Goal: Task Accomplishment & Management: Manage account settings

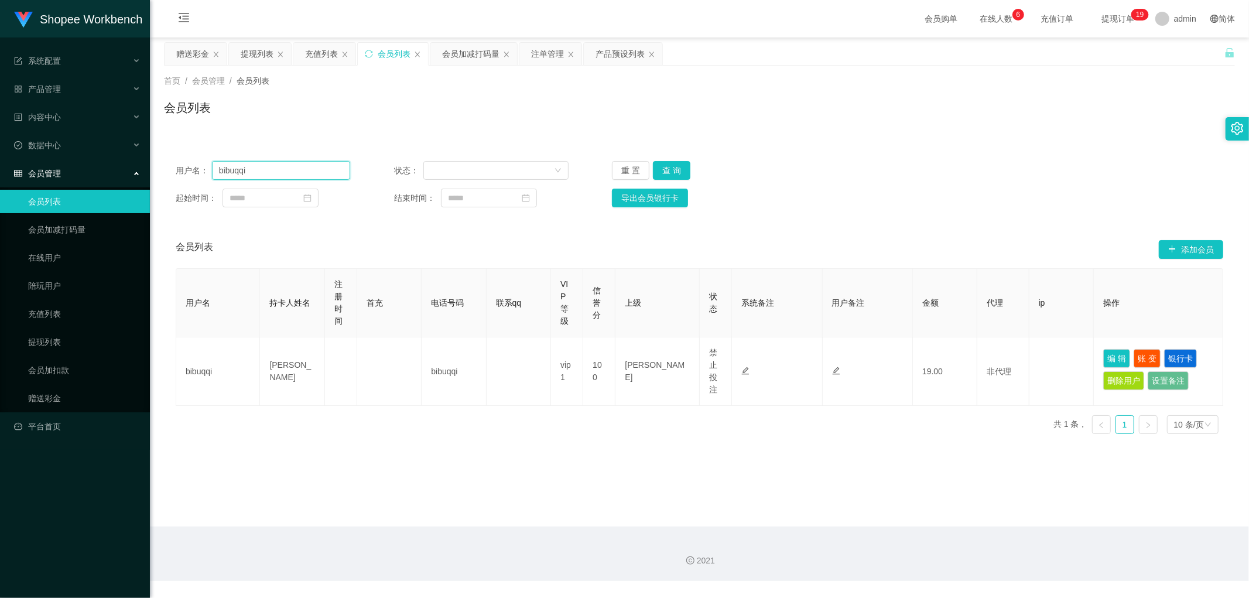
click at [290, 172] on input "bibuqqi" at bounding box center [281, 170] width 138 height 19
paste input "La"
type input "Lai"
drag, startPoint x: 668, startPoint y: 167, endPoint x: 707, endPoint y: 173, distance: 39.2
click at [671, 168] on button "查 询" at bounding box center [671, 170] width 37 height 19
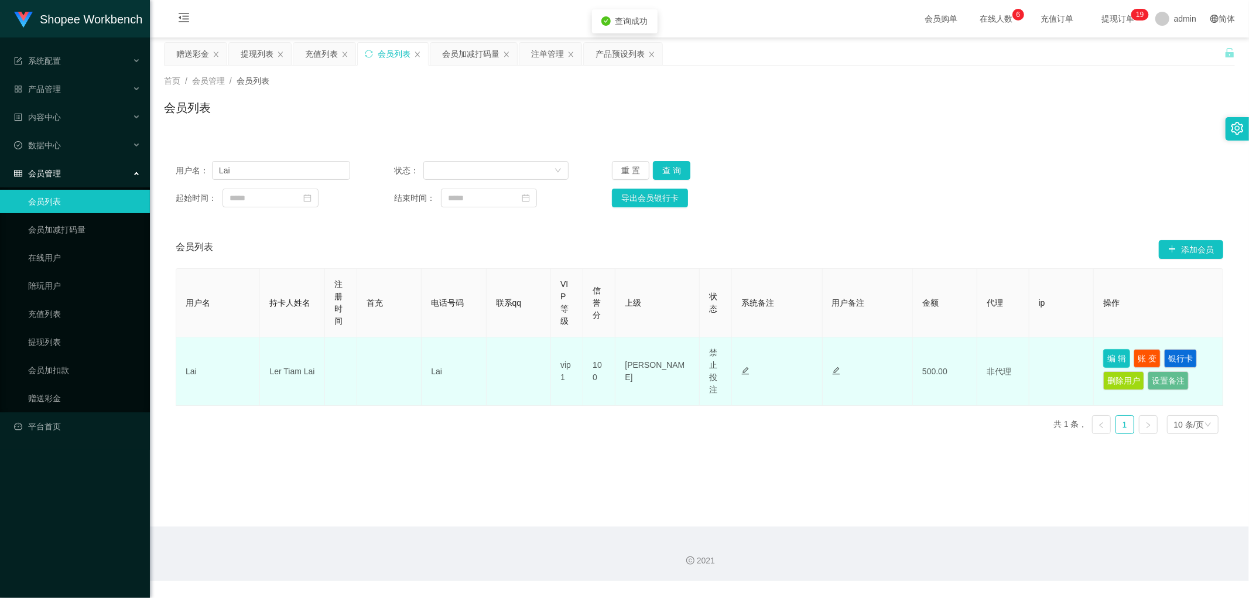
click at [1103, 353] on button "编 辑" at bounding box center [1116, 358] width 27 height 19
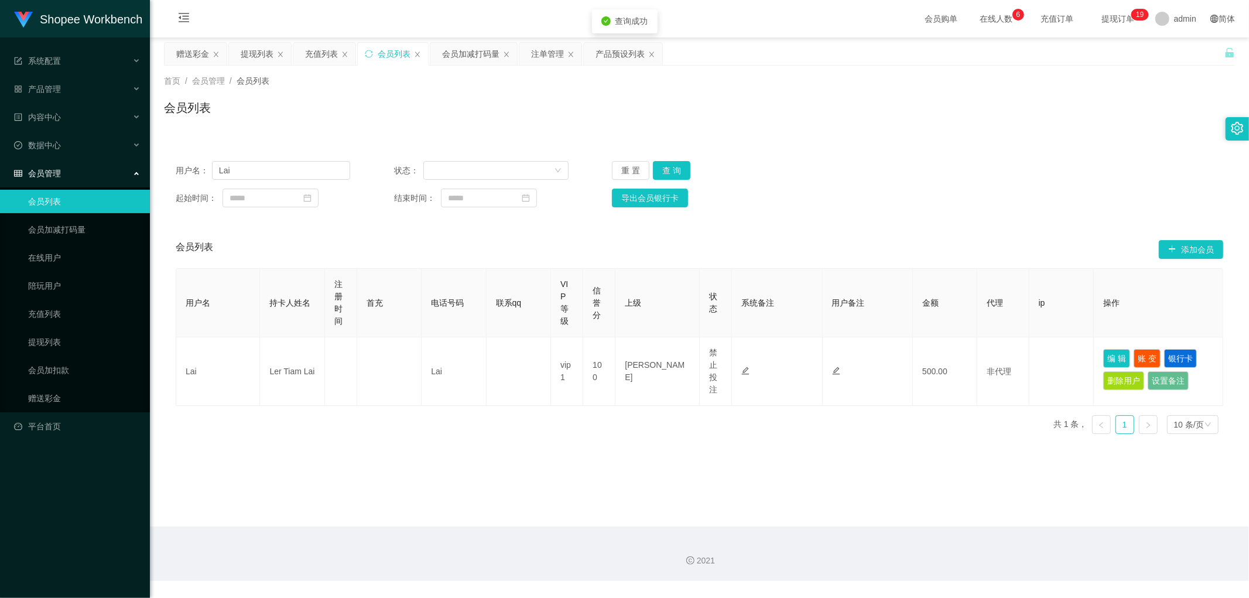
type input "Lai"
type input "Ler Tiam Lai"
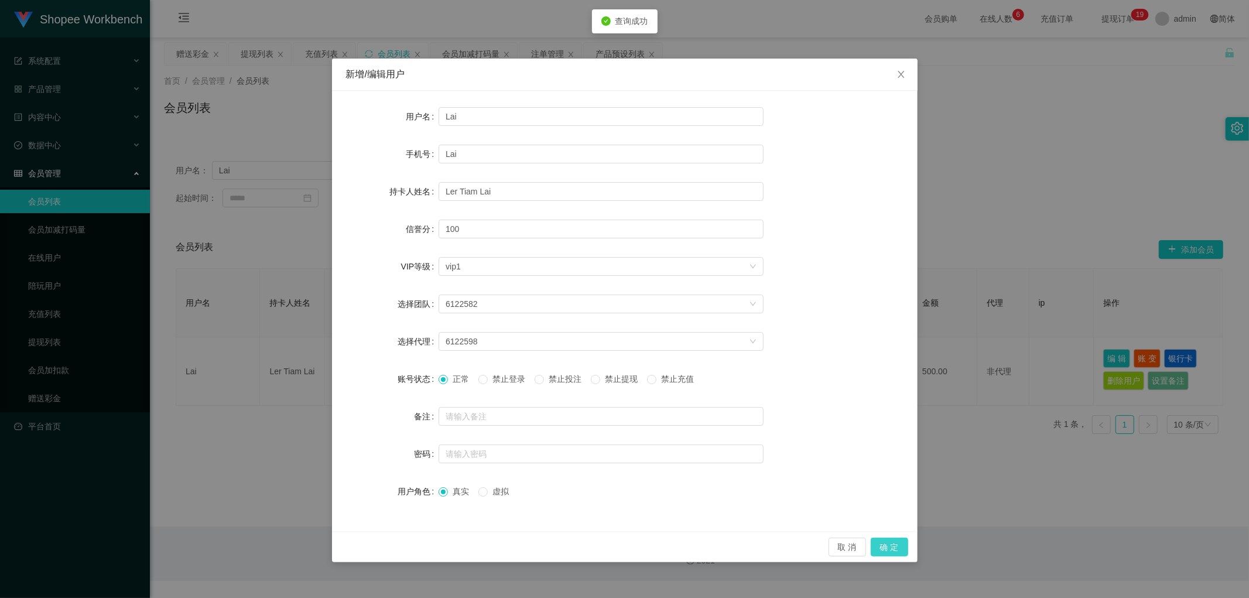
click at [892, 543] on button "确 定" at bounding box center [888, 546] width 37 height 19
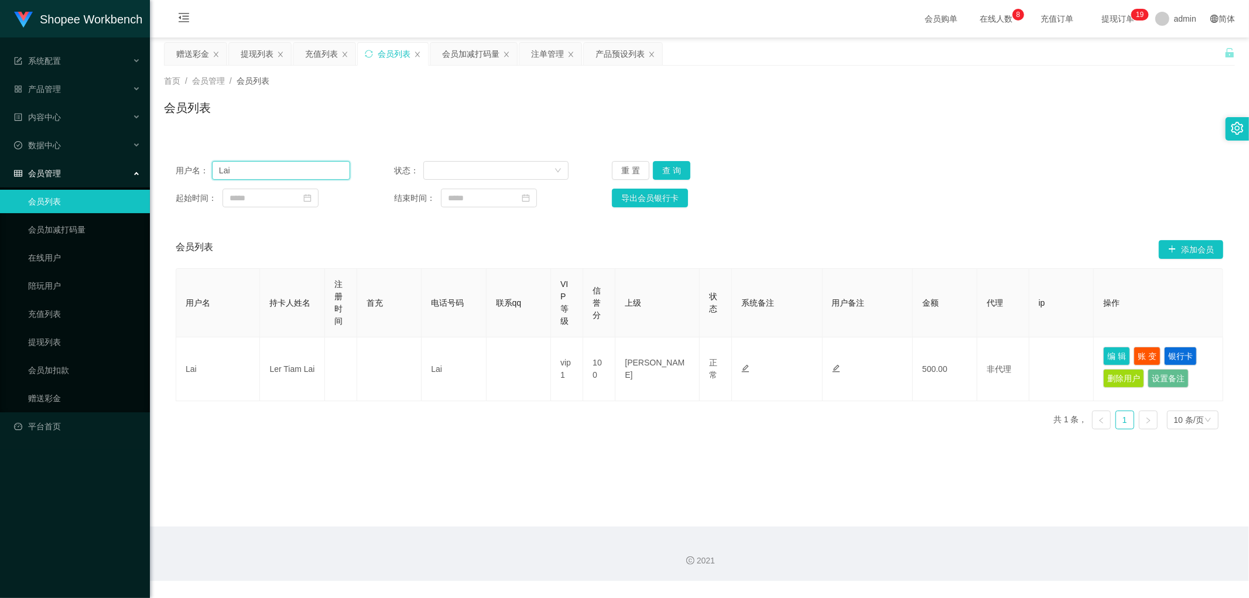
click at [287, 165] on input "Lai" at bounding box center [281, 170] width 138 height 19
paste input "jianluen"
type input "jianluen"
click at [670, 169] on button "查 询" at bounding box center [671, 170] width 37 height 19
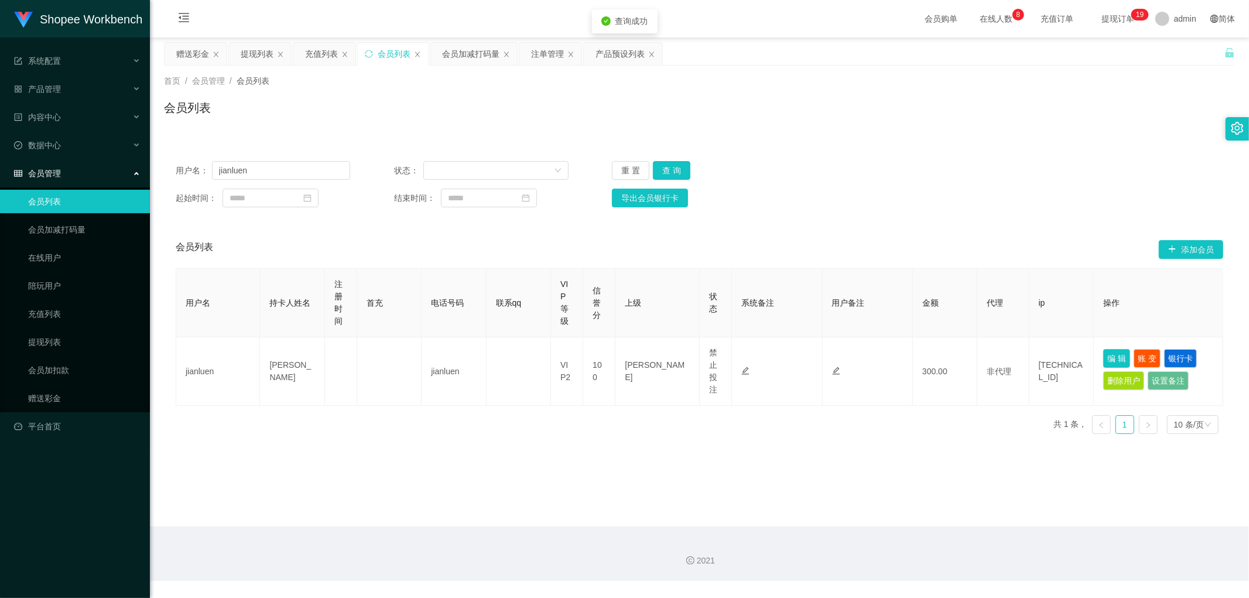
click at [1109, 358] on button "编 辑" at bounding box center [1116, 358] width 27 height 19
type input "jianluen"
type input "[PERSON_NAME]"
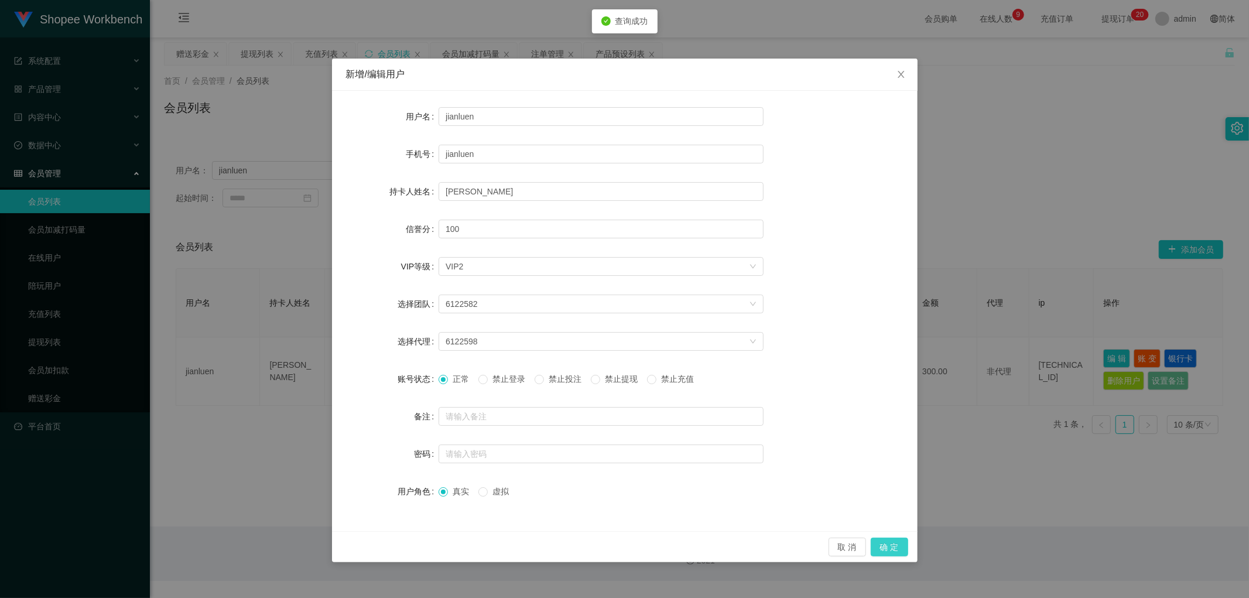
click at [892, 547] on button "确 定" at bounding box center [888, 546] width 37 height 19
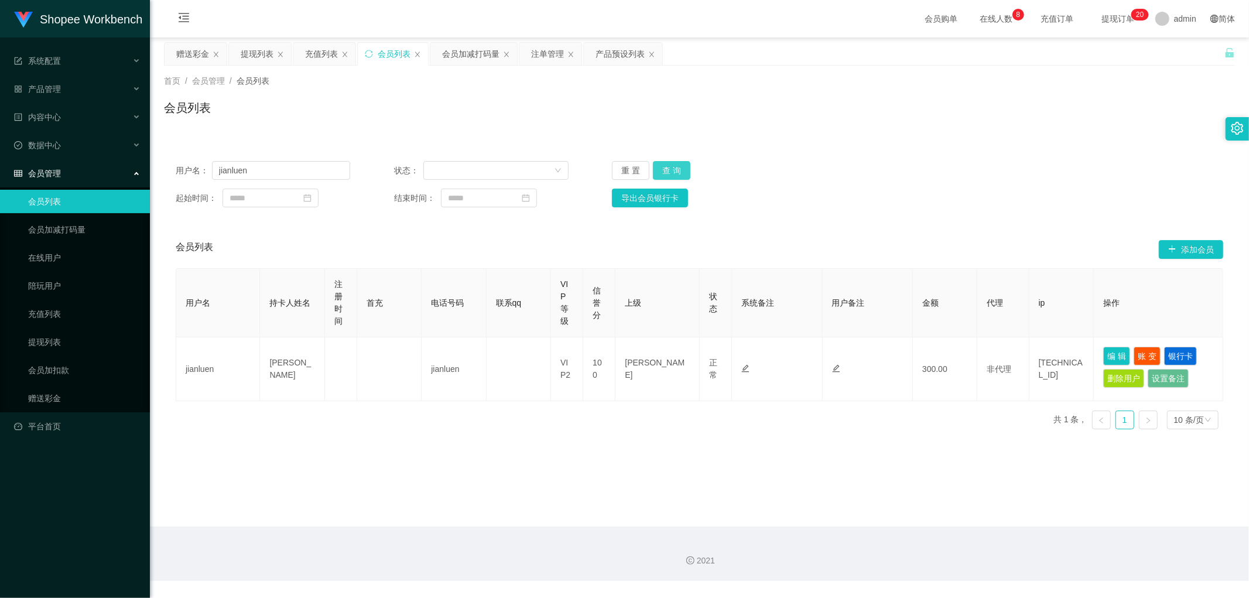
drag, startPoint x: 668, startPoint y: 164, endPoint x: 1010, endPoint y: 294, distance: 365.1
click at [669, 164] on button "查 询" at bounding box center [671, 170] width 37 height 19
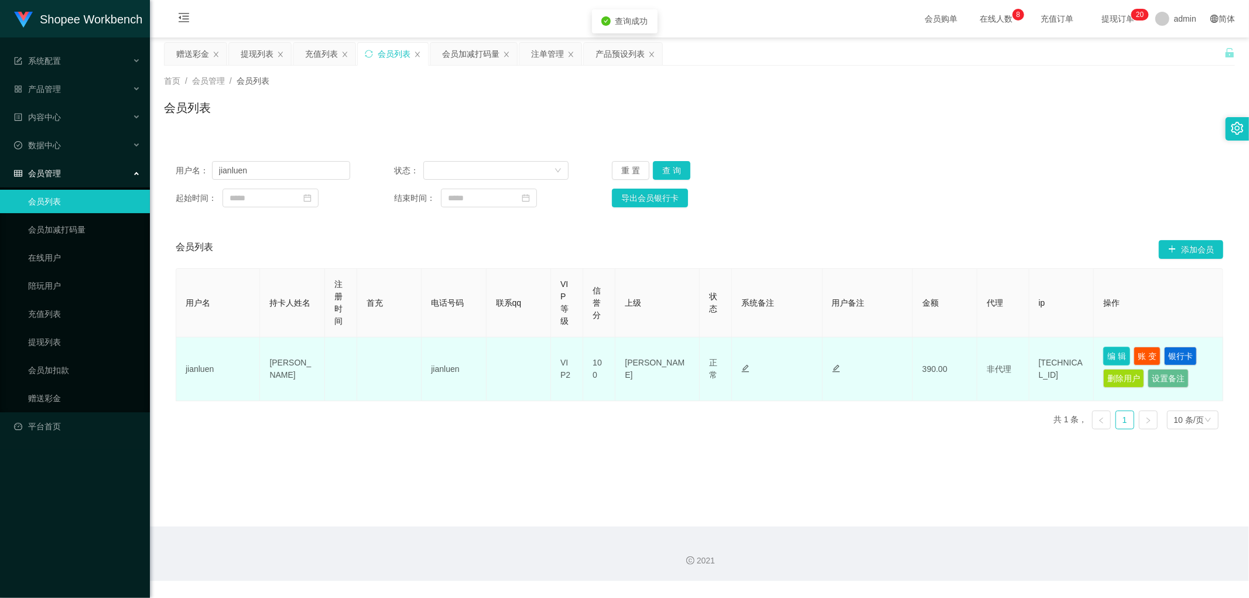
click at [1107, 349] on button "编 辑" at bounding box center [1116, 356] width 27 height 19
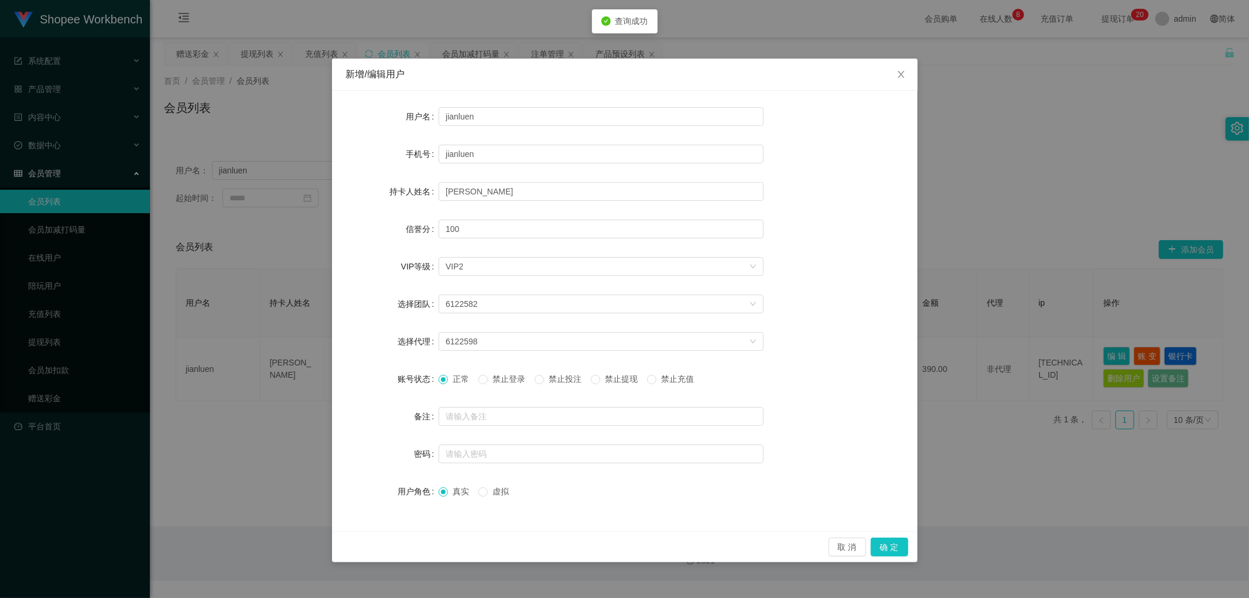
click at [565, 378] on span "禁止投注" at bounding box center [565, 378] width 42 height 9
click at [885, 546] on button "确 定" at bounding box center [888, 546] width 37 height 19
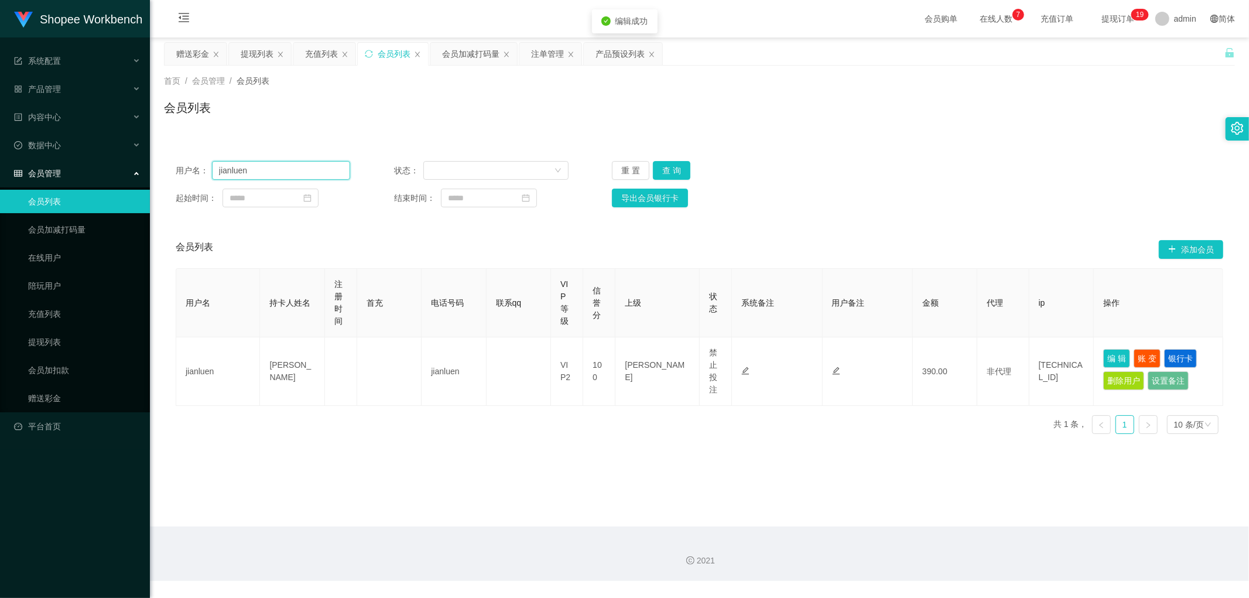
drag, startPoint x: 260, startPoint y: 176, endPoint x: 135, endPoint y: 164, distance: 125.8
click at [135, 164] on section "Shopee Workbench 系统配置 产品管理 产品列表 产品预设列表 开奖记录 注单管理 即时注单 内容中心 数据中心 会员管理 会员列表 会员加减打…" at bounding box center [624, 290] width 1249 height 581
click at [475, 48] on div "会员加减打码量" at bounding box center [470, 54] width 57 height 22
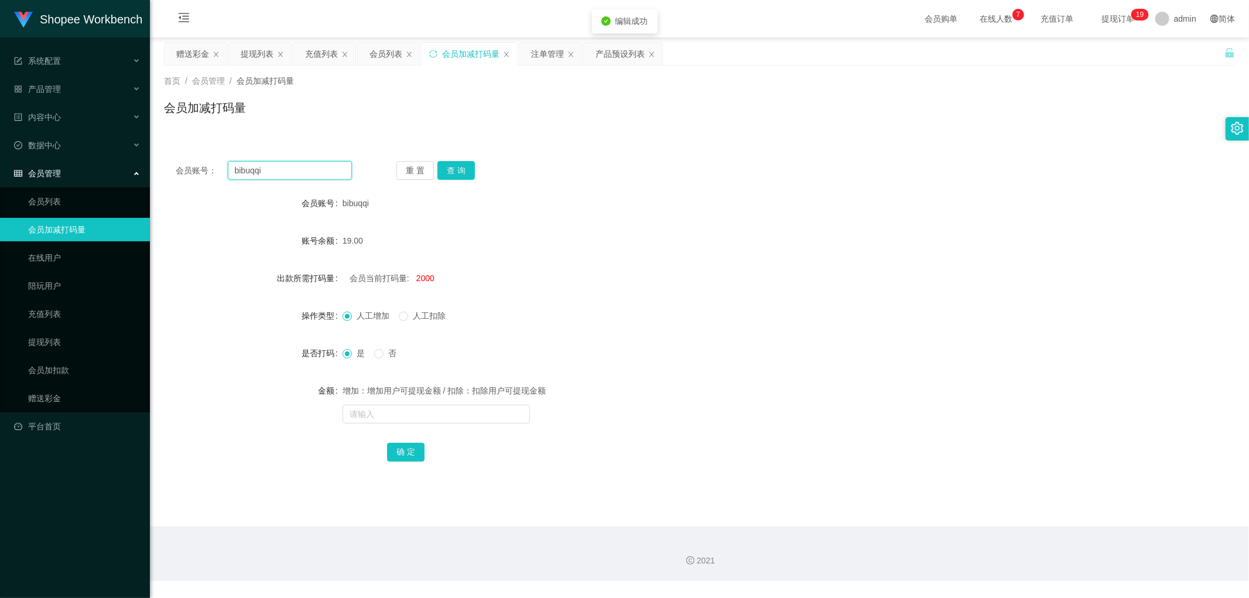
click at [300, 174] on input "bibuqqi" at bounding box center [290, 170] width 125 height 19
paste input "jianluen"
type input "jianluen"
drag, startPoint x: 454, startPoint y: 172, endPoint x: 498, endPoint y: 191, distance: 47.7
click at [457, 174] on button "查 询" at bounding box center [455, 170] width 37 height 19
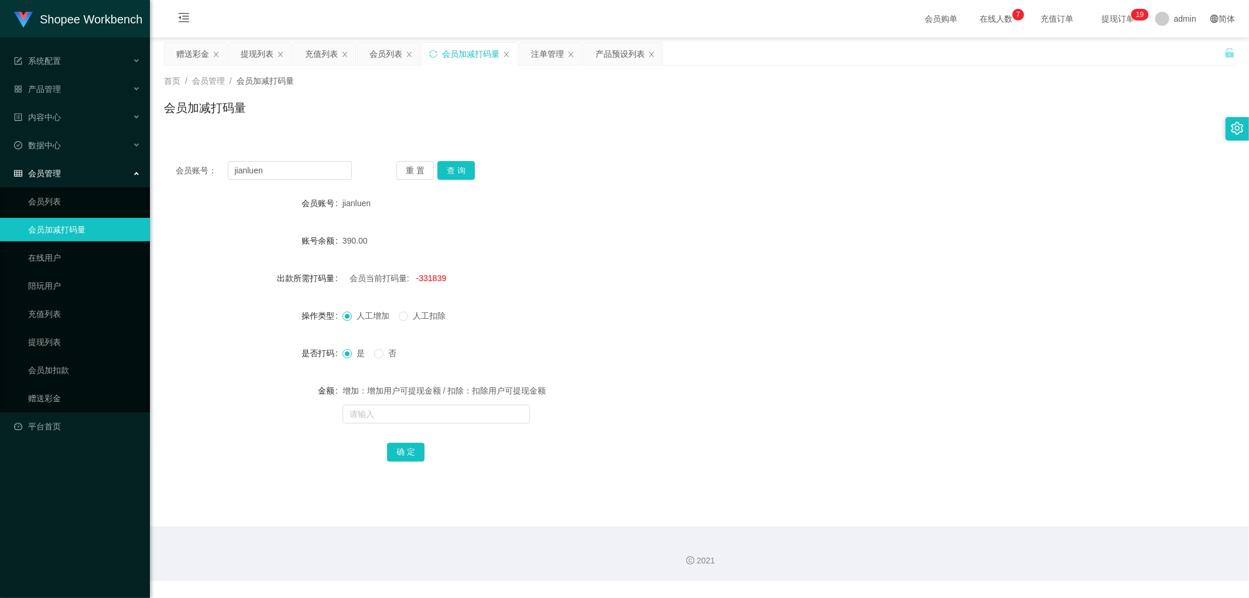
click at [733, 235] on div "390.00" at bounding box center [654, 240] width 625 height 23
click at [423, 287] on div "会员当前打码量: -331839" at bounding box center [654, 277] width 625 height 23
click at [423, 285] on div "会员当前打码量: -331839" at bounding box center [654, 277] width 625 height 23
copy span "331839"
click at [369, 416] on input "text" at bounding box center [435, 413] width 187 height 19
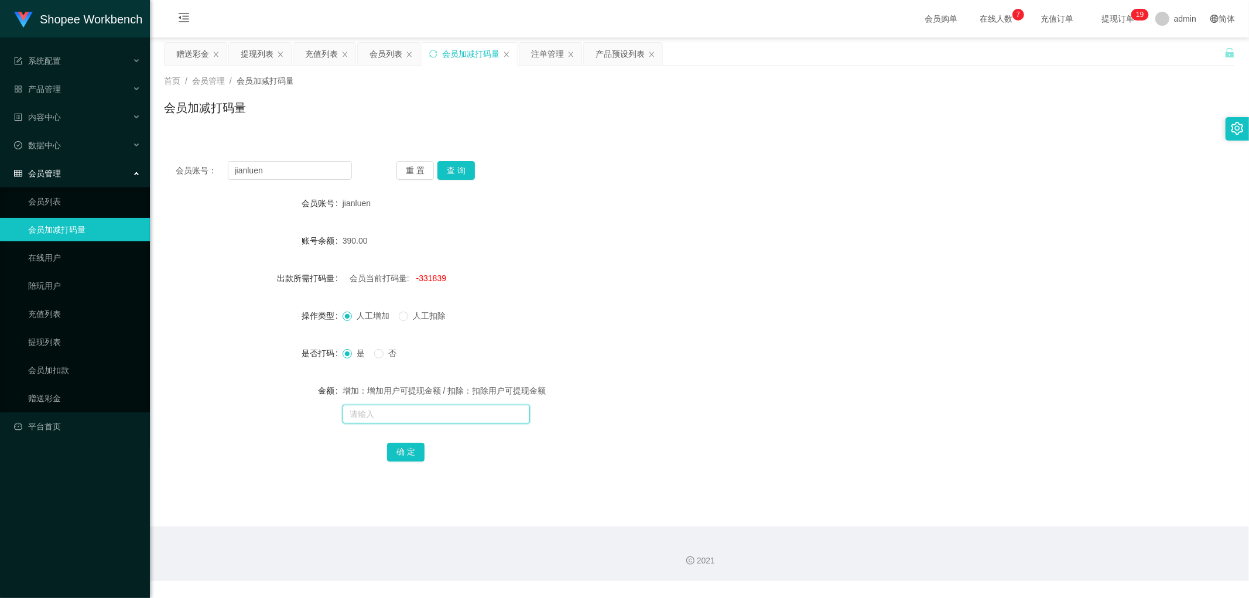
paste input "331839"
type input "331839"
click at [401, 447] on button "确 定" at bounding box center [405, 452] width 37 height 19
click at [397, 410] on input "text" at bounding box center [435, 413] width 187 height 19
type input "2000"
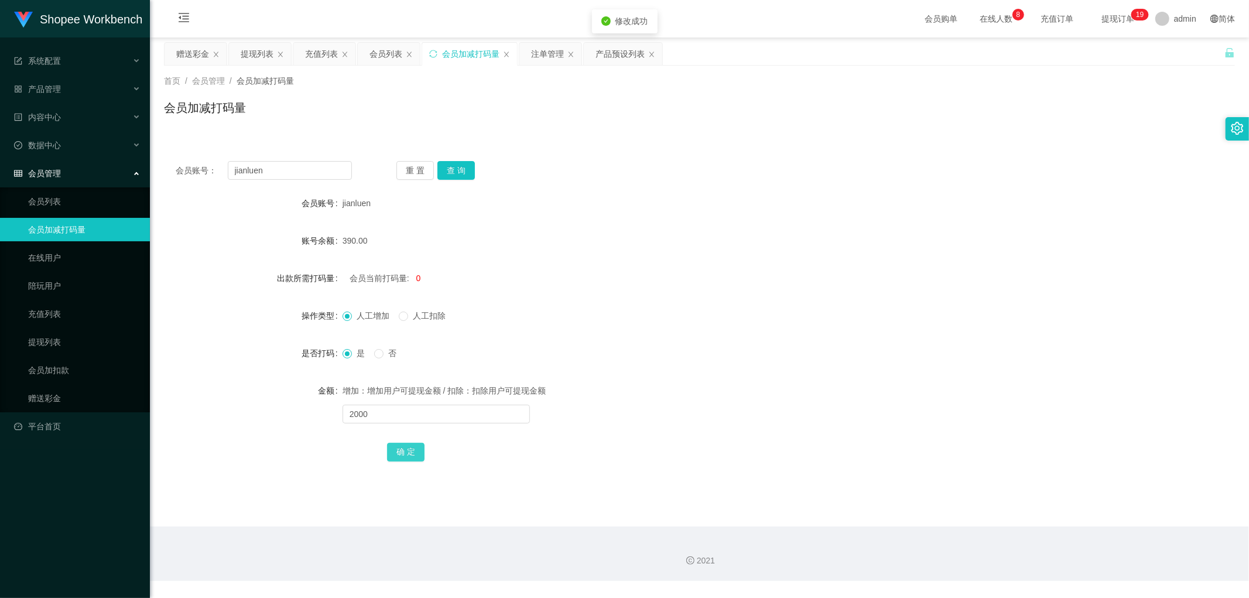
click at [408, 457] on button "确 定" at bounding box center [405, 452] width 37 height 19
drag, startPoint x: 651, startPoint y: 246, endPoint x: 624, endPoint y: 222, distance: 36.5
click at [641, 236] on div "390.00" at bounding box center [654, 240] width 625 height 23
click at [545, 43] on div "注单管理" at bounding box center [547, 54] width 33 height 22
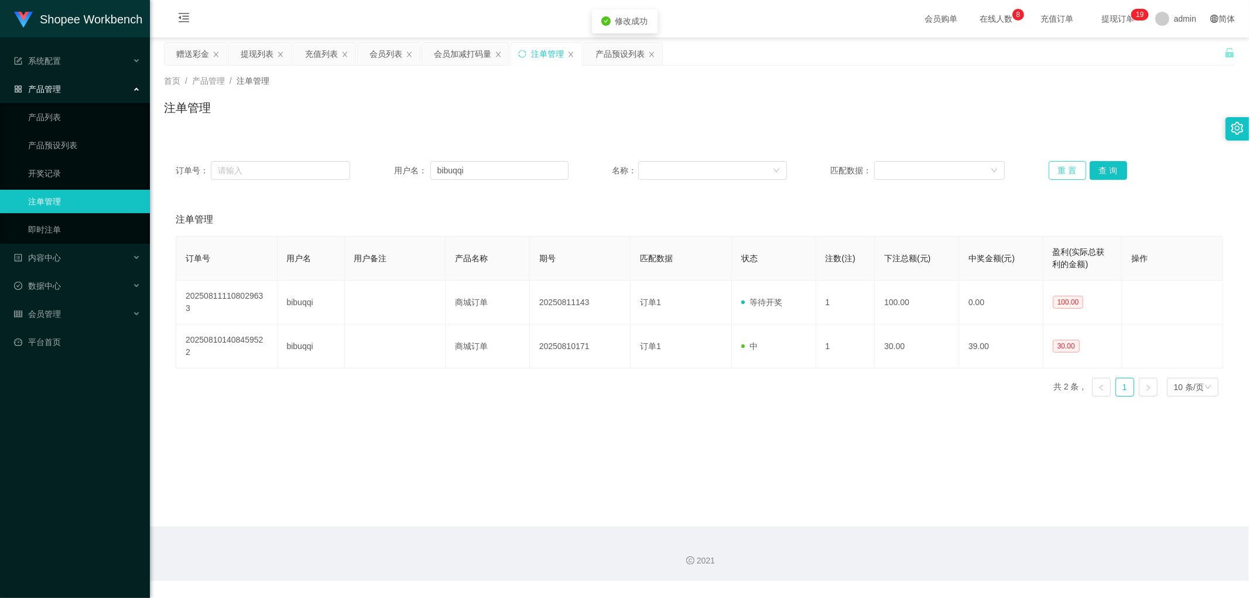
click at [1067, 170] on button "重 置" at bounding box center [1066, 170] width 37 height 19
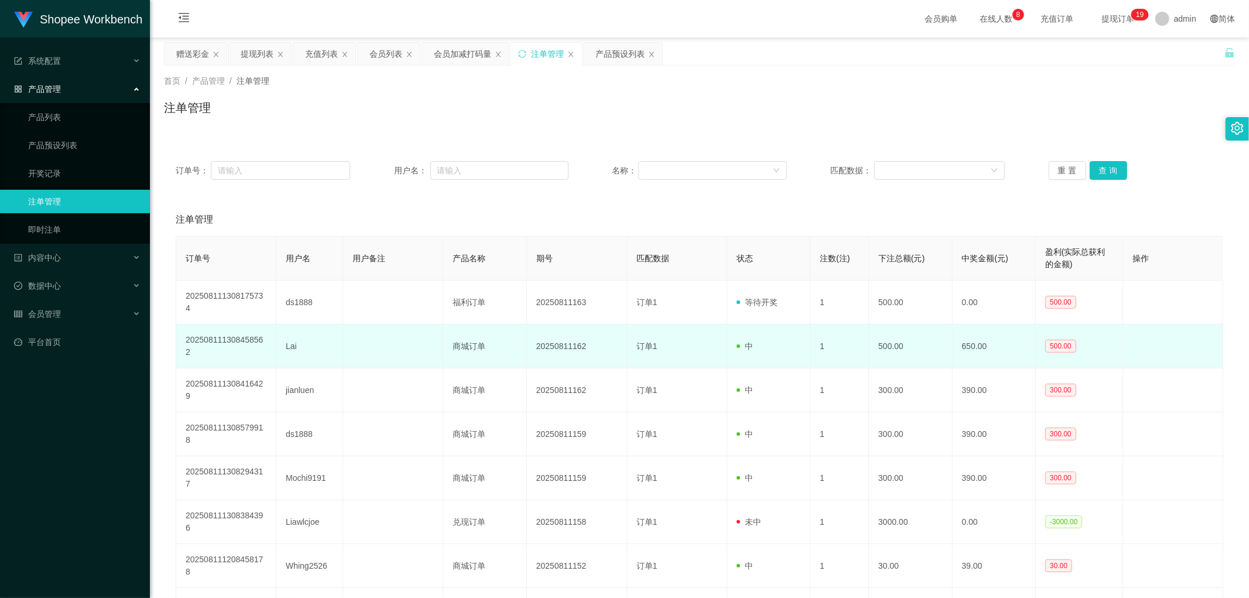
click at [289, 330] on td "Lai" at bounding box center [309, 346] width 67 height 44
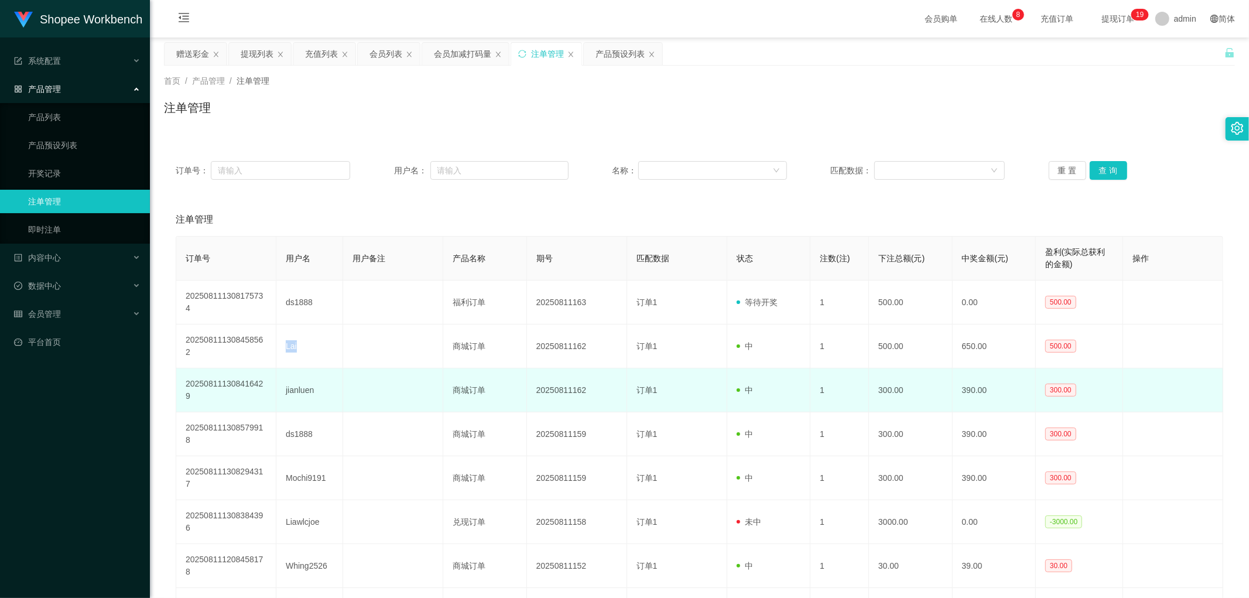
copy td "Lai"
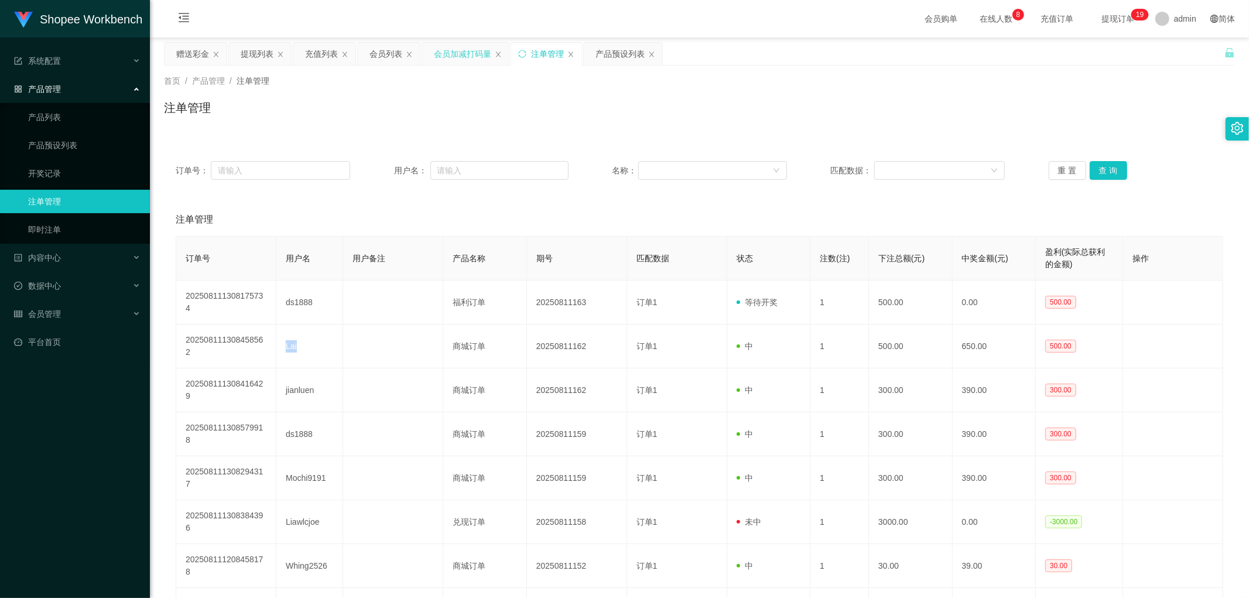
click at [465, 48] on div "会员加减打码量" at bounding box center [462, 54] width 57 height 22
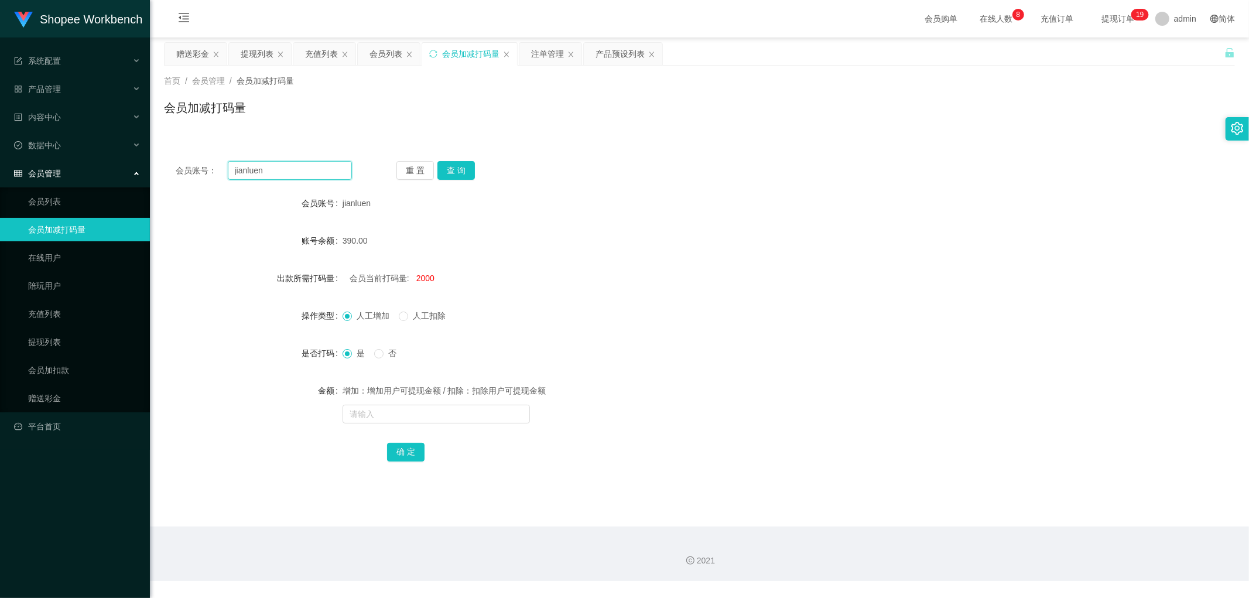
click at [306, 171] on input "jianluen" at bounding box center [290, 170] width 125 height 19
paste input "Lai"
type input "Lai"
click at [469, 174] on button "查 询" at bounding box center [455, 170] width 37 height 19
click at [716, 225] on form "会员账号 Lai 账号余额 650.00 出款所需打码量 会员当前打码量: -333330833 操作类型 人工增加 人工扣除 是否打码 是 否 金额 增加：…" at bounding box center [699, 327] width 1071 height 272
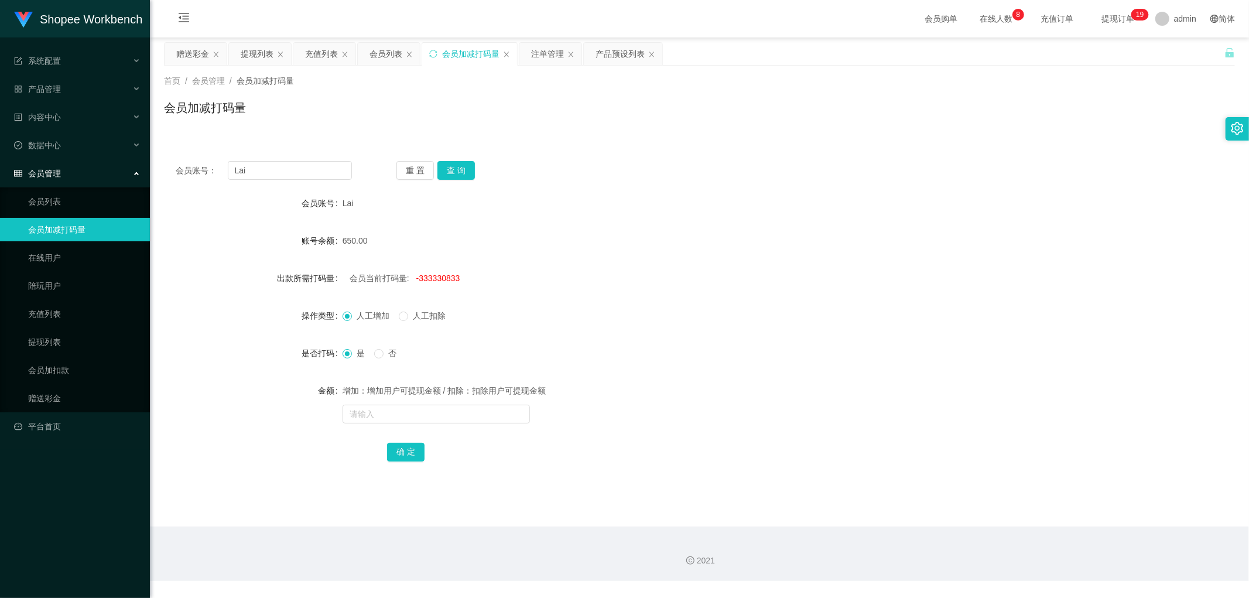
click at [447, 280] on span "-333330833" at bounding box center [438, 277] width 44 height 9
copy span "333330833"
click at [375, 419] on input "text" at bounding box center [435, 413] width 187 height 19
paste input "333330833"
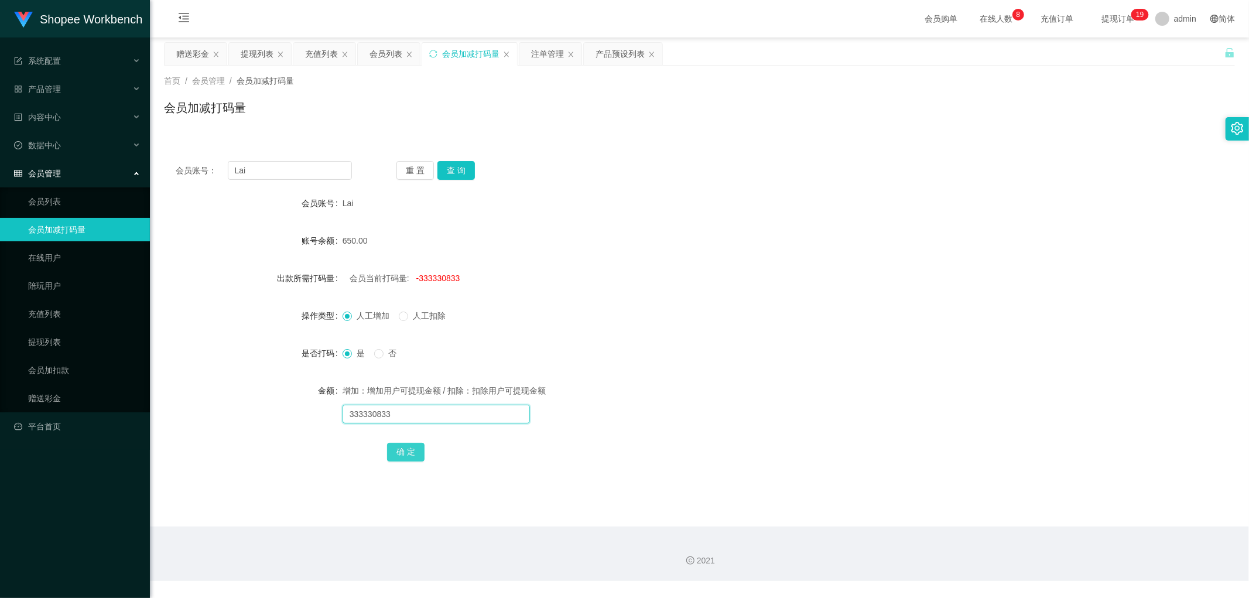
type input "333330833"
click at [413, 454] on button "确 定" at bounding box center [405, 452] width 37 height 19
click at [409, 419] on input "text" at bounding box center [435, 413] width 187 height 19
type input "2000"
click at [409, 454] on button "确 定" at bounding box center [405, 452] width 37 height 19
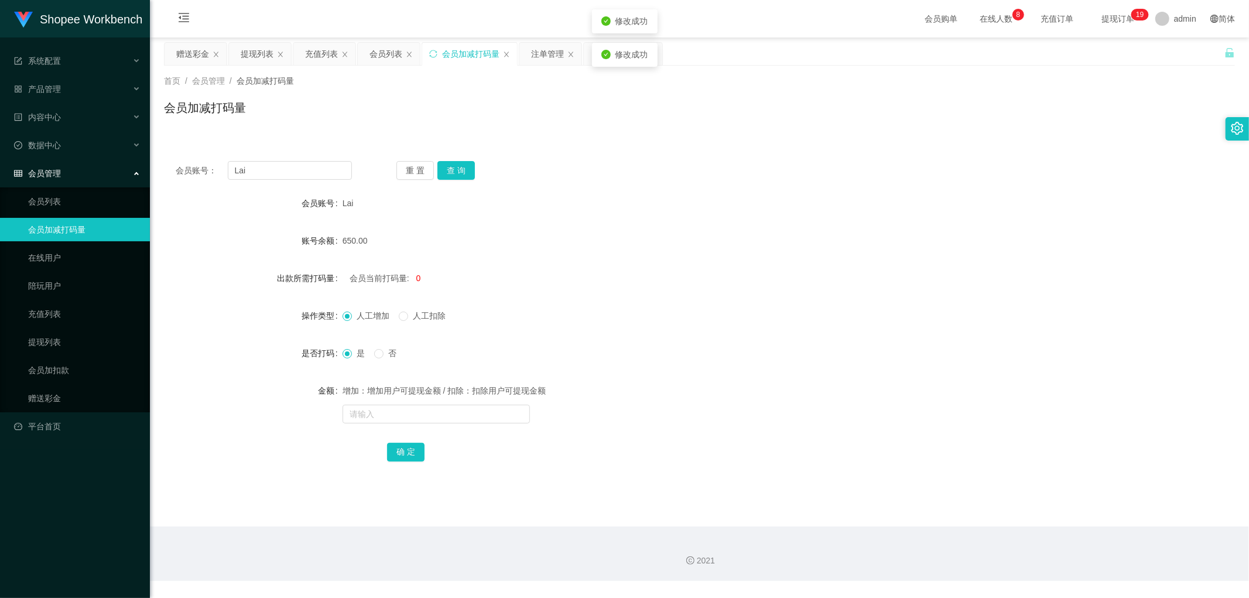
click at [598, 296] on form "会员账号 Lai 账号余额 650.00 出款所需打码量 会员当前打码量: 0 操作类型 人工增加 人工扣除 是否打码 是 否 金额 增加：增加用户可提现金额…" at bounding box center [699, 327] width 1071 height 272
drag, startPoint x: 268, startPoint y: 174, endPoint x: 186, endPoint y: 172, distance: 82.0
click at [186, 172] on div "会员账号： [PERSON_NAME]" at bounding box center [264, 170] width 176 height 19
click at [431, 112] on div "会员加减打码量" at bounding box center [699, 112] width 1071 height 27
drag, startPoint x: 396, startPoint y: 54, endPoint x: 398, endPoint y: 61, distance: 6.9
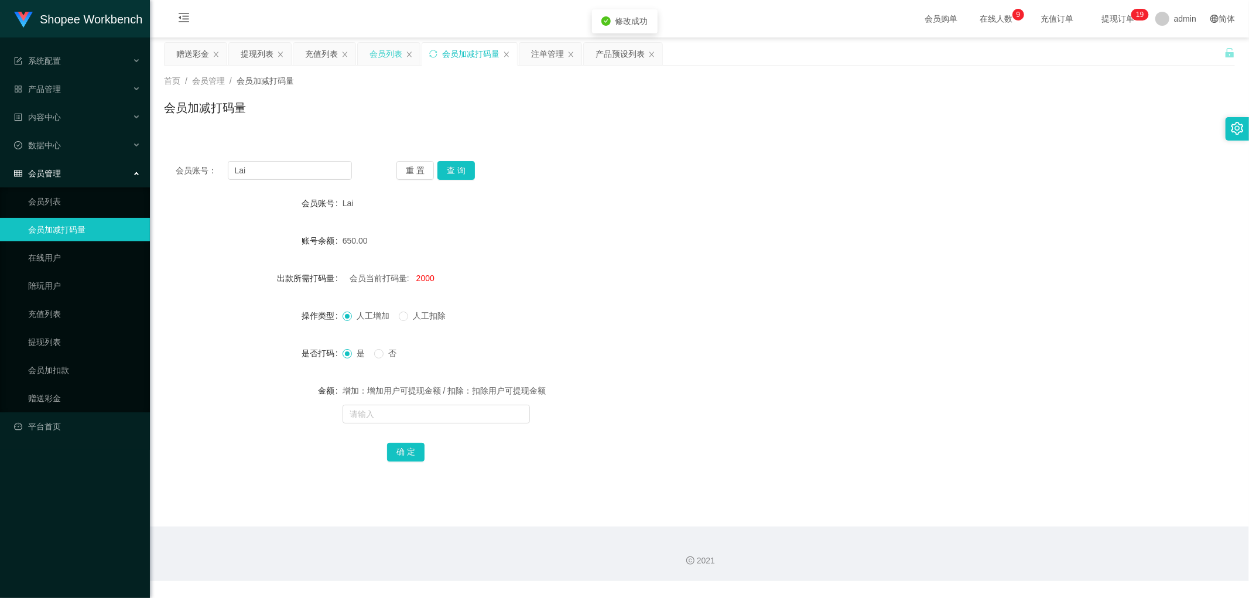
click at [395, 54] on div "会员列表" at bounding box center [385, 54] width 33 height 22
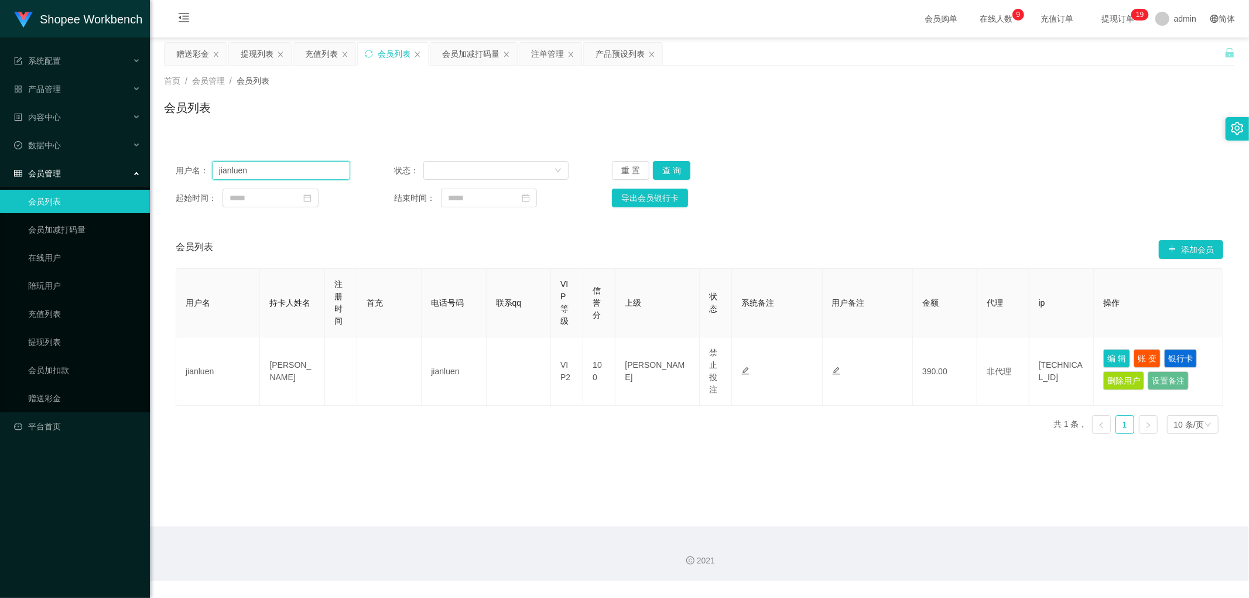
click at [280, 168] on input "jianluen" at bounding box center [281, 170] width 138 height 19
paste input "Lai"
type input "Lai"
click at [674, 172] on button "查 询" at bounding box center [671, 170] width 37 height 19
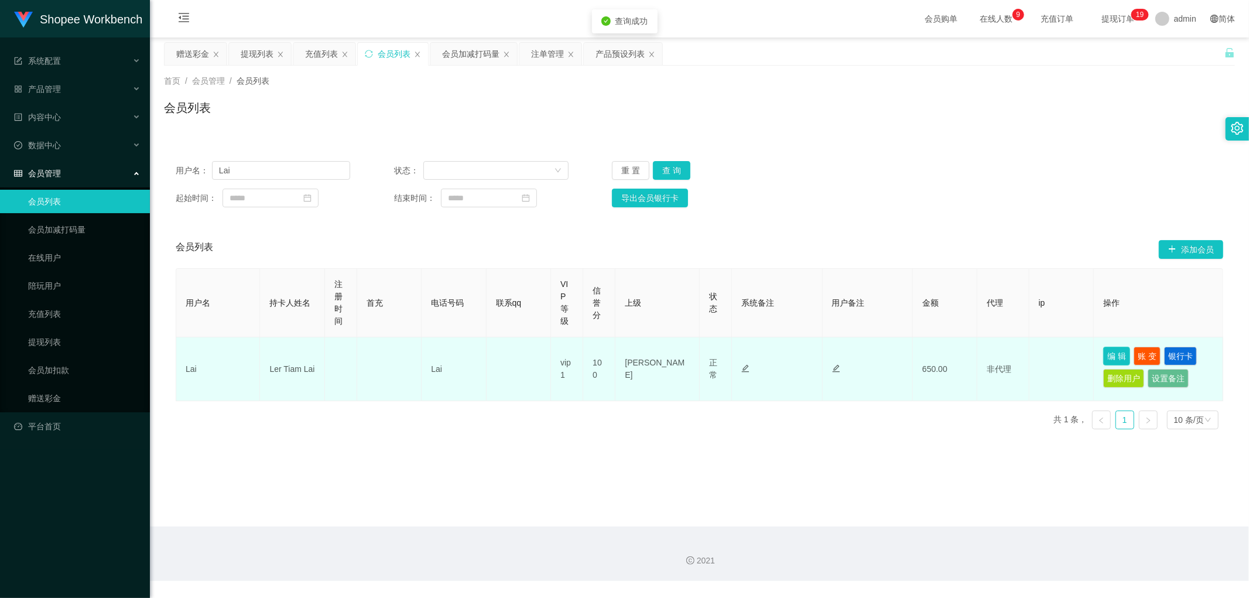
click at [1108, 355] on button "编 辑" at bounding box center [1116, 356] width 27 height 19
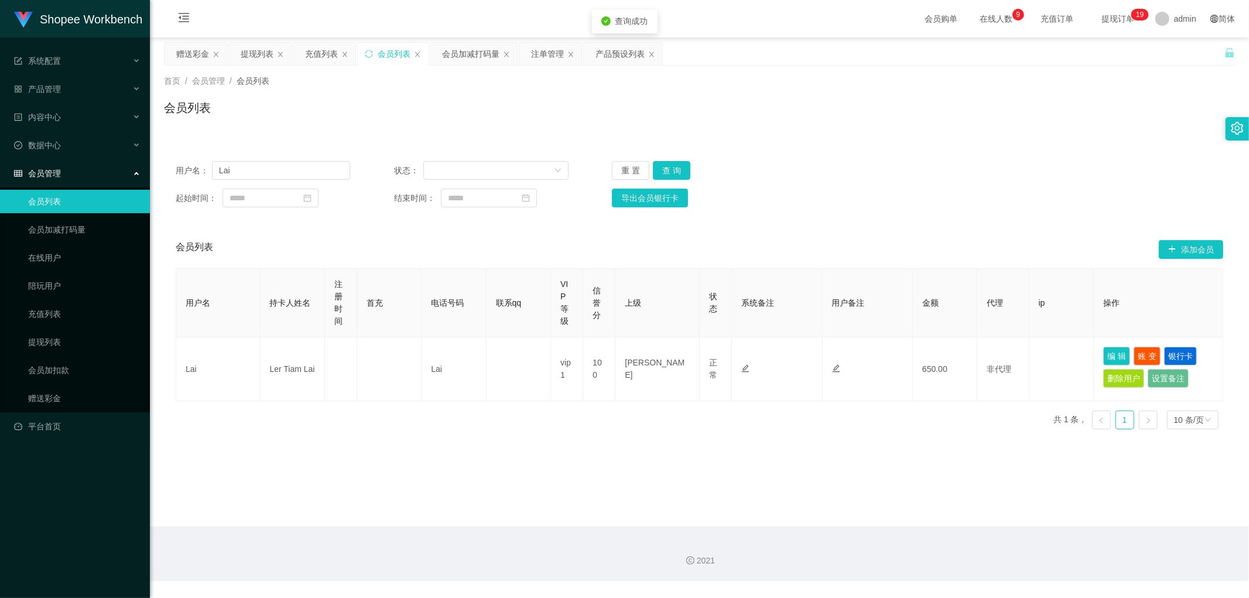
type input "Lai"
type input "Ler Tiam Lai"
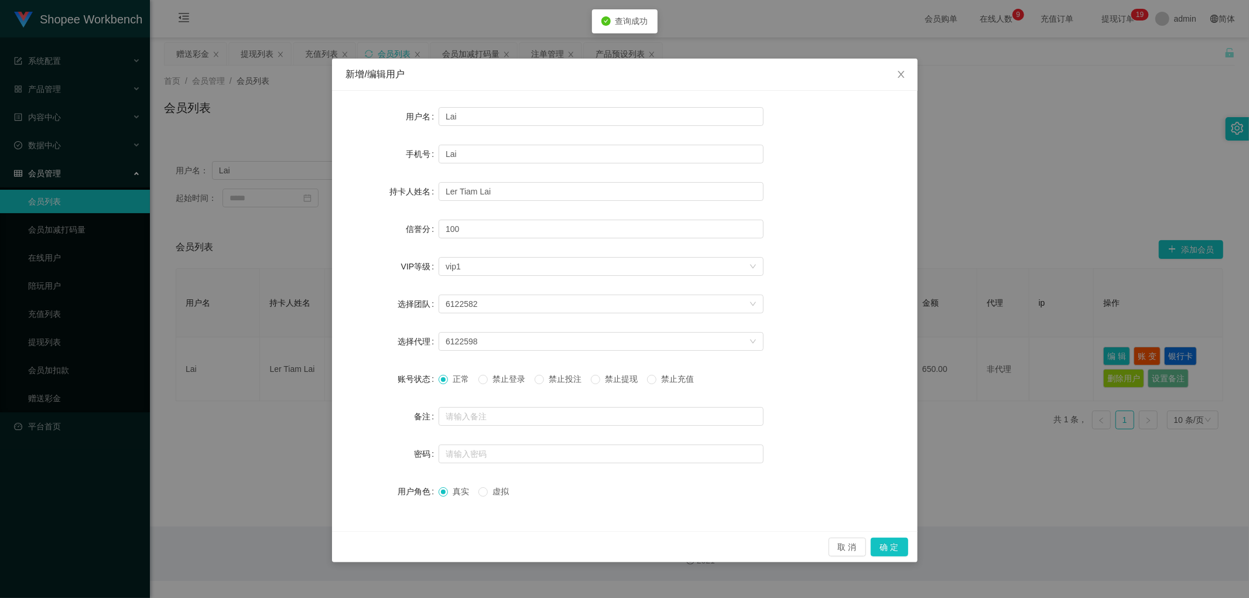
click at [557, 381] on span "禁止投注" at bounding box center [565, 378] width 42 height 9
click at [891, 546] on button "确 定" at bounding box center [888, 546] width 37 height 19
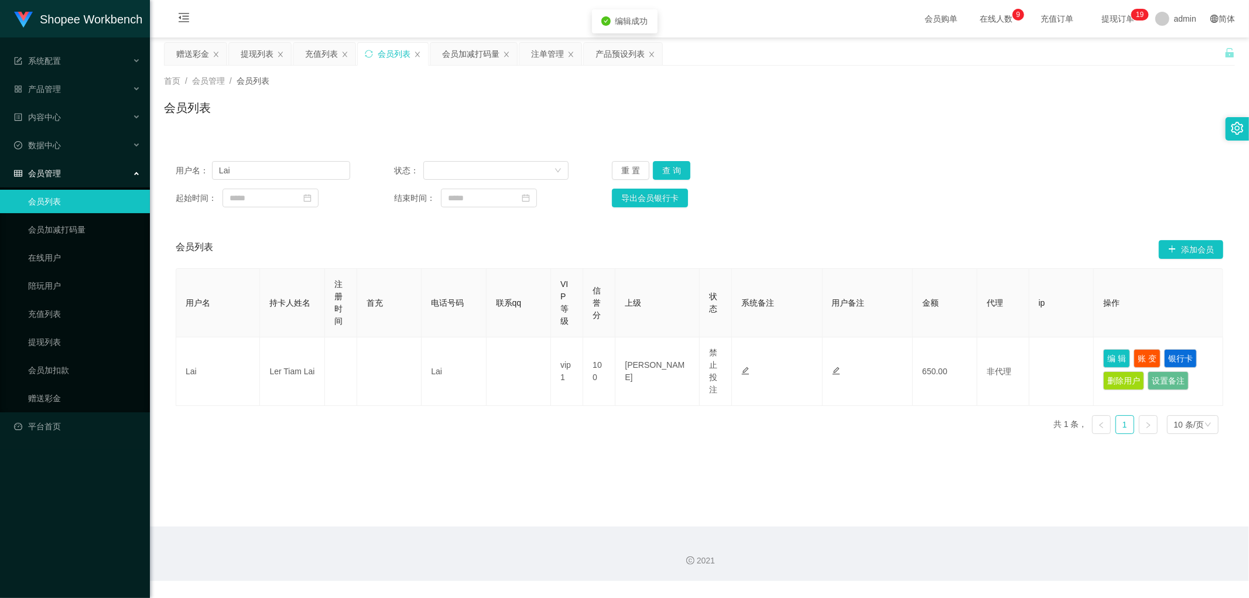
click at [713, 493] on main "关闭左侧 关闭右侧 关闭其它 刷新页面 赠送彩金 提现列表 充值列表 会员列表 会员加减打码量 注单管理 产品预设列表 首页 / 会员管理 / 会员列表 / …" at bounding box center [699, 281] width 1099 height 489
click at [1014, 170] on div "用户名： Lai 状态： 重 置 查 询" at bounding box center [699, 170] width 1047 height 19
click at [290, 167] on input "Lai" at bounding box center [281, 170] width 138 height 19
paste input "iceman"
type input "iceman"
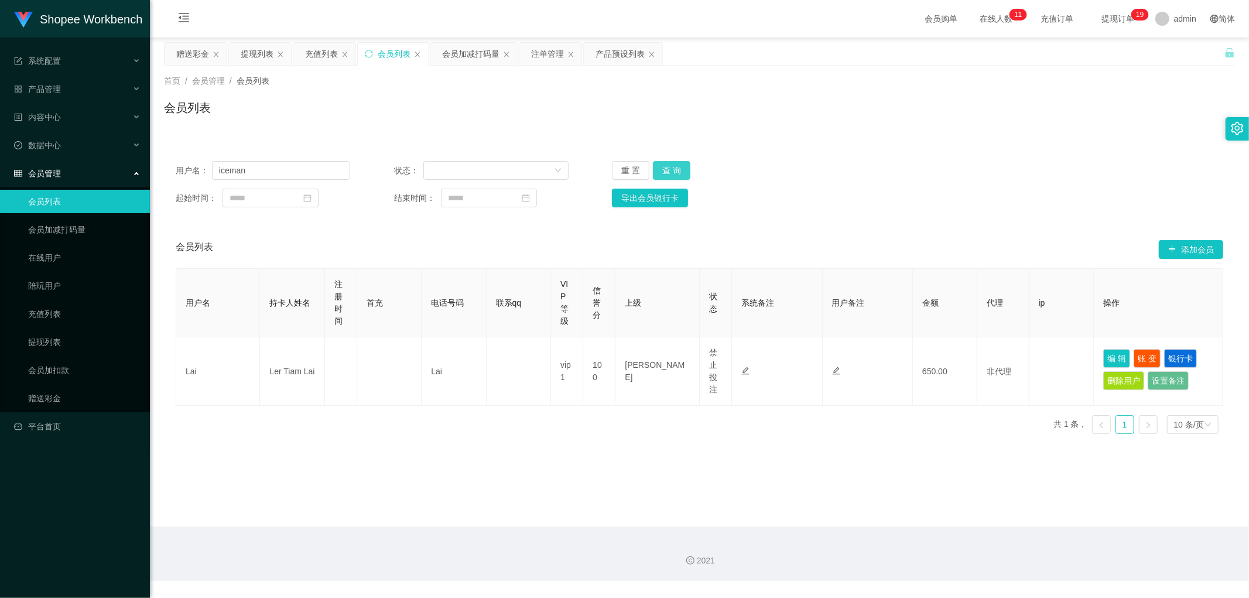
drag, startPoint x: 670, startPoint y: 169, endPoint x: 949, endPoint y: 256, distance: 292.1
click at [672, 170] on button "查 询" at bounding box center [671, 170] width 37 height 19
click at [1103, 359] on button "编 辑" at bounding box center [1116, 358] width 27 height 19
type input "iceman"
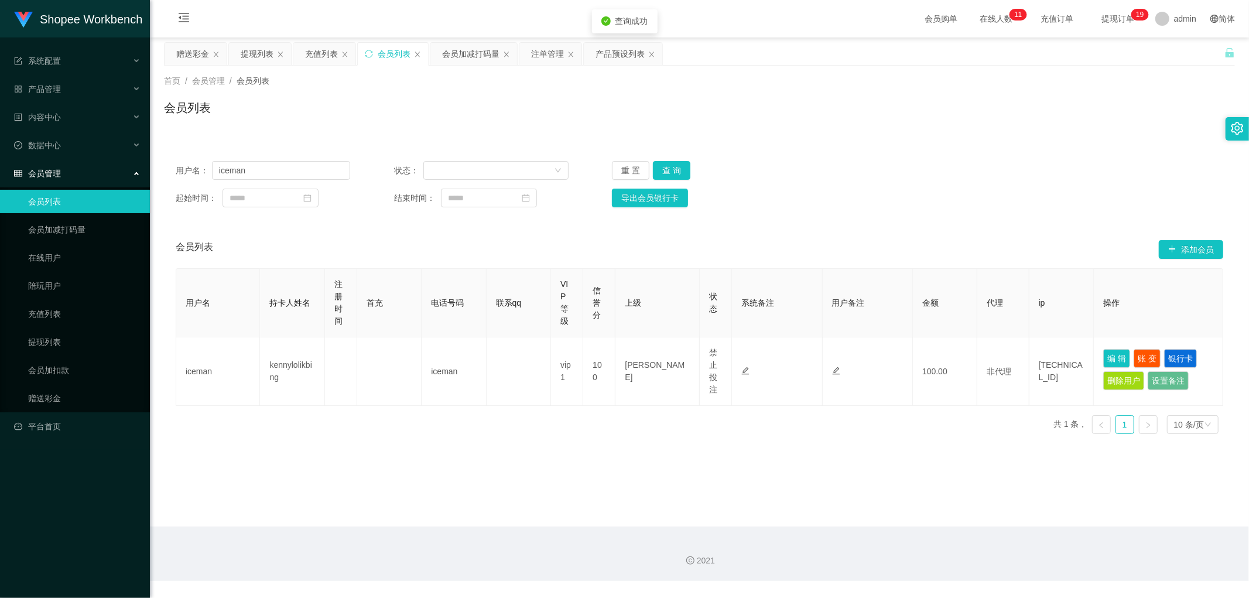
type input "kennylolikbing"
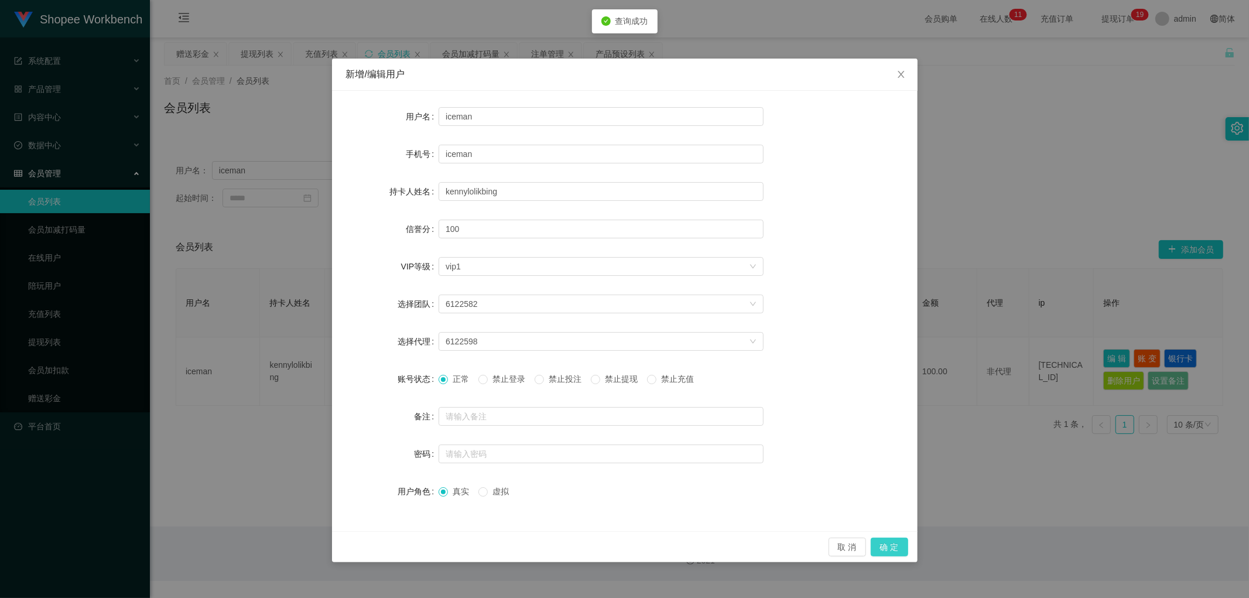
click at [893, 544] on button "确 定" at bounding box center [888, 546] width 37 height 19
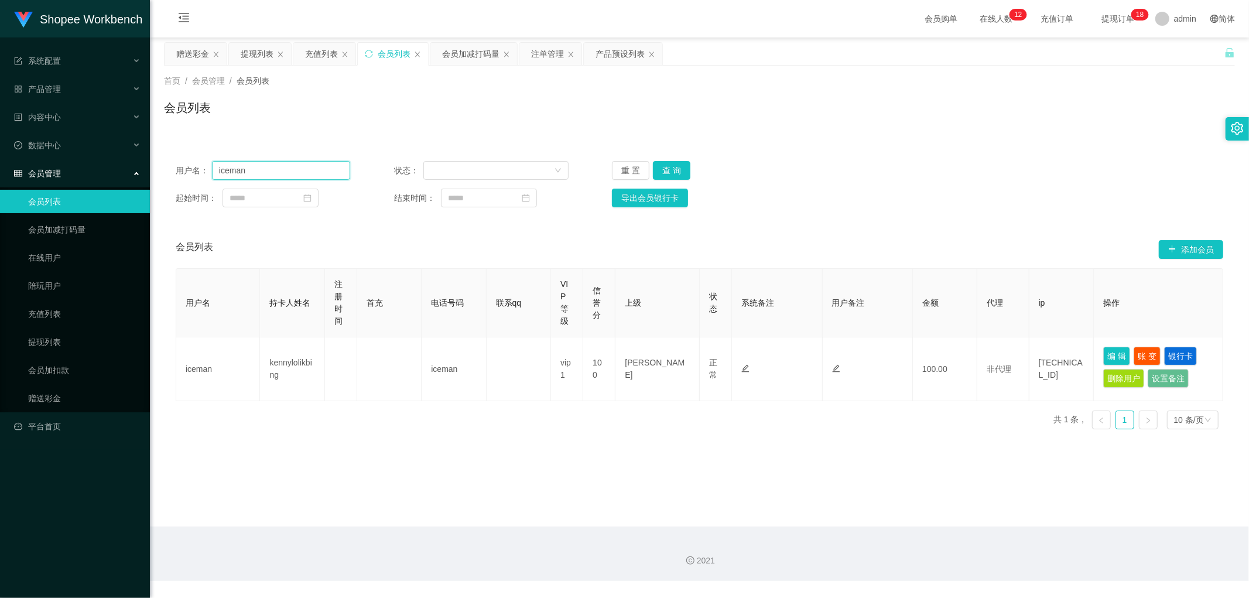
click at [293, 171] on input "iceman" at bounding box center [281, 170] width 138 height 19
paste input "Chen1135"
type input "Chen1135"
drag, startPoint x: 667, startPoint y: 172, endPoint x: 884, endPoint y: 276, distance: 240.6
click at [668, 173] on button "查 询" at bounding box center [671, 170] width 37 height 19
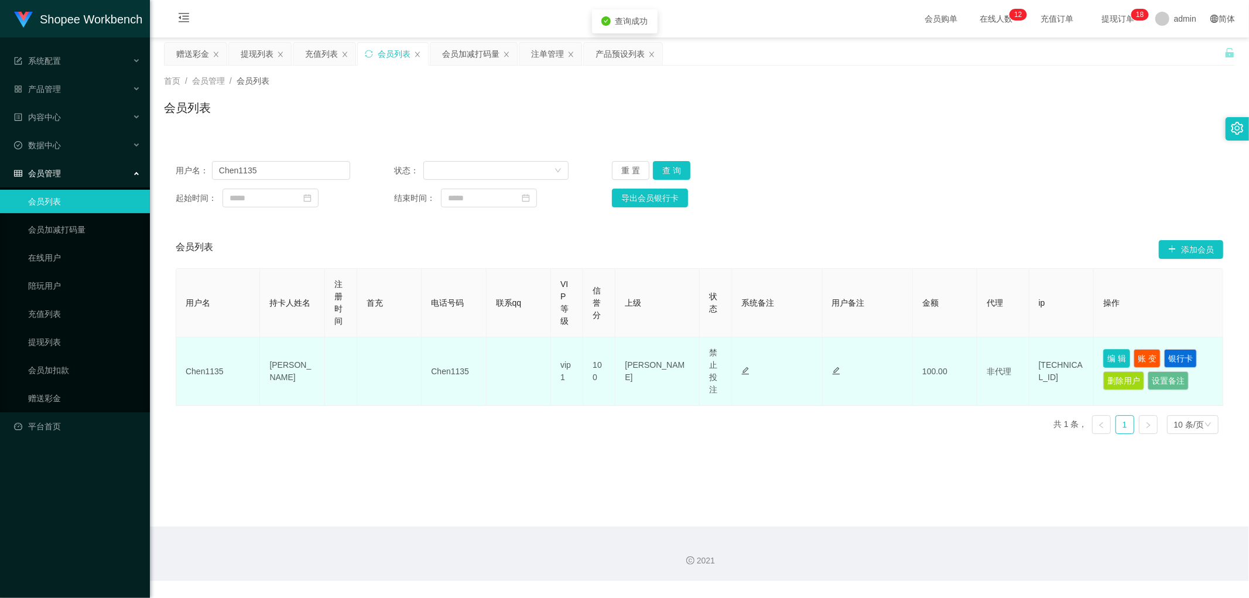
click at [1117, 354] on button "编 辑" at bounding box center [1116, 358] width 27 height 19
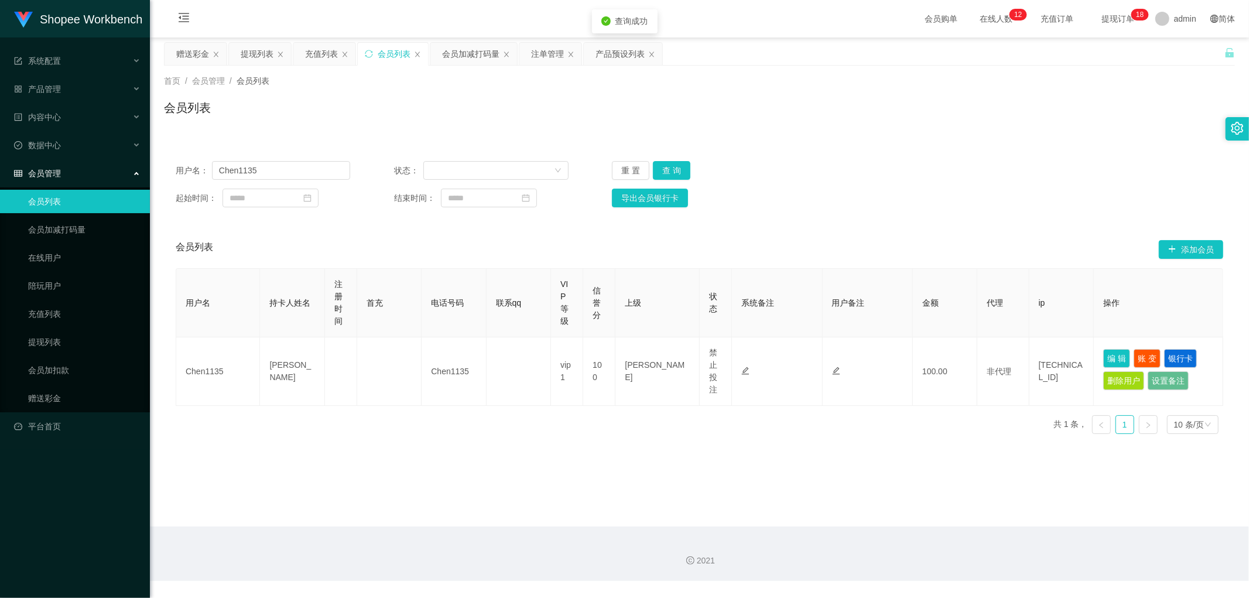
type input "Chen1135"
type input "[PERSON_NAME]"
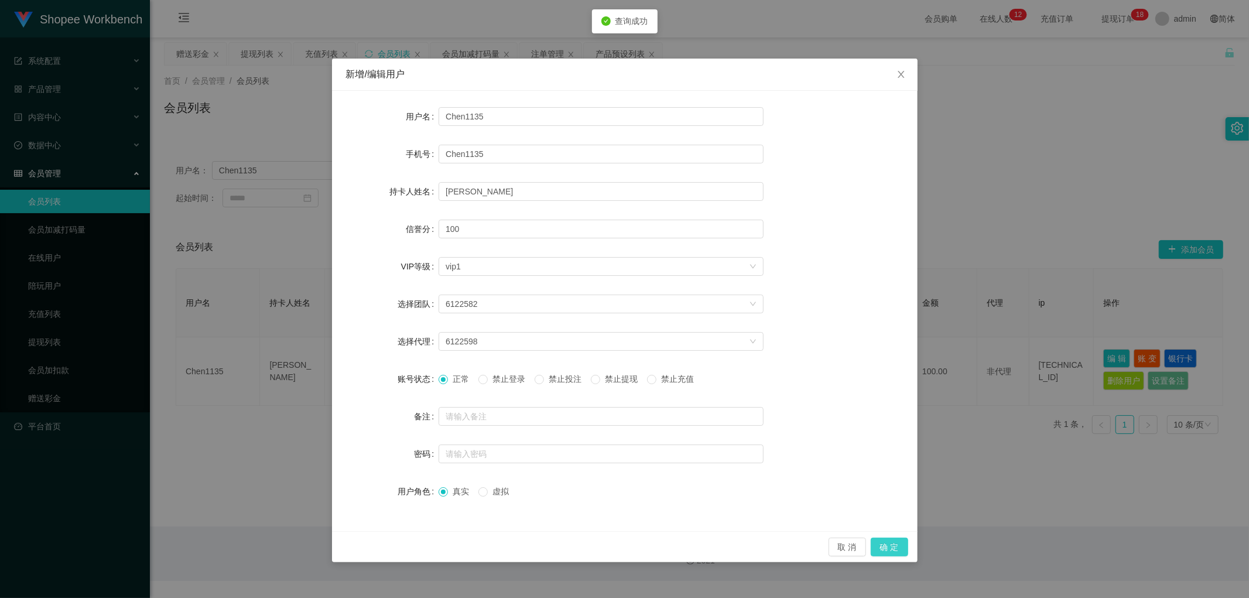
click at [886, 541] on button "确 定" at bounding box center [888, 546] width 37 height 19
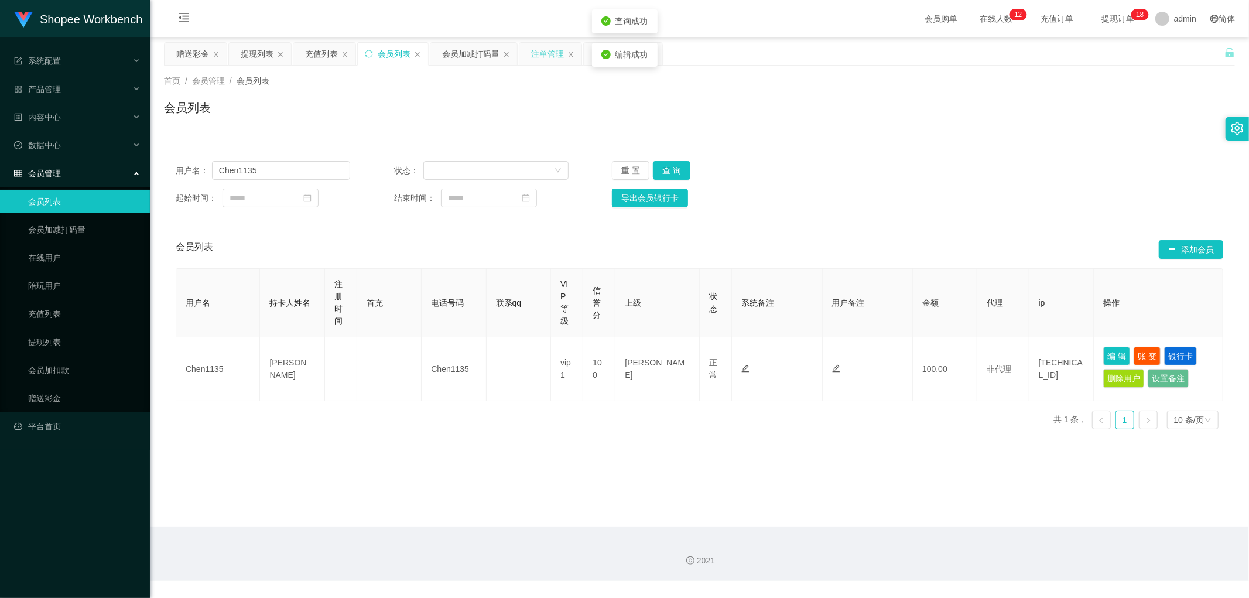
click at [549, 51] on div "注单管理" at bounding box center [547, 54] width 33 height 22
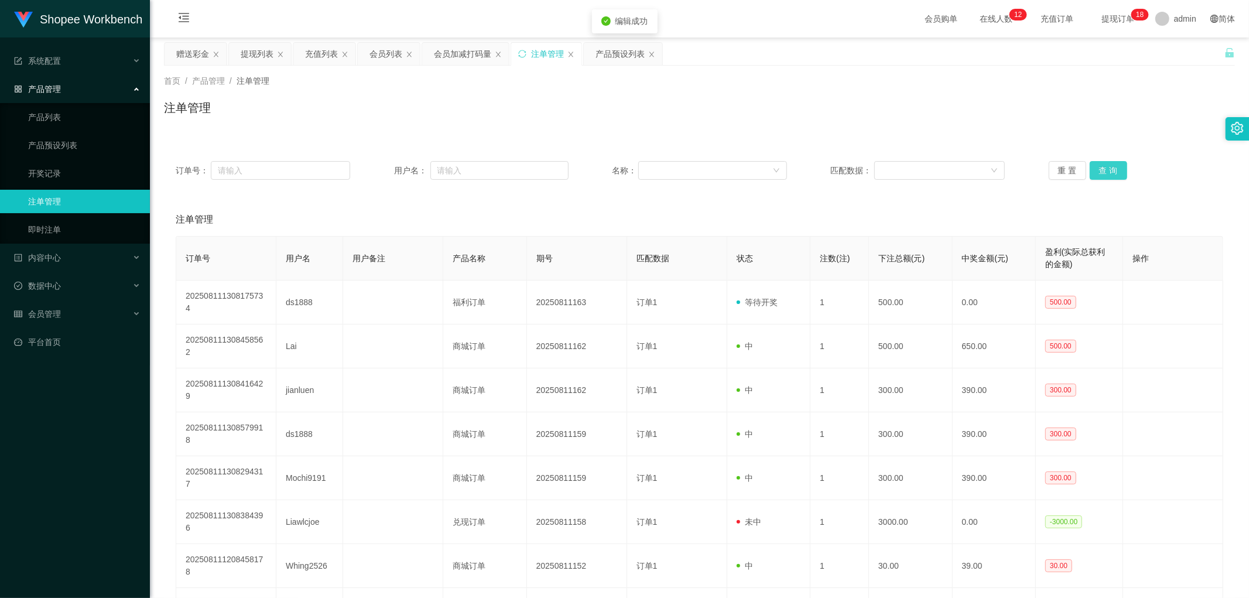
click at [1110, 161] on button "查 询" at bounding box center [1107, 170] width 37 height 19
click at [1099, 172] on button "查 询" at bounding box center [1107, 170] width 37 height 19
click at [1060, 172] on button "重 置" at bounding box center [1066, 170] width 37 height 19
click at [382, 57] on div "会员列表" at bounding box center [385, 54] width 33 height 22
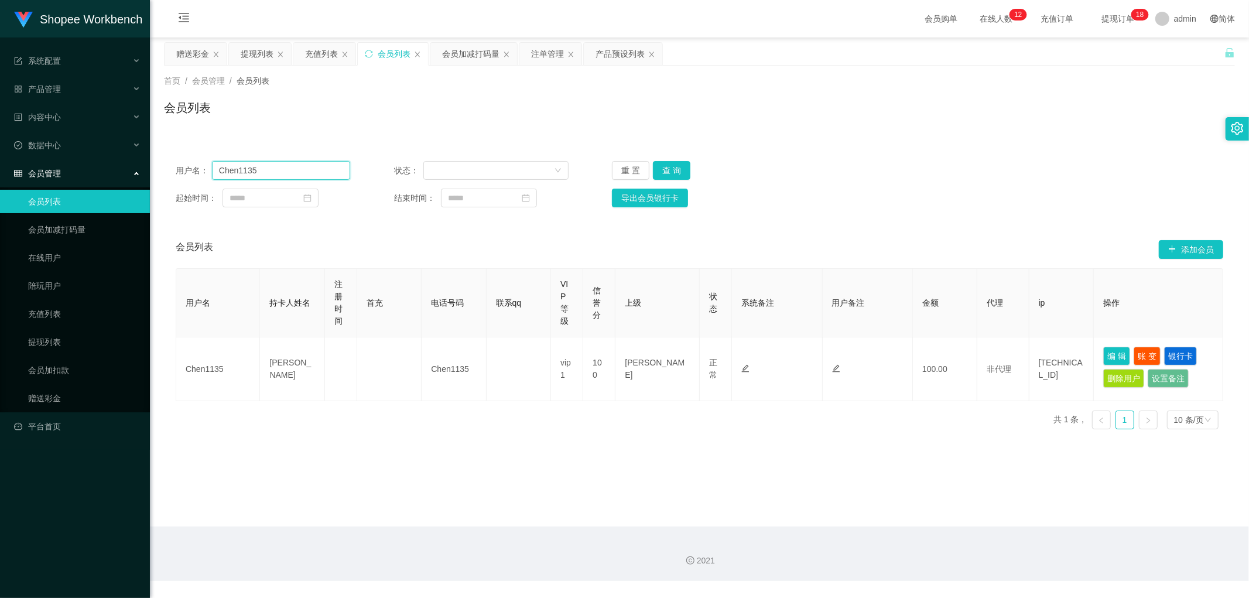
click at [290, 170] on input "Chen1135" at bounding box center [281, 170] width 138 height 19
paste input "kellykelly7869"
type input "kellykelly7869"
drag, startPoint x: 666, startPoint y: 170, endPoint x: 720, endPoint y: 201, distance: 62.7
click at [668, 172] on button "查 询" at bounding box center [671, 170] width 37 height 19
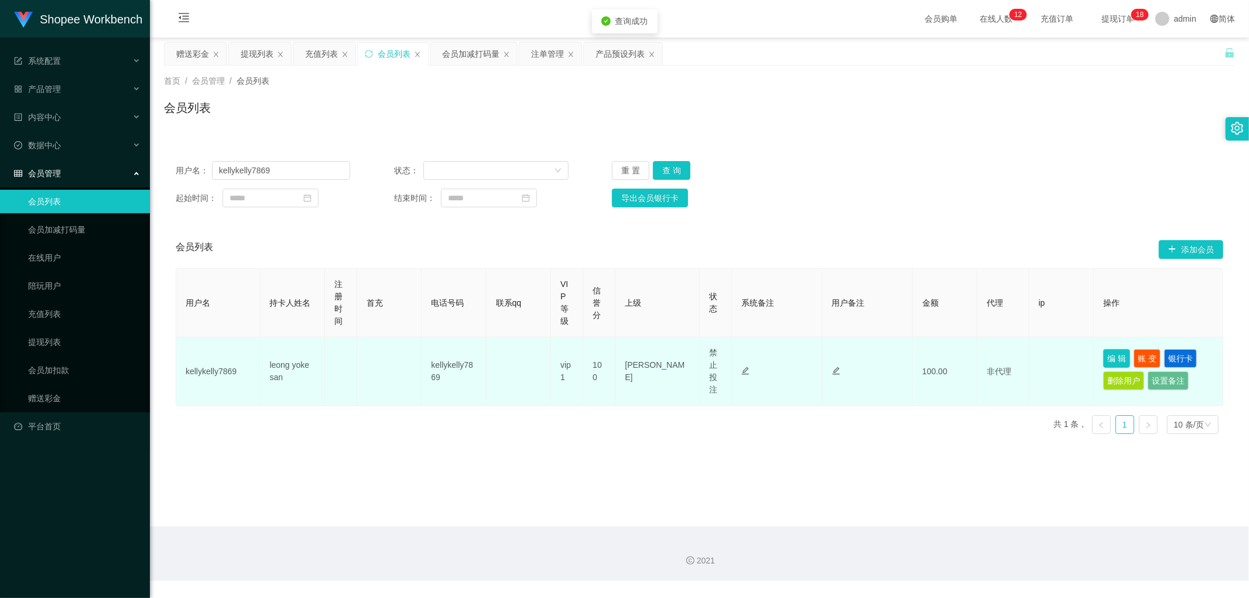
click at [1114, 351] on button "编 辑" at bounding box center [1116, 358] width 27 height 19
type input "kellykelly7869"
type input "leong yoke san"
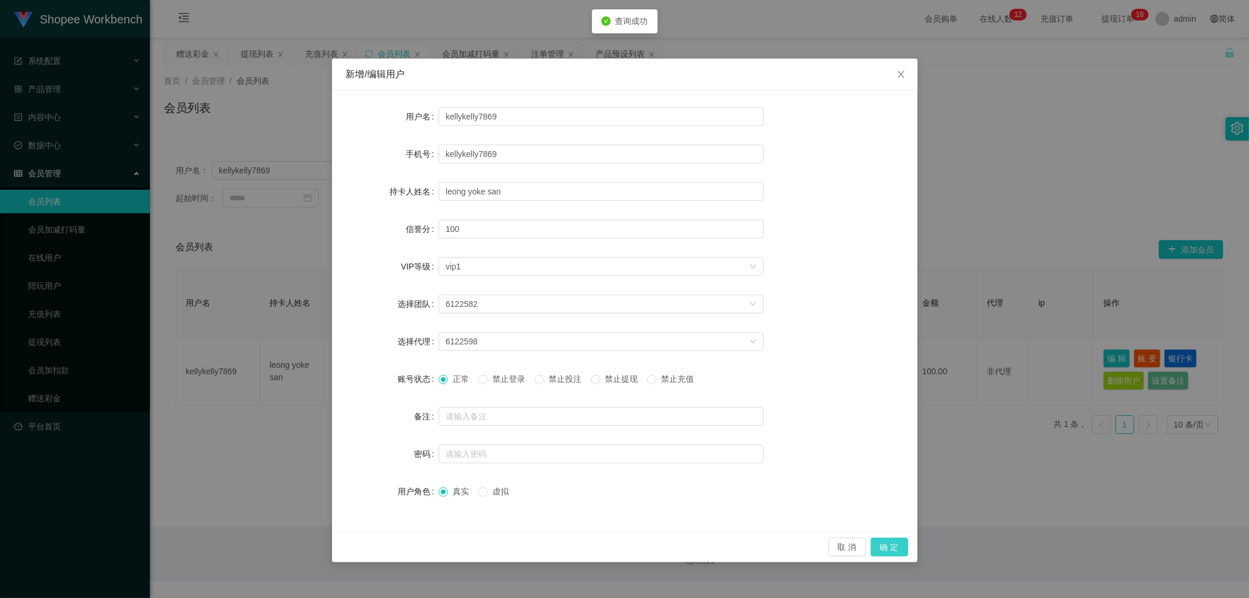
click at [890, 548] on button "确 定" at bounding box center [888, 546] width 37 height 19
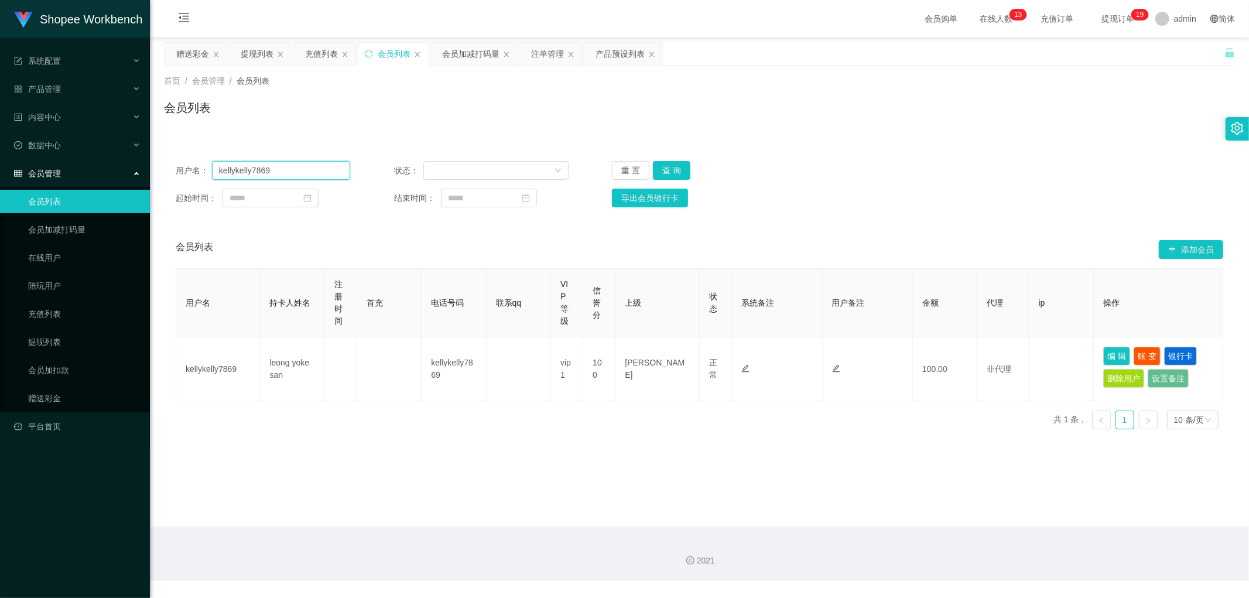
click at [300, 173] on input "kellykelly7869" at bounding box center [281, 170] width 138 height 19
paste input "元屠"
type input "元屠"
click at [671, 162] on button "查 询" at bounding box center [671, 170] width 37 height 19
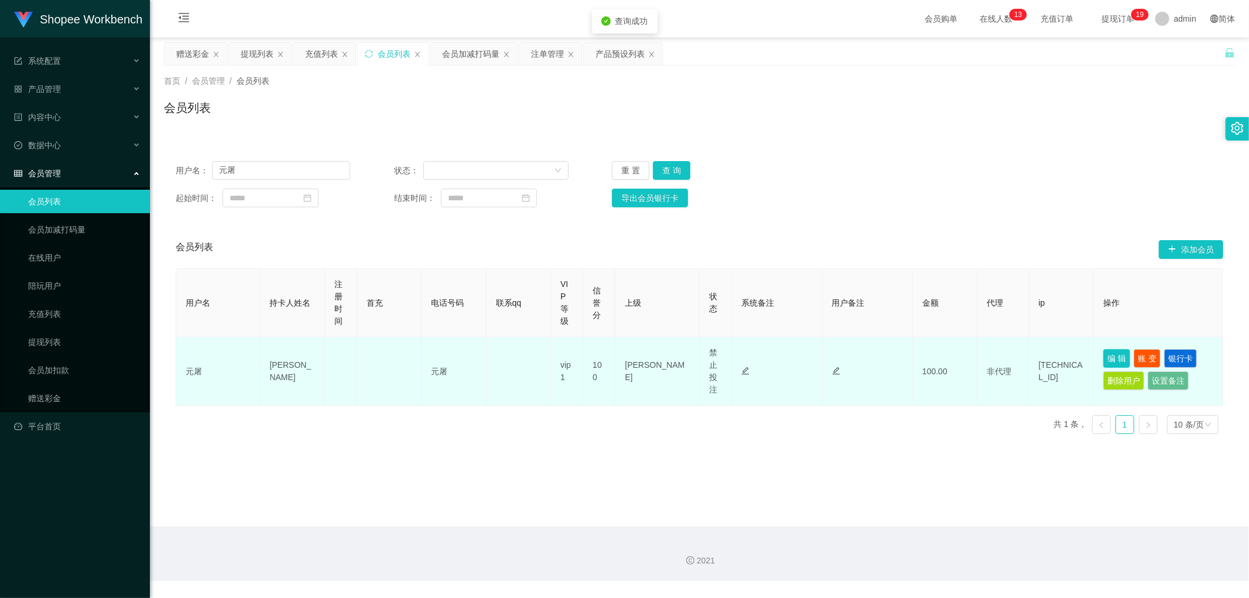
click at [1107, 355] on button "编 辑" at bounding box center [1116, 358] width 27 height 19
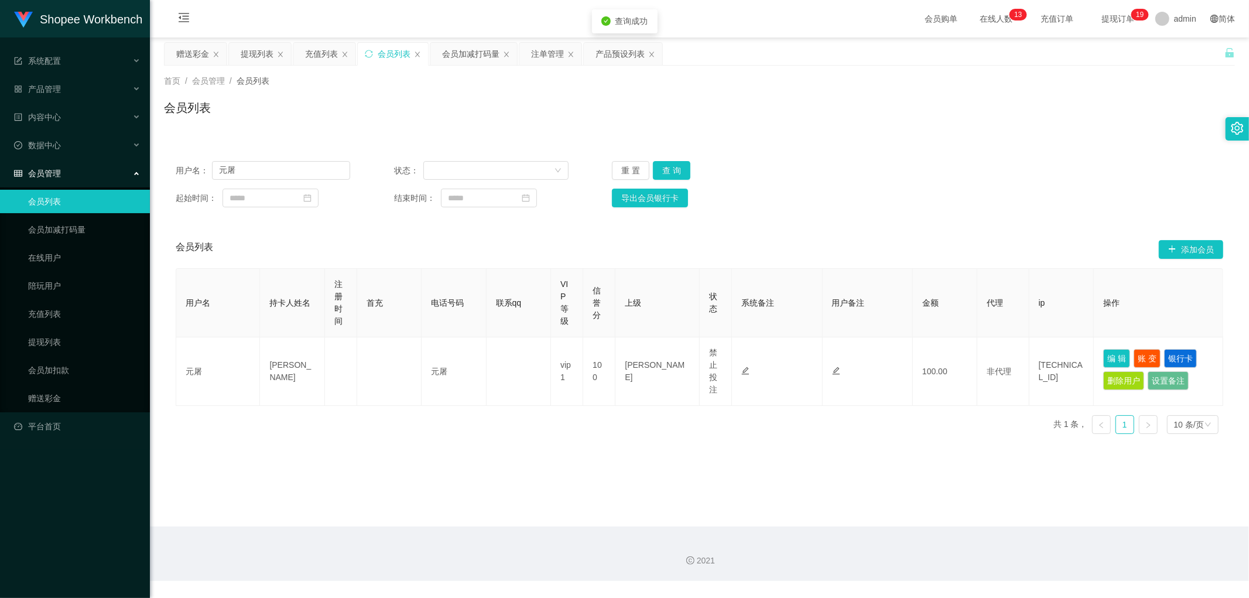
type input "元屠"
type input "[PERSON_NAME]"
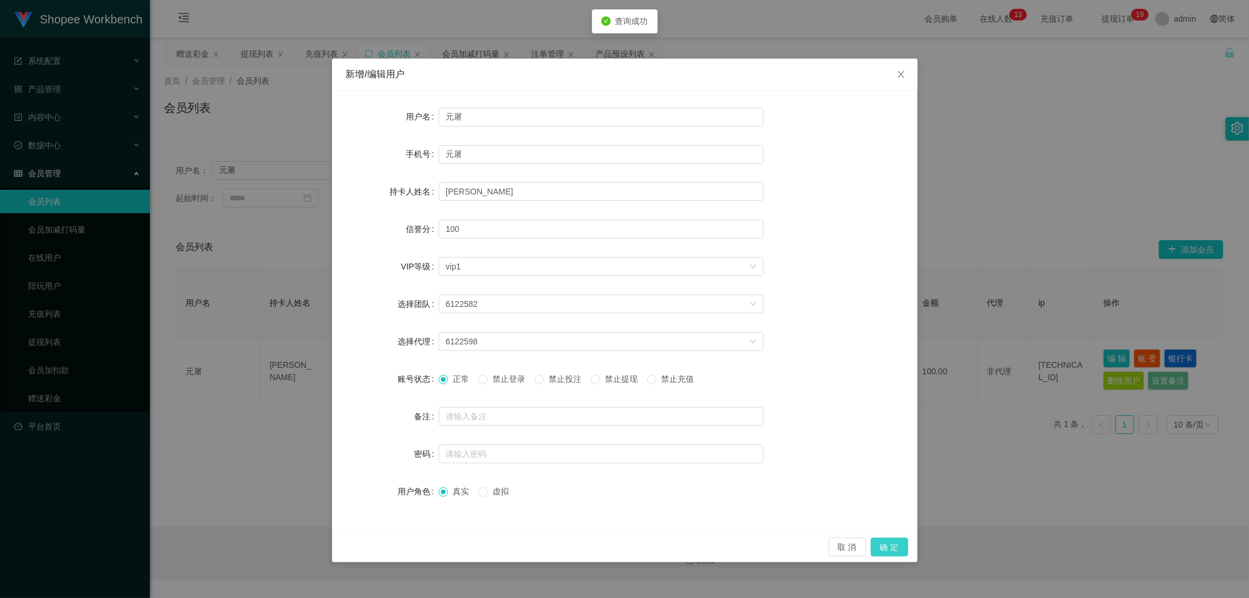
click at [883, 547] on button "确 定" at bounding box center [888, 546] width 37 height 19
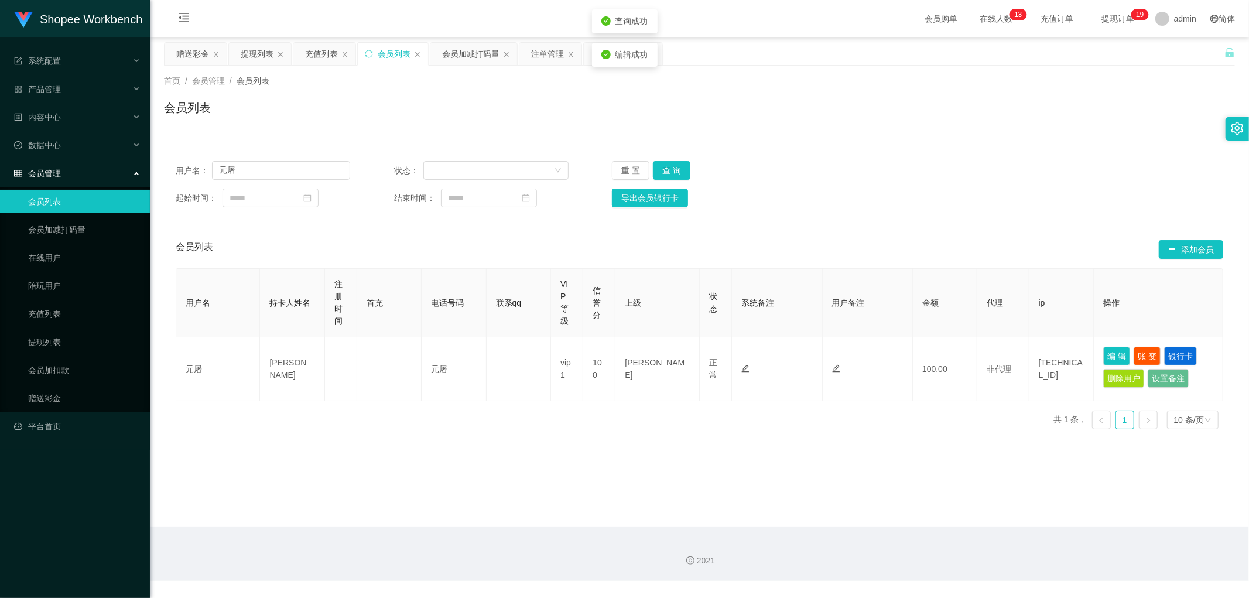
click at [1047, 164] on div "用户名： 元屠 状态： 重 置 查 询" at bounding box center [699, 170] width 1047 height 19
click at [471, 51] on div "会员加减打码量" at bounding box center [470, 54] width 57 height 22
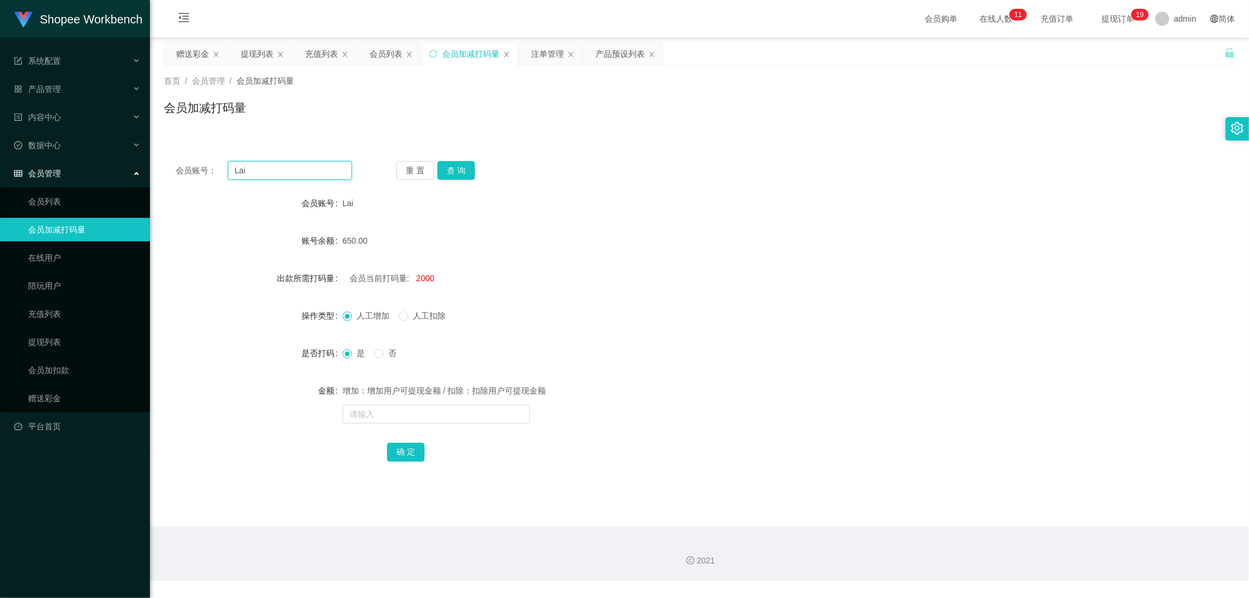
click at [297, 176] on input "Lai" at bounding box center [290, 170] width 125 height 19
paste input "元屠"
type input "元屠"
drag, startPoint x: 463, startPoint y: 166, endPoint x: 481, endPoint y: 176, distance: 20.7
click at [465, 167] on button "查 询" at bounding box center [455, 170] width 37 height 19
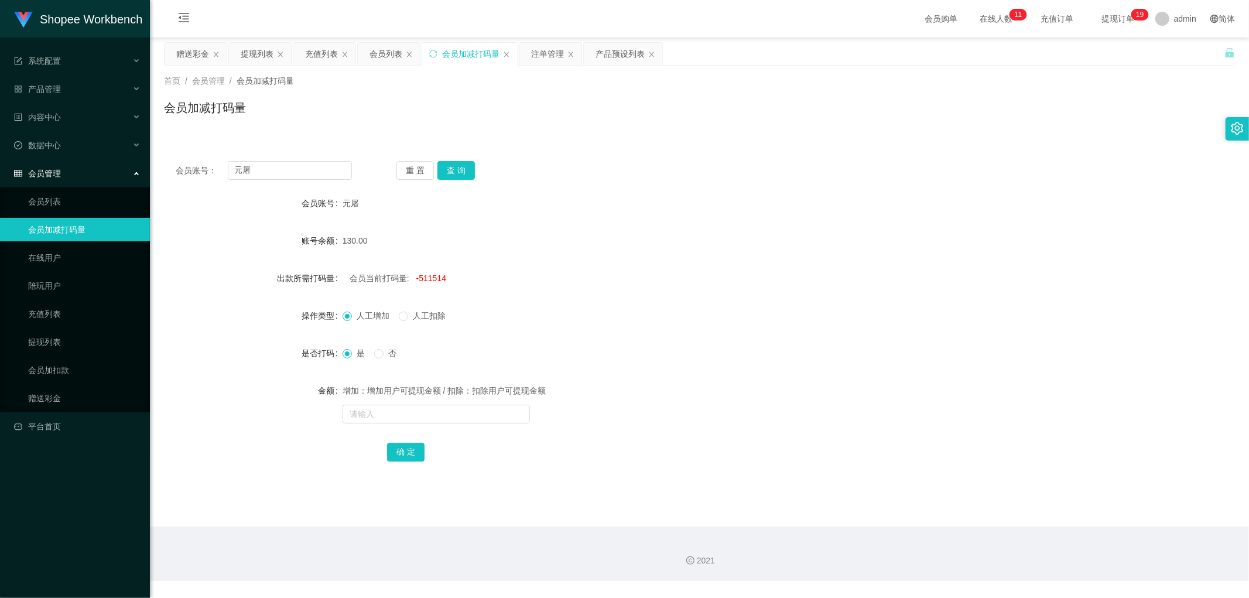
drag, startPoint x: 601, startPoint y: 204, endPoint x: 565, endPoint y: 285, distance: 89.1
click at [602, 208] on div "元屠" at bounding box center [654, 202] width 625 height 23
click at [421, 284] on div "会员当前打码量: -511514" at bounding box center [654, 277] width 625 height 23
copy span "511514"
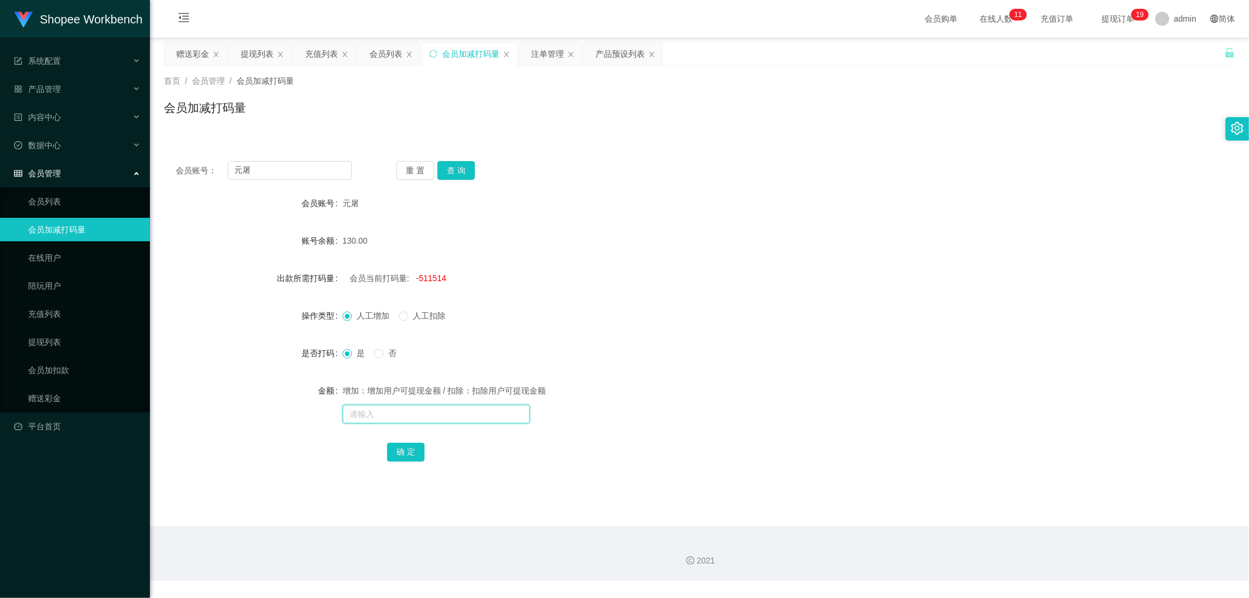
click at [385, 413] on input "text" at bounding box center [435, 413] width 187 height 19
paste input "511514"
type input "511514"
click at [409, 454] on button "确 定" at bounding box center [405, 452] width 37 height 19
click at [410, 414] on input "text" at bounding box center [435, 413] width 187 height 19
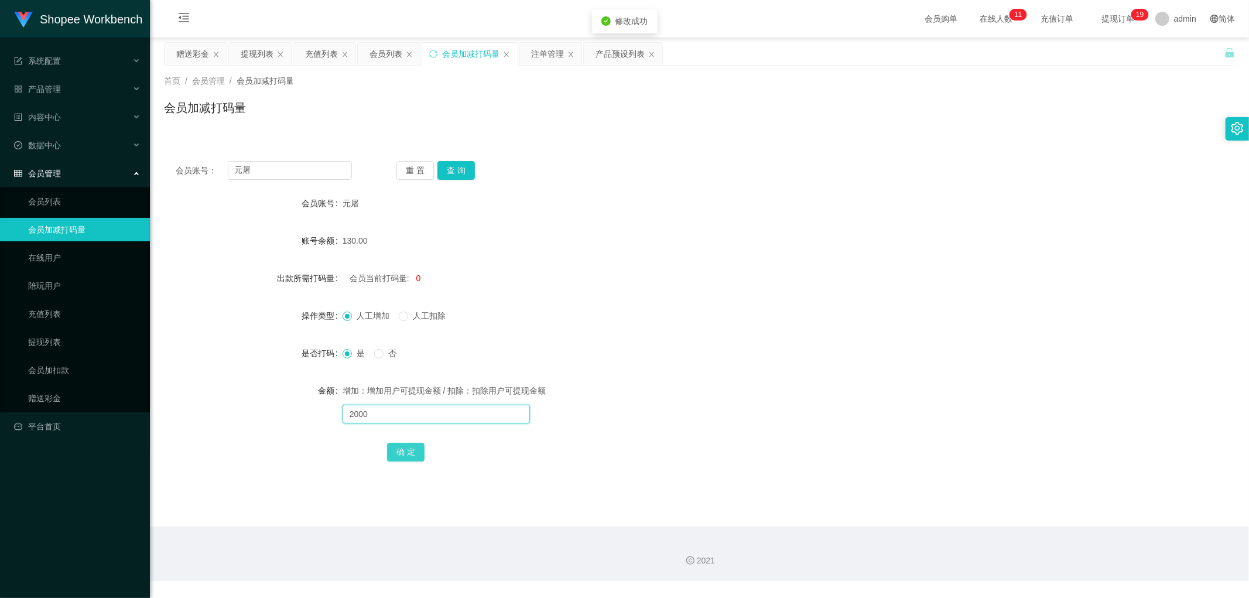
type input "2000"
drag, startPoint x: 407, startPoint y: 447, endPoint x: 443, endPoint y: 452, distance: 36.6
click at [407, 447] on button "确 定" at bounding box center [405, 452] width 37 height 19
drag, startPoint x: 277, startPoint y: 168, endPoint x: 157, endPoint y: 177, distance: 120.9
click at [157, 177] on main "关闭左侧 关闭右侧 关闭其它 刷新页面 赠送彩金 提现列表 充值列表 会员列表 会员加减打码量 注单管理 产品预设列表 首页 / 会员管理 / 会员加减打码量…" at bounding box center [699, 281] width 1099 height 489
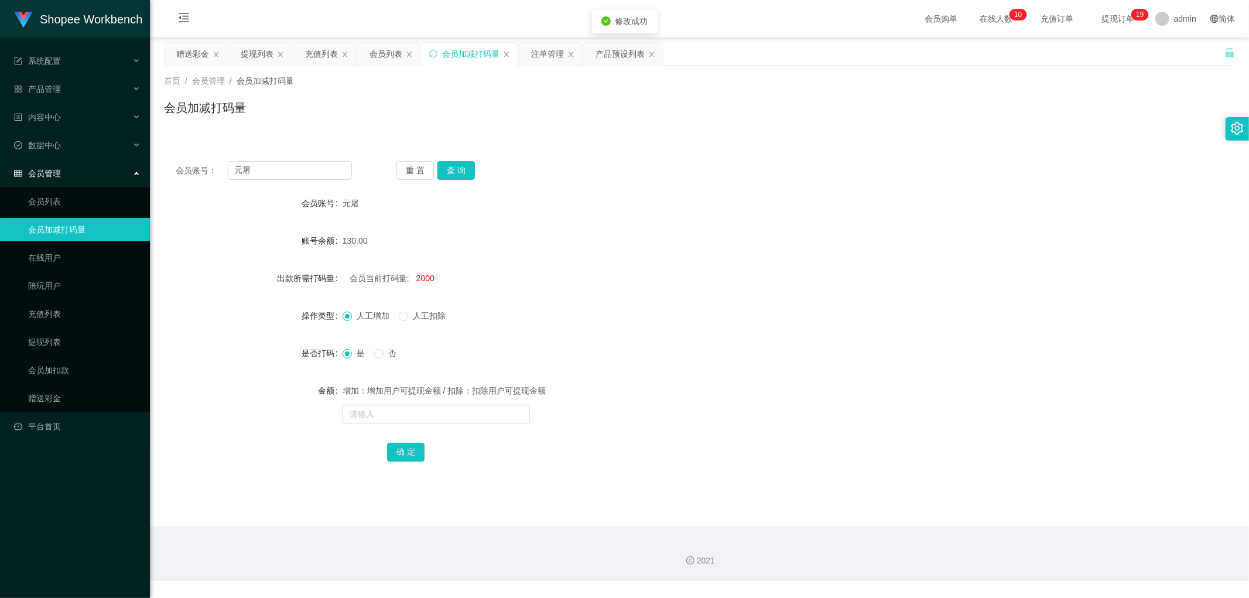
click at [389, 120] on div "会员加减打码量" at bounding box center [699, 112] width 1071 height 27
click at [385, 51] on div "会员列表" at bounding box center [385, 54] width 33 height 22
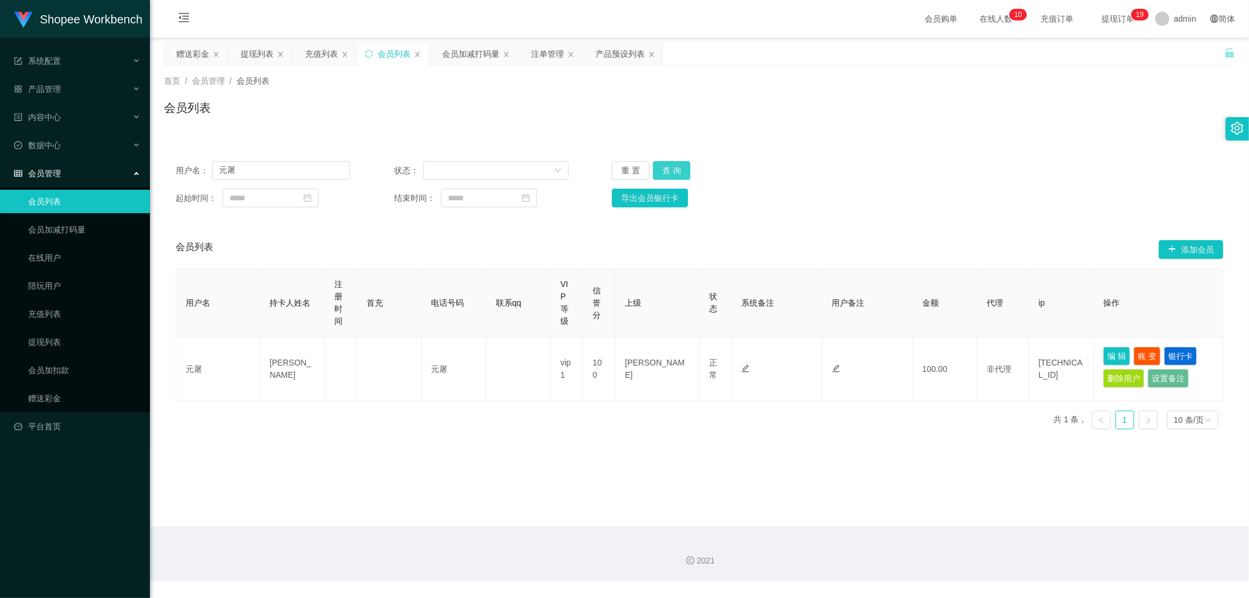
drag, startPoint x: 678, startPoint y: 170, endPoint x: 880, endPoint y: 236, distance: 212.9
click at [680, 172] on button "查 询" at bounding box center [671, 170] width 37 height 19
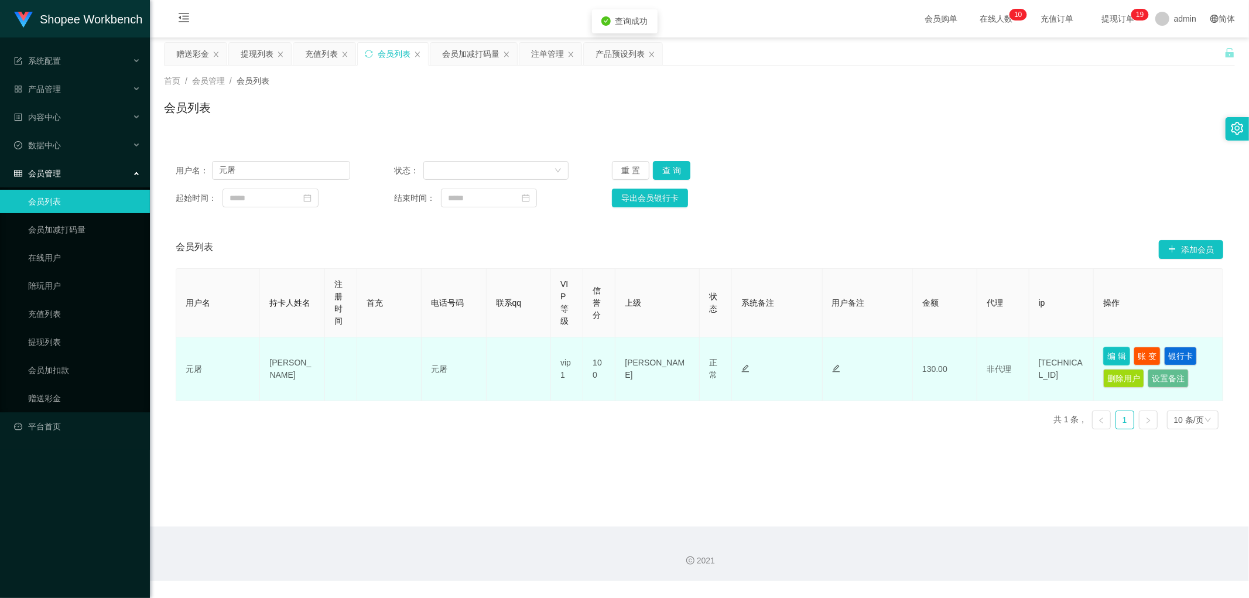
click at [1105, 352] on button "编 辑" at bounding box center [1116, 356] width 27 height 19
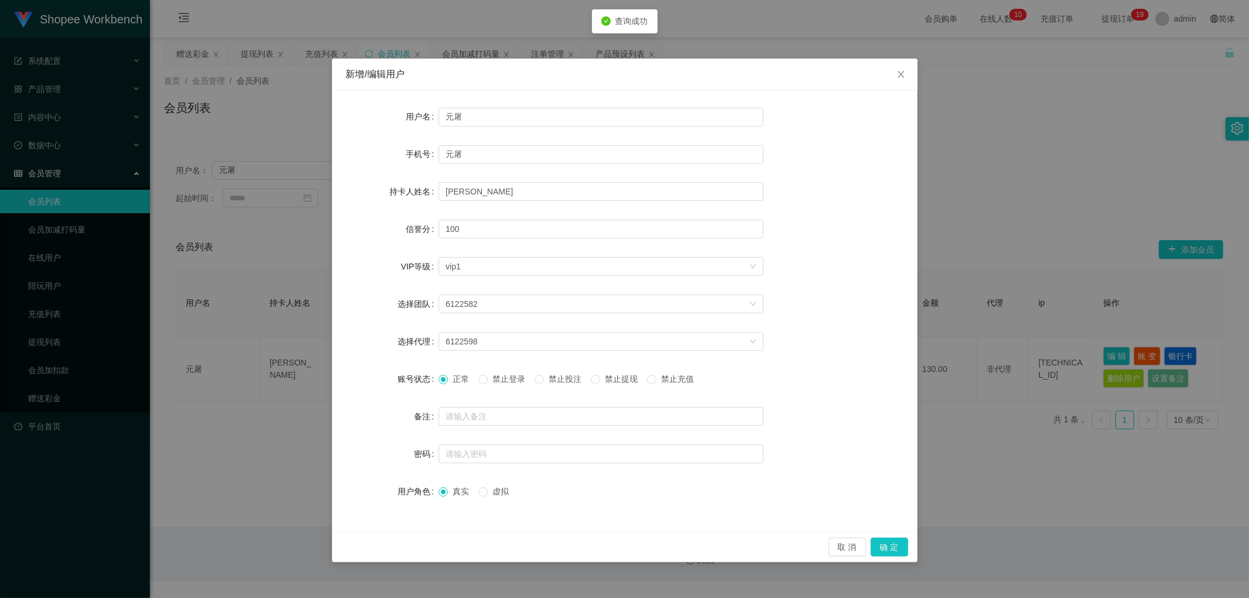
click at [565, 378] on span "禁止投注" at bounding box center [565, 378] width 42 height 9
click at [886, 543] on button "确 定" at bounding box center [888, 546] width 37 height 19
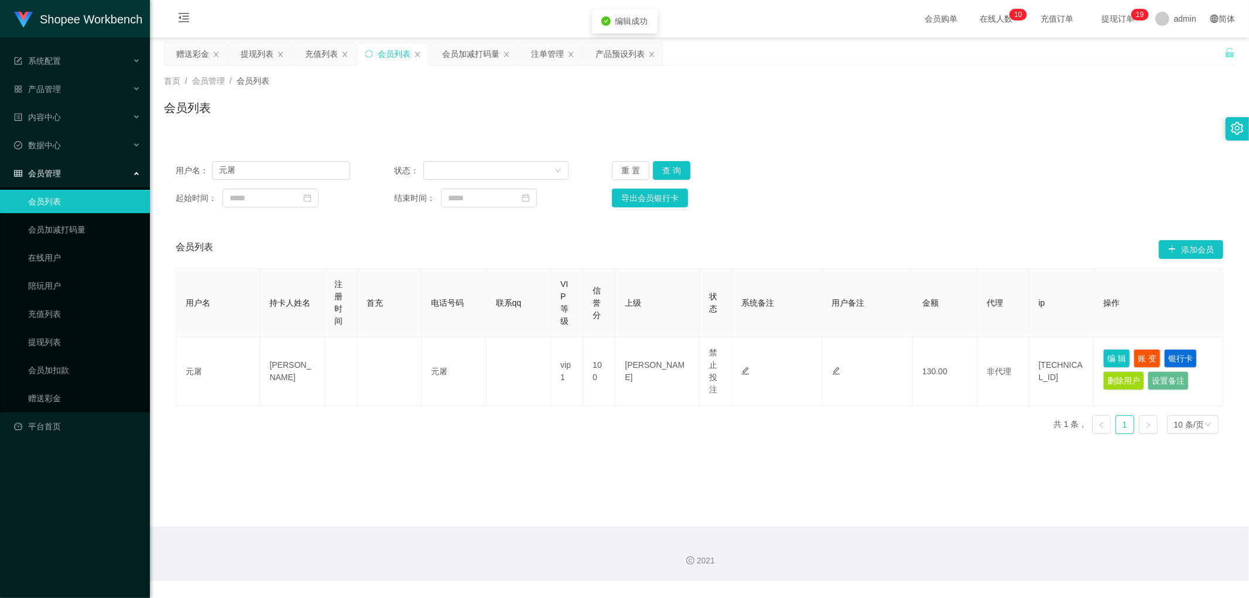
drag, startPoint x: 1061, startPoint y: 159, endPoint x: 1119, endPoint y: 20, distance: 150.1
click at [1061, 157] on div "用户名： 元屠 状态： 重 置 查 询 起始时间： 结束时间： 导出会员银行卡" at bounding box center [699, 184] width 1071 height 70
click at [470, 54] on div "会员加减打码量" at bounding box center [470, 54] width 57 height 22
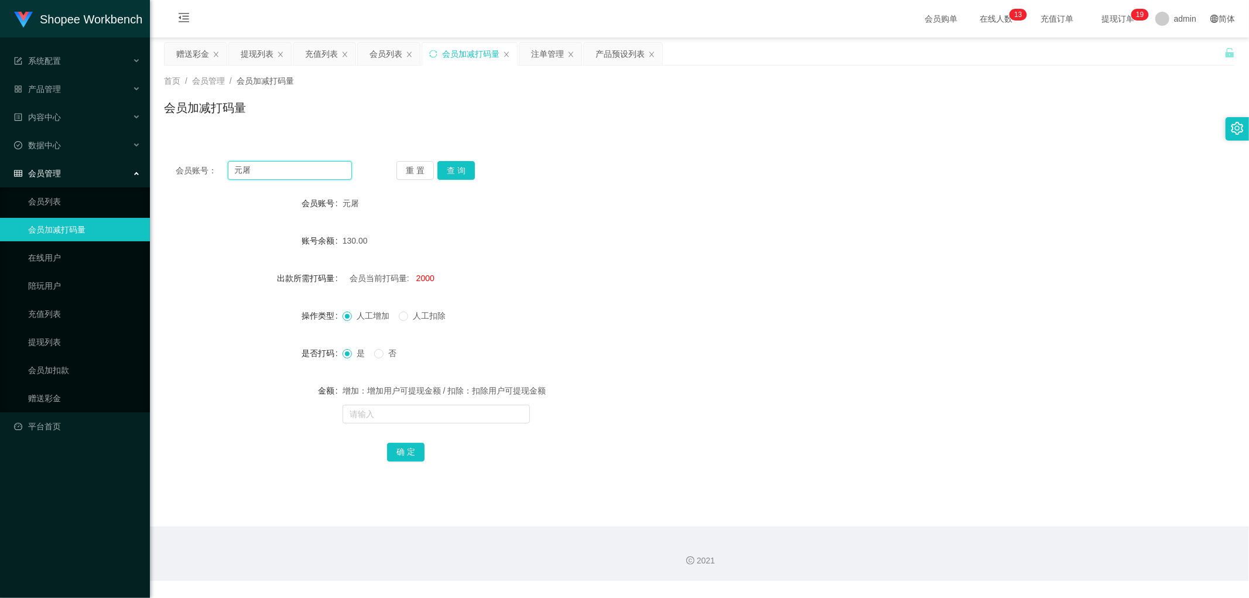
drag, startPoint x: 289, startPoint y: 174, endPoint x: 450, endPoint y: 177, distance: 160.4
click at [291, 174] on input "元屠" at bounding box center [290, 170] width 125 height 19
paste input "kellykelly7869"
type input "kellykelly7869"
drag, startPoint x: 452, startPoint y: 170, endPoint x: 644, endPoint y: 243, distance: 204.7
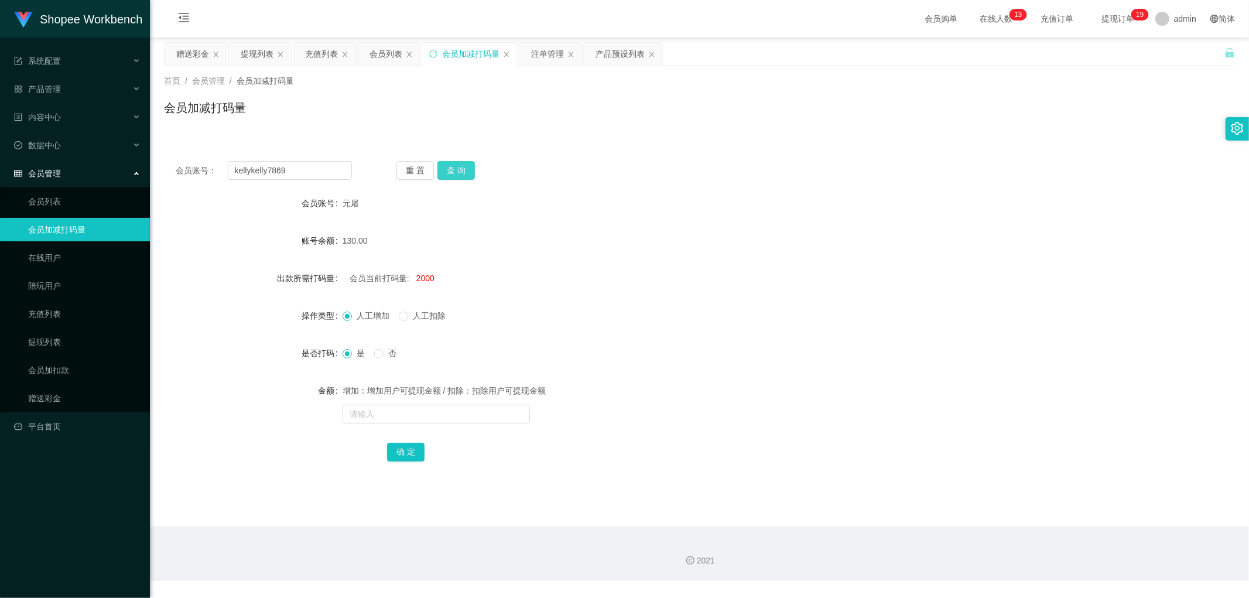
click at [457, 176] on button "查 询" at bounding box center [455, 170] width 37 height 19
click at [644, 243] on div "130.00" at bounding box center [654, 240] width 625 height 23
click at [615, 246] on div "130.00" at bounding box center [654, 240] width 625 height 23
click at [440, 279] on span "-51445184" at bounding box center [435, 277] width 39 height 9
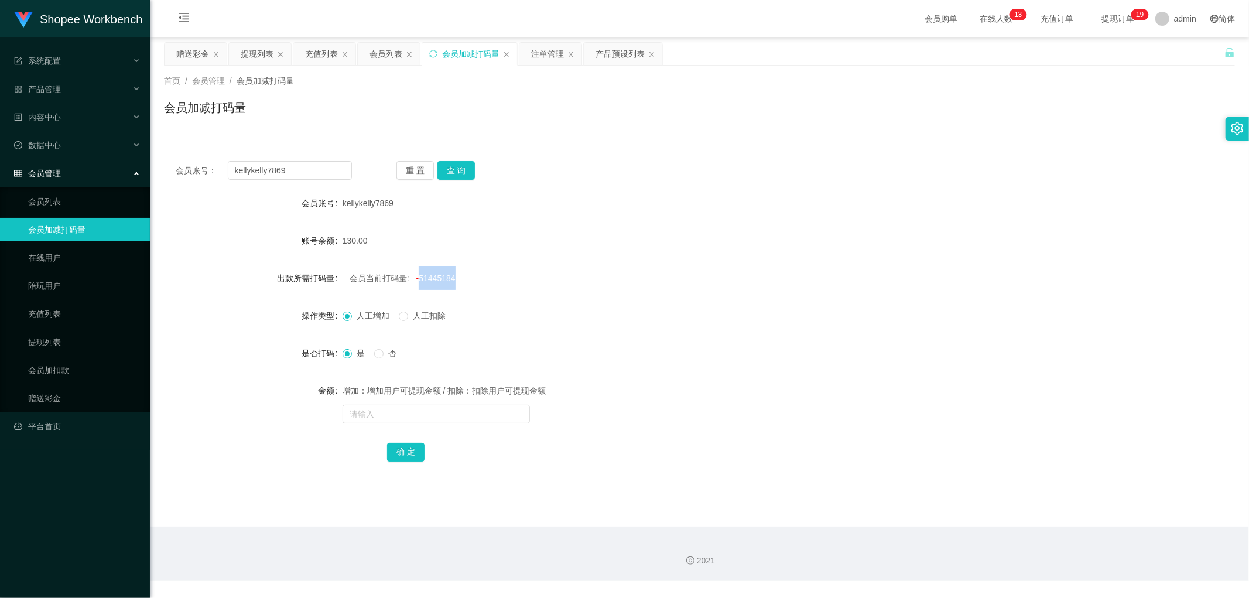
copy span "51445184"
click at [402, 412] on input "text" at bounding box center [435, 413] width 187 height 19
paste input "51445184"
type input "51445184"
click at [403, 452] on button "确 定" at bounding box center [405, 452] width 37 height 19
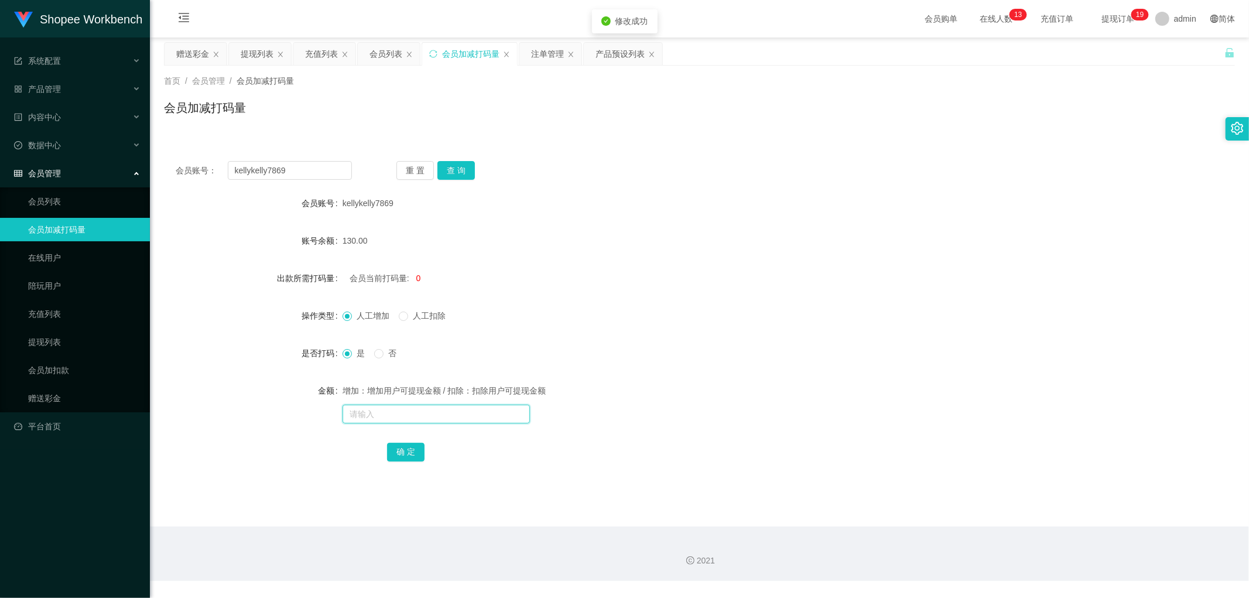
click at [416, 414] on input "text" at bounding box center [435, 413] width 187 height 19
type input "2000"
click at [409, 455] on button "确 定" at bounding box center [405, 452] width 37 height 19
drag, startPoint x: 654, startPoint y: 289, endPoint x: 372, endPoint y: 194, distance: 297.1
click at [653, 288] on div "会员当前打码量: 2000" at bounding box center [654, 277] width 625 height 23
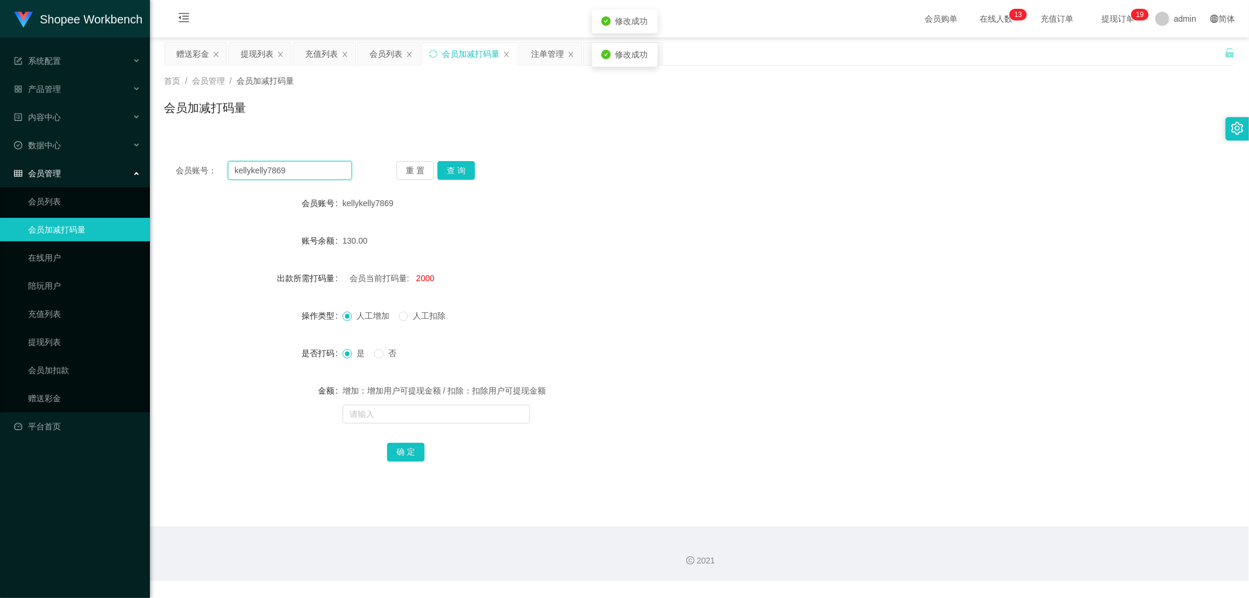
drag, startPoint x: 302, startPoint y: 173, endPoint x: 202, endPoint y: 172, distance: 100.1
click at [183, 182] on div "会员账号： kellykelly7869 重 置 查 询 会员账号 kellykelly7869 账号余额 130.00 出款所需打码量 会员当前打码量: 2…" at bounding box center [699, 318] width 1071 height 339
click at [408, 114] on div "会员加减打码量" at bounding box center [699, 112] width 1071 height 27
click at [387, 50] on div "会员列表" at bounding box center [385, 54] width 33 height 22
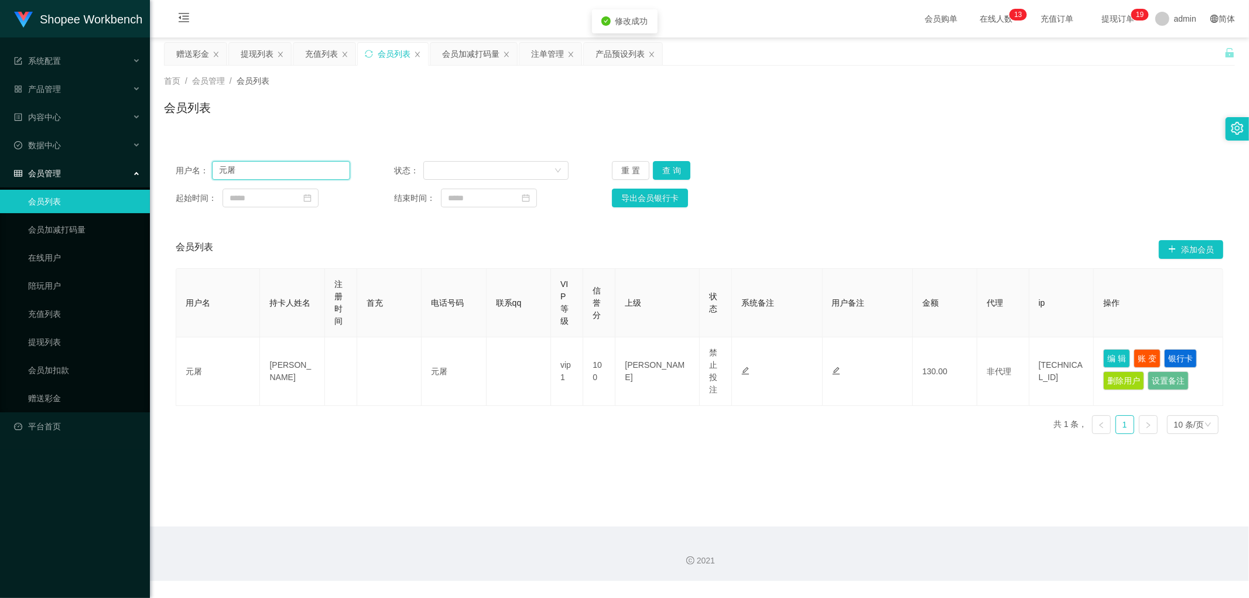
drag, startPoint x: 293, startPoint y: 167, endPoint x: 318, endPoint y: 174, distance: 25.7
click at [293, 167] on input "元屠" at bounding box center [281, 170] width 138 height 19
paste input "kellykelly7869"
type input "kellykelly7869"
drag, startPoint x: 674, startPoint y: 163, endPoint x: 915, endPoint y: 219, distance: 247.6
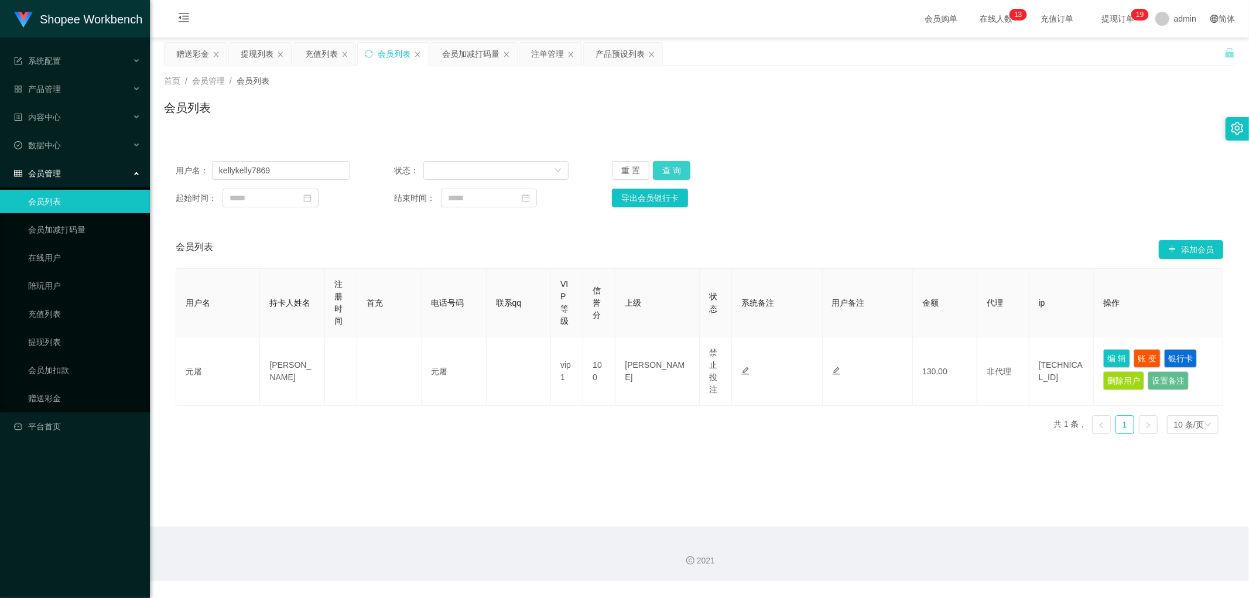
click at [681, 172] on button "查 询" at bounding box center [671, 170] width 37 height 19
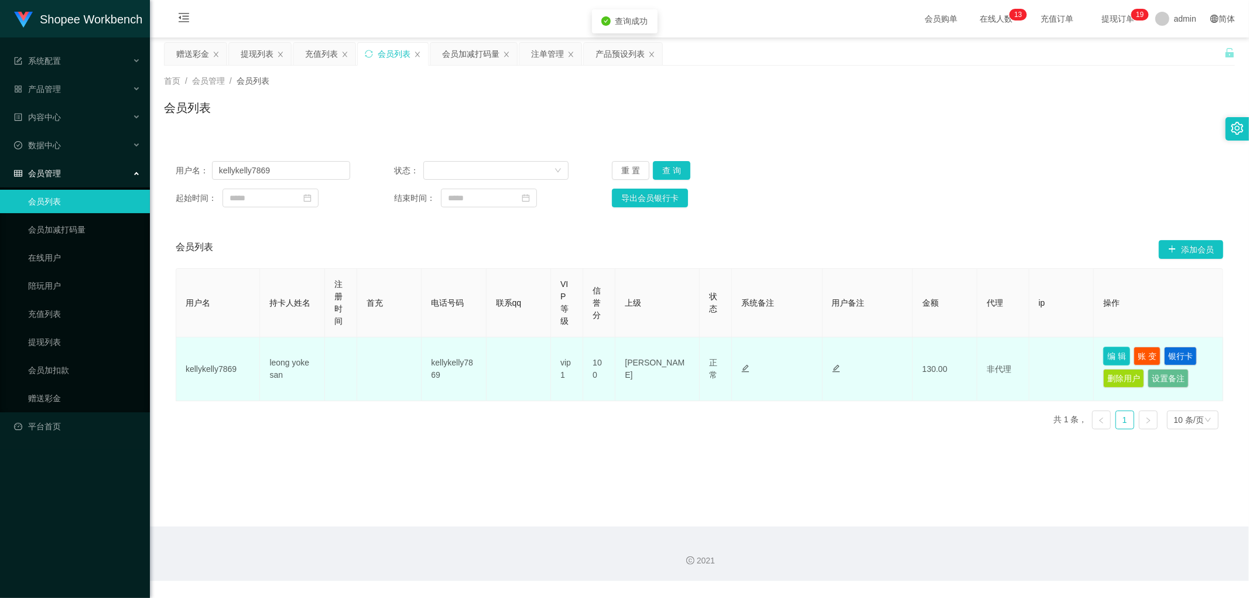
click at [1103, 355] on button "编 辑" at bounding box center [1116, 356] width 27 height 19
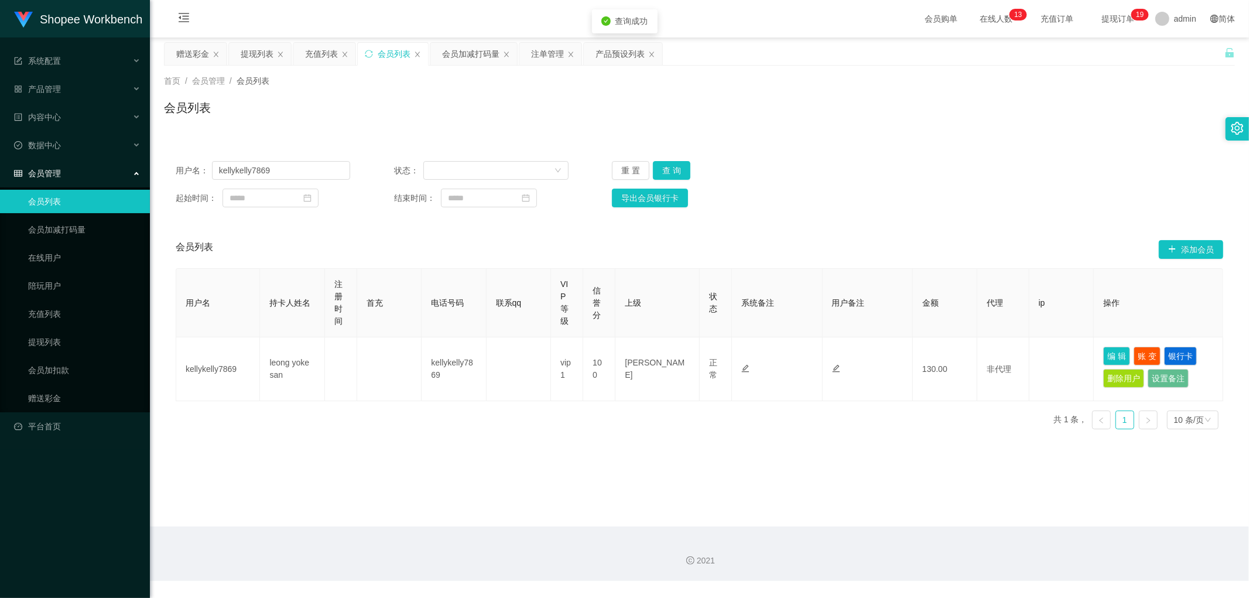
type input "kellykelly7869"
type input "leong yoke san"
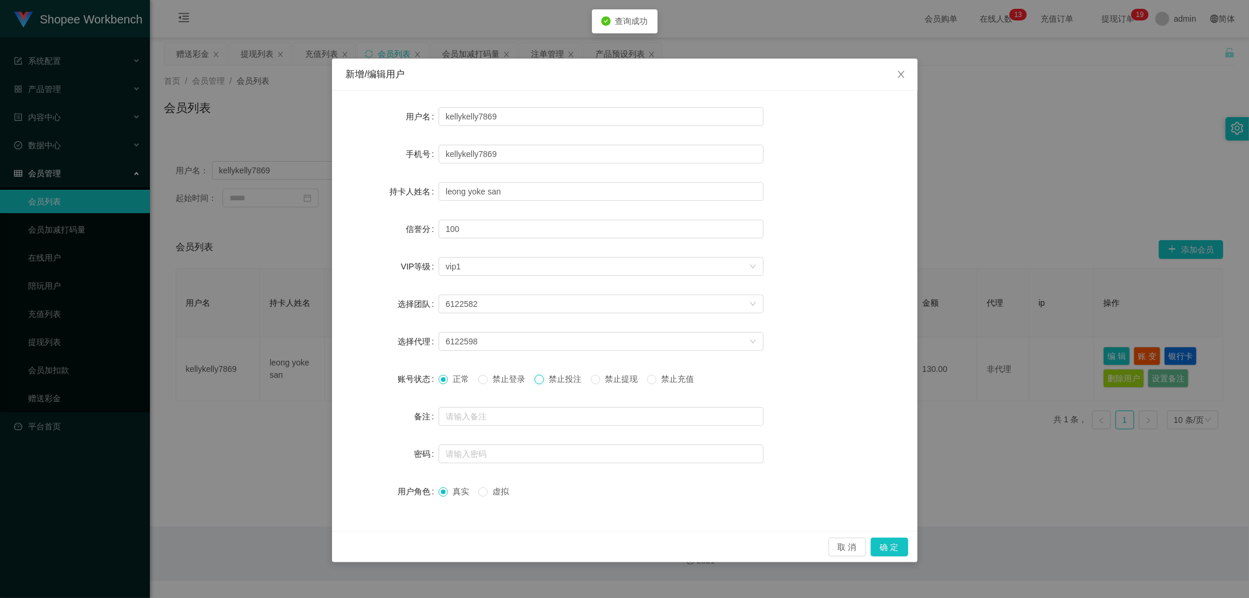
click at [544, 378] on span at bounding box center [538, 379] width 9 height 9
click at [896, 553] on button "确 定" at bounding box center [888, 546] width 37 height 19
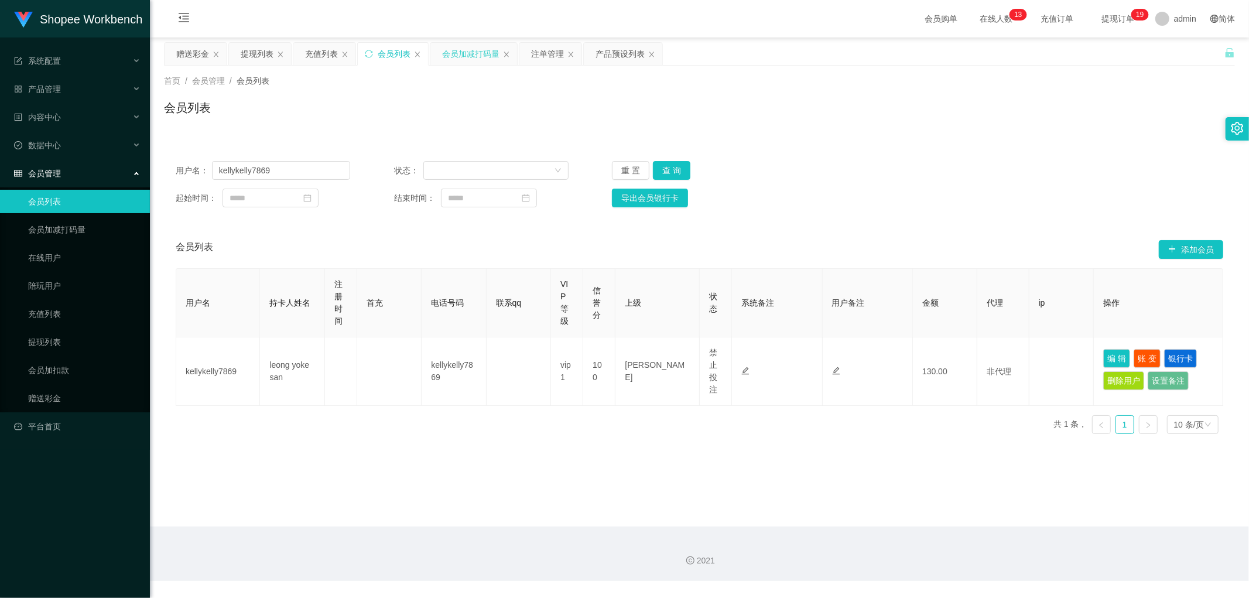
click at [473, 50] on div "会员加减打码量" at bounding box center [470, 54] width 57 height 22
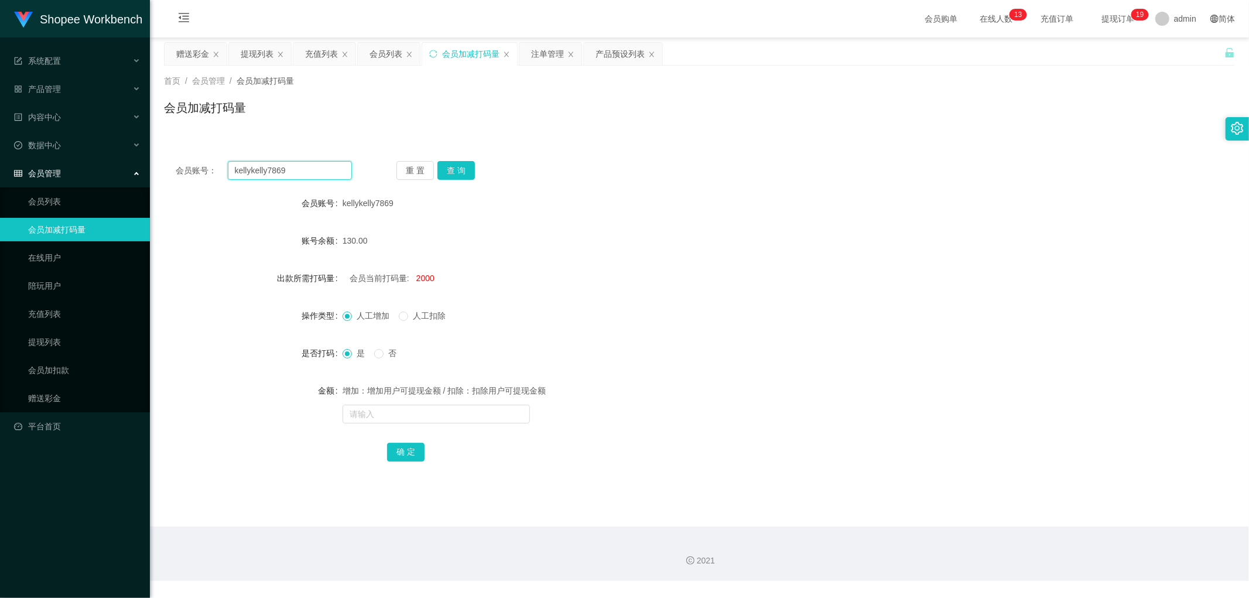
click at [307, 179] on input "kellykelly7869" at bounding box center [290, 170] width 125 height 19
paste input "iceman"
type input "iceman"
drag, startPoint x: 440, startPoint y: 171, endPoint x: 476, endPoint y: 186, distance: 38.6
click at [442, 174] on button "查 询" at bounding box center [455, 170] width 37 height 19
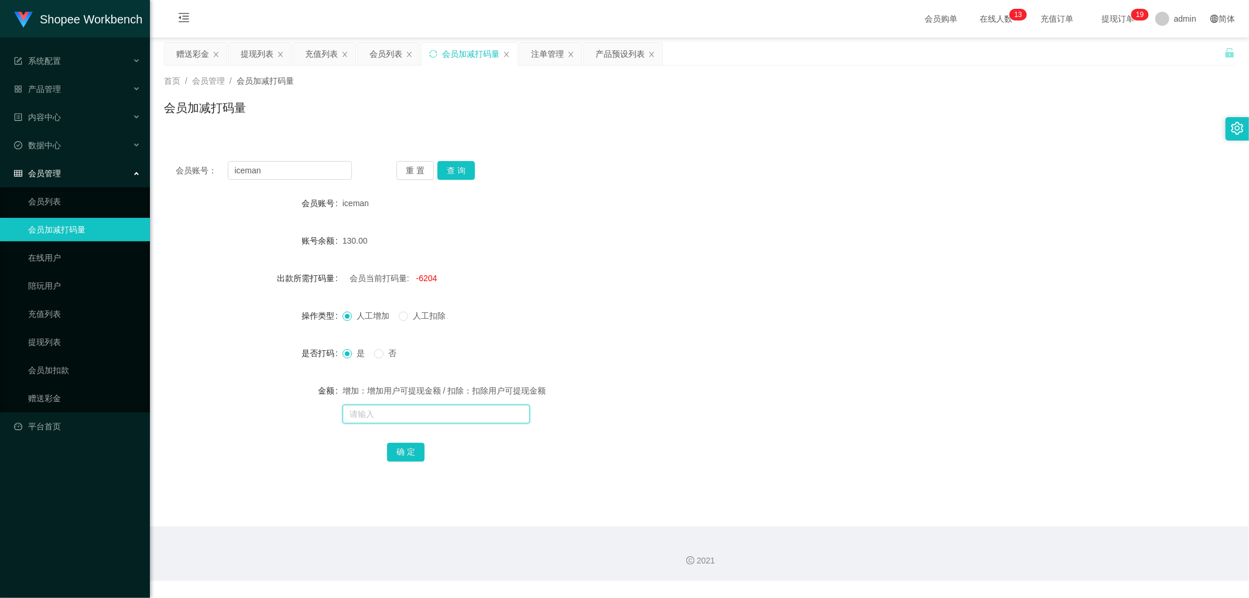
click at [408, 417] on input "text" at bounding box center [435, 413] width 187 height 19
type input "8204"
click at [407, 455] on button "确 定" at bounding box center [405, 452] width 37 height 19
click at [391, 50] on div "会员列表" at bounding box center [385, 54] width 33 height 22
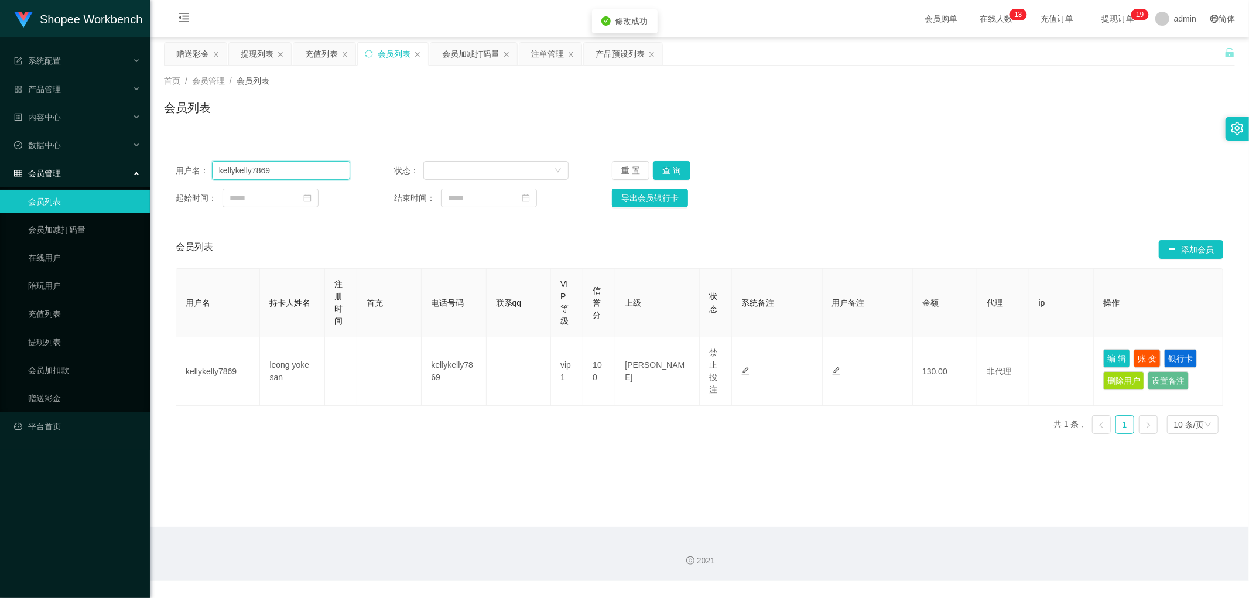
drag, startPoint x: 291, startPoint y: 161, endPoint x: 393, endPoint y: 188, distance: 105.5
click at [294, 162] on input "kellykelly7869" at bounding box center [281, 170] width 138 height 19
paste input "iceman"
type input "iceman"
drag, startPoint x: 669, startPoint y: 166, endPoint x: 726, endPoint y: 180, distance: 59.1
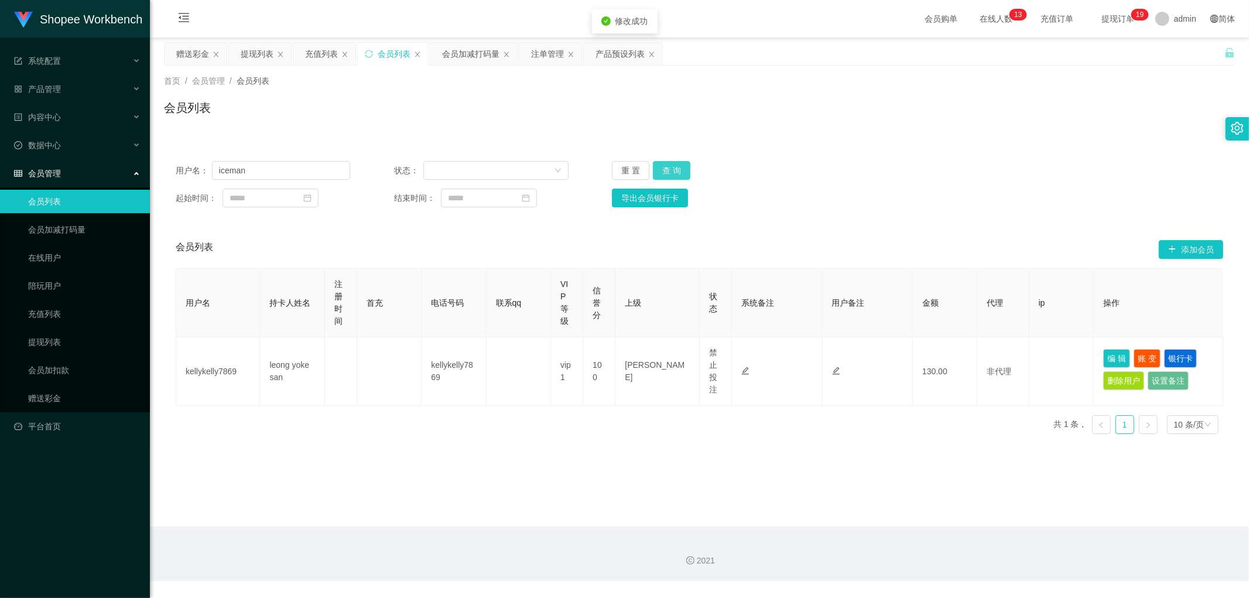
click at [671, 167] on button "查 询" at bounding box center [671, 170] width 37 height 19
click at [941, 212] on div "用户名： iceman 状态： 重 置 查 询 起始时间： 结束时间： 导出会员银行卡" at bounding box center [699, 184] width 1071 height 70
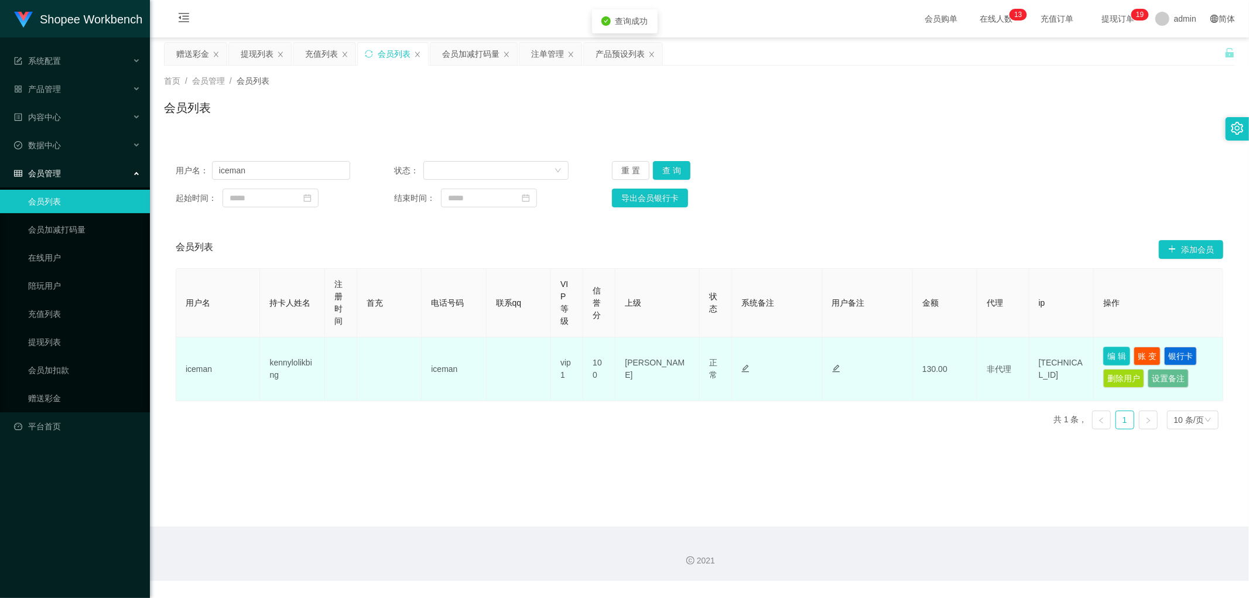
click at [1116, 355] on button "编 辑" at bounding box center [1116, 356] width 27 height 19
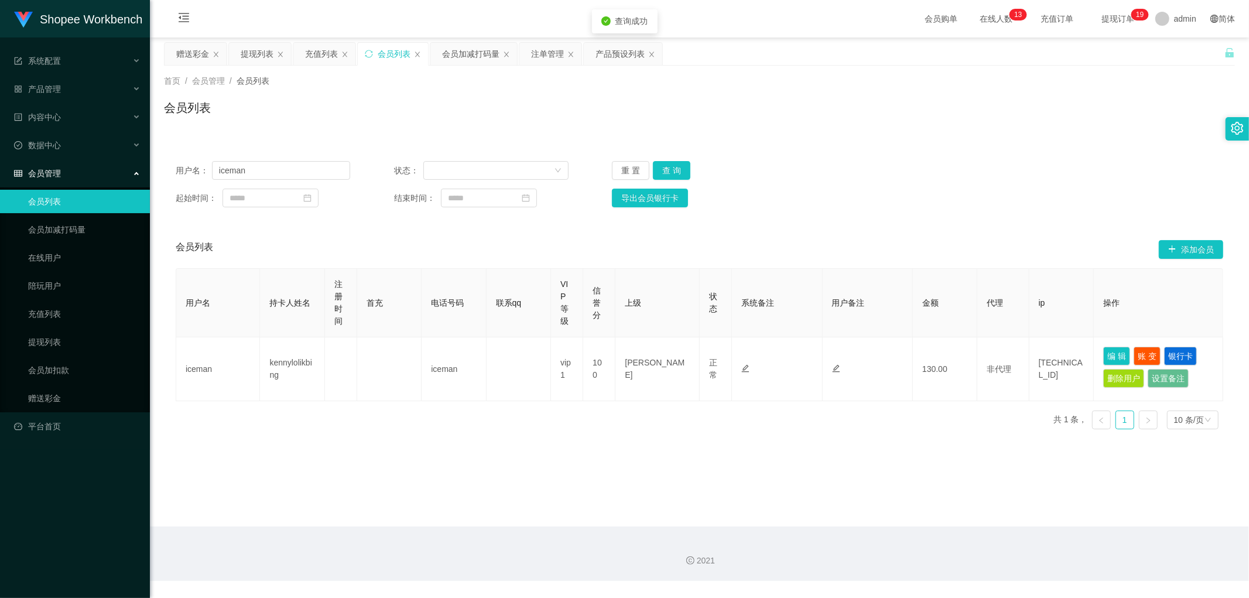
type input "iceman"
type input "kennylolikbing"
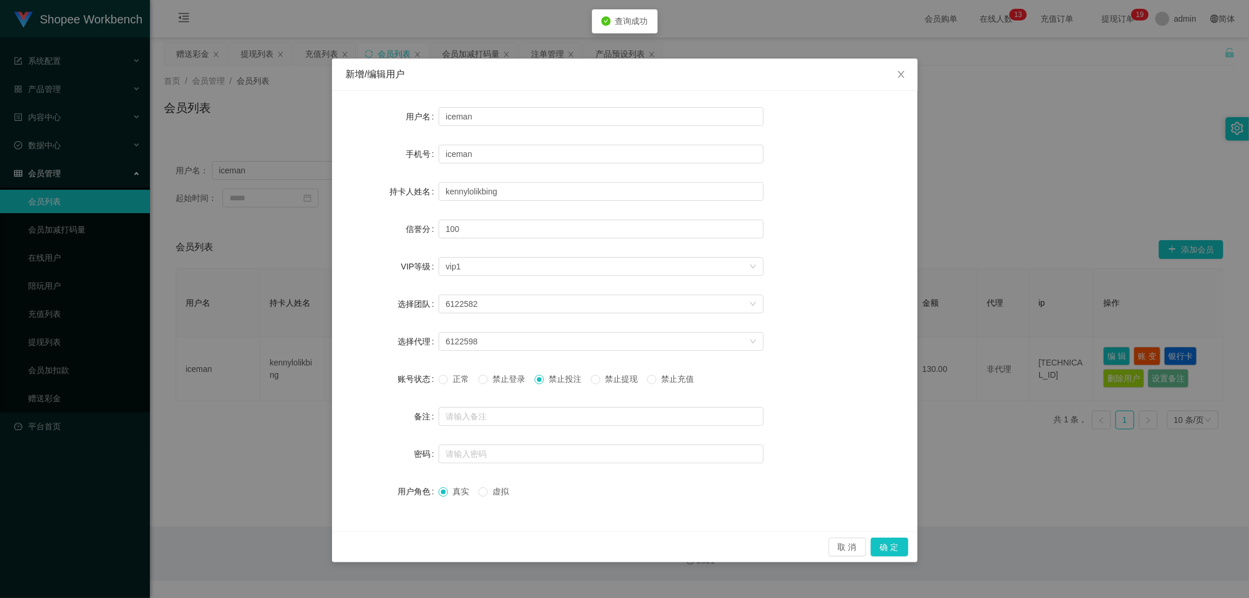
click at [920, 545] on div "新增/编辑用户 用户名 iceman 手机号 iceman 持卡人姓名 [PERSON_NAME] 信誉分 100 VIP等级 选择VIP等级 vip1 选择…" at bounding box center [624, 299] width 1249 height 598
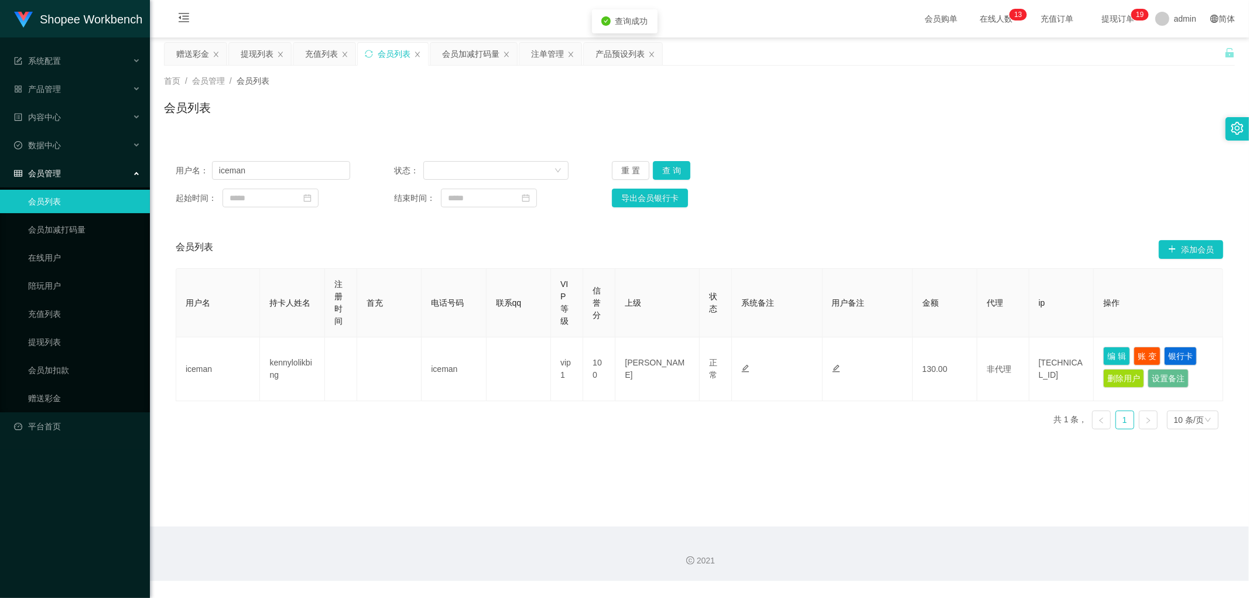
click at [896, 544] on div "Shopee Workbench 系统配置 产品管理 产品列表 产品预设列表 开奖记录 注单管理 即时注单 内容中心 数据中心 会员管理 会员列表 会员加减打…" at bounding box center [624, 299] width 1249 height 598
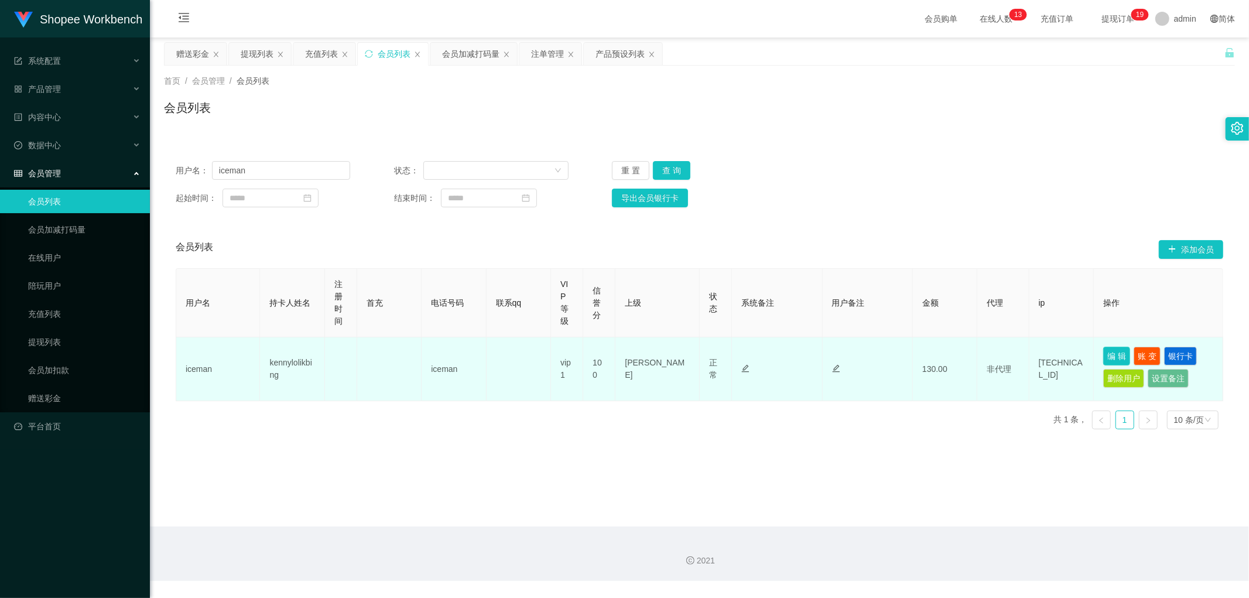
click at [1107, 356] on button "编 辑" at bounding box center [1116, 356] width 27 height 19
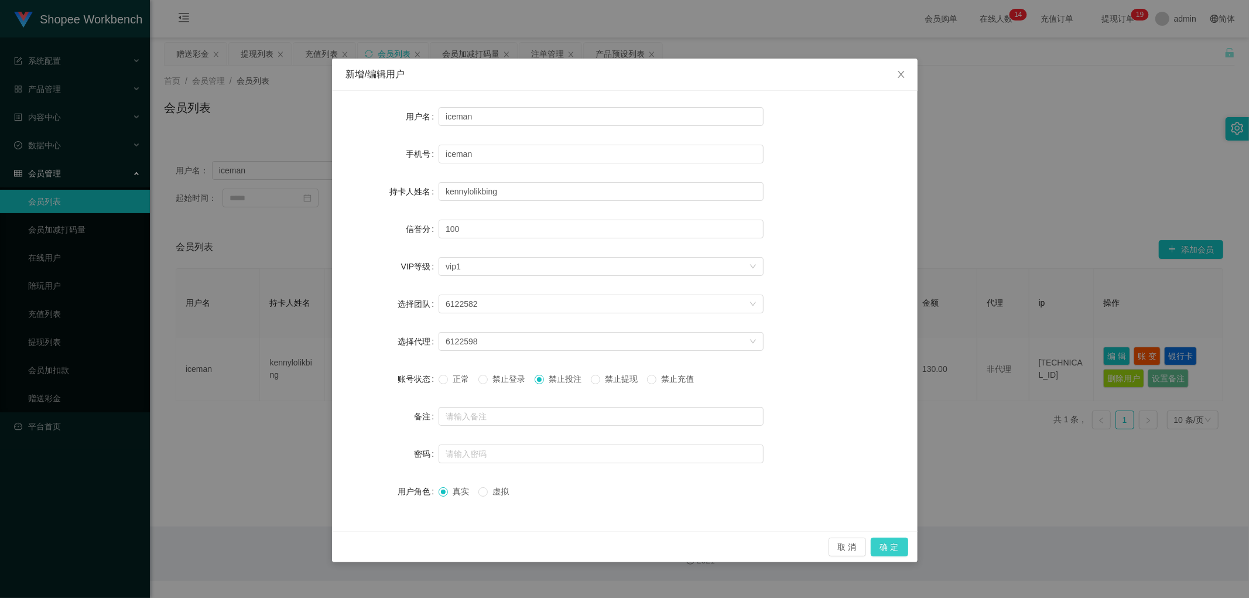
drag, startPoint x: 896, startPoint y: 543, endPoint x: 890, endPoint y: 548, distance: 7.5
click at [896, 544] on button "确 定" at bounding box center [888, 546] width 37 height 19
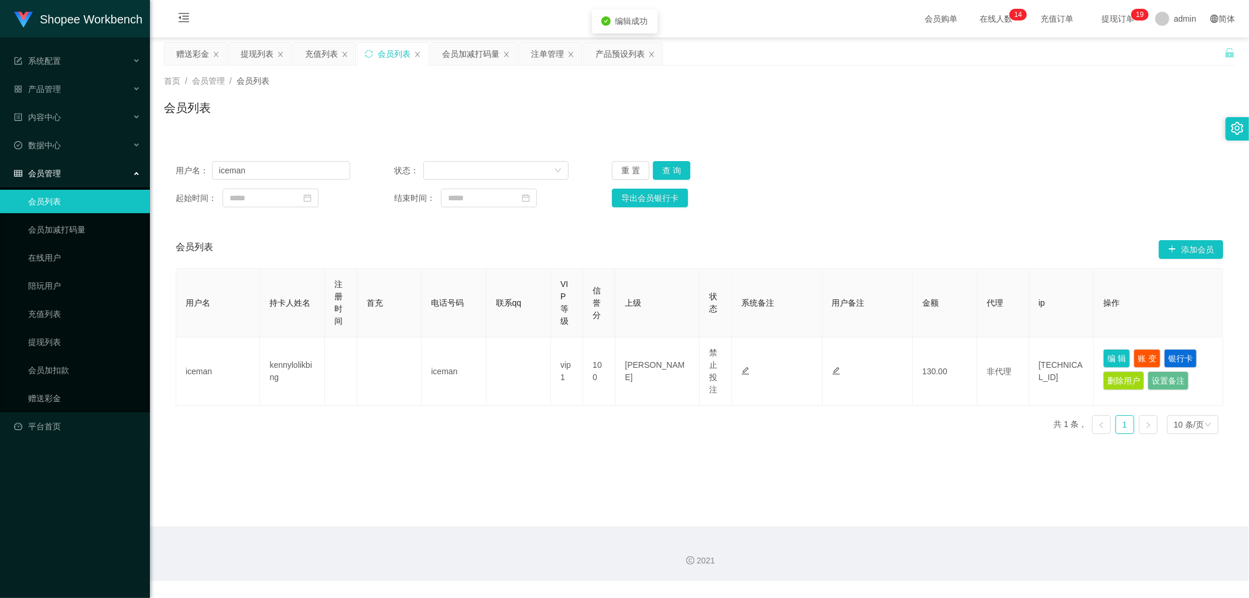
click at [1013, 188] on div "起始时间： 结束时间： 导出会员银行卡" at bounding box center [699, 197] width 1047 height 19
drag, startPoint x: 297, startPoint y: 164, endPoint x: 324, endPoint y: 184, distance: 33.4
click at [297, 165] on input "iceman" at bounding box center [281, 170] width 138 height 19
paste input "Chen1135"
type input "Chen1135"
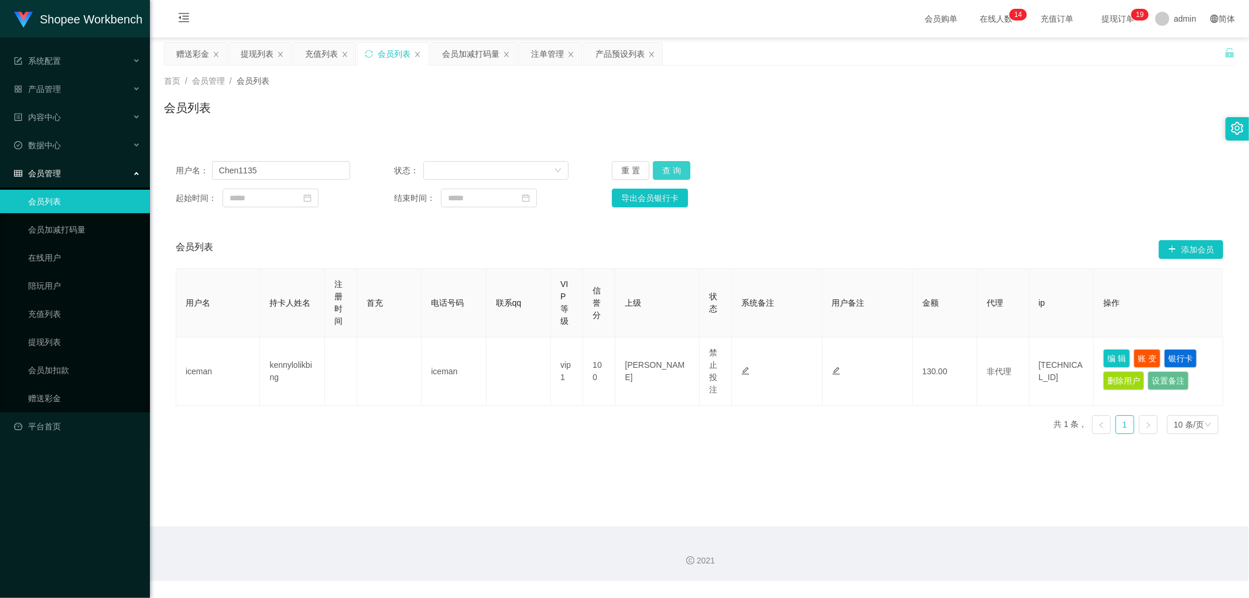
drag, startPoint x: 675, startPoint y: 170, endPoint x: 1019, endPoint y: 256, distance: 354.2
click at [682, 173] on button "查 询" at bounding box center [671, 170] width 37 height 19
click at [1113, 352] on button "编 辑" at bounding box center [1116, 356] width 27 height 19
type input "Chen1135"
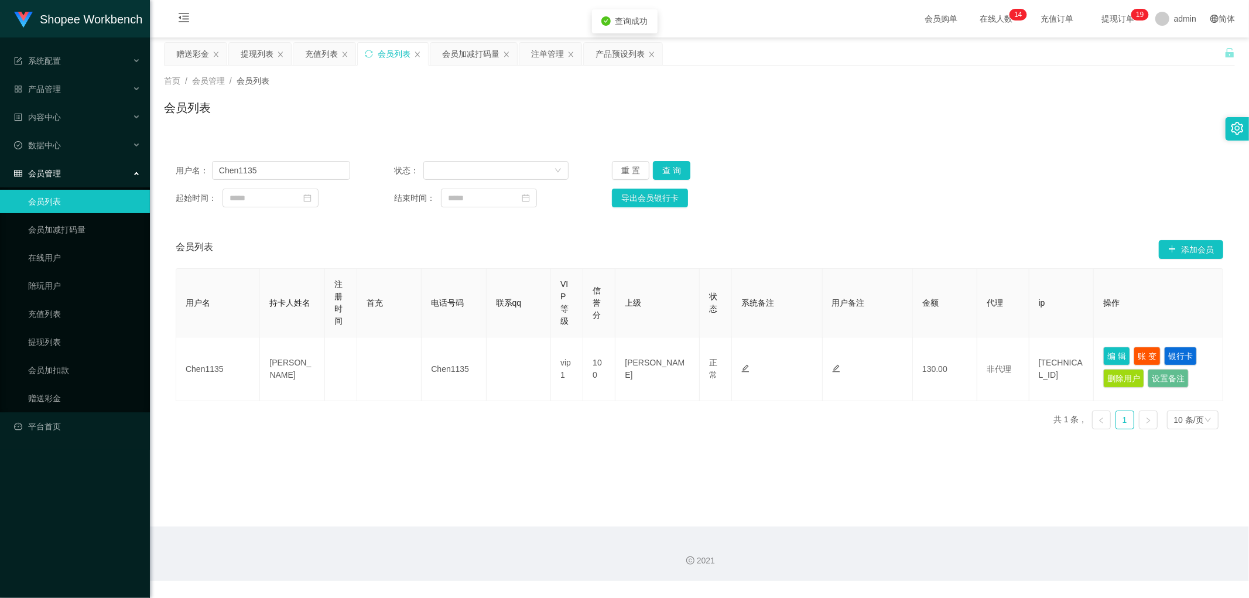
type input "[PERSON_NAME]"
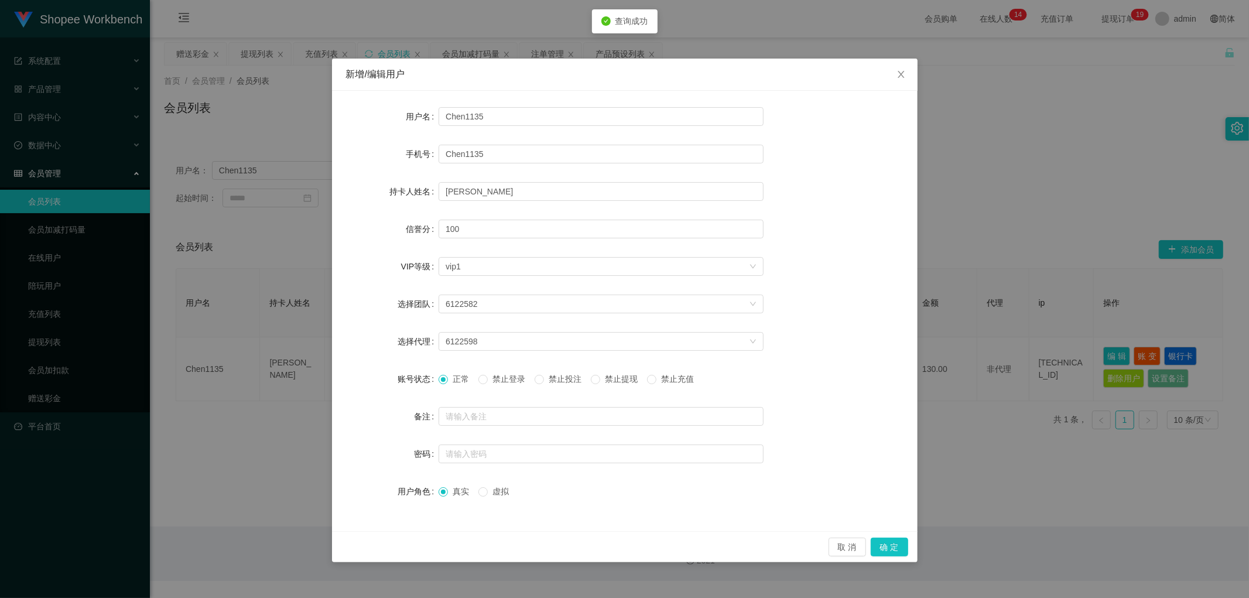
drag, startPoint x: 560, startPoint y: 379, endPoint x: 744, endPoint y: 450, distance: 196.8
click at [561, 380] on span "禁止投注" at bounding box center [565, 378] width 42 height 9
click at [888, 540] on button "确 定" at bounding box center [888, 546] width 37 height 19
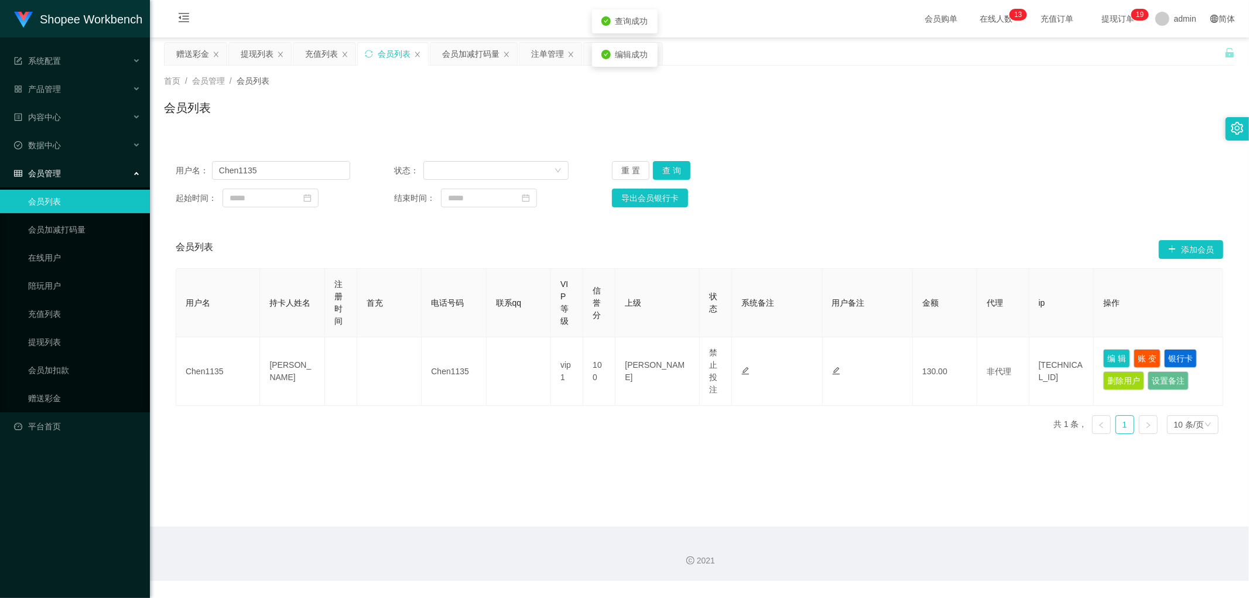
drag, startPoint x: 478, startPoint y: 120, endPoint x: 475, endPoint y: 75, distance: 45.2
click at [478, 118] on div "首页 / 会员管理 / 会员列表 / 会员列表" at bounding box center [699, 101] width 1099 height 70
click at [470, 61] on div "会员加减打码量" at bounding box center [470, 54] width 57 height 22
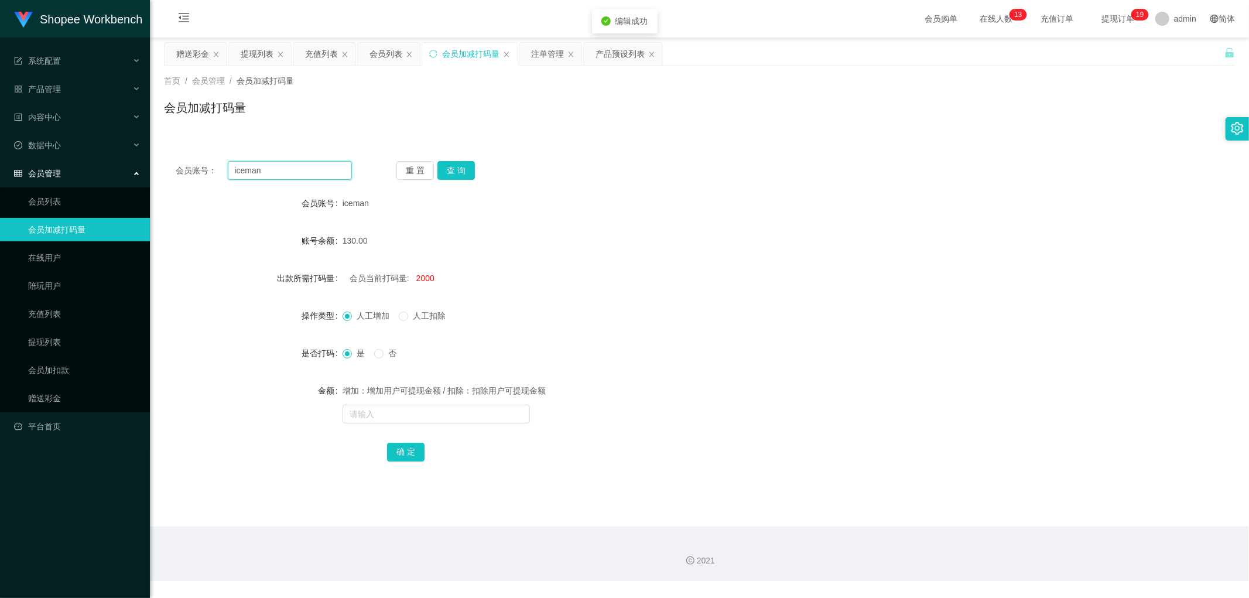
click at [295, 173] on input "iceman" at bounding box center [290, 170] width 125 height 19
paste input "Chen1135"
type input "Chen1135"
drag, startPoint x: 447, startPoint y: 170, endPoint x: 560, endPoint y: 217, distance: 122.3
click at [451, 172] on button "查 询" at bounding box center [455, 170] width 37 height 19
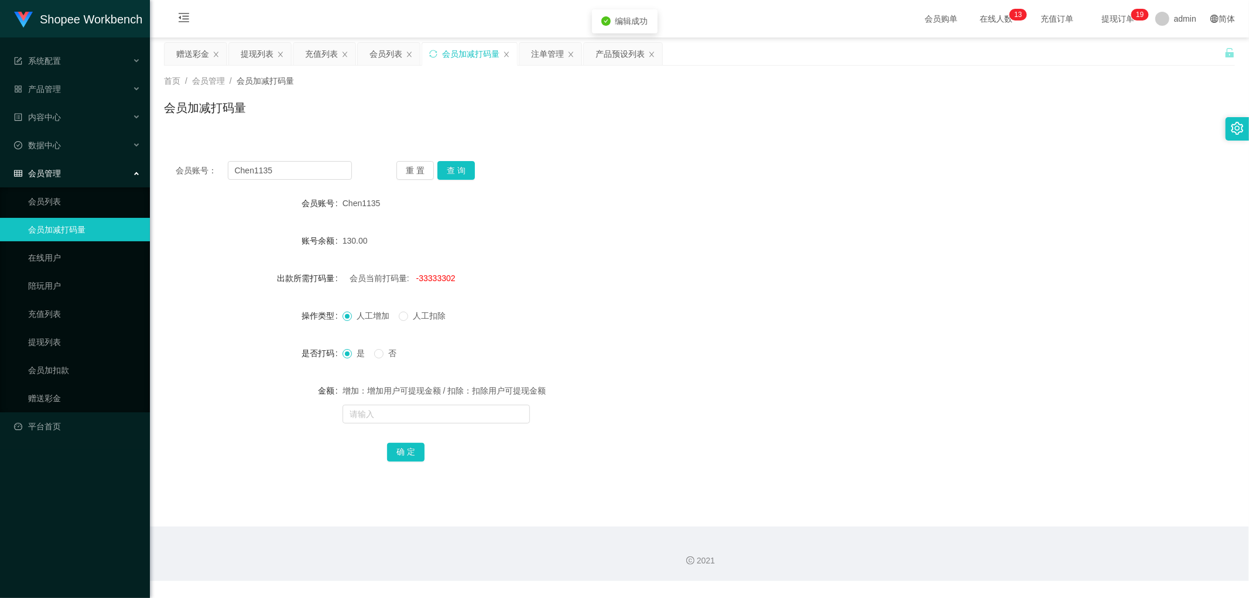
click at [717, 267] on div "会员当前打码量: -33333302" at bounding box center [654, 277] width 625 height 23
click at [426, 277] on span "-33333302" at bounding box center [435, 277] width 39 height 9
copy span "33333302"
drag, startPoint x: 392, startPoint y: 410, endPoint x: 393, endPoint y: 423, distance: 12.3
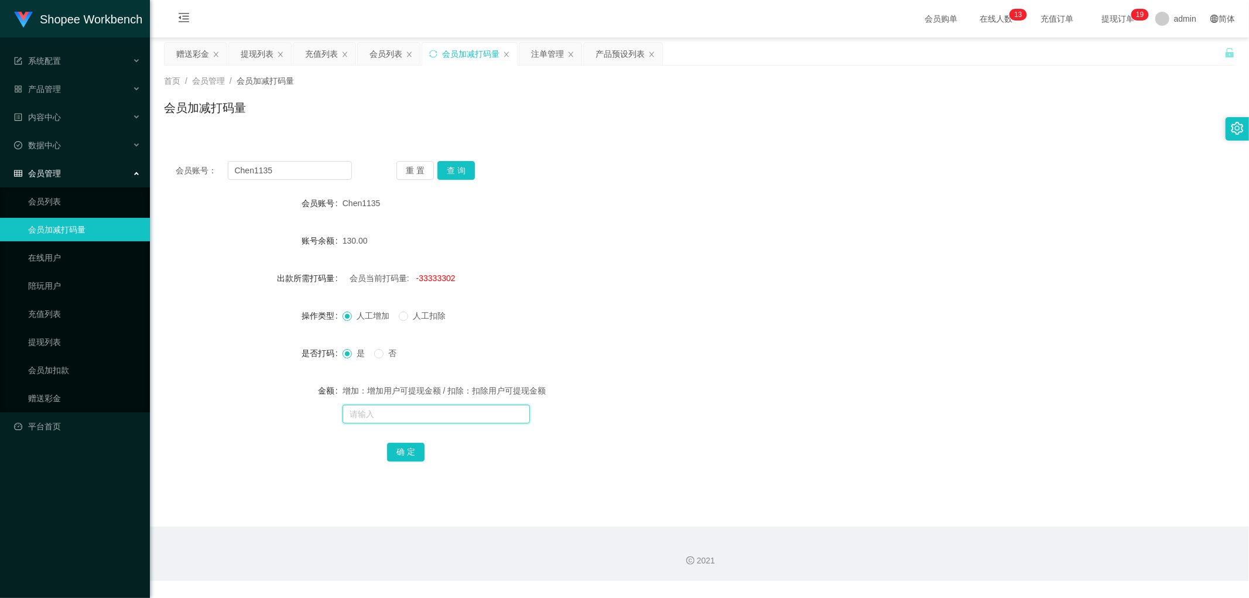
click at [392, 411] on input "text" at bounding box center [435, 413] width 187 height 19
paste input "33333302"
type input "33333302"
click at [406, 450] on button "确 定" at bounding box center [405, 452] width 37 height 19
click at [392, 414] on input "text" at bounding box center [435, 413] width 187 height 19
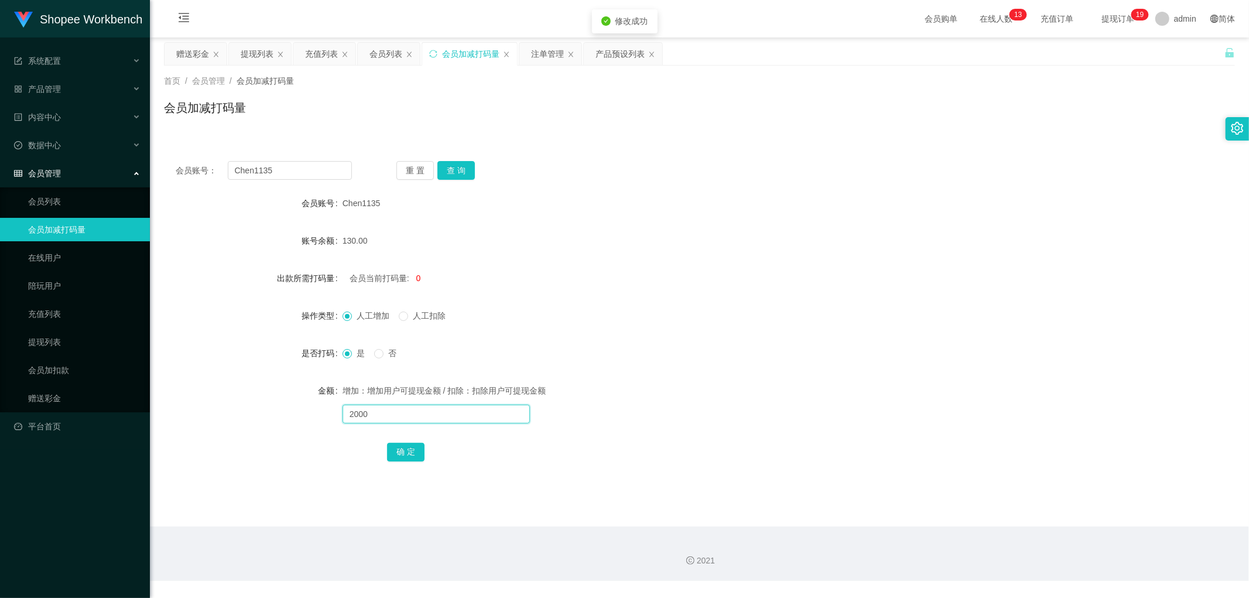
type input "2000"
click at [414, 451] on button "确 定" at bounding box center [405, 452] width 37 height 19
click at [691, 313] on div "人工增加 人工扣除" at bounding box center [654, 315] width 625 height 23
click at [386, 49] on div "会员列表" at bounding box center [385, 54] width 33 height 22
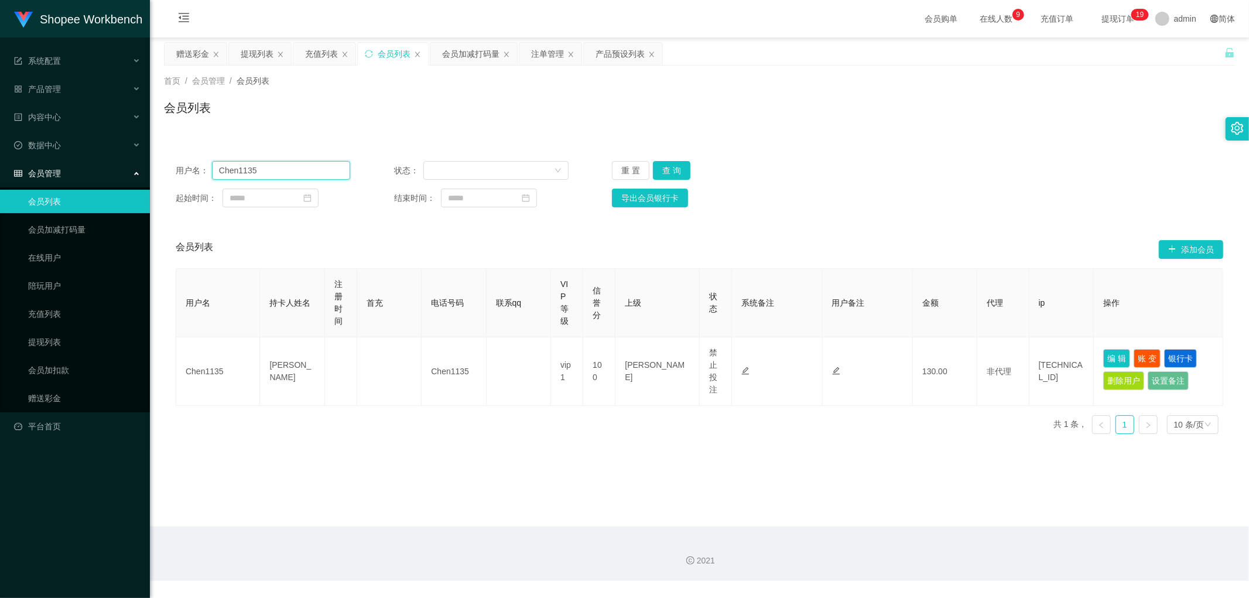
click at [291, 172] on input "Chen1135" at bounding box center [281, 170] width 138 height 19
paste input "0177400924"
type input "0177400924"
drag, startPoint x: 668, startPoint y: 167, endPoint x: 929, endPoint y: 201, distance: 262.6
click at [675, 173] on button "查 询" at bounding box center [671, 170] width 37 height 19
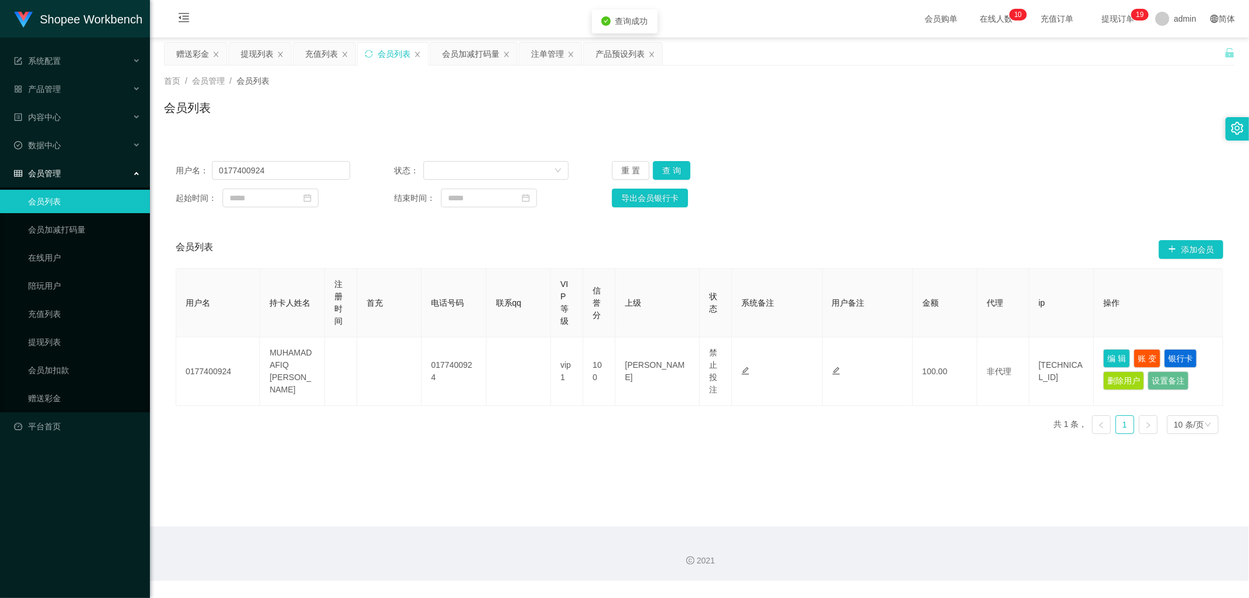
click at [935, 204] on div "起始时间： 结束时间： 导出会员银行卡" at bounding box center [699, 197] width 1047 height 19
drag, startPoint x: 1105, startPoint y: 358, endPoint x: 1110, endPoint y: 364, distance: 8.7
click at [1105, 358] on button "编 辑" at bounding box center [1116, 358] width 27 height 19
type input "0177400924"
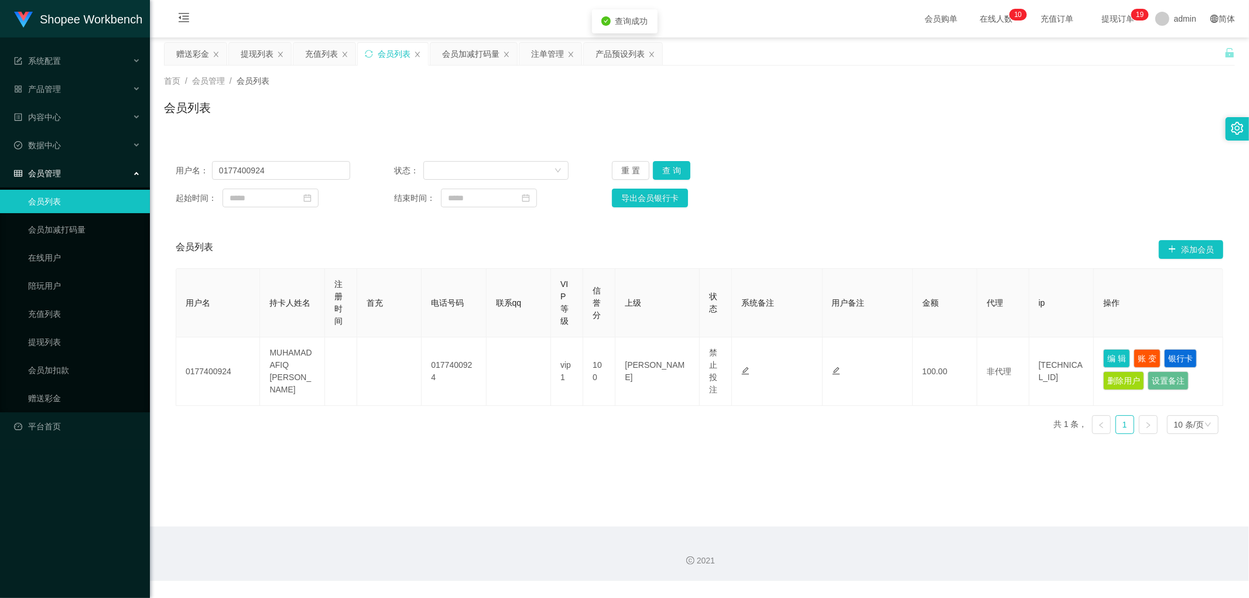
type input "MUHAMAD AFIQ [PERSON_NAME]"
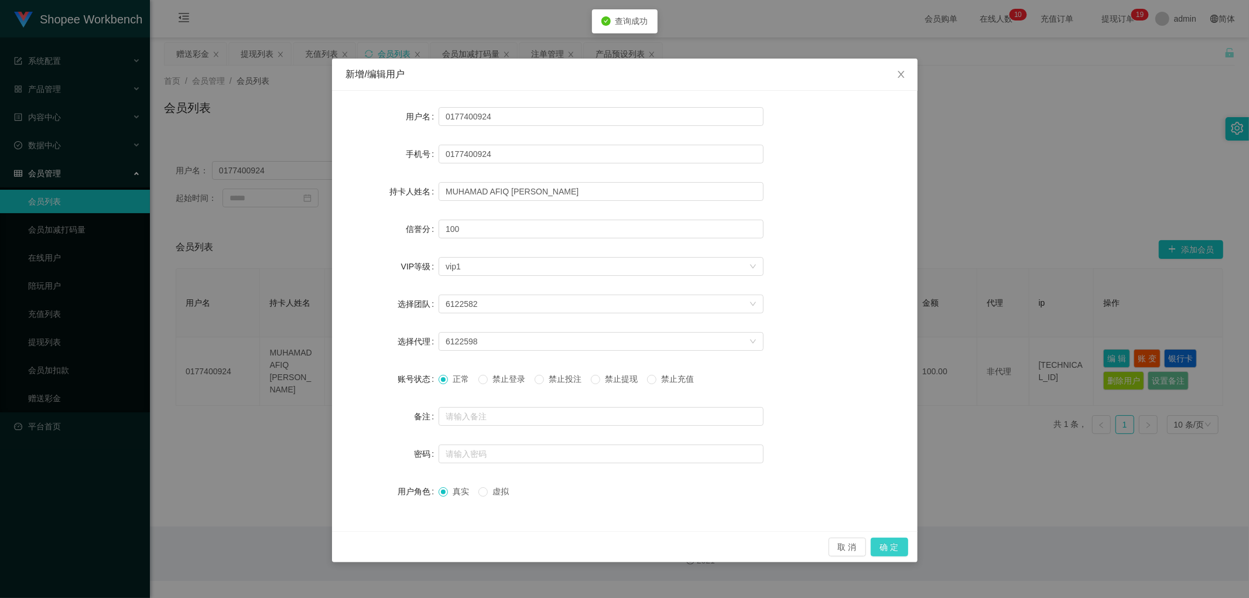
click at [897, 547] on button "确 定" at bounding box center [888, 546] width 37 height 19
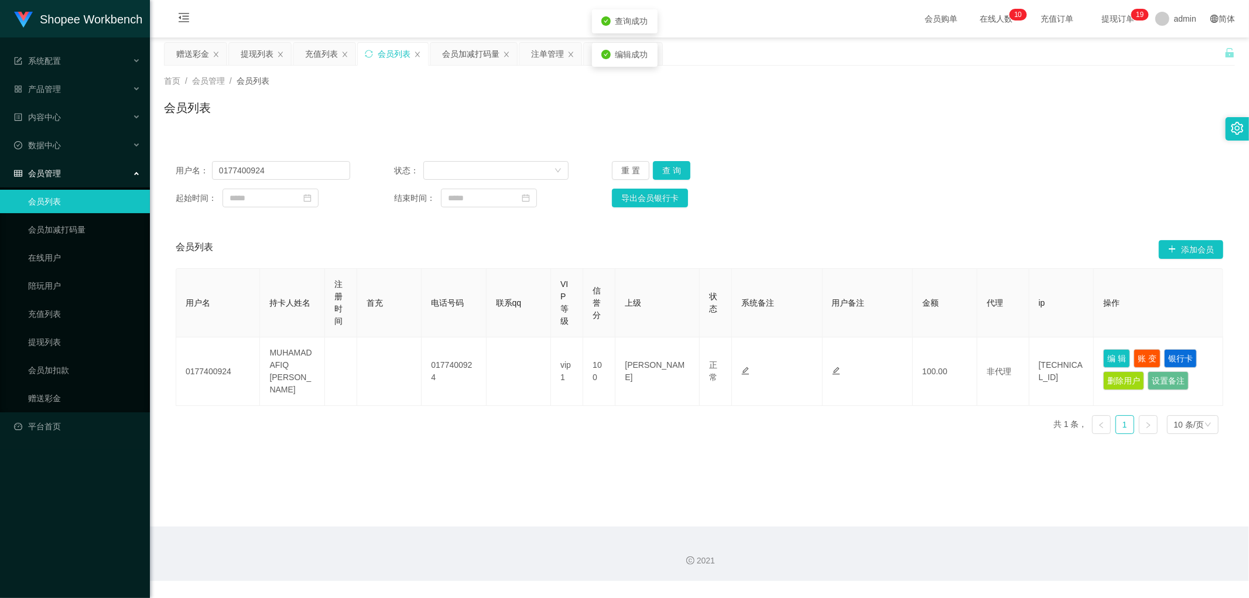
drag, startPoint x: 958, startPoint y: 133, endPoint x: 794, endPoint y: 118, distance: 164.0
click at [957, 132] on div "首页 / 会员管理 / 会员列表 / 会员列表" at bounding box center [699, 101] width 1099 height 70
click at [546, 53] on div "注单管理" at bounding box center [547, 54] width 33 height 22
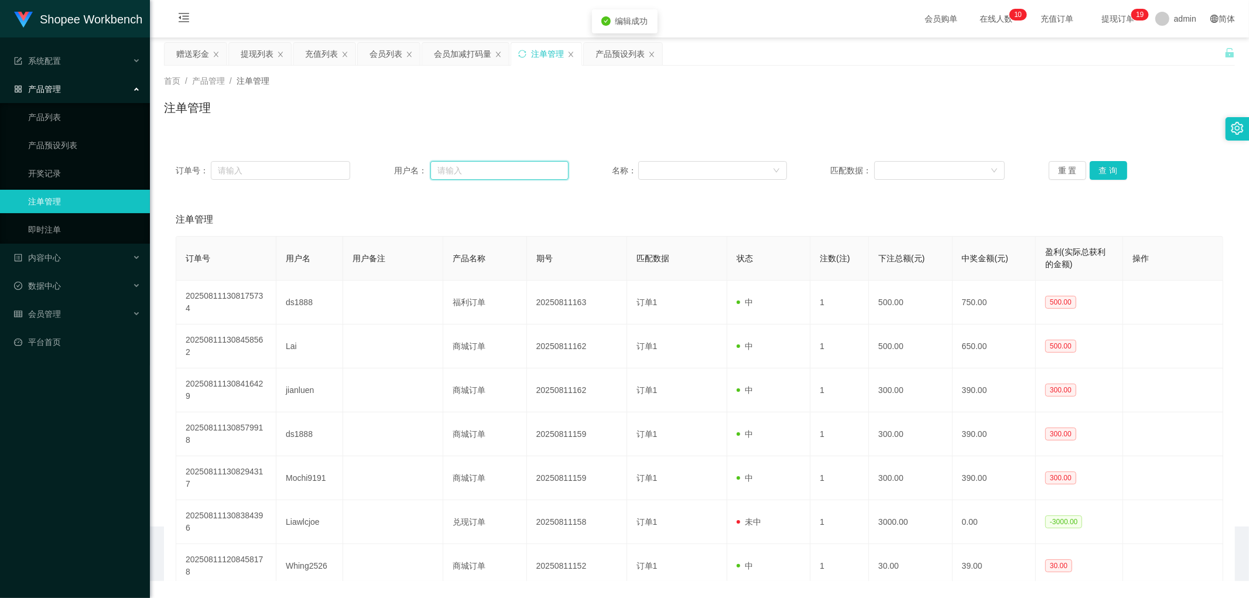
click at [522, 164] on input "text" at bounding box center [499, 170] width 138 height 19
paste input "0177400924"
type input "0177400924"
click at [1113, 168] on button "查 询" at bounding box center [1107, 170] width 37 height 19
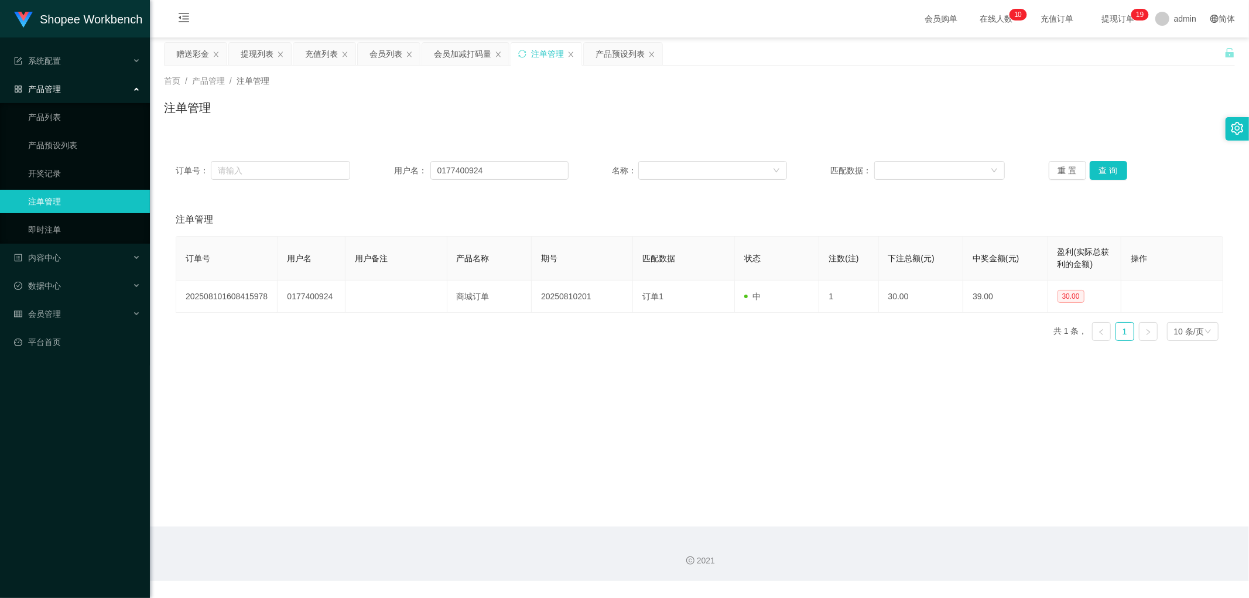
click at [855, 102] on div "注单管理" at bounding box center [699, 112] width 1071 height 27
click at [378, 53] on div "会员列表" at bounding box center [385, 54] width 33 height 22
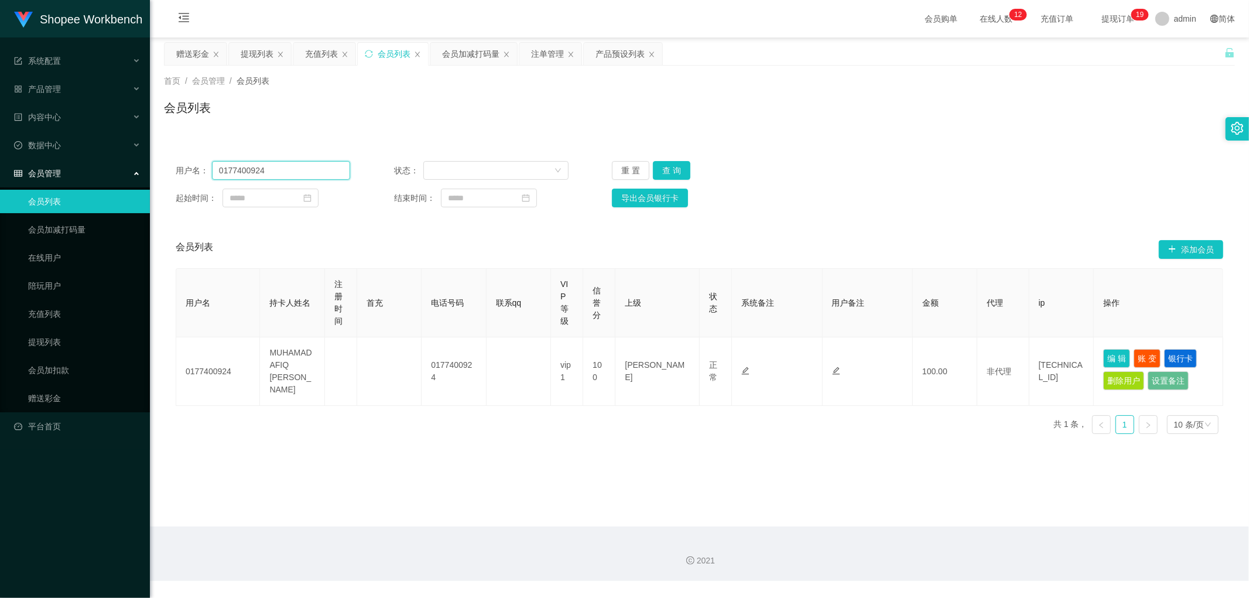
click at [301, 173] on input "0177400924" at bounding box center [281, 170] width 138 height 19
paste input "kellykelly7869"
type input "kellykelly7869"
click at [671, 172] on button "查 询" at bounding box center [671, 170] width 37 height 19
click at [838, 167] on div "用户名： kellykelly7869 状态： 重 置 查 询" at bounding box center [699, 170] width 1047 height 19
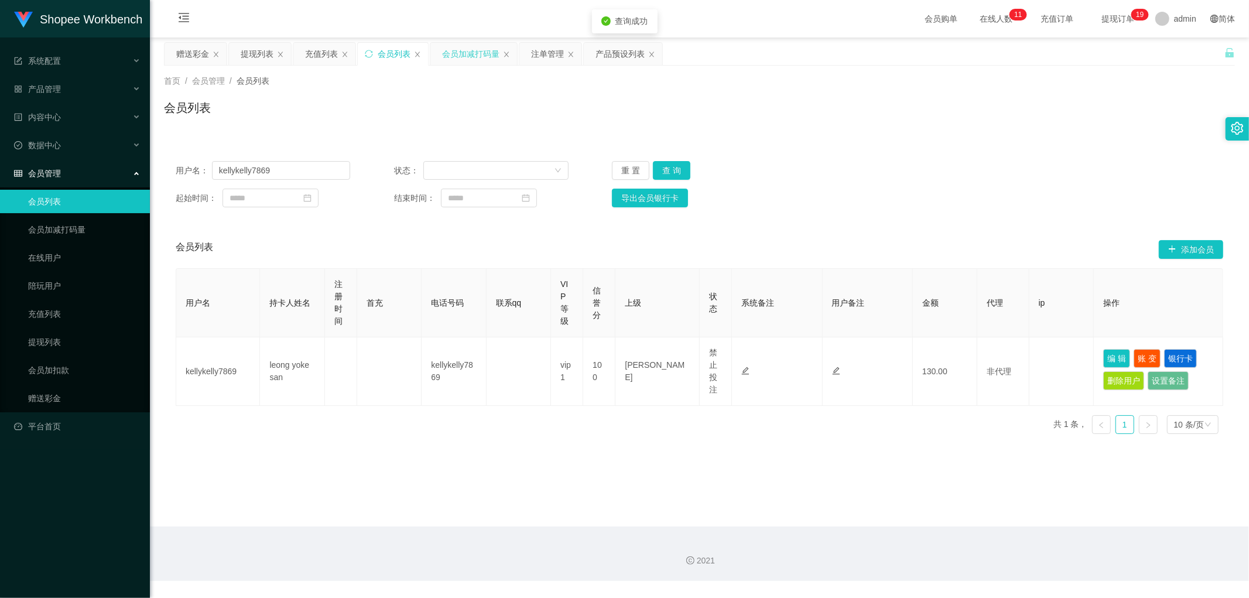
click at [461, 50] on div "会员加减打码量" at bounding box center [470, 54] width 57 height 22
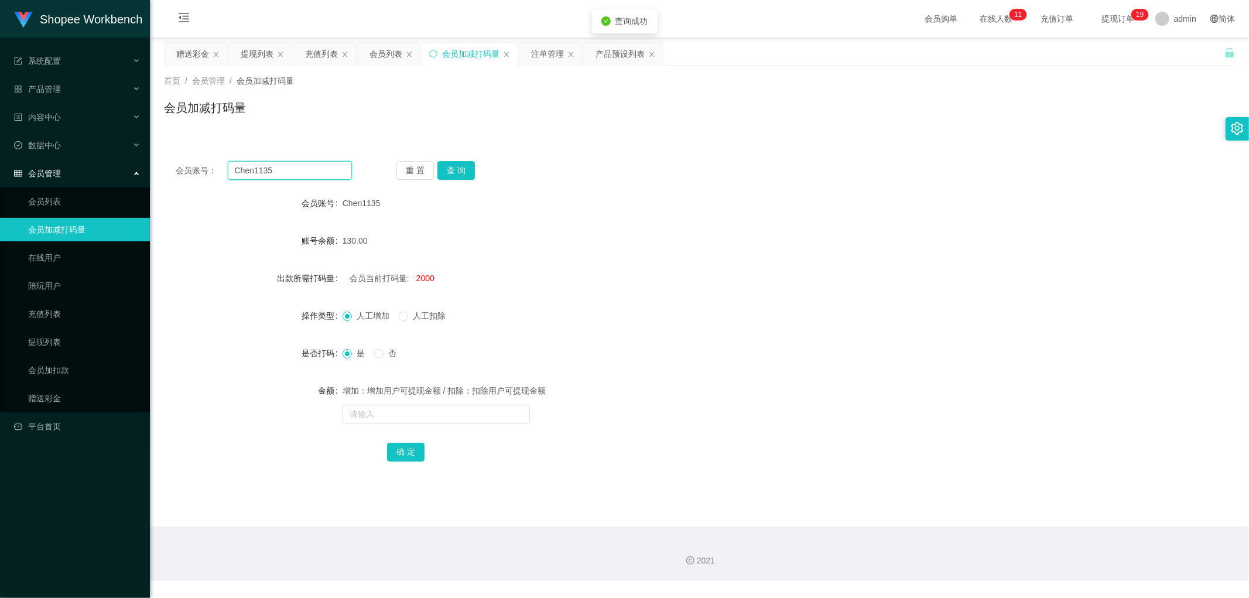
click at [306, 169] on input "Chen1135" at bounding box center [290, 170] width 125 height 19
paste input "kellykelly7869"
type input "kellykelly7869"
click at [464, 172] on button "查 询" at bounding box center [455, 170] width 37 height 19
click at [669, 169] on div "会员账号： kellykelly7869 重 置 查 询" at bounding box center [699, 170] width 1071 height 19
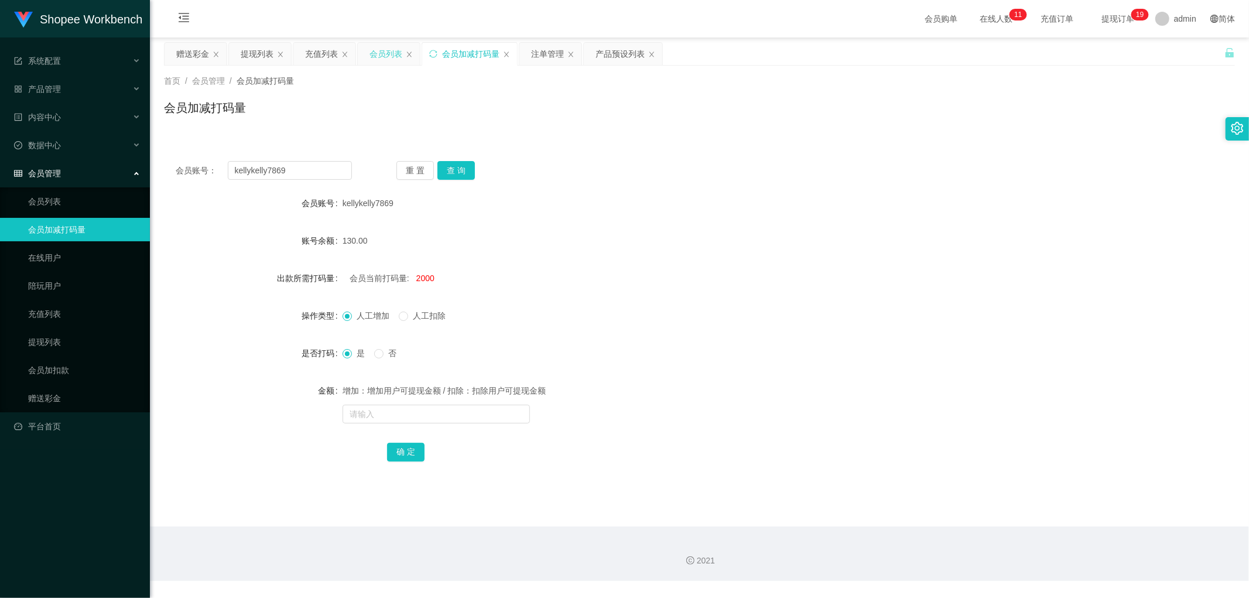
click at [383, 50] on div "会员列表" at bounding box center [385, 54] width 33 height 22
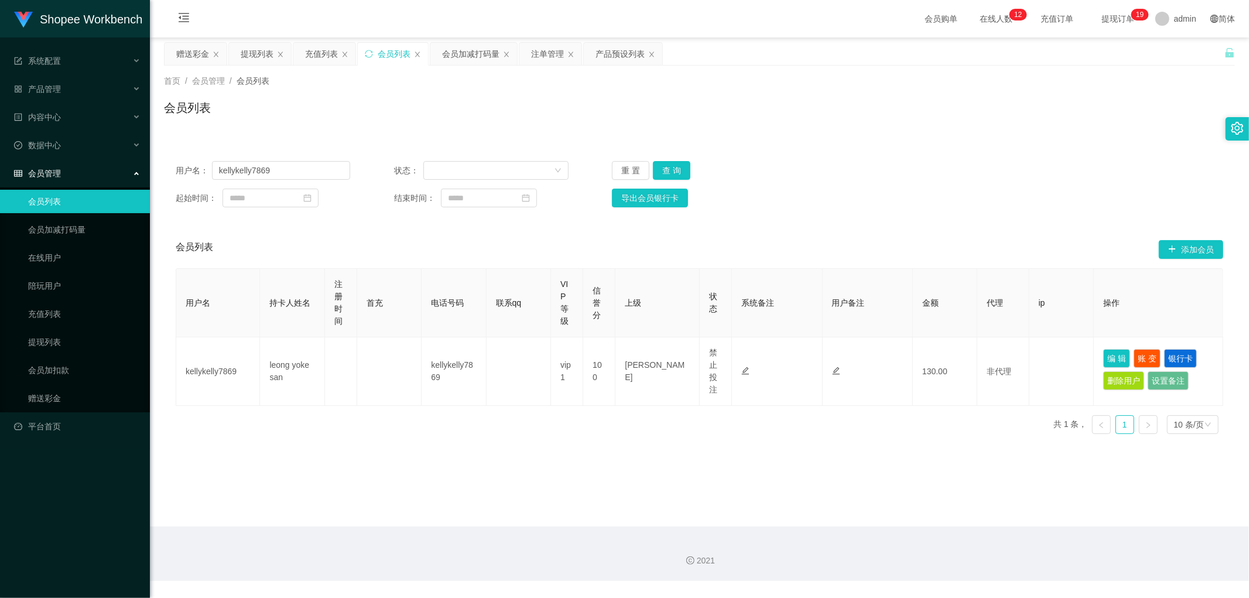
click at [462, 50] on div "会员加减打码量" at bounding box center [470, 54] width 57 height 22
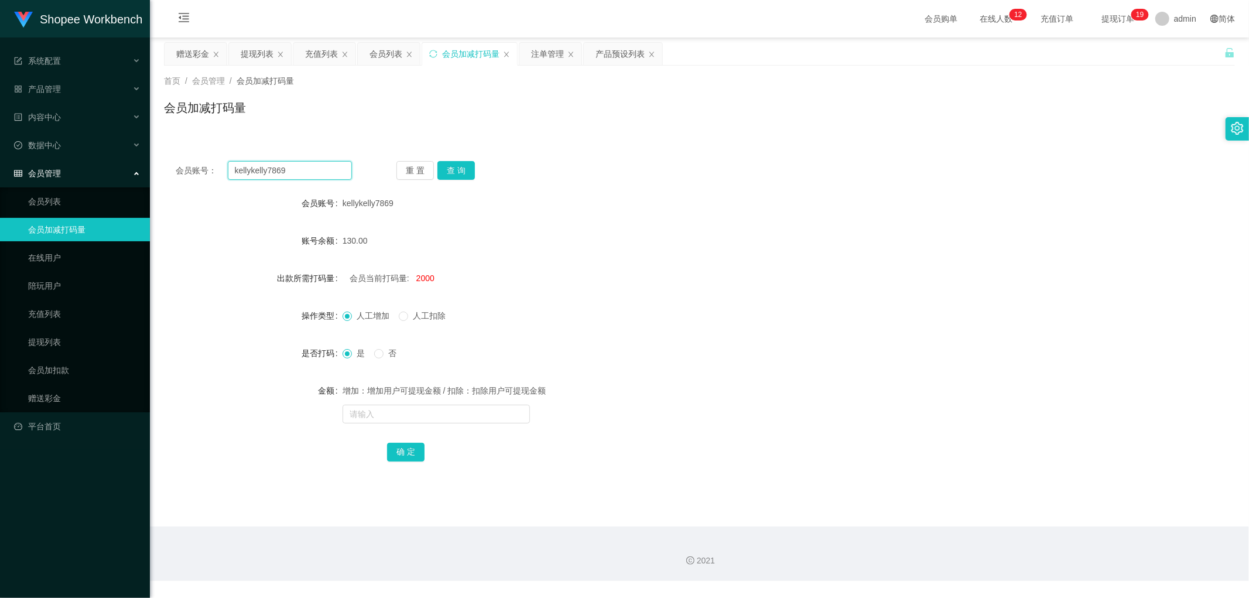
click at [299, 170] on input "kellykelly7869" at bounding box center [290, 170] width 125 height 19
paste input "Chen1135"
type input "Chen1135"
drag, startPoint x: 464, startPoint y: 172, endPoint x: 581, endPoint y: 183, distance: 117.0
click at [465, 174] on button "查 询" at bounding box center [455, 170] width 37 height 19
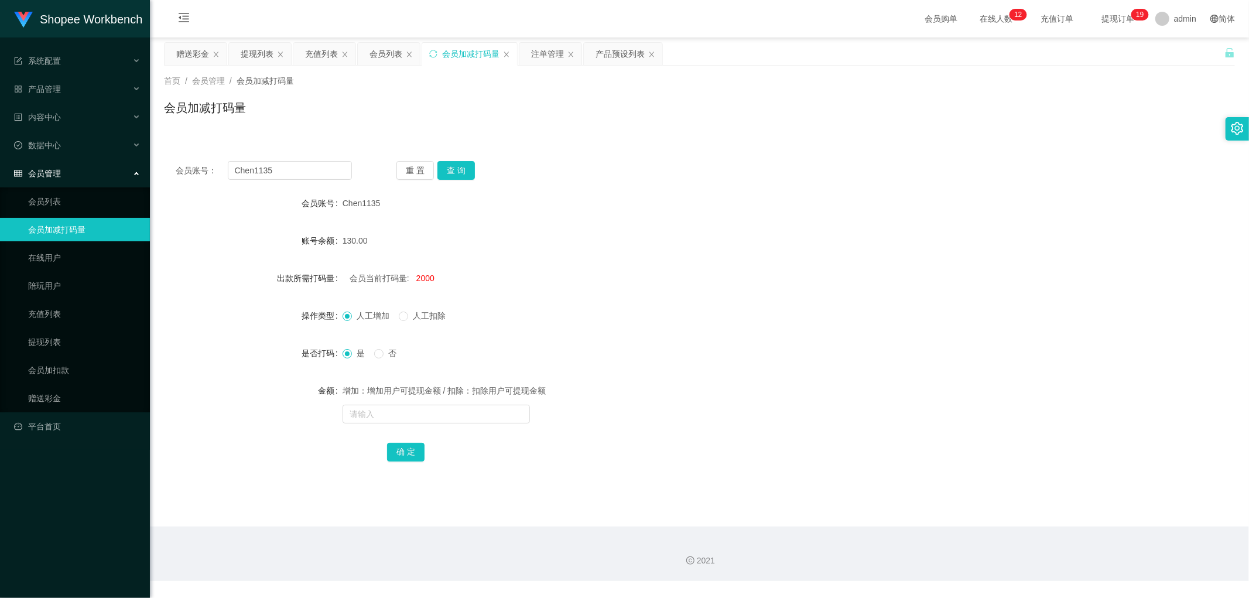
drag, startPoint x: 581, startPoint y: 183, endPoint x: 601, endPoint y: 185, distance: 20.6
click at [585, 184] on div "会员账号： Chen1135 重 置 查 询 会员账号 Chen1135 账号余额 130.00 出款所需打码量 会员当前打码量: 2000 操作类型 人工增…" at bounding box center [699, 318] width 1071 height 339
drag, startPoint x: 387, startPoint y: 50, endPoint x: 396, endPoint y: 57, distance: 11.4
click at [387, 51] on div "会员列表" at bounding box center [385, 54] width 33 height 22
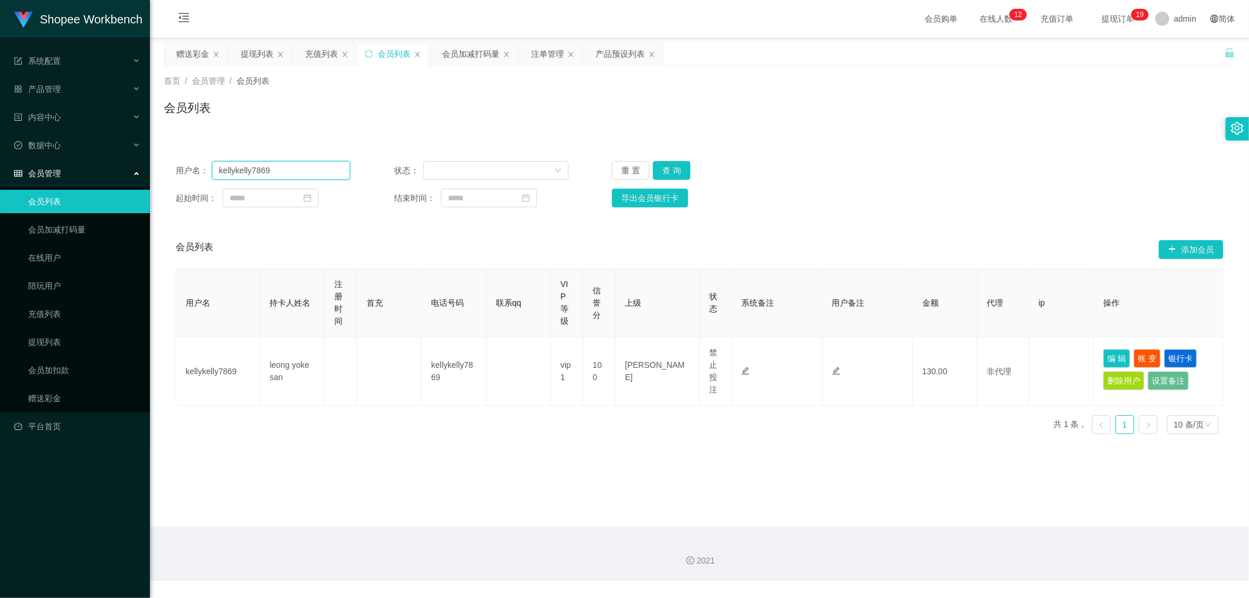
drag, startPoint x: 277, startPoint y: 164, endPoint x: 306, endPoint y: 167, distance: 29.4
click at [281, 167] on input "kellykelly7869" at bounding box center [281, 170] width 138 height 19
paste input "Chen1135"
drag, startPoint x: 669, startPoint y: 170, endPoint x: 695, endPoint y: 176, distance: 27.0
click at [670, 170] on button "查 询" at bounding box center [671, 170] width 37 height 19
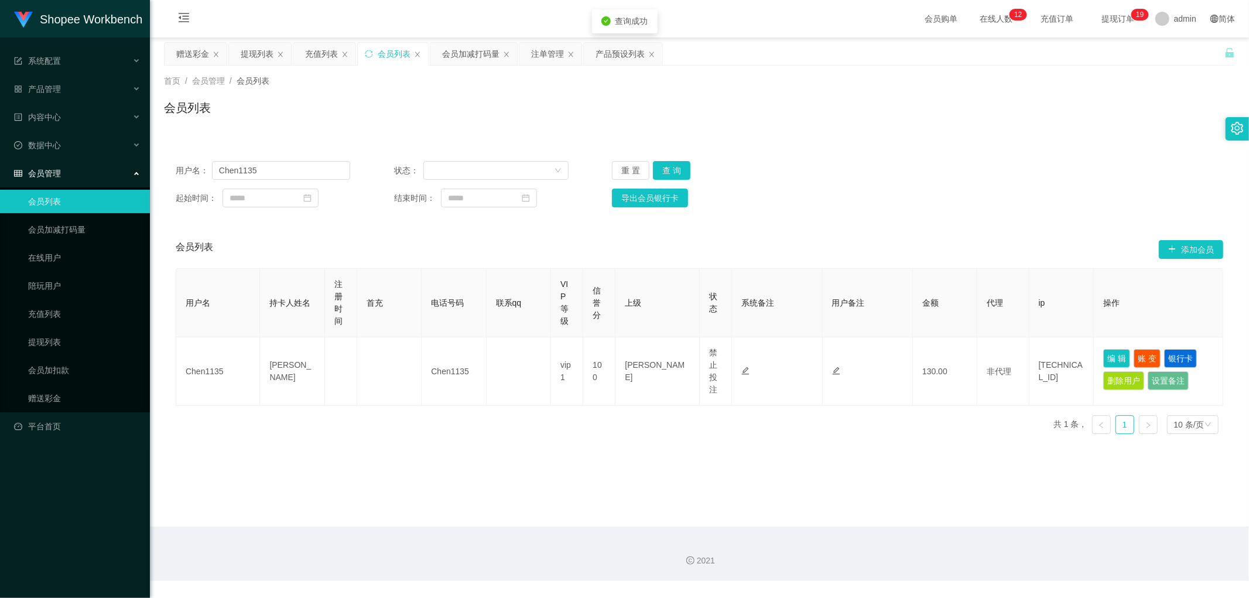
drag, startPoint x: 918, startPoint y: 190, endPoint x: 956, endPoint y: 190, distance: 38.6
click at [927, 191] on div "用户名： Chen1135 状态： 重 置 查 询 起始时间： 结束时间： 导出会员银行卡" at bounding box center [699, 184] width 1071 height 70
click at [289, 164] on input "Chen1135" at bounding box center [281, 170] width 138 height 19
paste input "0177400924"
type input "0177400924"
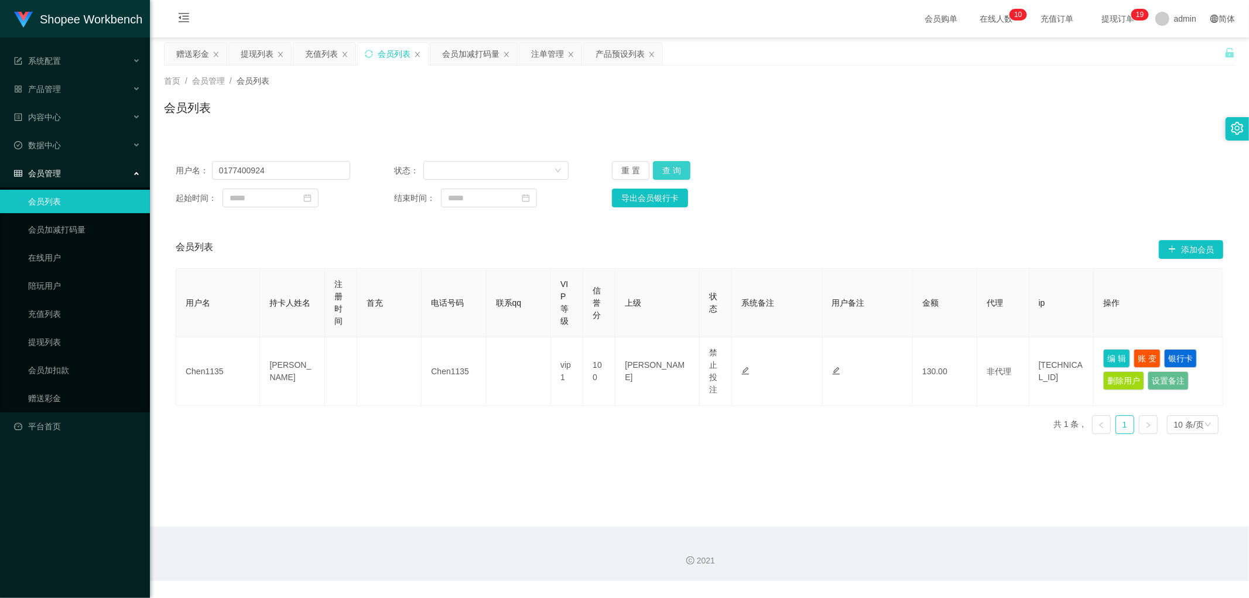
drag, startPoint x: 674, startPoint y: 164, endPoint x: 736, endPoint y: 183, distance: 64.6
click at [684, 172] on button "查 询" at bounding box center [671, 170] width 37 height 19
click at [897, 206] on div "起始时间： 结束时间： 导出会员银行卡" at bounding box center [699, 197] width 1047 height 19
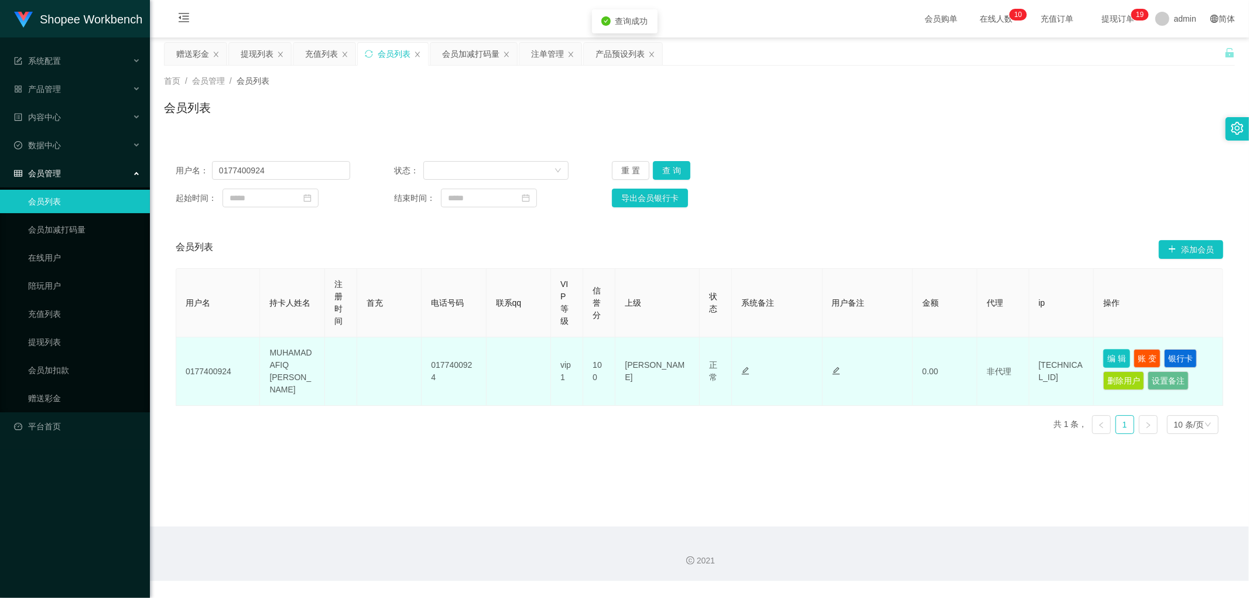
click at [1108, 355] on button "编 辑" at bounding box center [1116, 358] width 27 height 19
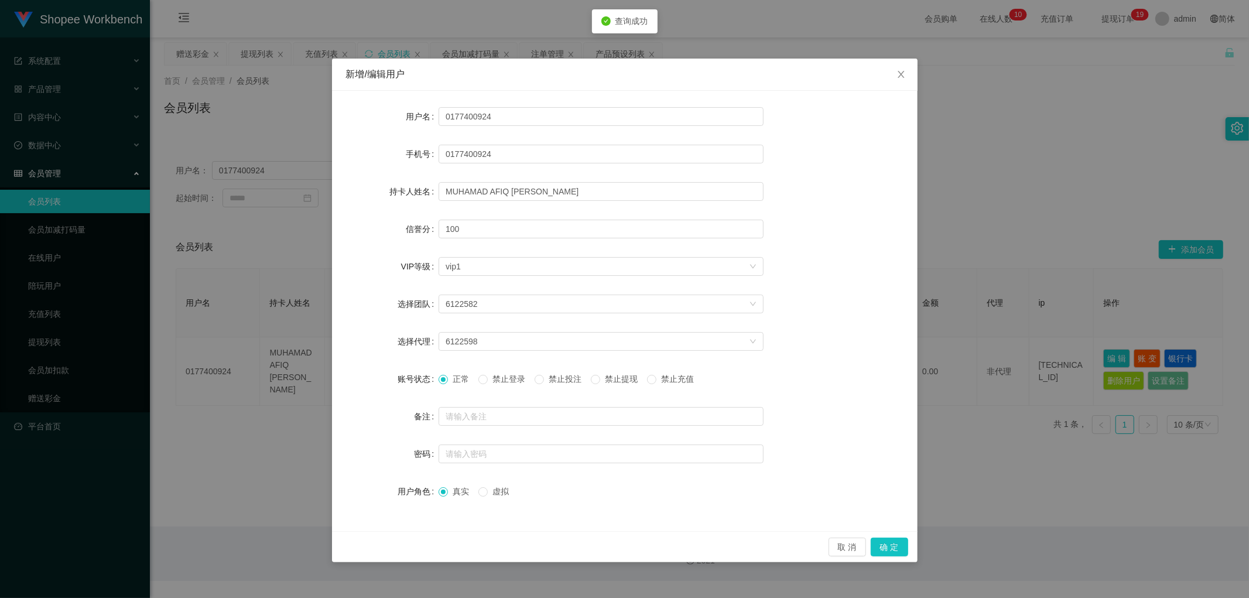
drag, startPoint x: 571, startPoint y: 376, endPoint x: 588, endPoint y: 397, distance: 26.7
click at [571, 375] on span "禁止投注" at bounding box center [565, 378] width 42 height 9
click at [886, 550] on button "确 定" at bounding box center [888, 546] width 37 height 19
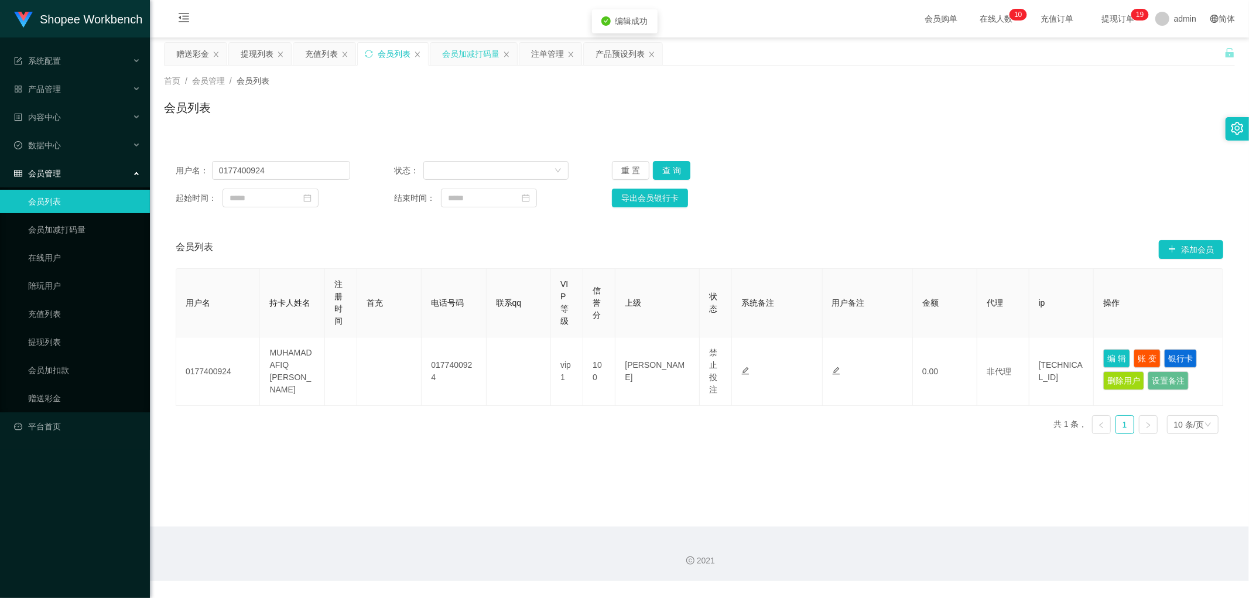
click at [467, 49] on div "会员加减打码量" at bounding box center [470, 54] width 57 height 22
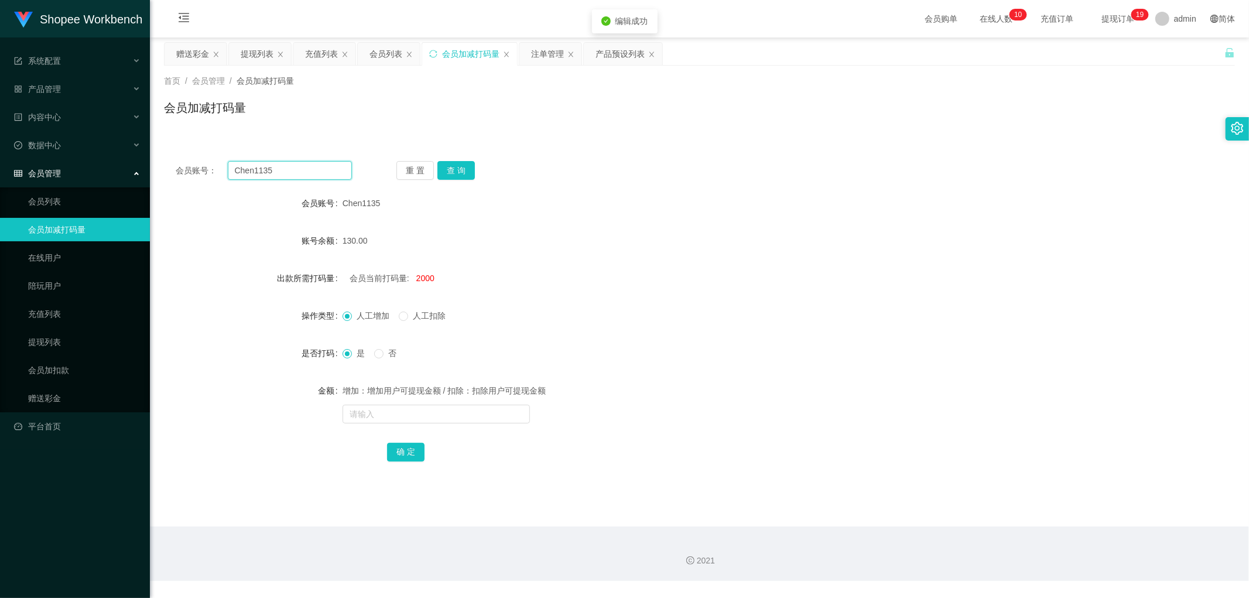
click at [317, 173] on input "Chen1135" at bounding box center [290, 170] width 125 height 19
paste input "0177400924"
type input "0177400924"
drag, startPoint x: 457, startPoint y: 176, endPoint x: 501, endPoint y: 192, distance: 47.4
click at [459, 177] on button "查 询" at bounding box center [455, 170] width 37 height 19
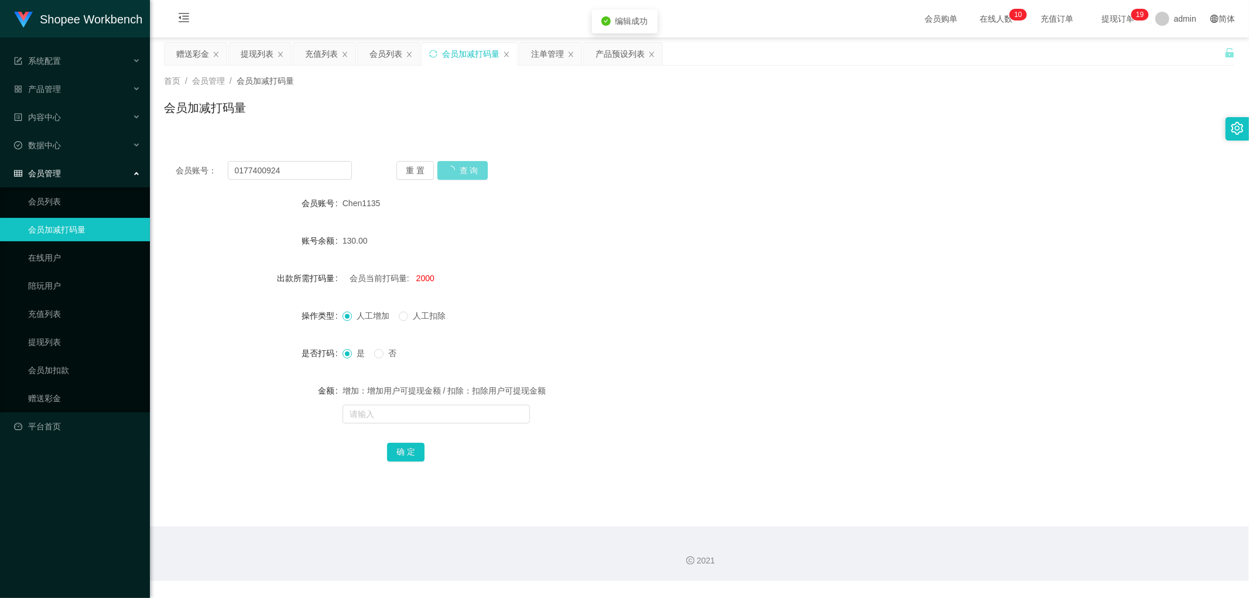
click at [626, 236] on div "130.00" at bounding box center [654, 240] width 625 height 23
click at [640, 236] on div "0.00" at bounding box center [654, 240] width 625 height 23
click at [424, 283] on div "会员当前打码量: -333347" at bounding box center [654, 277] width 625 height 23
copy span "333347"
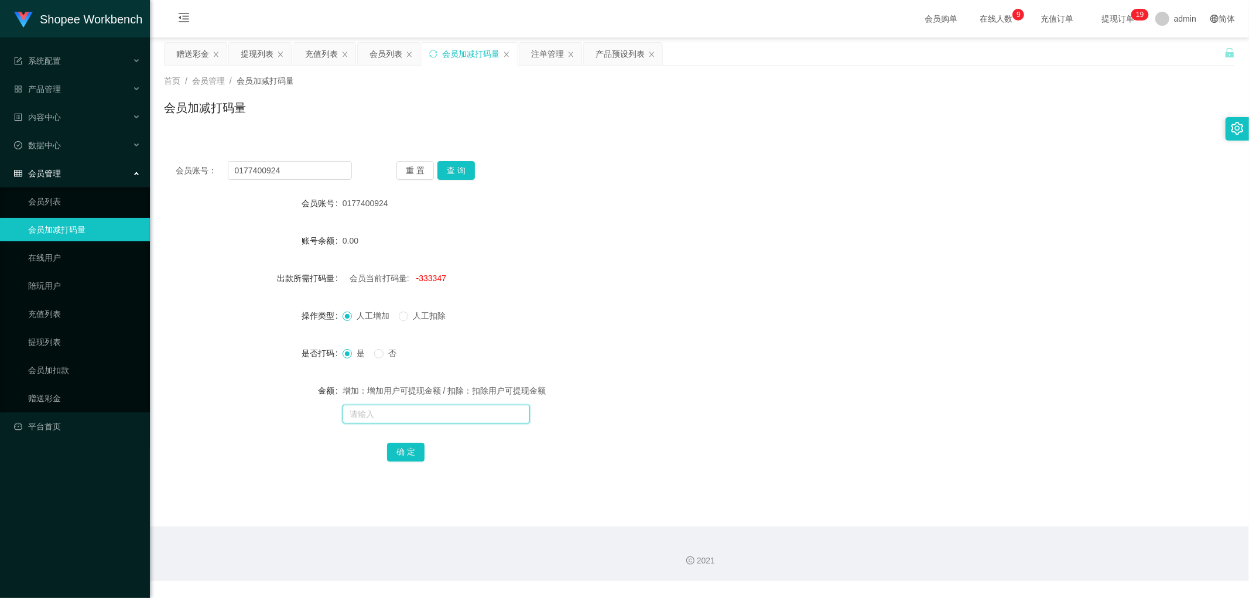
click at [396, 417] on input "text" at bounding box center [435, 413] width 187 height 19
paste input "333347"
type input "333347"
click at [407, 451] on button "确 定" at bounding box center [405, 452] width 37 height 19
click at [416, 411] on input "text" at bounding box center [435, 413] width 187 height 19
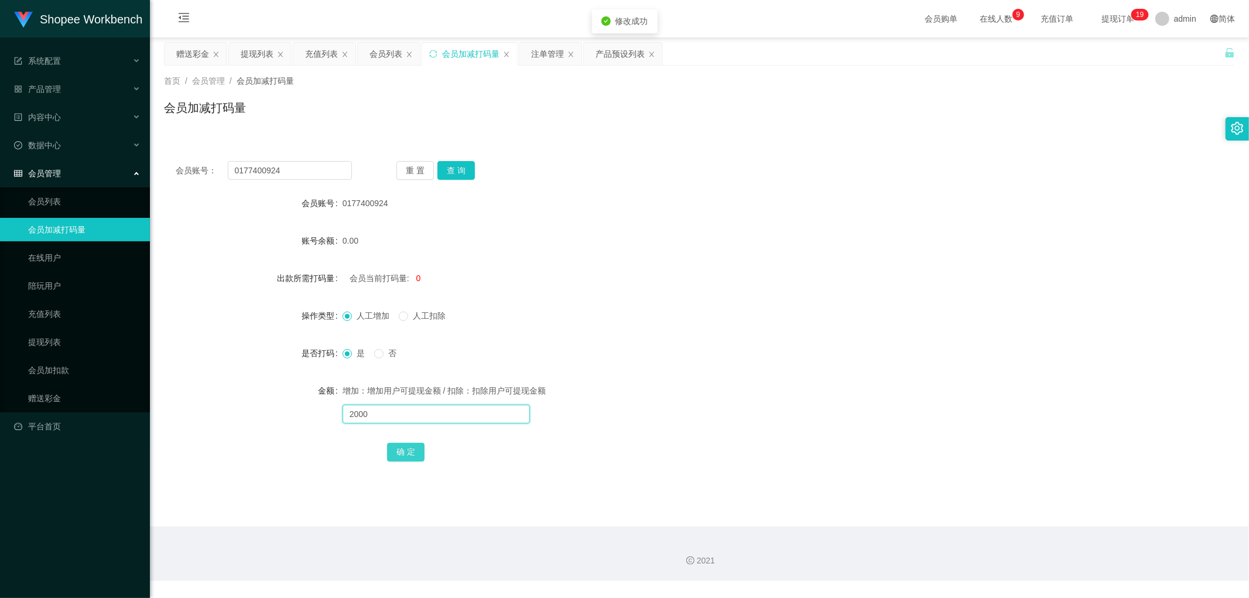
type input "2000"
drag, startPoint x: 404, startPoint y: 452, endPoint x: 658, endPoint y: 299, distance: 296.7
click at [404, 452] on button "确 定" at bounding box center [405, 452] width 37 height 19
click at [660, 296] on form "会员账号 0177400924 账号余额 0.00 出款所需打码量 会员当前打码量: 2000 操作类型 人工增加 人工扣除 是否打码 是 否 金额 增加：增…" at bounding box center [699, 327] width 1071 height 272
drag, startPoint x: 291, startPoint y: 174, endPoint x: 184, endPoint y: 180, distance: 107.9
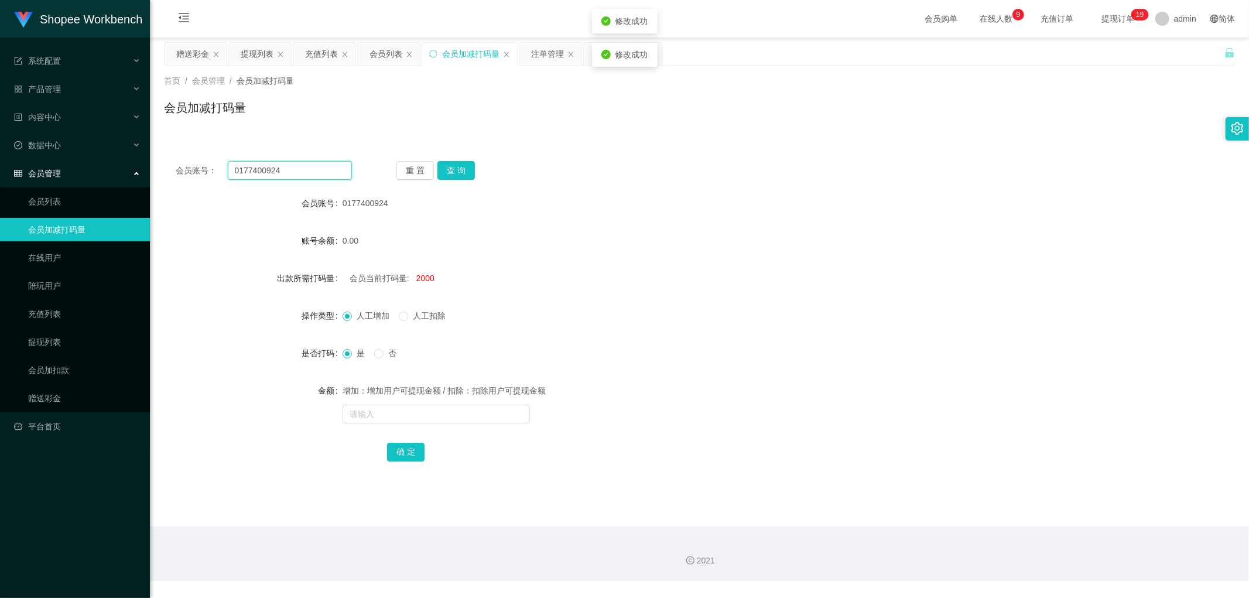
click at [185, 180] on div "会员账号： 0177400924 重 置 查 询 会员账号 0177400924 账号余额 0.00 出款所需打码量 会员当前打码量: 2000 操作类型 人…" at bounding box center [699, 318] width 1071 height 339
drag, startPoint x: 601, startPoint y: 130, endPoint x: 556, endPoint y: 86, distance: 62.5
click at [594, 126] on div "首页 / 会员管理 / 会员加减打码量 / 会员加减打码量" at bounding box center [699, 101] width 1099 height 70
click at [545, 59] on div "注单管理" at bounding box center [547, 54] width 33 height 22
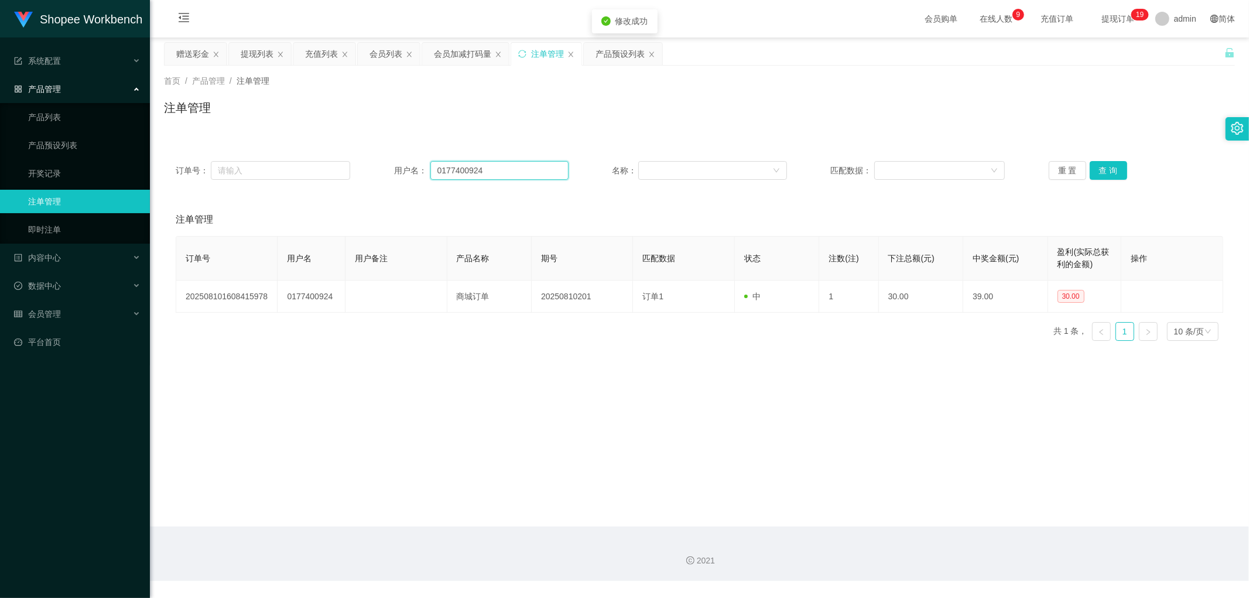
click at [519, 169] on input "0177400924" at bounding box center [499, 170] width 138 height 19
click at [1112, 162] on button "查 询" at bounding box center [1107, 170] width 37 height 19
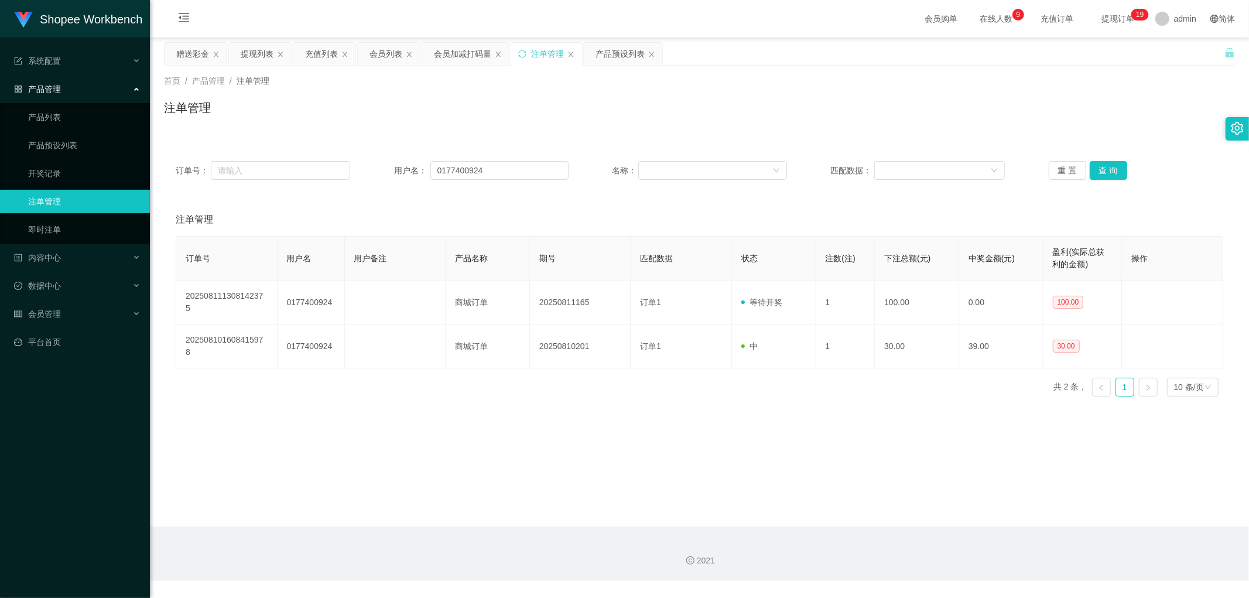
click at [749, 102] on div "注单管理" at bounding box center [699, 112] width 1071 height 27
click at [376, 53] on div "会员列表" at bounding box center [385, 54] width 33 height 22
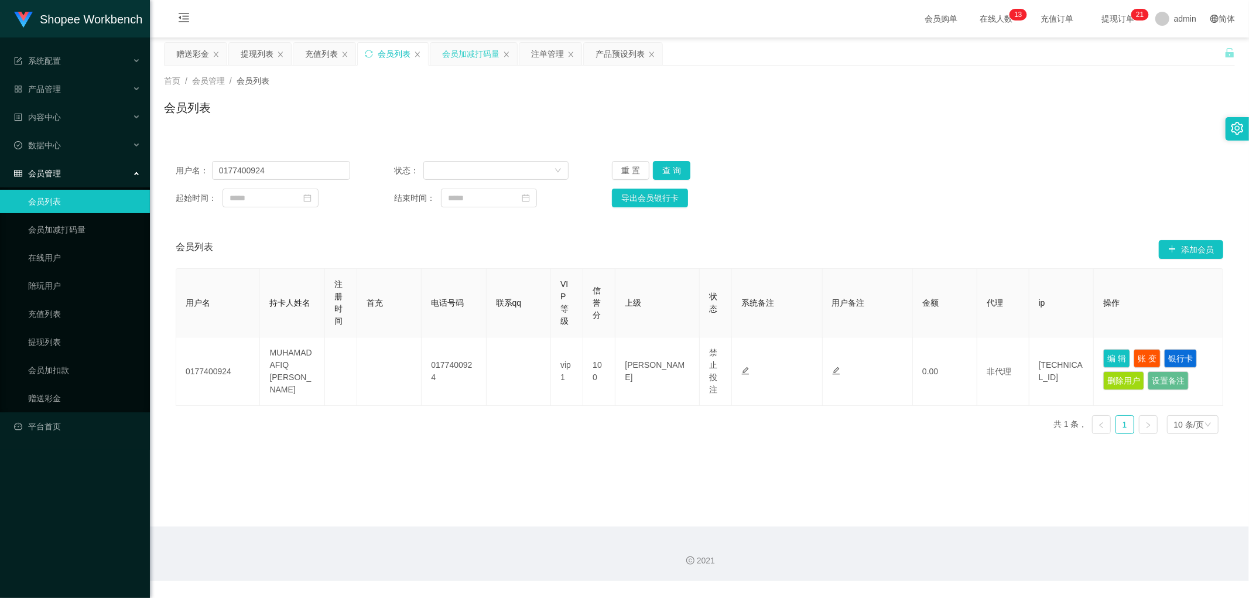
click at [464, 55] on div "会员加减打码量" at bounding box center [470, 54] width 57 height 22
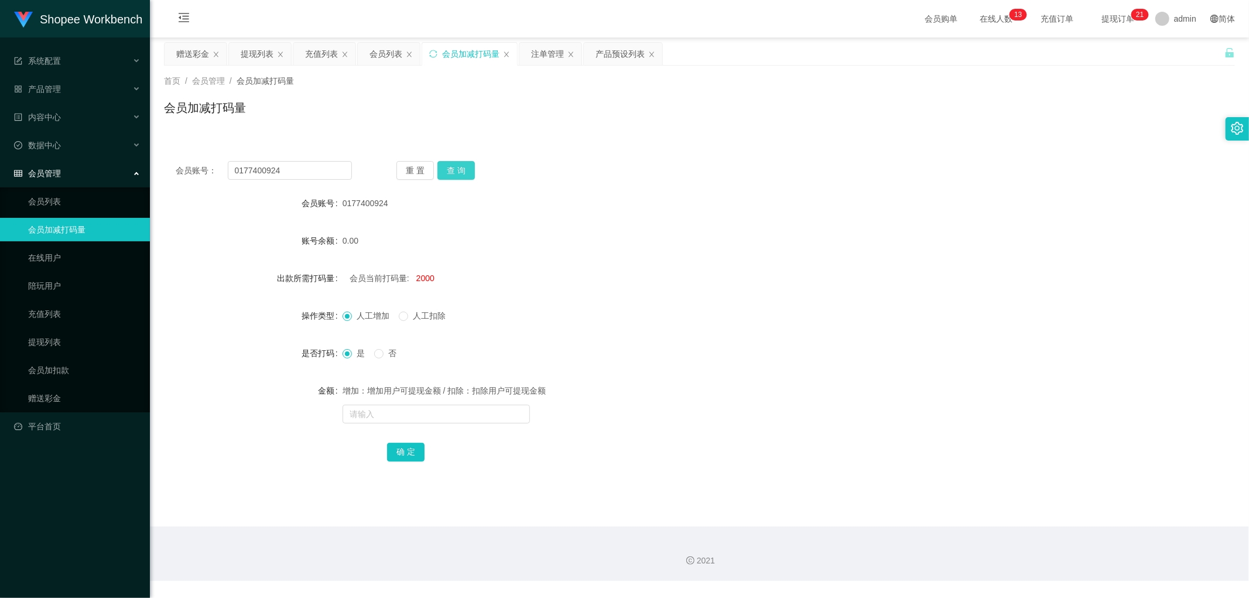
click at [459, 171] on button "查 询" at bounding box center [455, 170] width 37 height 19
click at [387, 48] on div "会员列表" at bounding box center [385, 54] width 33 height 22
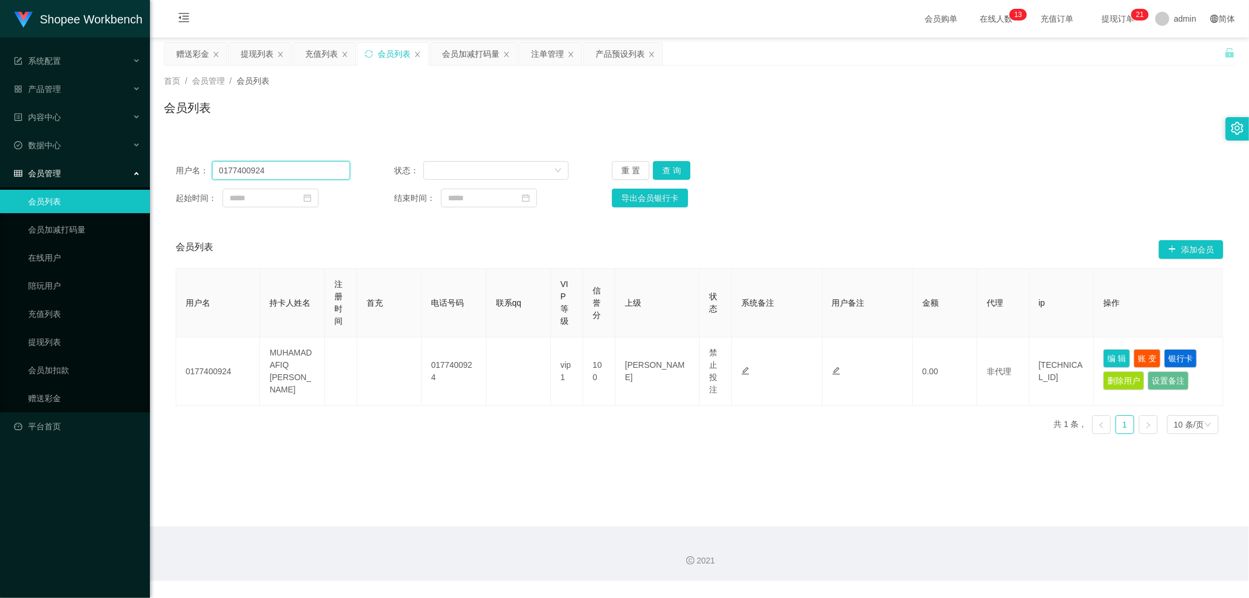
click at [289, 168] on input "0177400924" at bounding box center [281, 170] width 138 height 19
drag, startPoint x: 666, startPoint y: 169, endPoint x: 685, endPoint y: 170, distance: 19.4
click at [667, 169] on button "查 询" at bounding box center [671, 170] width 37 height 19
click at [951, 162] on div "用户名： 0177400924 状态： 重 置 查 询" at bounding box center [699, 170] width 1047 height 19
click at [283, 178] on input "0177400924" at bounding box center [281, 170] width 138 height 19
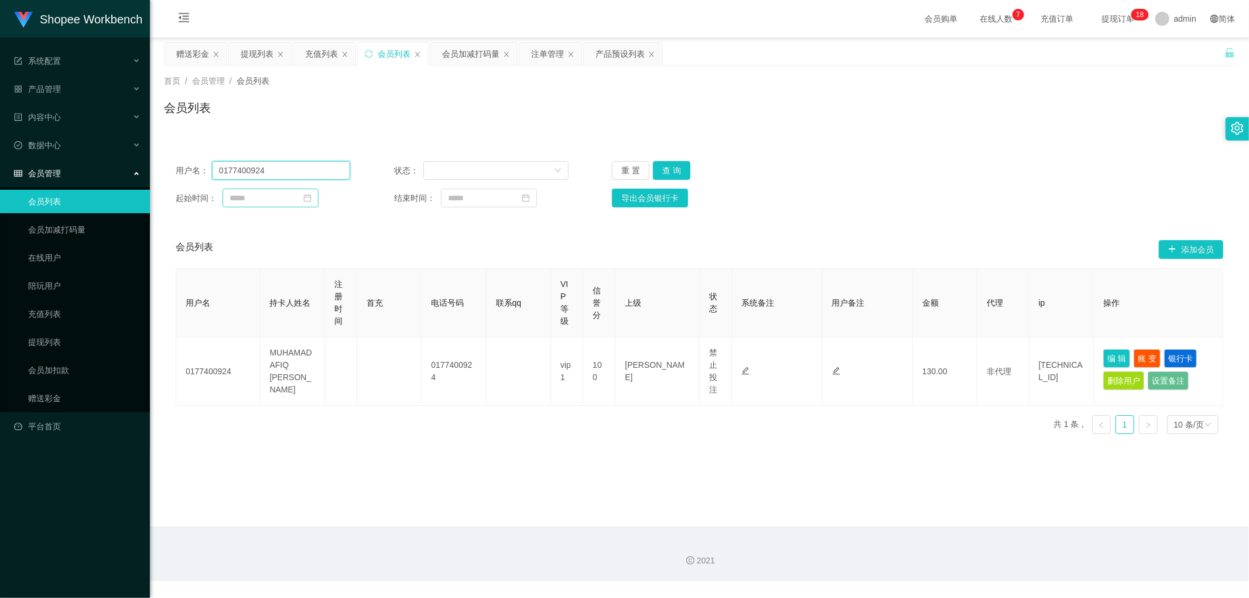
paste input "TomorrowWeFly"
type input "TomorrowWeFly"
drag, startPoint x: 671, startPoint y: 174, endPoint x: 700, endPoint y: 177, distance: 28.8
click at [671, 173] on button "查 询" at bounding box center [671, 170] width 37 height 19
click at [1110, 357] on button "编 辑" at bounding box center [1116, 358] width 27 height 19
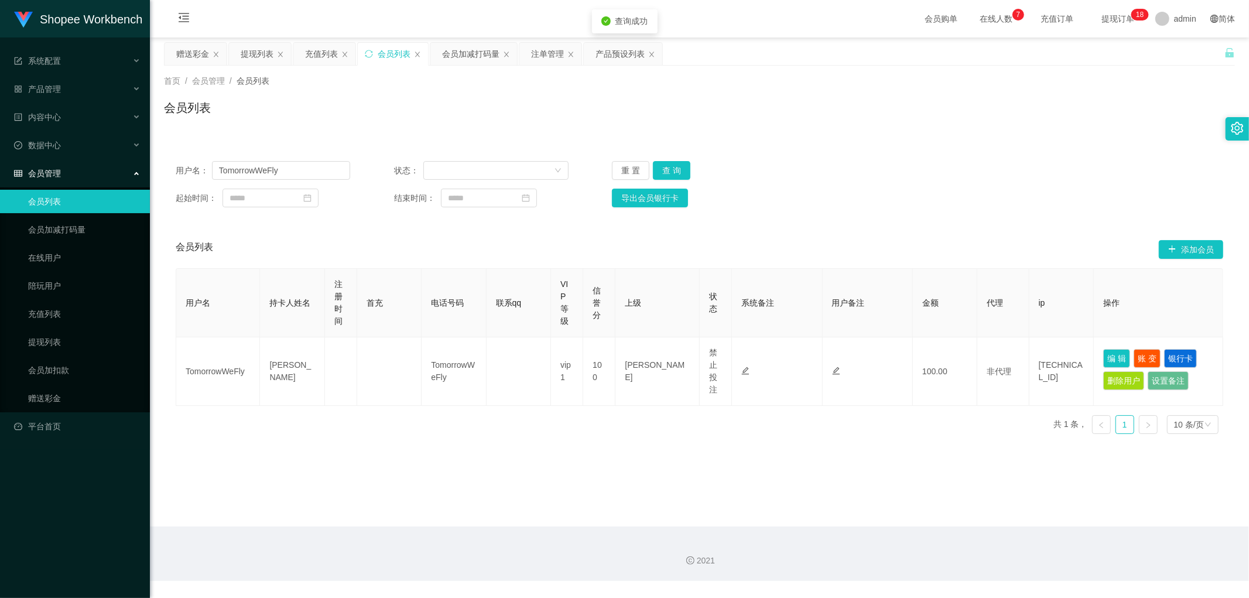
type input "TomorrowWeFly"
type input "[PERSON_NAME]"
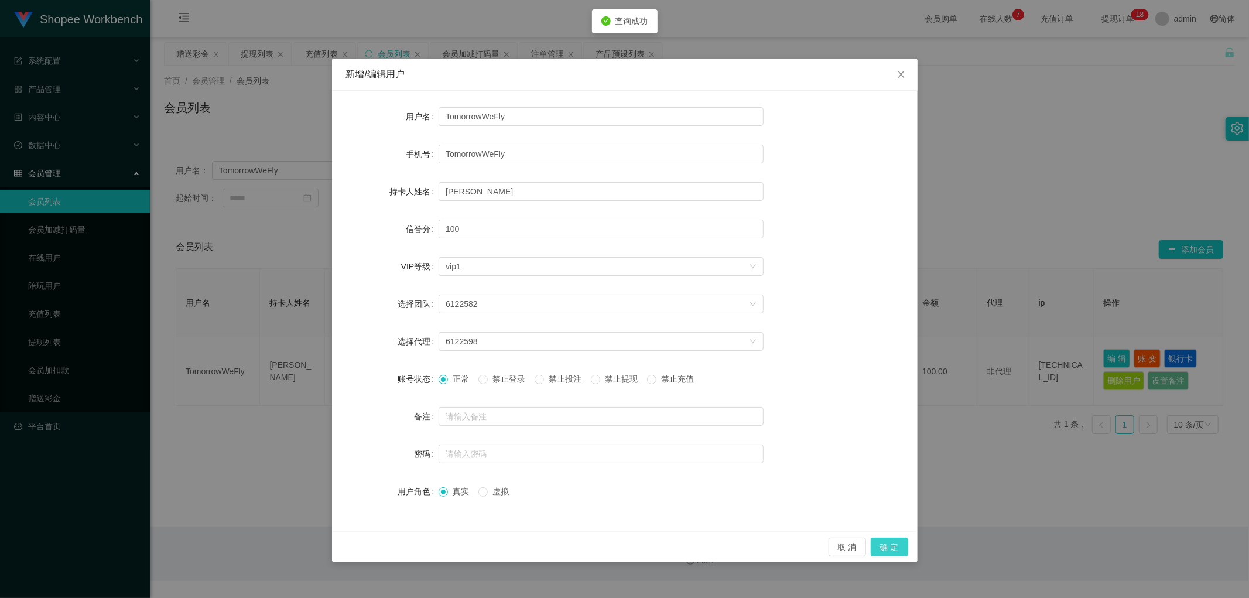
click at [886, 546] on button "确 定" at bounding box center [888, 546] width 37 height 19
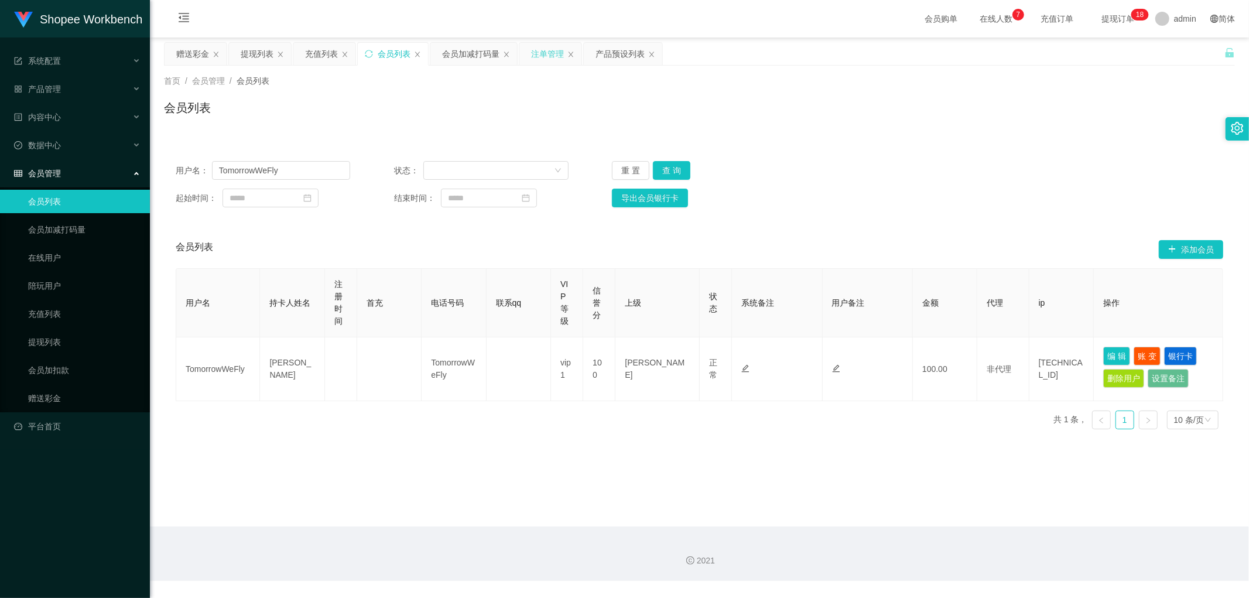
click at [548, 55] on div "注单管理" at bounding box center [547, 54] width 33 height 22
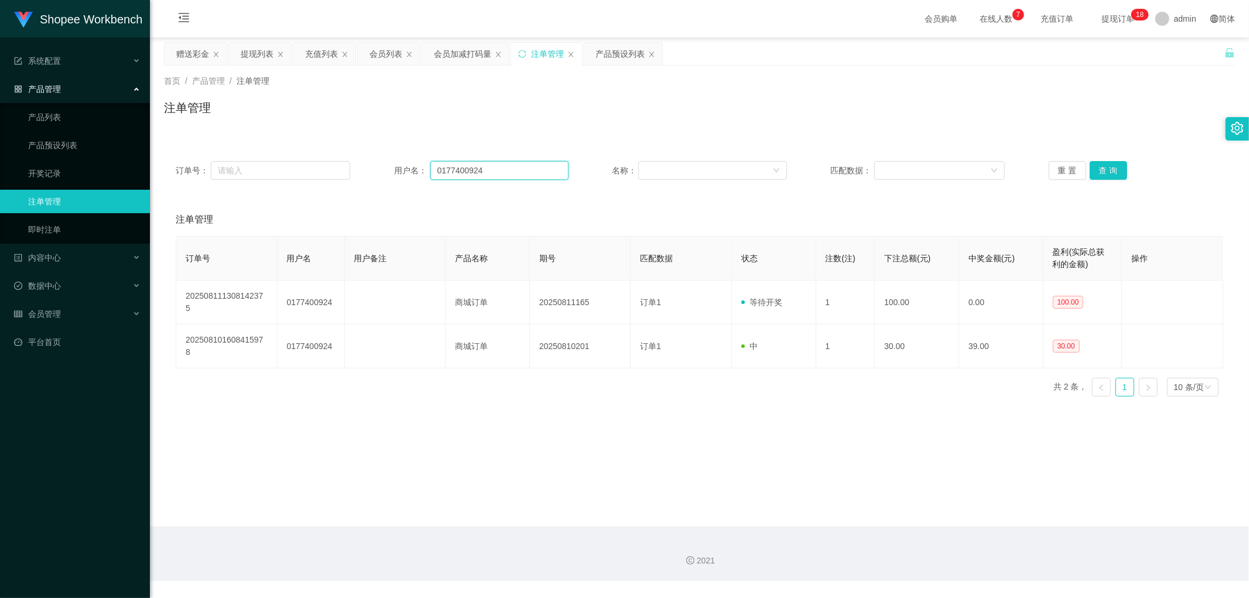
click at [517, 171] on input "0177400924" at bounding box center [499, 170] width 138 height 19
paste input "TomorrowWeFly"
type input "TomorrowWeFly"
click at [1096, 173] on button "查 询" at bounding box center [1107, 170] width 37 height 19
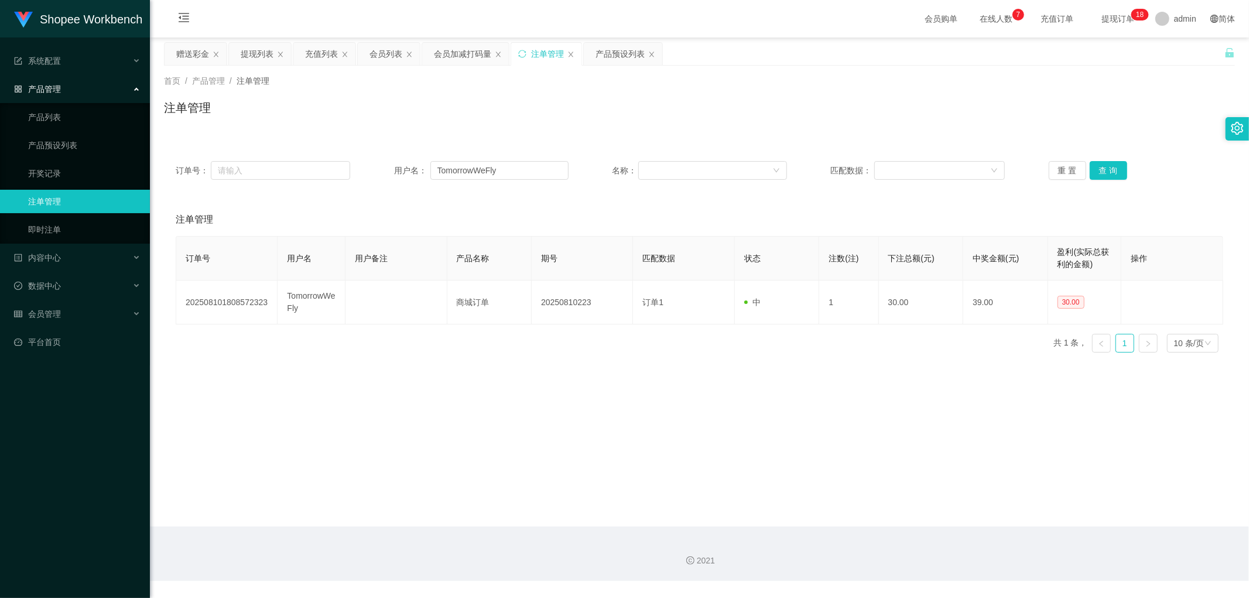
drag, startPoint x: 504, startPoint y: 105, endPoint x: 498, endPoint y: 101, distance: 7.5
click at [502, 104] on div "注单管理" at bounding box center [699, 112] width 1071 height 27
click at [457, 52] on div "会员加减打码量" at bounding box center [462, 54] width 57 height 22
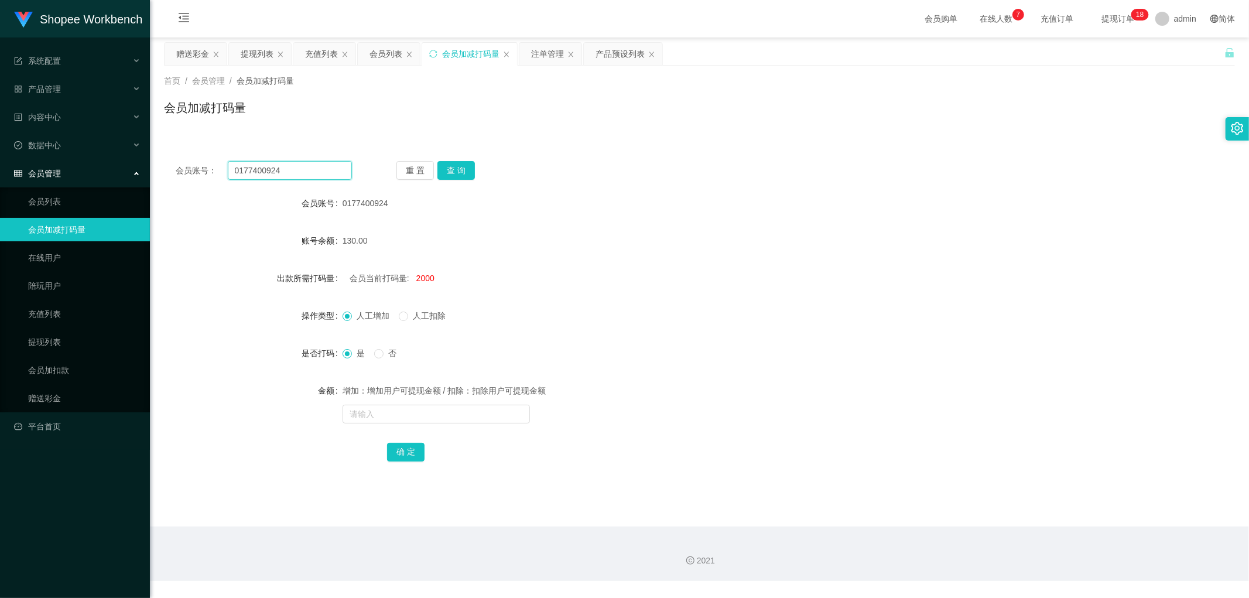
click at [328, 169] on input "0177400924" at bounding box center [290, 170] width 125 height 19
paste input "TomorrowWeFly"
type input "TomorrowWeFly"
drag, startPoint x: 451, startPoint y: 169, endPoint x: 509, endPoint y: 170, distance: 58.6
click at [451, 169] on button "查 询" at bounding box center [455, 170] width 37 height 19
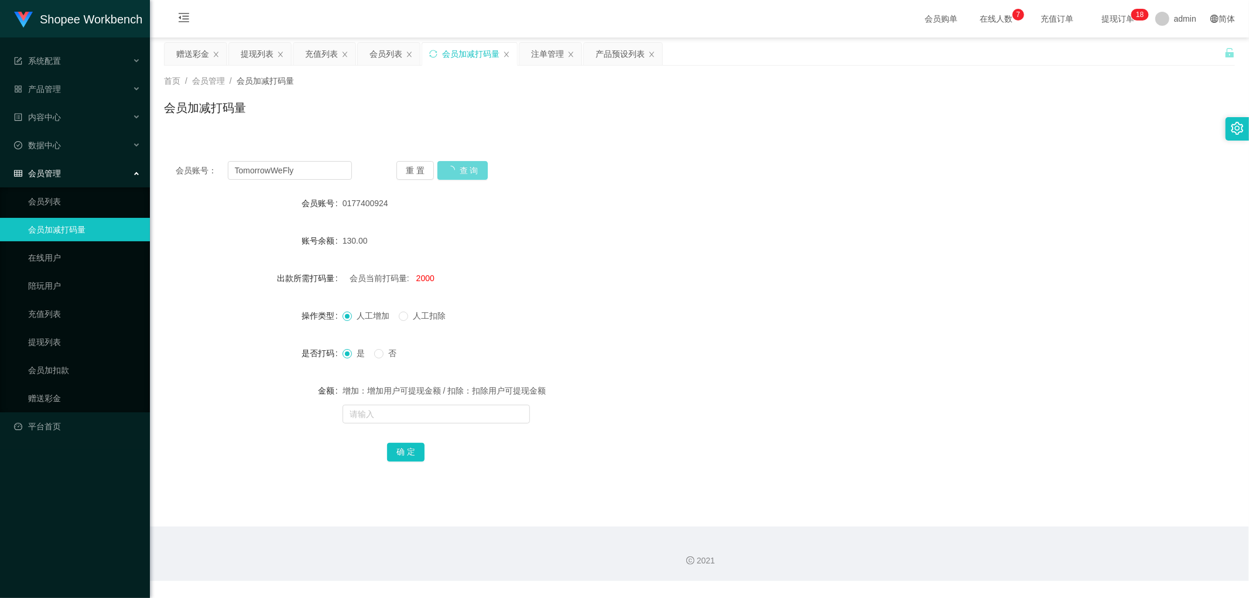
click at [603, 171] on div "会员账号： TomorrowWeFly 重 置 查 询" at bounding box center [699, 170] width 1071 height 19
click at [620, 167] on div "会员账号： TomorrowWeFly 重 置 查 询" at bounding box center [699, 170] width 1071 height 19
click at [383, 54] on div "会员列表" at bounding box center [385, 54] width 33 height 22
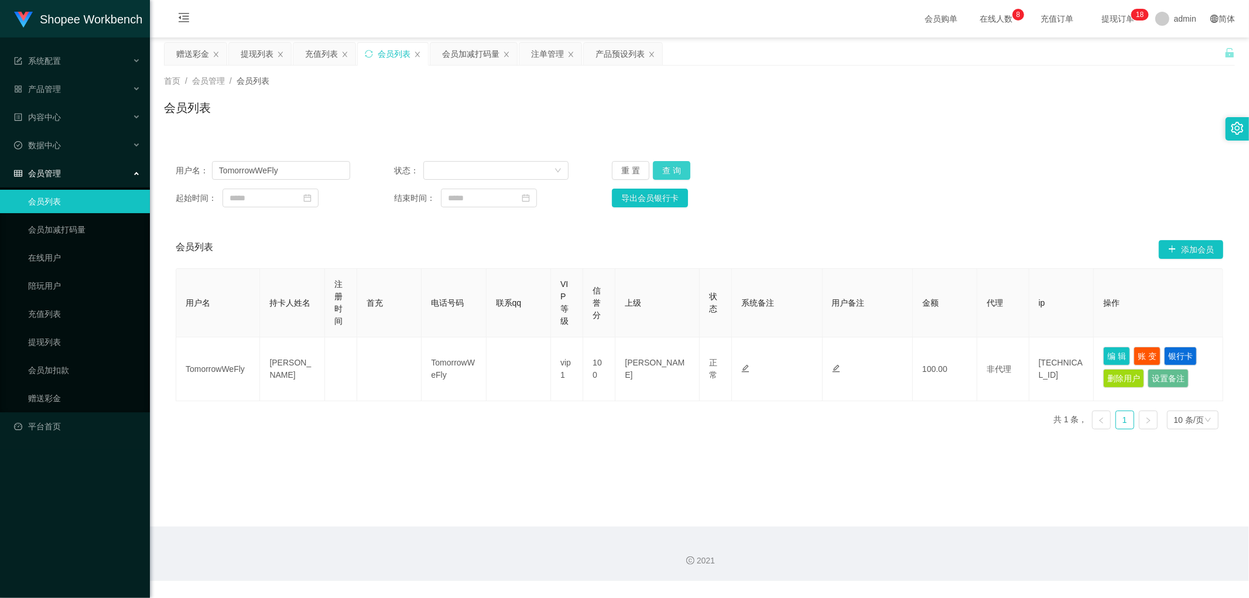
click at [674, 167] on button "查 询" at bounding box center [671, 170] width 37 height 19
click at [968, 133] on div "首页 / 会员管理 / 会员列表 / 会员列表 用户名： TomorrowWeFly 状态： 重 置 查 询 起始时间： 结束时间： 导出会员银行卡 会员列表…" at bounding box center [699, 252] width 1071 height 373
click at [880, 170] on div "用户名： TomorrowWeFly 状态： 重 置 查 询" at bounding box center [699, 170] width 1047 height 19
click at [680, 170] on button "查 询" at bounding box center [671, 170] width 37 height 19
drag, startPoint x: 824, startPoint y: 167, endPoint x: 870, endPoint y: 177, distance: 47.4
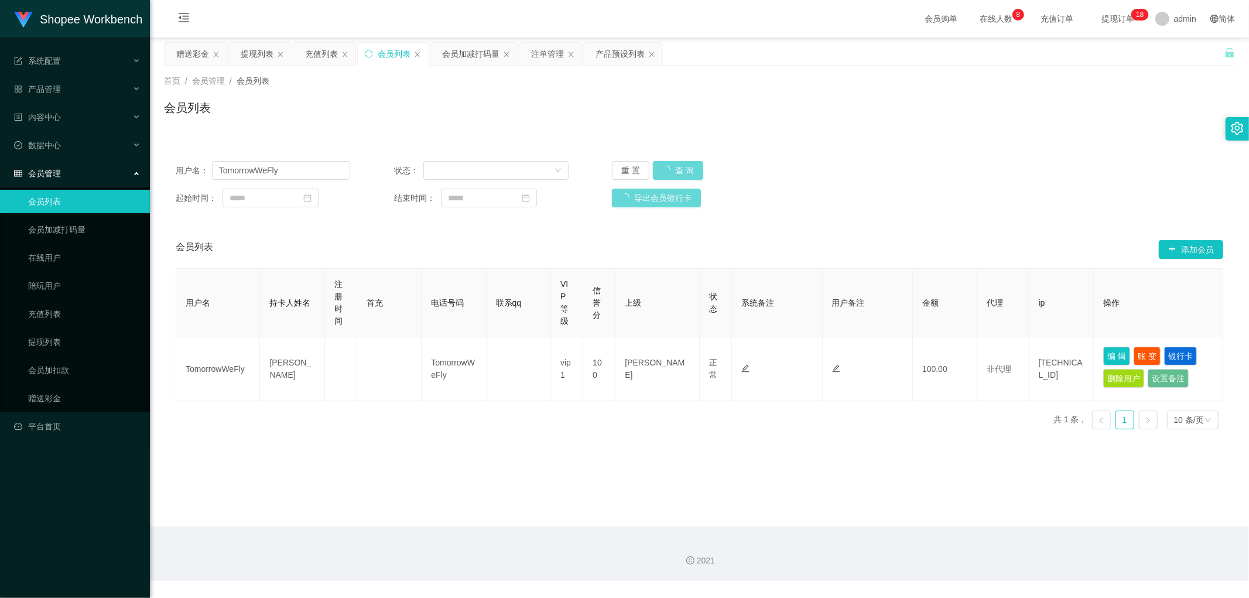
click at [825, 167] on div "用户名： TomorrowWeFly 状态： 重 置 查 询" at bounding box center [699, 170] width 1047 height 19
click at [932, 160] on div "用户名： TomorrowWeFly 状态： 重 置 查 询 起始时间： 结束时间： 导出会员银行卡" at bounding box center [699, 184] width 1071 height 70
drag, startPoint x: 669, startPoint y: 167, endPoint x: 858, endPoint y: 177, distance: 188.7
click at [671, 167] on button "查 询" at bounding box center [671, 170] width 37 height 19
click at [969, 177] on div "用户名： TomorrowWeFly 状态： 重 置 查 询" at bounding box center [699, 170] width 1047 height 19
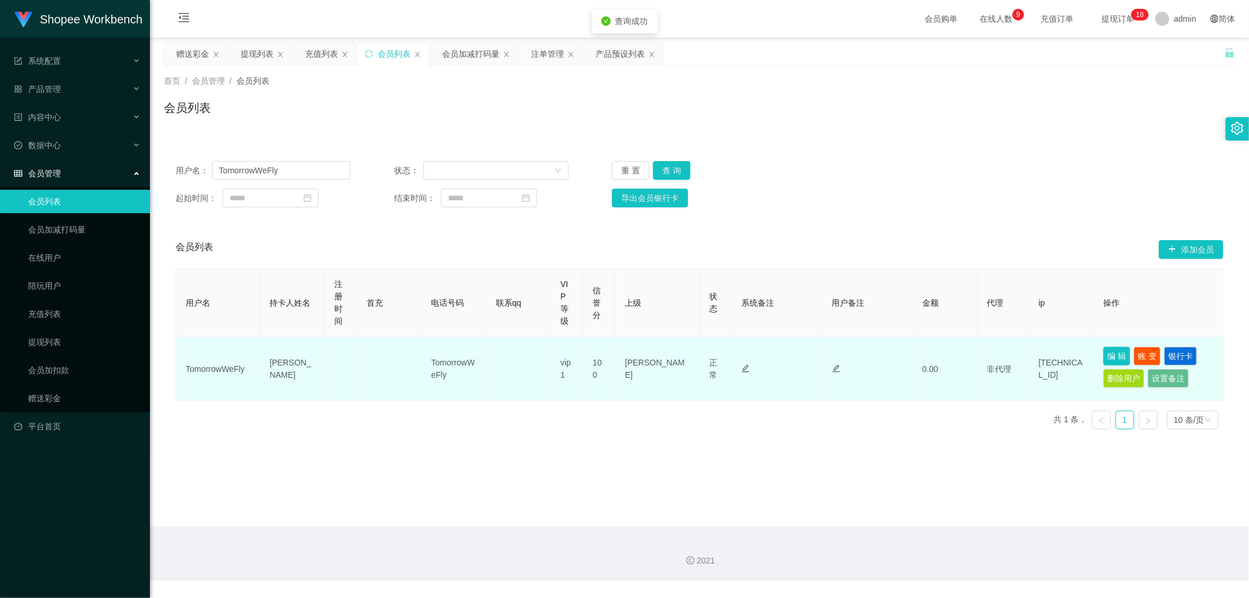
click at [1106, 354] on button "编 辑" at bounding box center [1116, 356] width 27 height 19
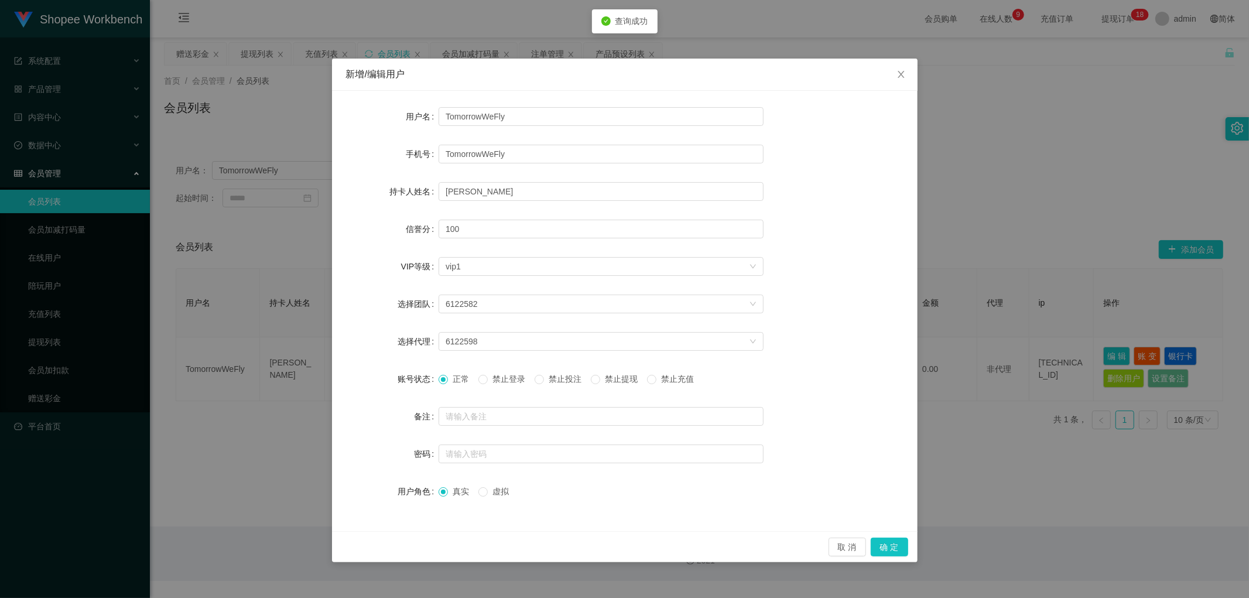
click at [570, 375] on span "禁止投注" at bounding box center [565, 378] width 42 height 9
click at [890, 549] on button "确 定" at bounding box center [888, 546] width 37 height 19
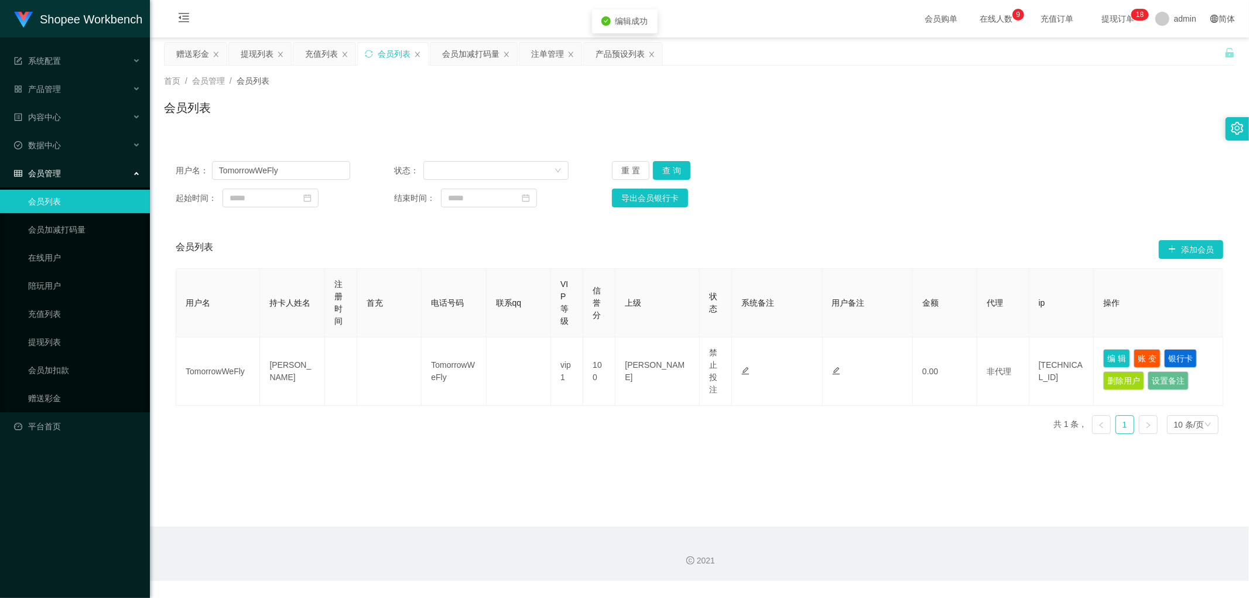
click at [858, 152] on div "用户名： TomorrowWeFly 状态： 重 置 查 询 起始时间： 结束时间： 导出会员银行卡" at bounding box center [699, 184] width 1071 height 70
click at [459, 54] on div "会员加减打码量" at bounding box center [470, 54] width 57 height 22
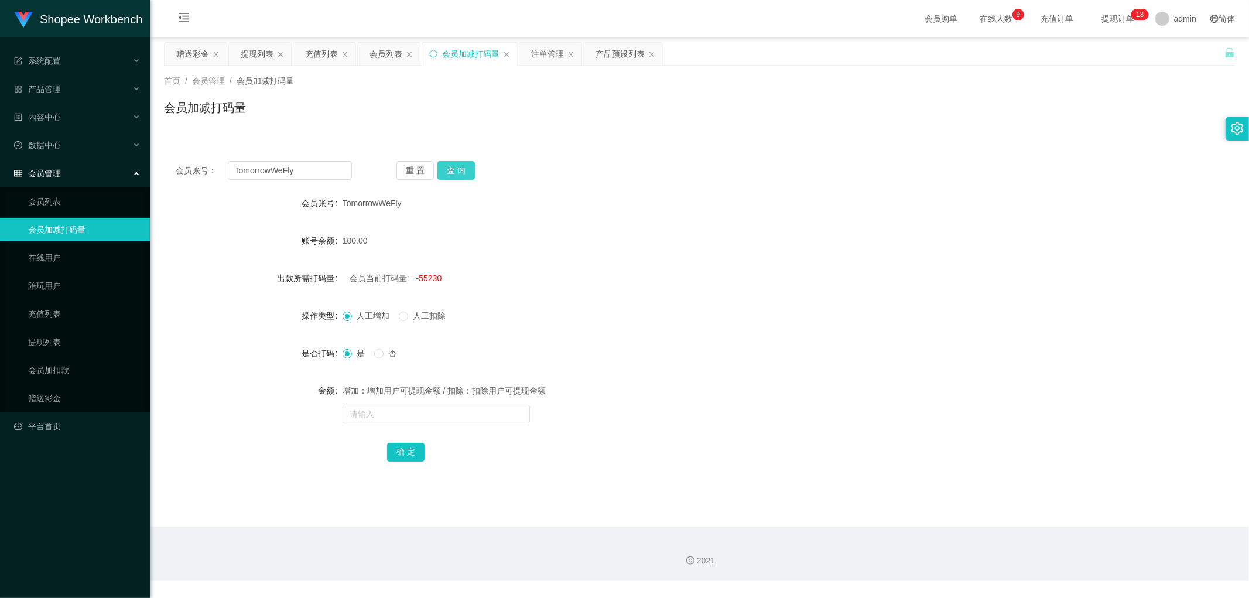
click at [452, 172] on button "查 询" at bounding box center [455, 170] width 37 height 19
click at [420, 273] on span "-55130" at bounding box center [429, 277] width 26 height 9
copy span "55130"
drag, startPoint x: 382, startPoint y: 414, endPoint x: 399, endPoint y: 442, distance: 33.1
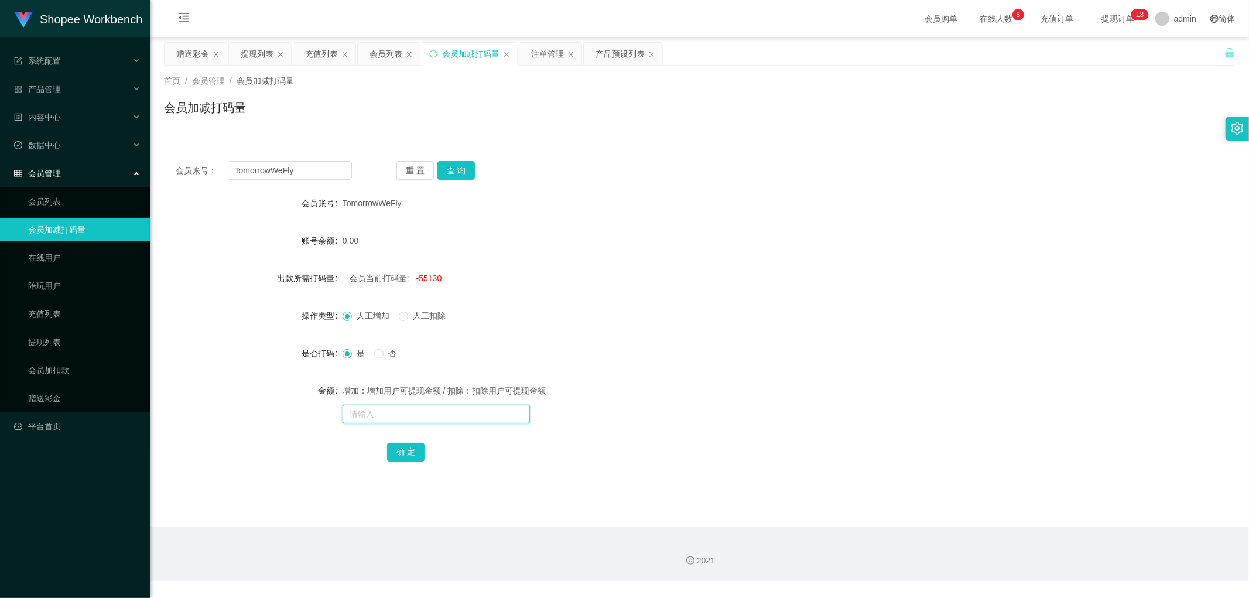
click at [382, 414] on input "text" at bounding box center [435, 413] width 187 height 19
paste input "55130"
type input "55130"
click at [405, 452] on button "确 定" at bounding box center [405, 452] width 37 height 19
click at [400, 413] on input "text" at bounding box center [435, 413] width 187 height 19
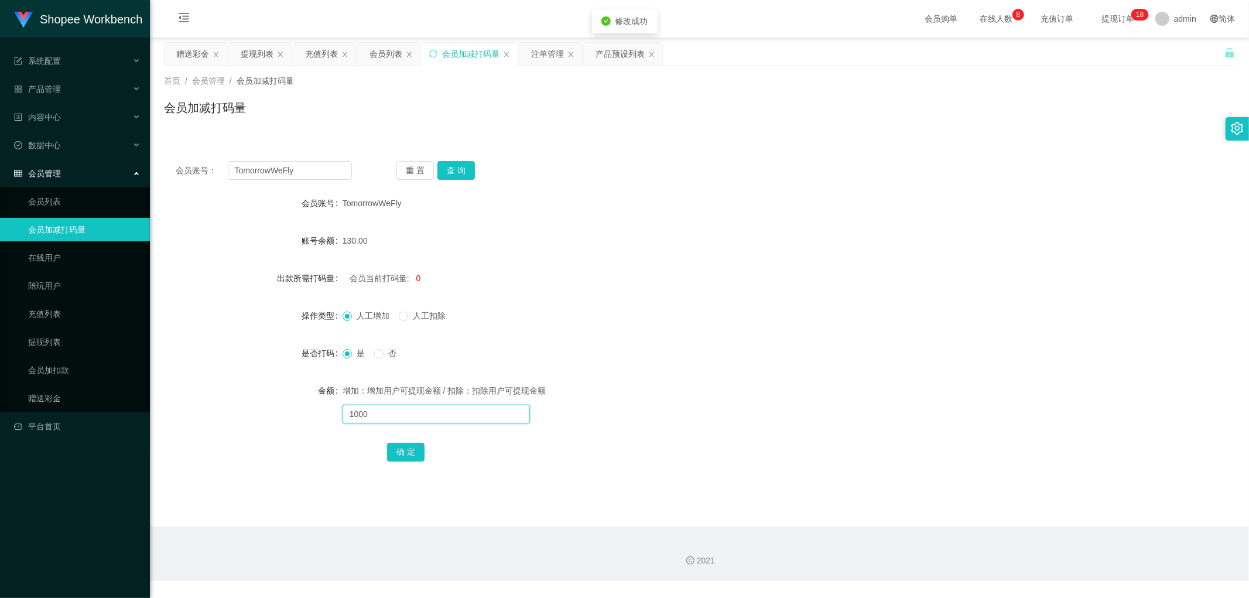
drag, startPoint x: 373, startPoint y: 413, endPoint x: 294, endPoint y: 420, distance: 79.3
click at [294, 420] on div "金额 增加：增加用户可提现金额 / 扣除：扣除用户可提现金额 1000" at bounding box center [699, 402] width 1071 height 47
type input "2000"
drag, startPoint x: 405, startPoint y: 448, endPoint x: 413, endPoint y: 448, distance: 8.2
click at [406, 448] on button "确 定" at bounding box center [405, 452] width 37 height 19
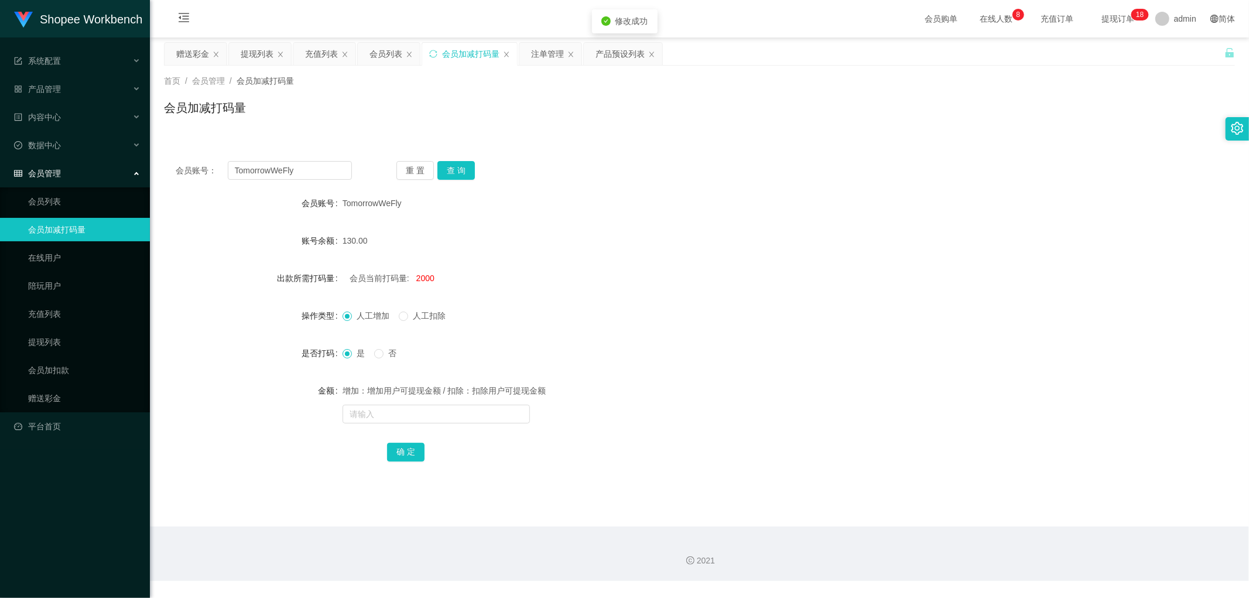
click at [654, 267] on div "会员当前打码量: 2000" at bounding box center [654, 277] width 625 height 23
click at [388, 53] on div "会员列表" at bounding box center [385, 54] width 33 height 22
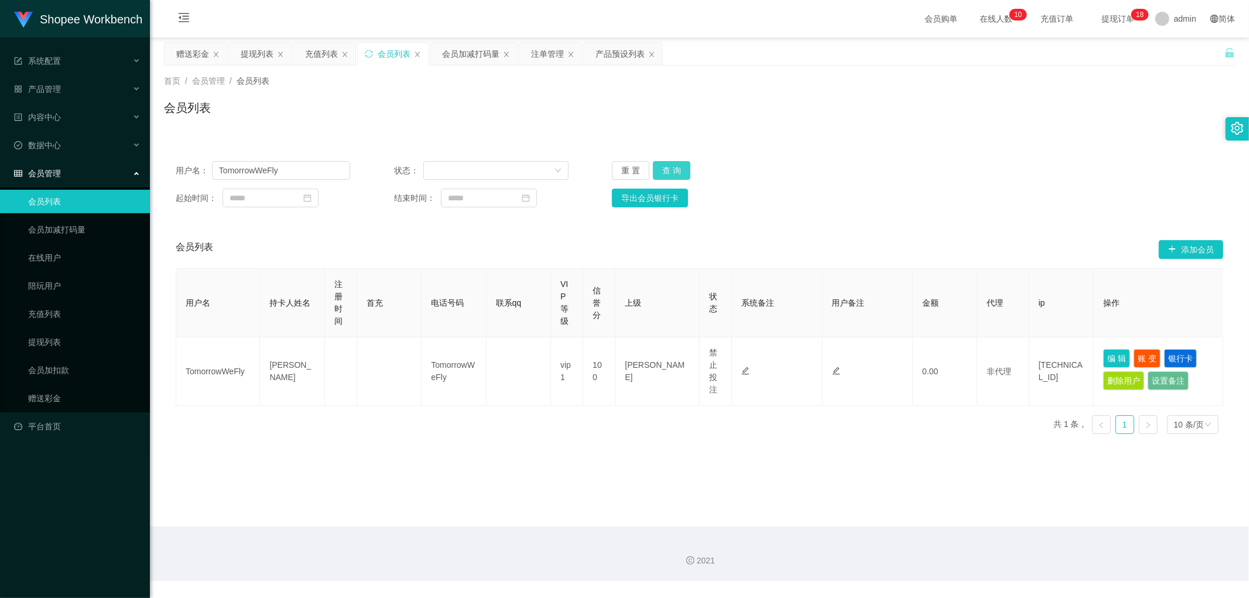
click at [664, 168] on button "查 询" at bounding box center [671, 170] width 37 height 19
click at [478, 46] on div "会员加减打码量" at bounding box center [470, 54] width 57 height 22
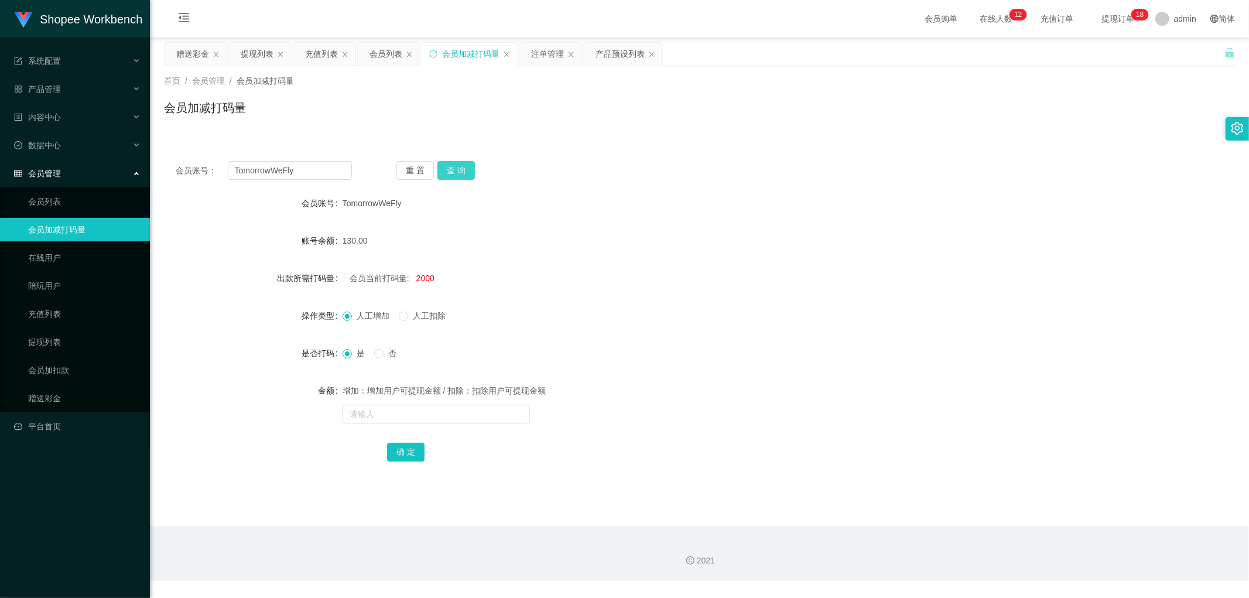
click at [459, 172] on button "查 询" at bounding box center [455, 170] width 37 height 19
drag, startPoint x: 683, startPoint y: 146, endPoint x: 705, endPoint y: 157, distance: 24.1
click at [685, 148] on div "会员账号： TomorrowWeFly 重 置 查 询 会员账号 TomorrowWeFly 账号余额 130.00 出款所需打码量 会员当前打码量: 200…" at bounding box center [699, 312] width 1071 height 354
click at [375, 47] on div "会员列表" at bounding box center [385, 54] width 33 height 22
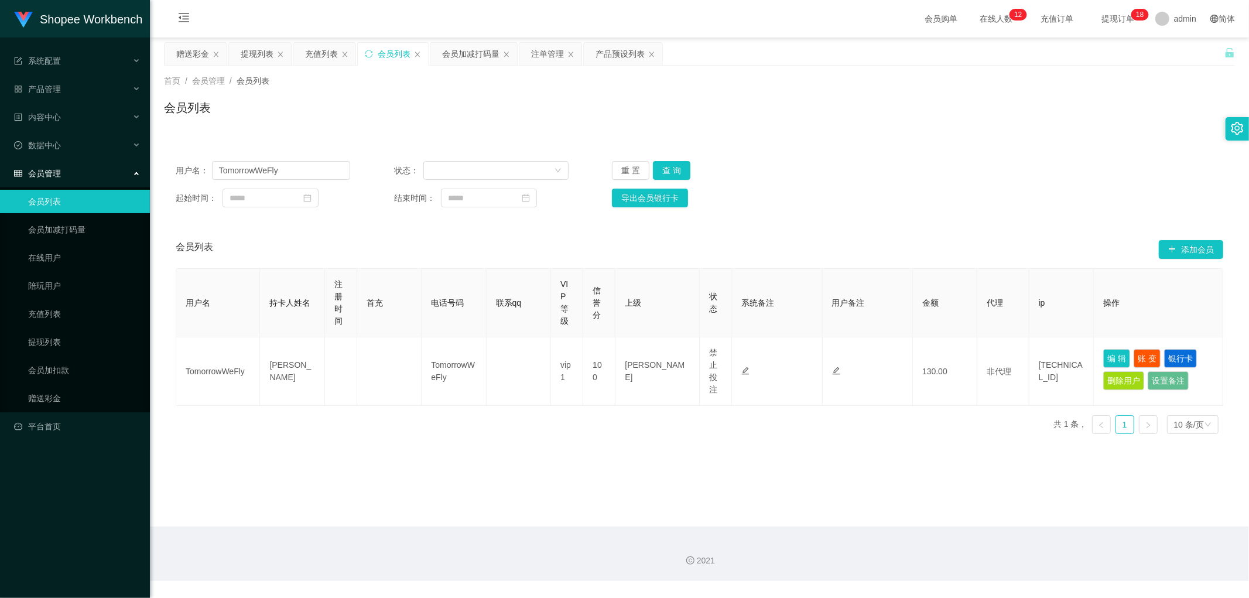
click at [1106, 73] on div "首页 / 会员管理 / 会员列表 / 会员列表" at bounding box center [699, 101] width 1099 height 70
drag, startPoint x: 313, startPoint y: 172, endPoint x: 323, endPoint y: 186, distance: 17.6
click at [314, 172] on input "TomorrowWeFly" at bounding box center [281, 170] width 138 height 19
paste input "Alex9923"
click at [667, 176] on button "查 询" at bounding box center [671, 170] width 37 height 19
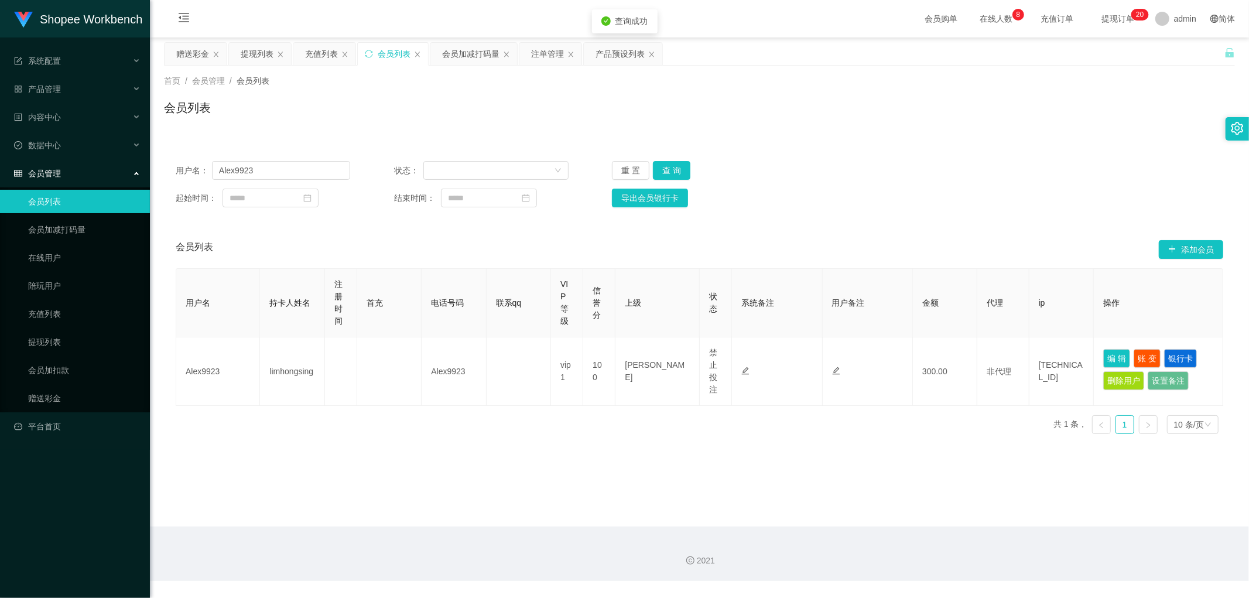
drag, startPoint x: 887, startPoint y: 187, endPoint x: 914, endPoint y: 200, distance: 29.3
click at [891, 189] on div "用户名： Alex9923 状态： 重 置 查 询 起始时间： 结束时间： 导出会员银行卡" at bounding box center [699, 184] width 1071 height 70
click at [319, 168] on input "Alex9923" at bounding box center [281, 170] width 138 height 19
drag, startPoint x: 664, startPoint y: 167, endPoint x: 684, endPoint y: 169, distance: 19.4
click at [665, 167] on button "查 询" at bounding box center [671, 170] width 37 height 19
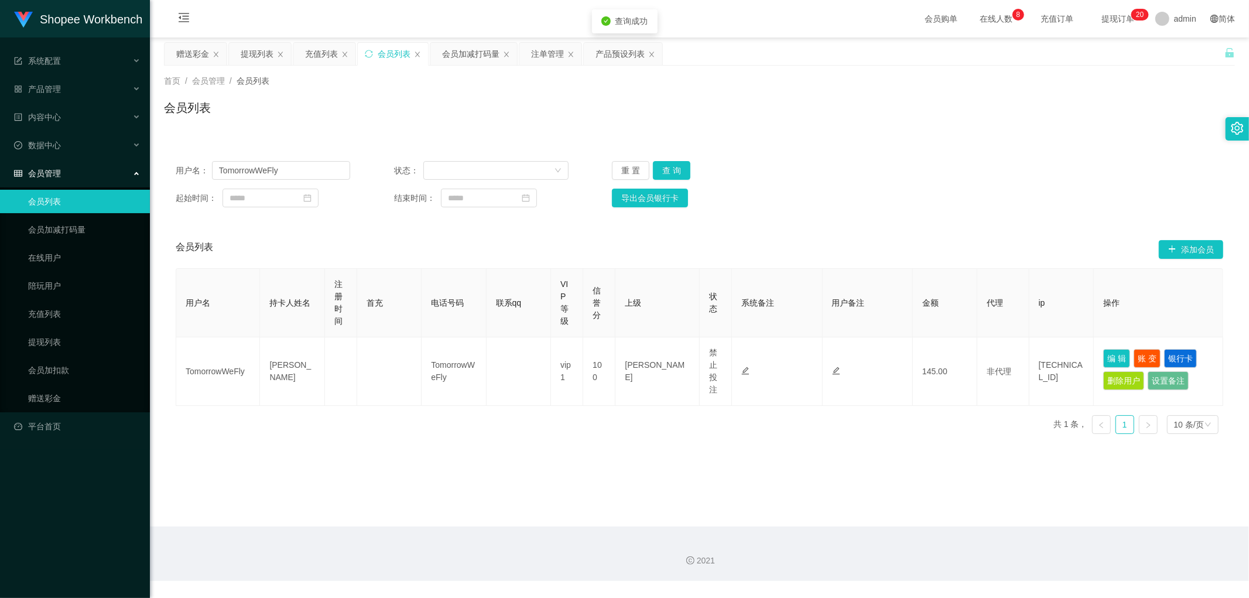
click at [931, 170] on div "用户名： TomorrowWeFly 状态： 重 置 查 询" at bounding box center [699, 170] width 1047 height 19
click at [307, 172] on input "TomorrowWeFly" at bounding box center [281, 170] width 138 height 19
paste input "Alex9923"
type input "Alex9923"
drag, startPoint x: 674, startPoint y: 167, endPoint x: 863, endPoint y: 177, distance: 189.3
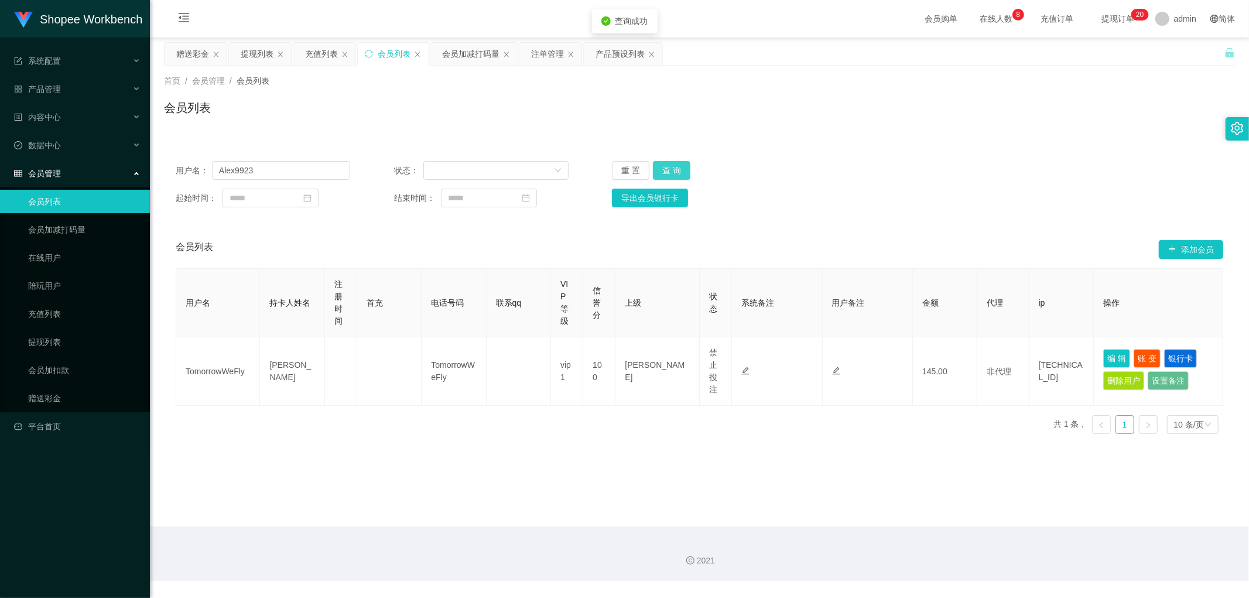
click at [675, 168] on button "查 询" at bounding box center [671, 170] width 37 height 19
drag, startPoint x: 921, startPoint y: 182, endPoint x: 960, endPoint y: 197, distance: 42.1
click at [922, 183] on div "用户名： Alex9923 状态： 重 置 查 询 起始时间： 结束时间： 导出会员银行卡" at bounding box center [699, 184] width 1071 height 70
click at [553, 52] on div "注单管理" at bounding box center [547, 54] width 33 height 22
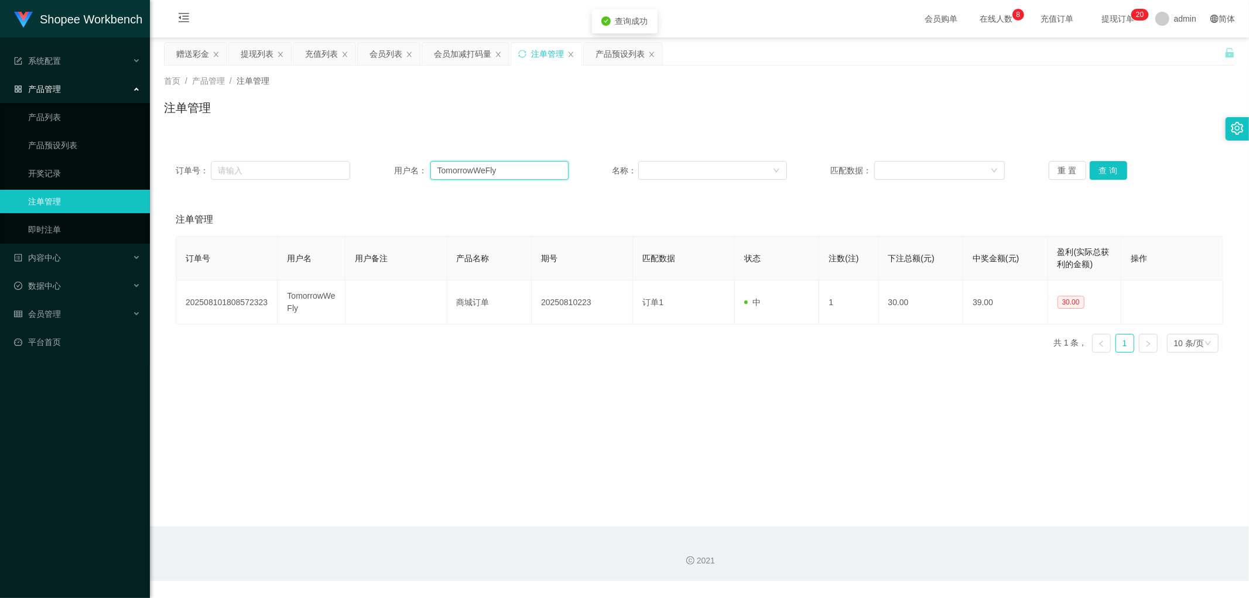
drag, startPoint x: 517, startPoint y: 170, endPoint x: 527, endPoint y: 170, distance: 10.0
click at [520, 170] on input "TomorrowWeFly" at bounding box center [499, 170] width 138 height 19
paste input "Alex9923"
type input "Alex9923"
click at [1092, 166] on button "查 询" at bounding box center [1107, 170] width 37 height 19
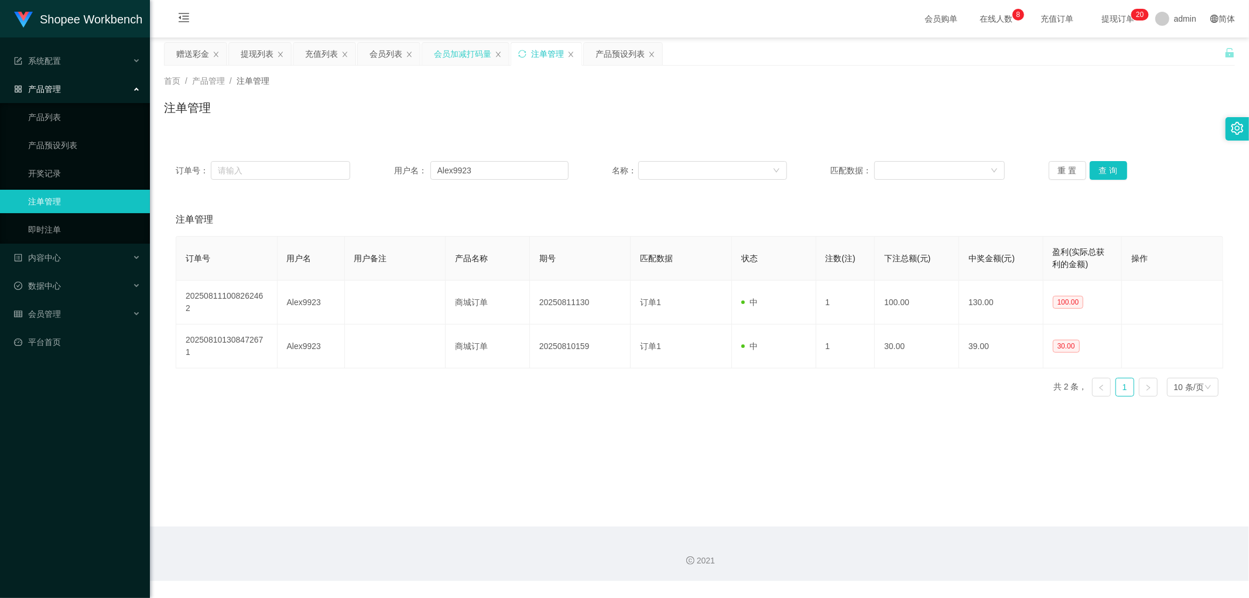
click at [459, 53] on div "会员加减打码量" at bounding box center [462, 54] width 57 height 22
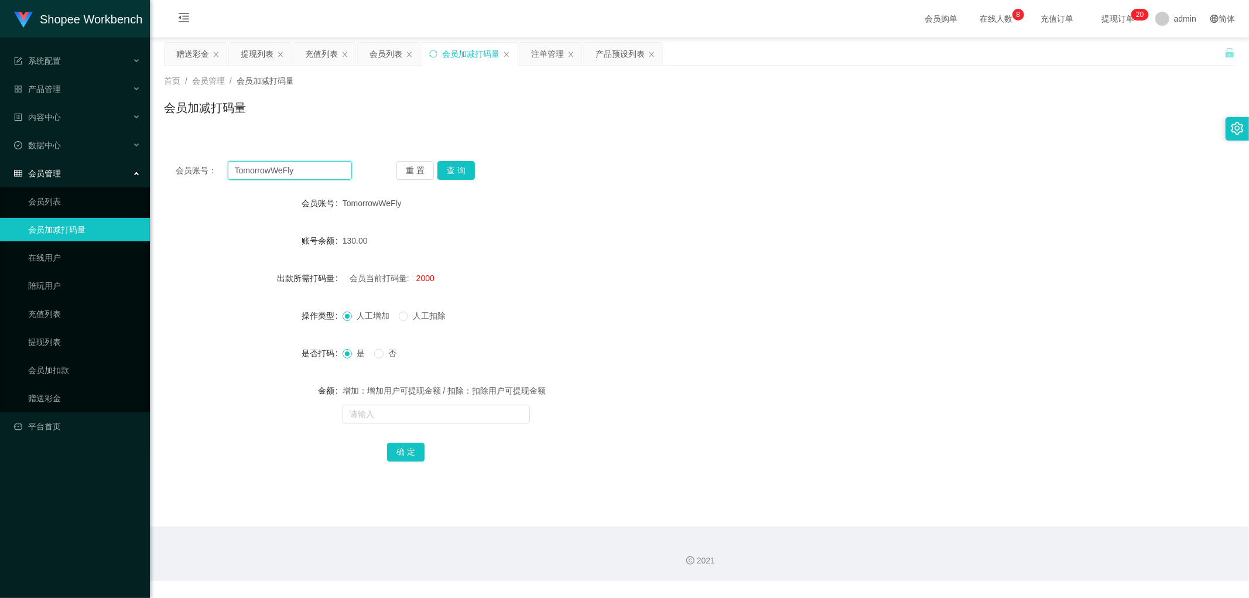
drag, startPoint x: 312, startPoint y: 174, endPoint x: 421, endPoint y: 173, distance: 109.5
click at [313, 174] on input "TomorrowWeFly" at bounding box center [290, 170] width 125 height 19
paste input "Alex9923"
type input "Alex9923"
click at [451, 170] on button "查 询" at bounding box center [455, 170] width 37 height 19
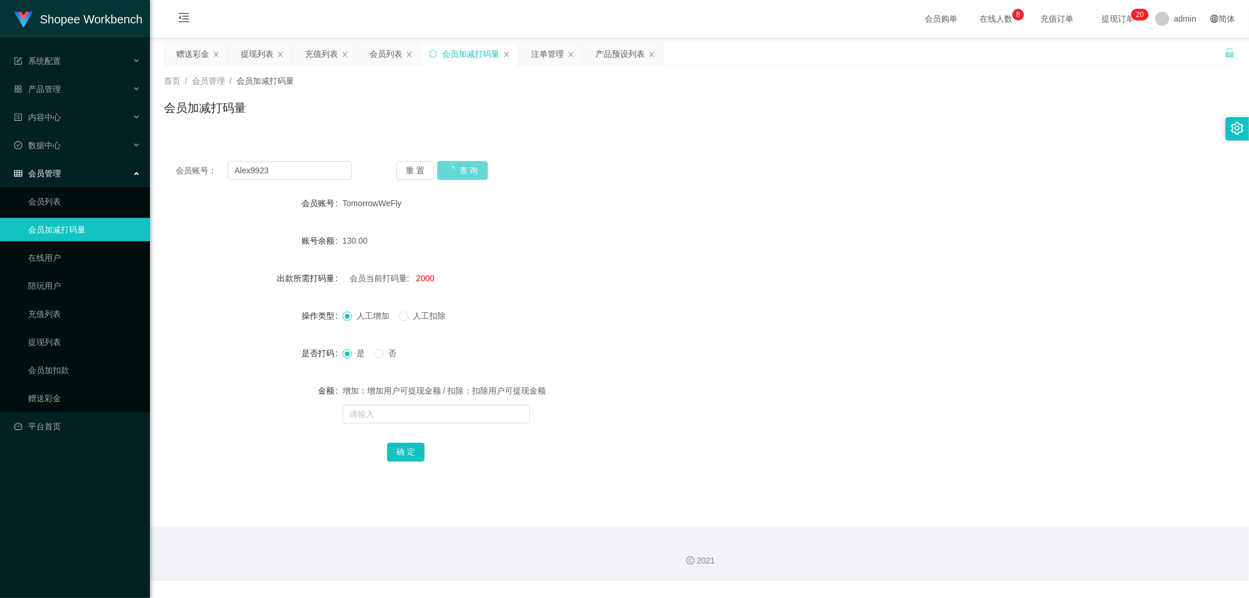
click at [606, 158] on div "会员账号： Alex9923 重 置 查 询 会员账号 TomorrowWeFly 账号余额 130.00 出款所需打码量 会员当前打码量: 2000 操作类…" at bounding box center [699, 318] width 1071 height 339
drag, startPoint x: 382, startPoint y: 48, endPoint x: 407, endPoint y: 59, distance: 28.1
click at [383, 49] on div "会员列表" at bounding box center [385, 54] width 33 height 22
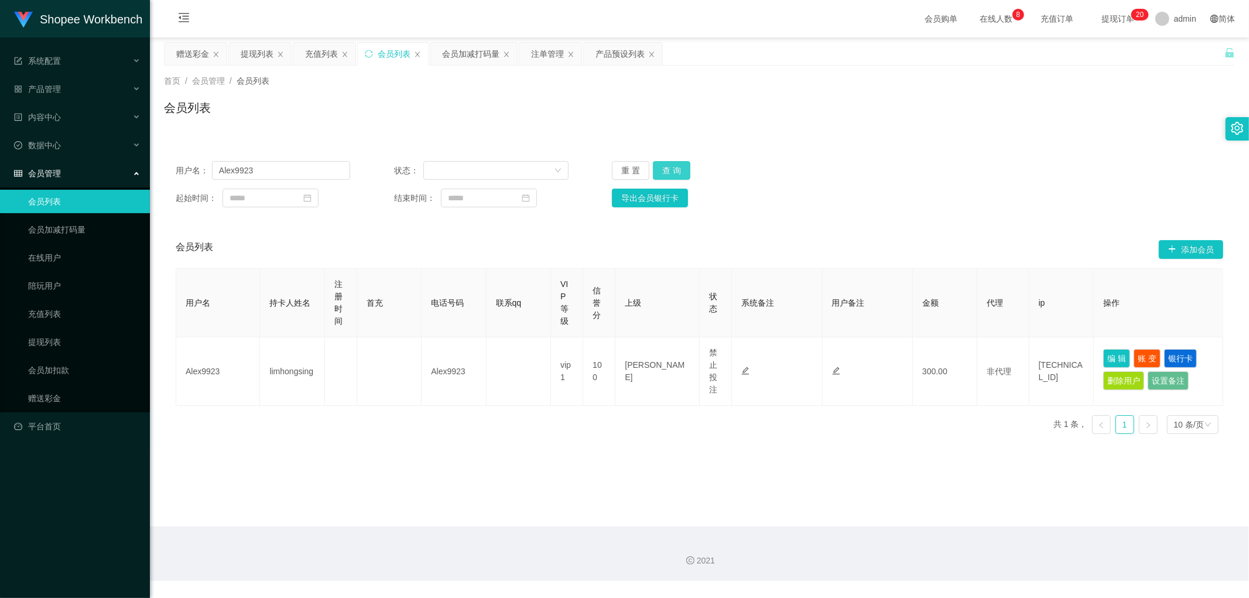
drag, startPoint x: 674, startPoint y: 168, endPoint x: 1107, endPoint y: 117, distance: 435.5
click at [677, 168] on button "查 询" at bounding box center [671, 170] width 37 height 19
click at [674, 176] on button "查 询" at bounding box center [671, 170] width 37 height 19
drag, startPoint x: 1091, startPoint y: 221, endPoint x: 1109, endPoint y: 266, distance: 49.1
click at [1091, 223] on div "用户名： Alex9923 状态： 重 置 查 询 起始时间： 结束时间： 导出会员银行卡 会员列表 添加会员 用户名 持卡人姓名 注册时间 首充 电话号码 …" at bounding box center [699, 296] width 1071 height 294
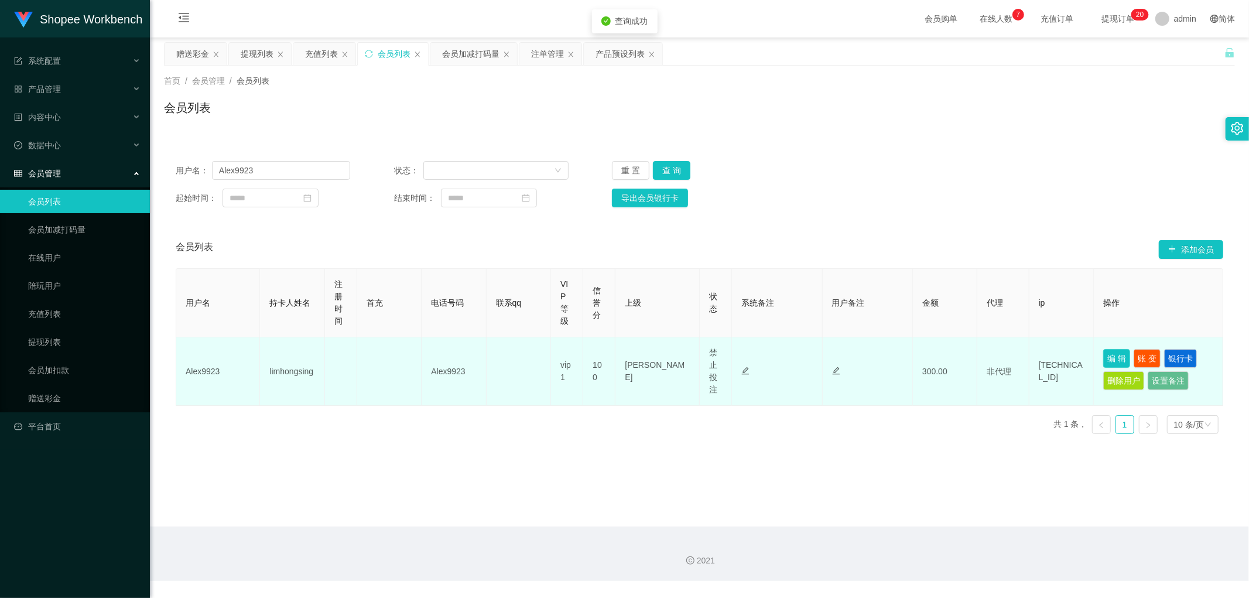
click at [1109, 359] on button "编 辑" at bounding box center [1116, 358] width 27 height 19
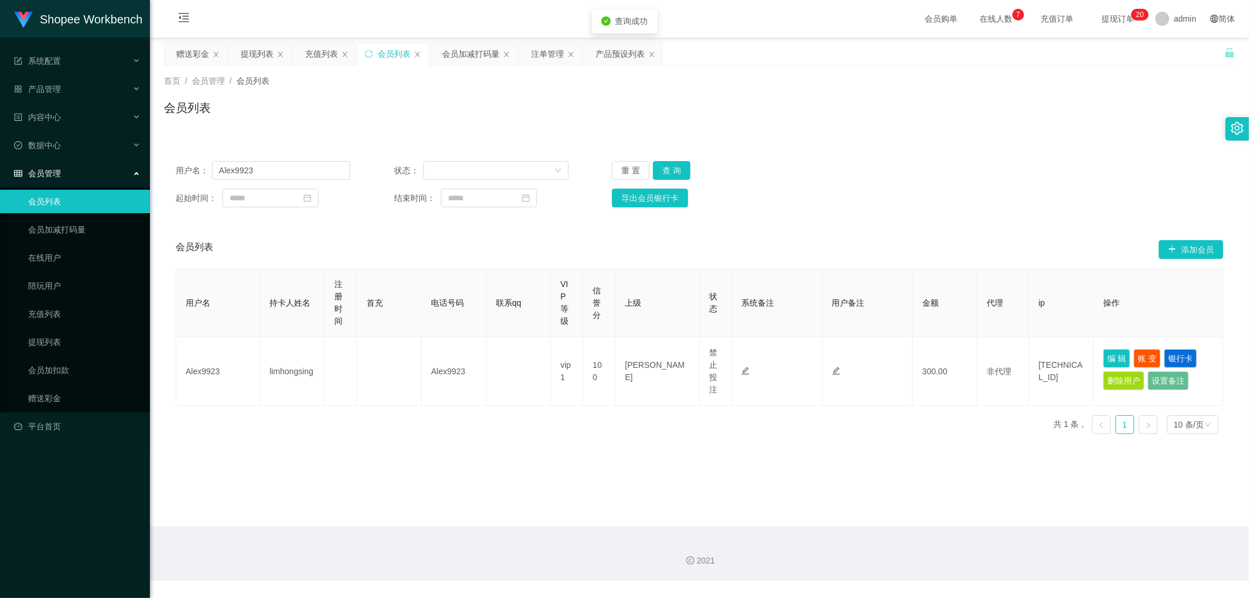
type input "Alex9923"
type input "limhongsing"
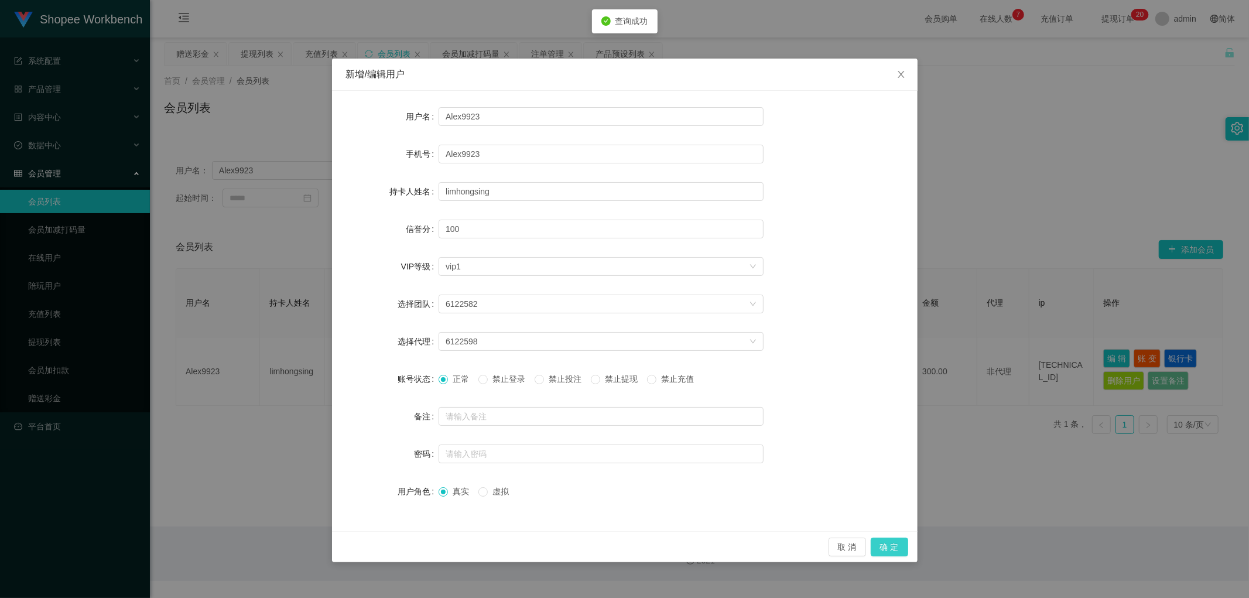
click at [884, 548] on button "确 定" at bounding box center [888, 546] width 37 height 19
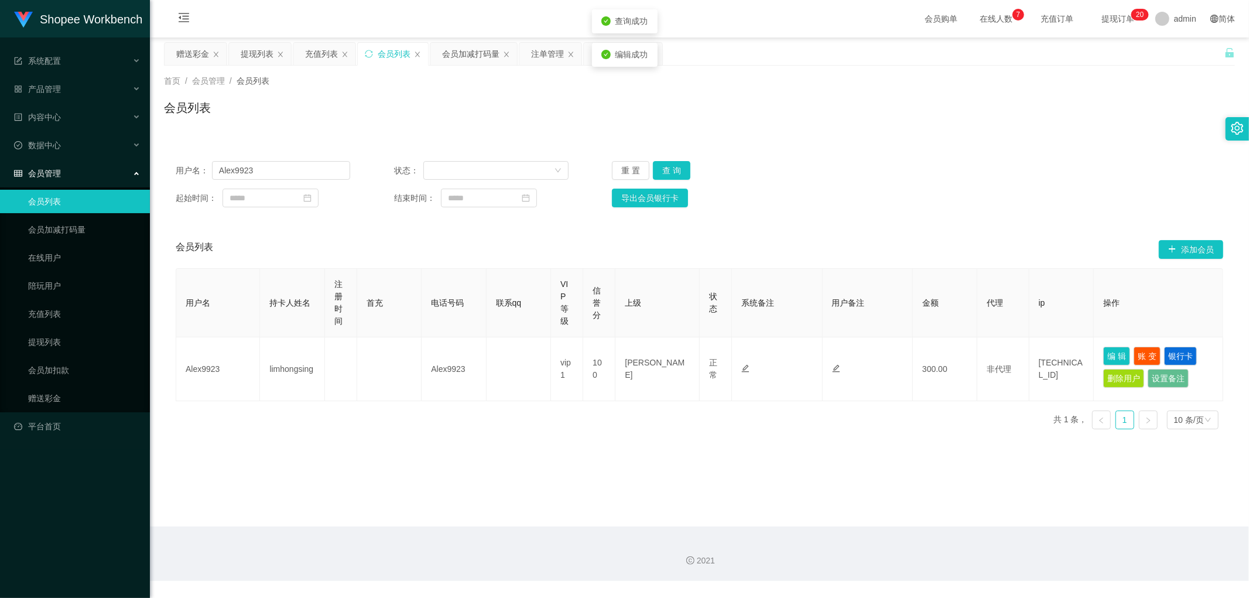
click at [1001, 133] on div "首页 / 会员管理 / 会员列表 / 会员列表" at bounding box center [699, 101] width 1099 height 70
drag, startPoint x: 675, startPoint y: 170, endPoint x: 841, endPoint y: 249, distance: 184.1
click at [675, 170] on button "查 询" at bounding box center [671, 170] width 37 height 19
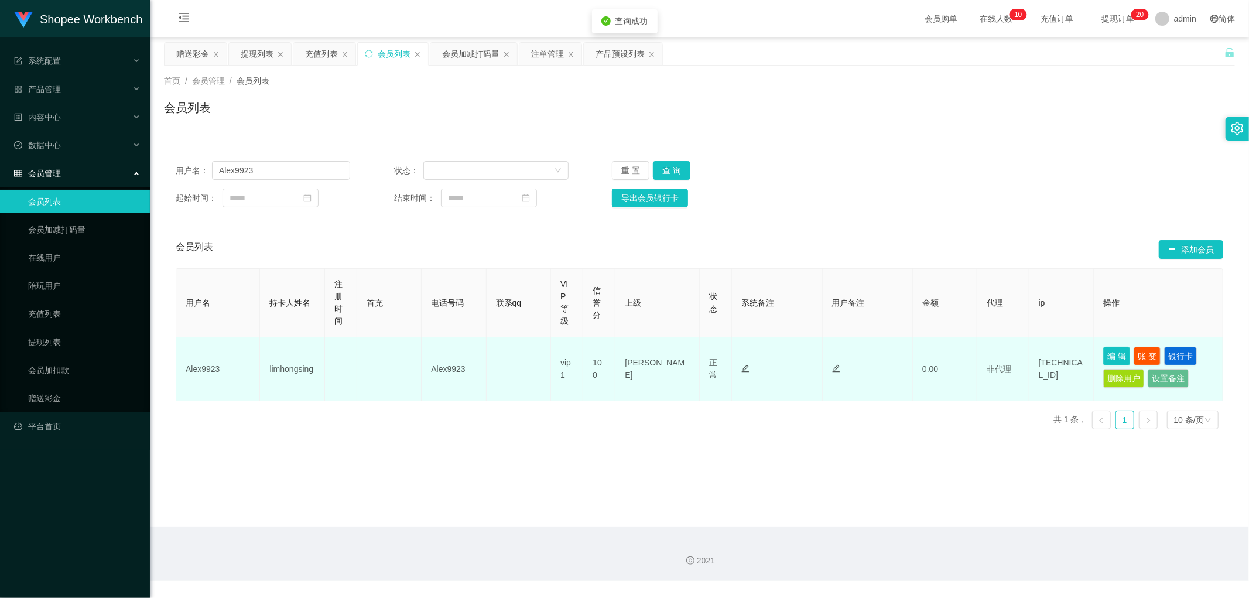
click at [1103, 355] on button "编 辑" at bounding box center [1116, 356] width 27 height 19
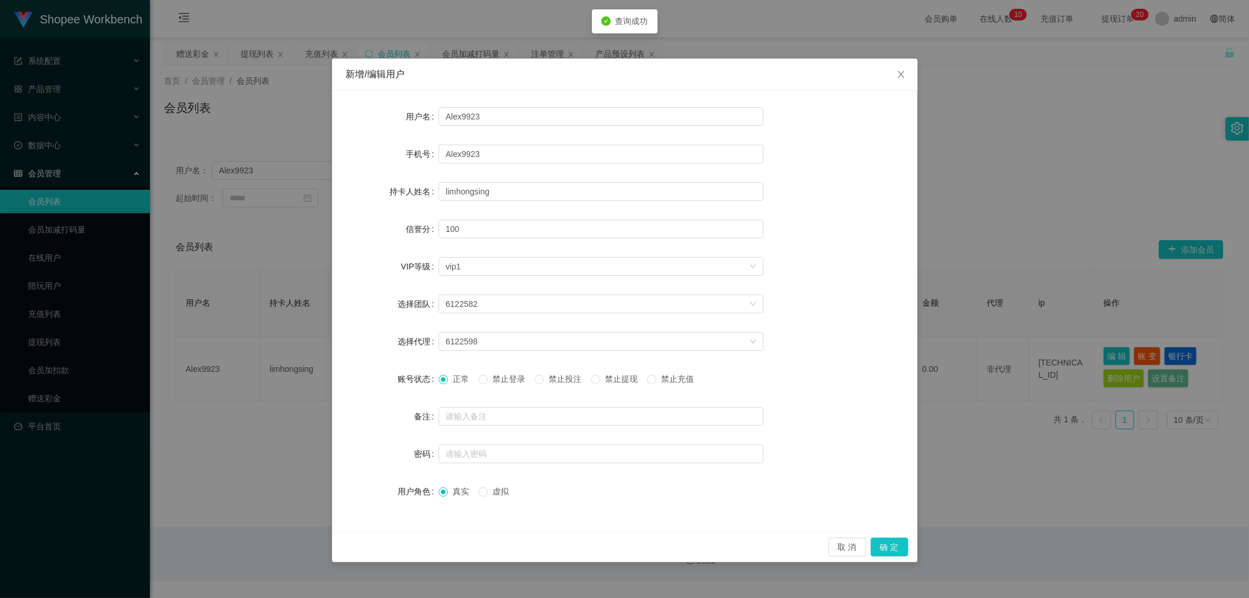
click at [555, 378] on span "禁止投注" at bounding box center [565, 378] width 42 height 9
click at [903, 548] on button "确 定" at bounding box center [888, 546] width 37 height 19
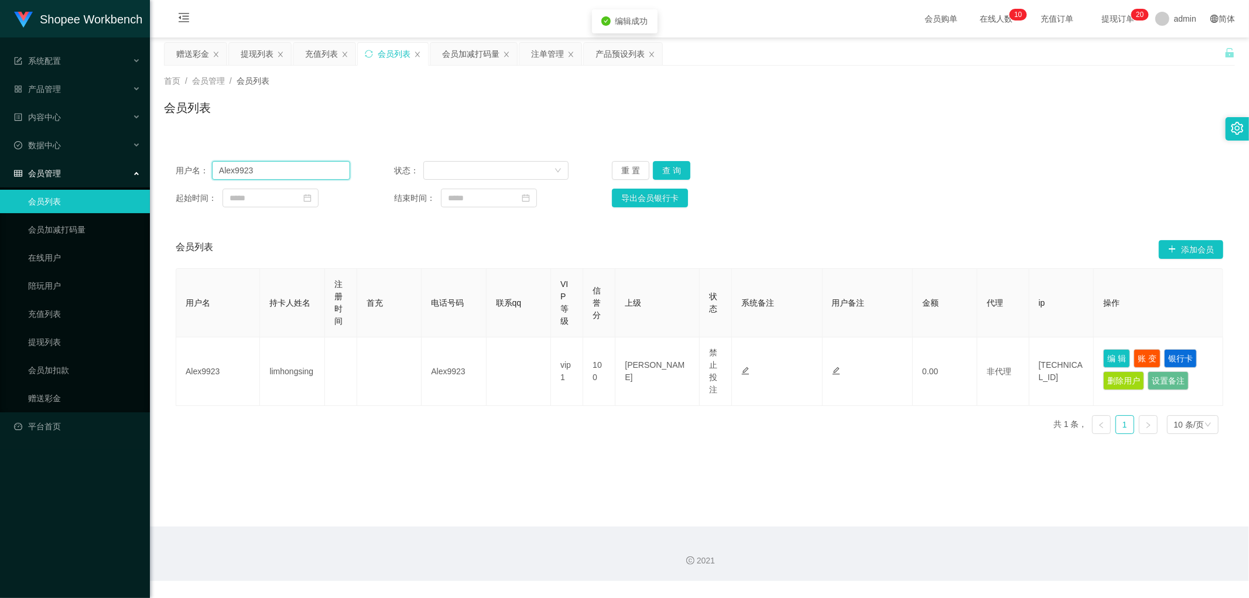
drag, startPoint x: 261, startPoint y: 167, endPoint x: 126, endPoint y: 176, distance: 134.9
click at [124, 177] on section "Shopee Workbench 系统配置 产品管理 产品列表 产品预设列表 开奖记录 注单管理 即时注单 内容中心 数据中心 会员管理 会员列表 会员加减打…" at bounding box center [624, 290] width 1249 height 581
drag, startPoint x: 527, startPoint y: 145, endPoint x: 534, endPoint y: 95, distance: 49.7
click at [527, 144] on div "用户名： Alex9923 状态： 重 置 查 询 起始时间： 结束时间： 导出会员银行卡 会员列表 添加会员 用户名 持卡人姓名 注册时间 首充 电话号码 …" at bounding box center [699, 289] width 1071 height 308
click at [545, 50] on div "注单管理" at bounding box center [547, 54] width 33 height 22
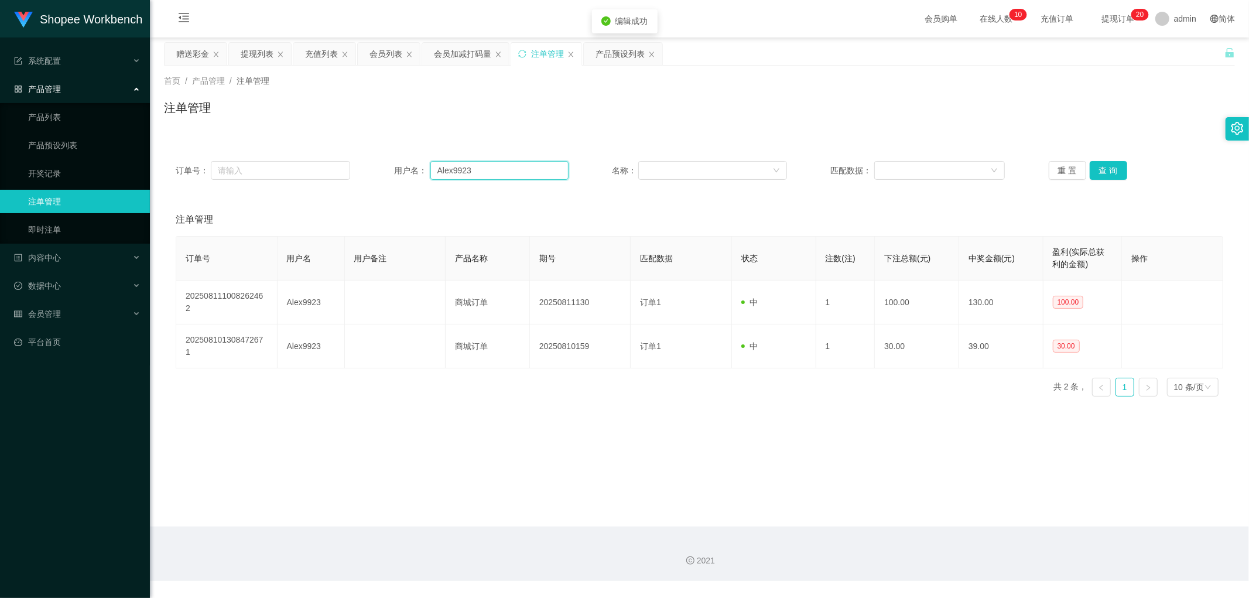
drag, startPoint x: 506, startPoint y: 167, endPoint x: 560, endPoint y: 172, distance: 54.1
click at [509, 167] on input "Alex9923" at bounding box center [499, 170] width 138 height 19
click at [1106, 164] on button "查 询" at bounding box center [1107, 170] width 37 height 19
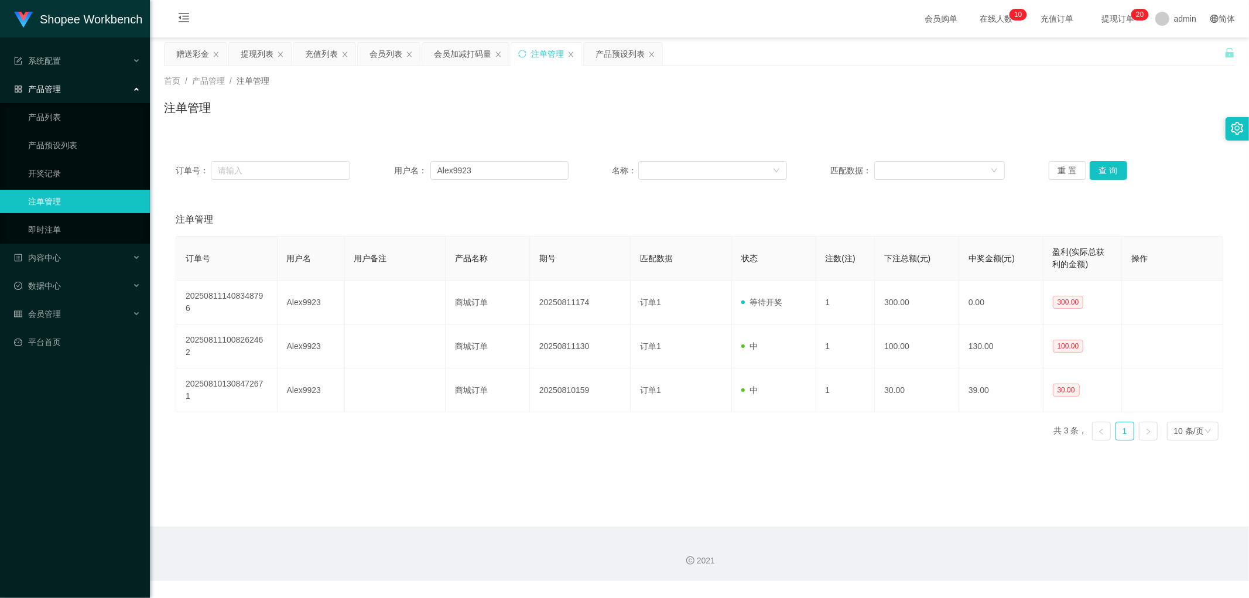
click at [716, 116] on div "注单管理" at bounding box center [699, 112] width 1071 height 27
click at [382, 54] on div "会员列表" at bounding box center [385, 54] width 33 height 22
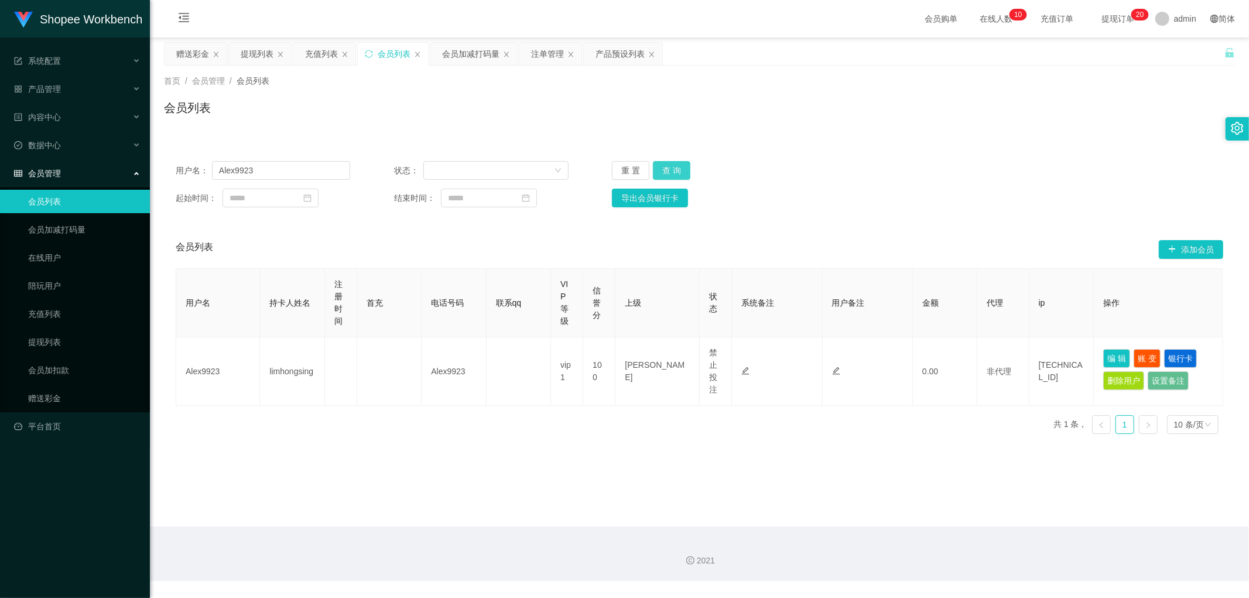
click at [672, 171] on button "查 询" at bounding box center [671, 170] width 37 height 19
click at [856, 114] on div "会员列表" at bounding box center [699, 112] width 1071 height 27
click at [464, 51] on div "会员加减打码量" at bounding box center [470, 54] width 57 height 22
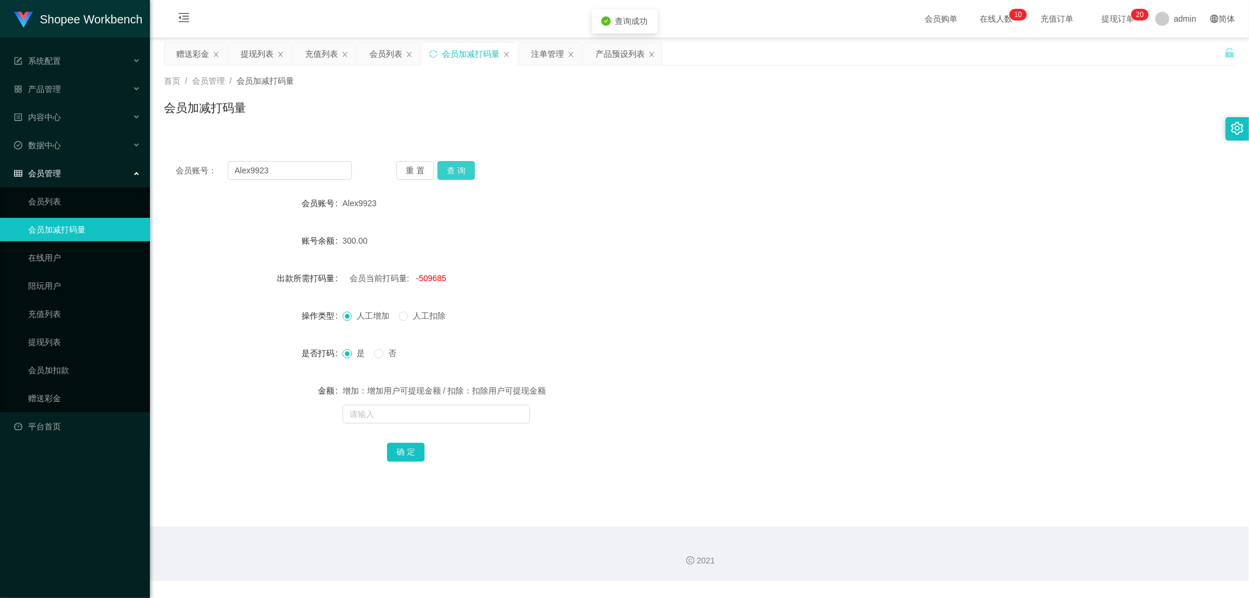
click at [448, 173] on button "查 询" at bounding box center [455, 170] width 37 height 19
click at [569, 153] on div "会员账号： Alex9923 重 置 查 询 会员账号 Alex9923 账号余额 0.00 出款所需打码量 会员当前打码量: -509385 操作类型 人工…" at bounding box center [699, 318] width 1071 height 339
click at [384, 47] on div "会员列表" at bounding box center [385, 54] width 33 height 22
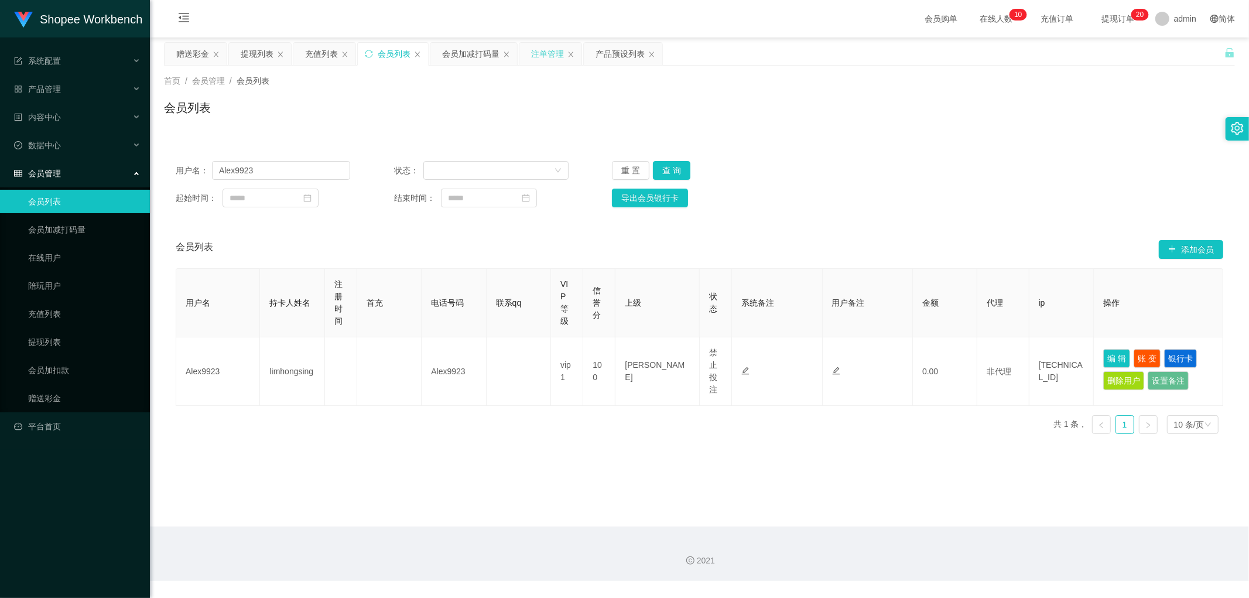
click at [550, 56] on div "注单管理" at bounding box center [547, 54] width 33 height 22
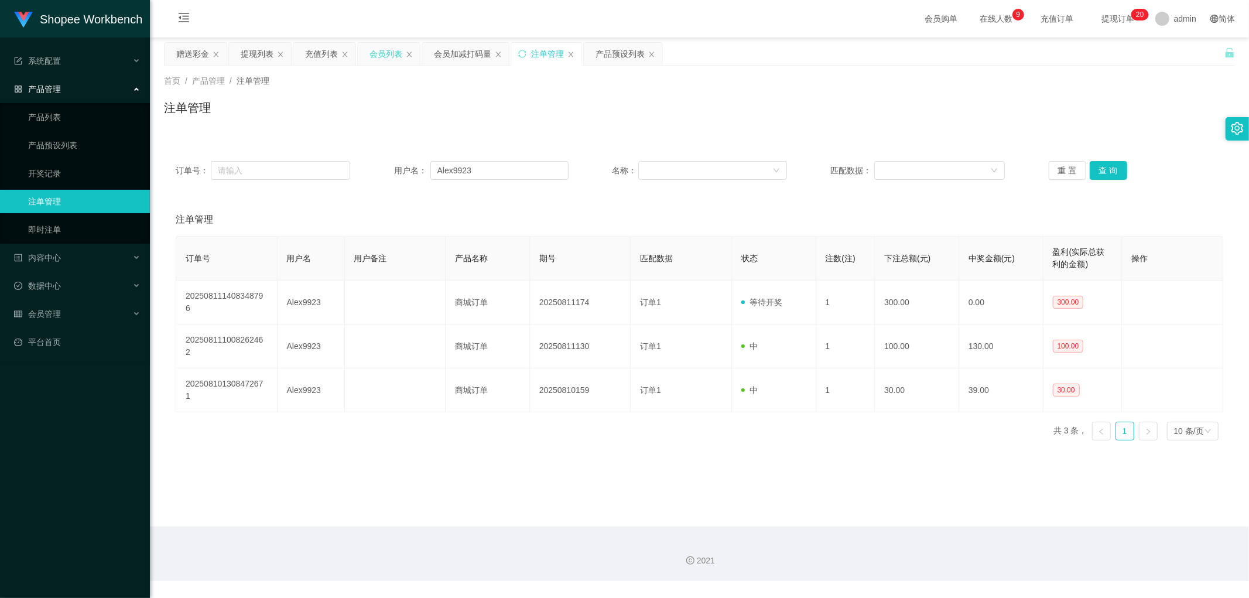
click at [387, 54] on div "会员列表" at bounding box center [385, 54] width 33 height 22
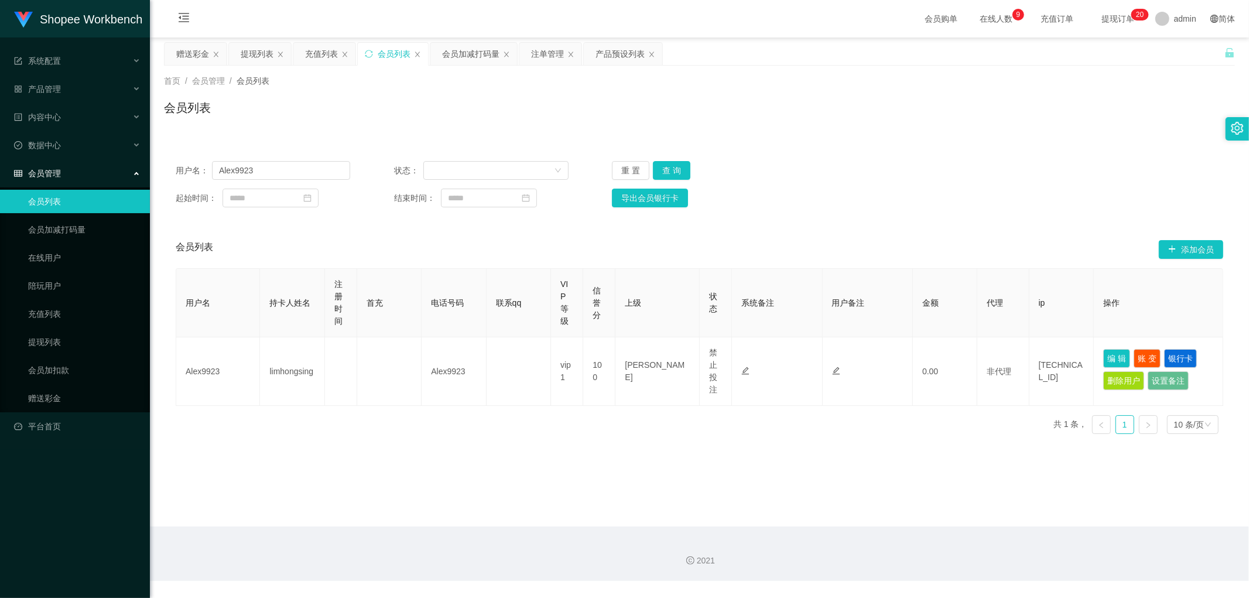
drag, startPoint x: 1049, startPoint y: 100, endPoint x: 1113, endPoint y: 20, distance: 101.6
click at [1049, 97] on div "首页 / 会员管理 / 会员列表 / 会员列表" at bounding box center [699, 100] width 1071 height 51
click at [291, 163] on input "Alex9923" at bounding box center [281, 170] width 138 height 19
paste input "[EMAIL_ADDRESS][DOMAIN_NAME]"
type input "[EMAIL_ADDRESS][DOMAIN_NAME]"
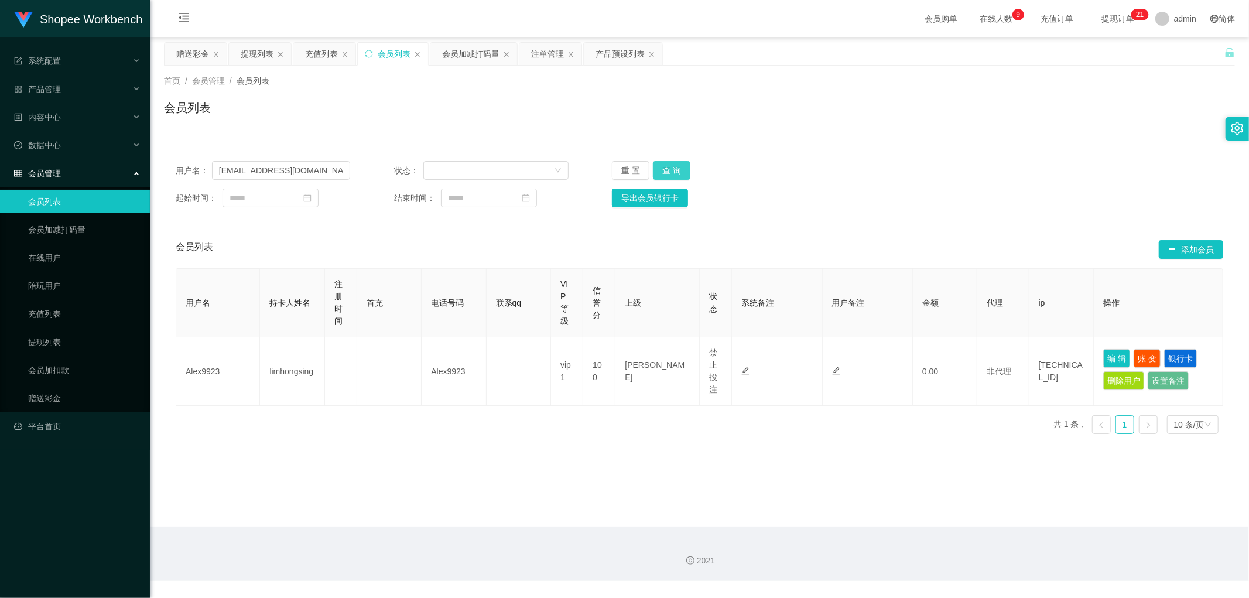
drag, startPoint x: 661, startPoint y: 170, endPoint x: 675, endPoint y: 172, distance: 13.6
click at [663, 170] on button "查 询" at bounding box center [671, 170] width 37 height 19
click at [1103, 363] on button "编 辑" at bounding box center [1116, 358] width 27 height 19
type input "[EMAIL_ADDRESS][DOMAIN_NAME]"
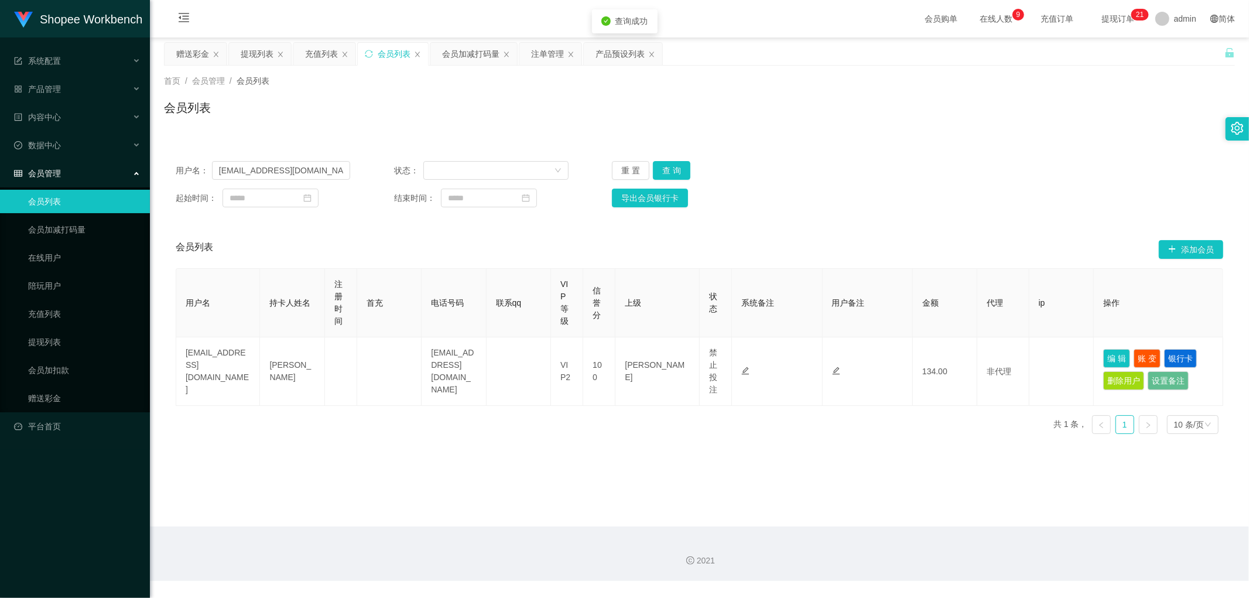
type input "[PERSON_NAME]"
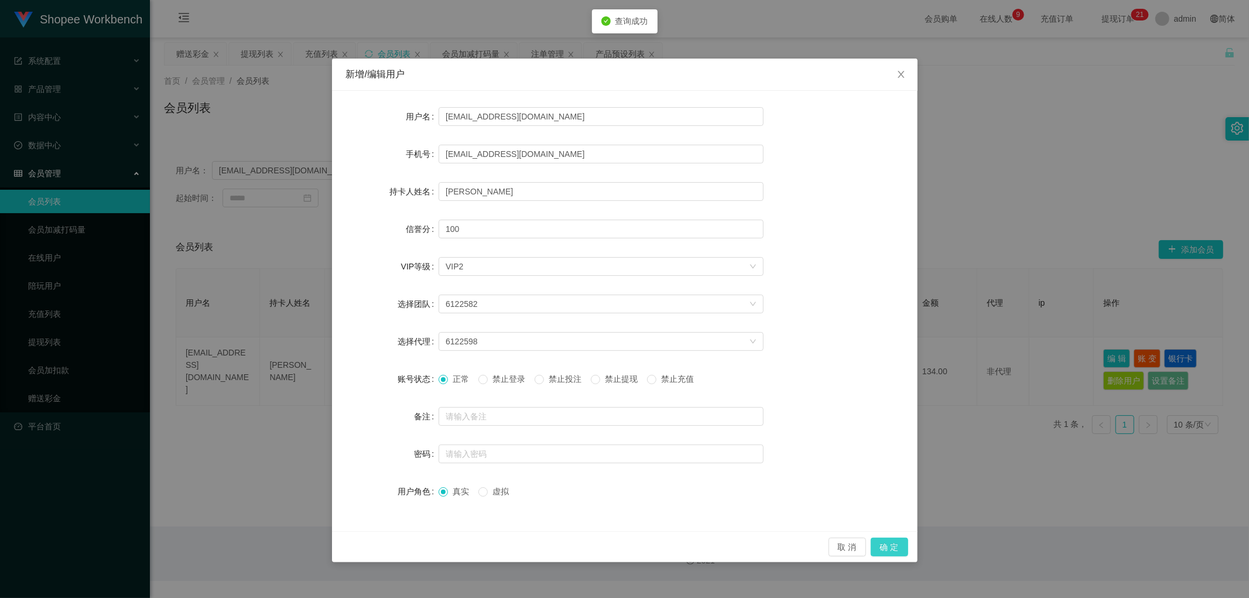
click at [891, 541] on button "确 定" at bounding box center [888, 546] width 37 height 19
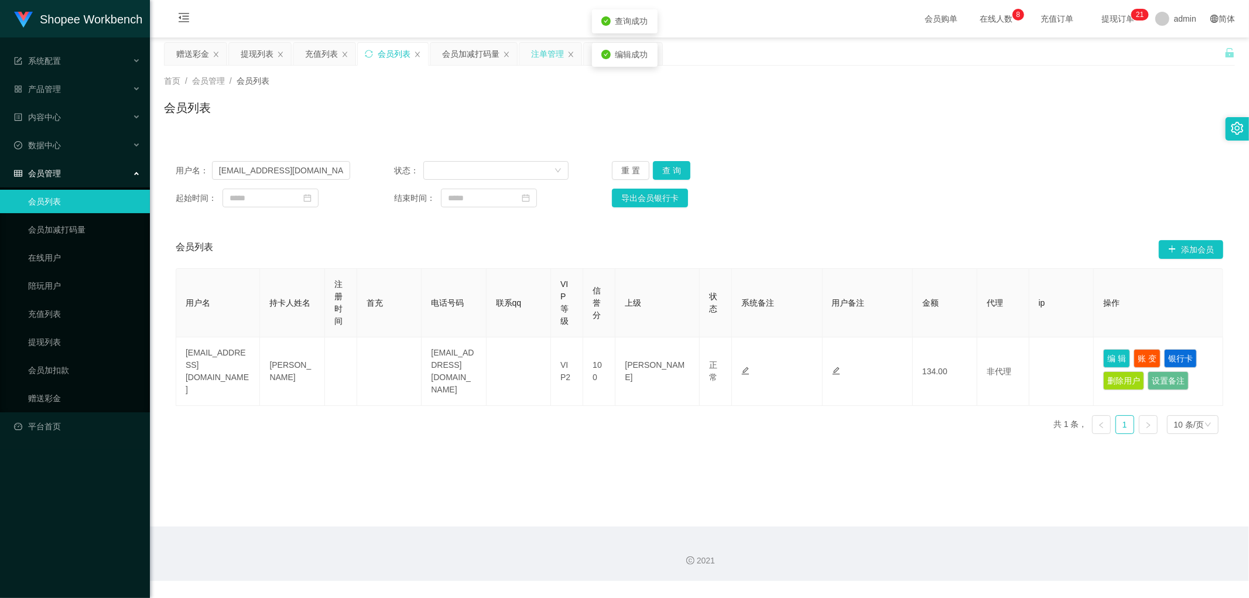
drag, startPoint x: 536, startPoint y: 48, endPoint x: 556, endPoint y: 91, distance: 47.9
click at [536, 49] on div "注单管理" at bounding box center [547, 54] width 33 height 22
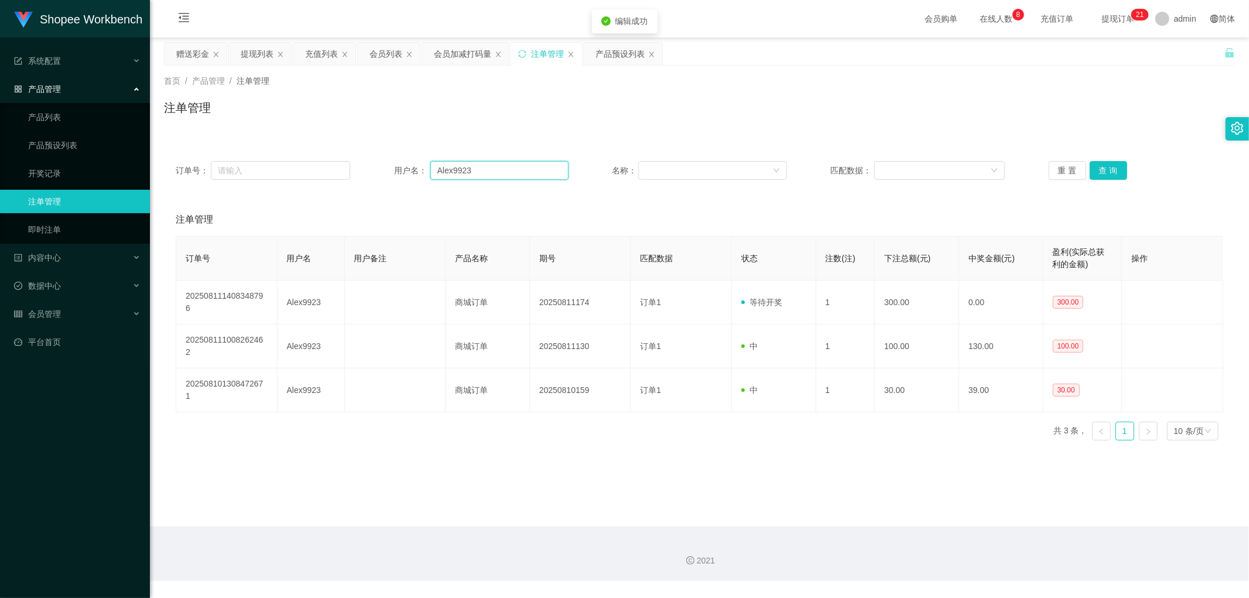
drag, startPoint x: 518, startPoint y: 172, endPoint x: 522, endPoint y: 177, distance: 7.1
click at [518, 172] on input "Alex9923" at bounding box center [499, 170] width 138 height 19
paste input "[EMAIL_ADDRESS][DOMAIN_NAME]"
type input "[EMAIL_ADDRESS][DOMAIN_NAME]"
click at [1100, 172] on button "查 询" at bounding box center [1107, 170] width 37 height 19
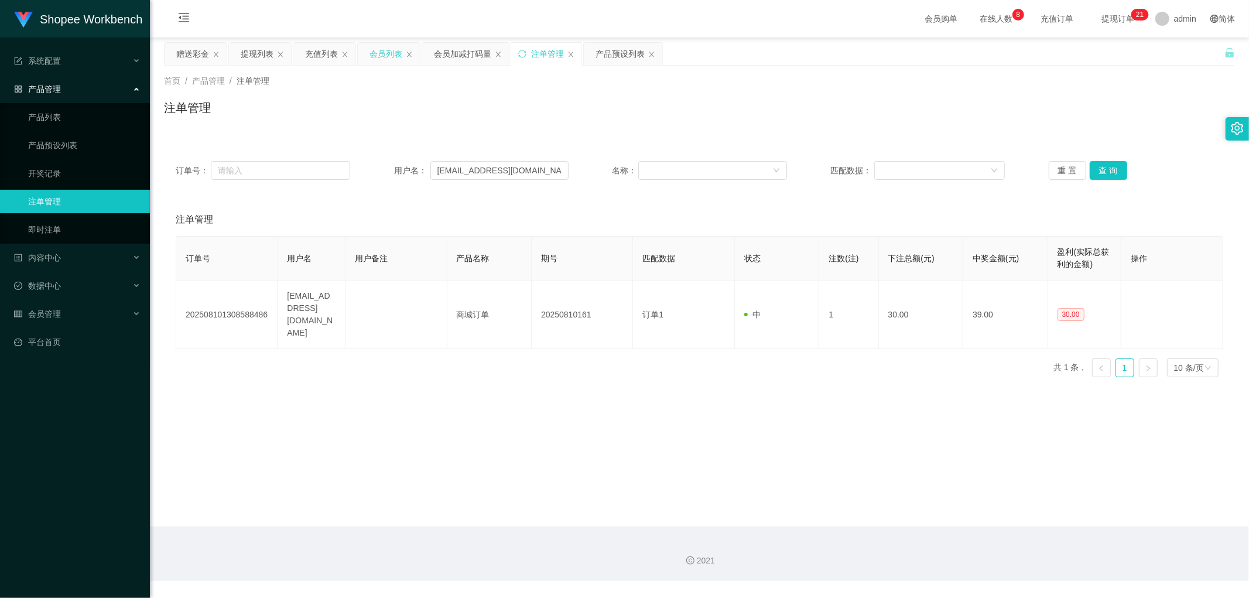
click at [379, 51] on div "会员列表" at bounding box center [385, 54] width 33 height 22
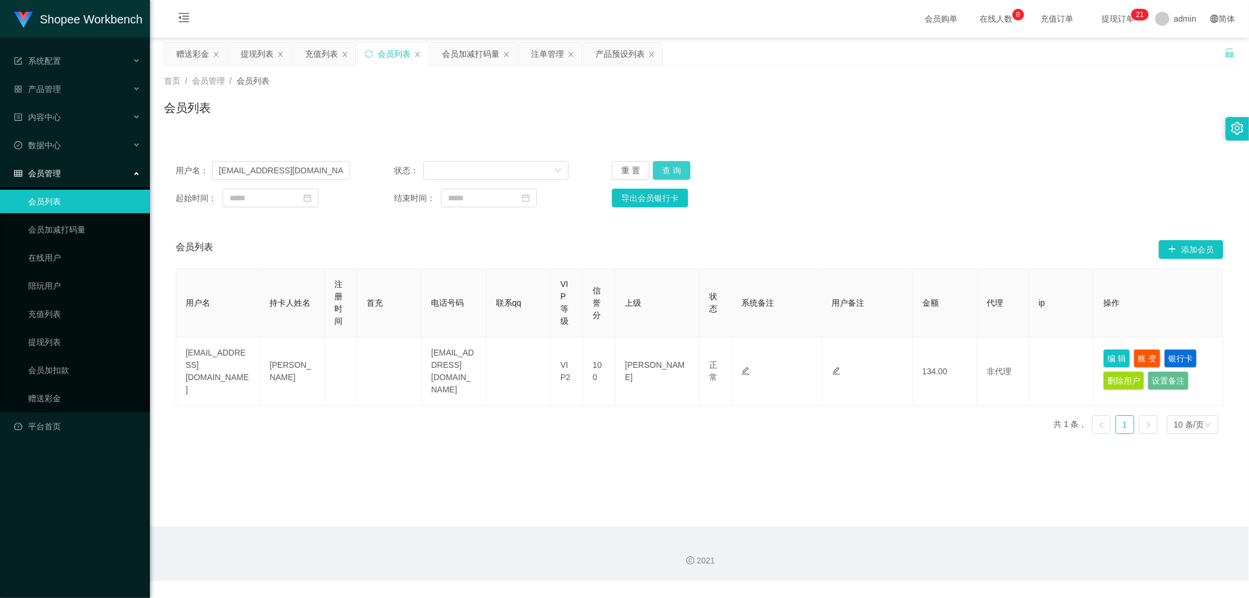
click at [674, 169] on button "查 询" at bounding box center [671, 170] width 37 height 19
click at [928, 164] on div "用户名： [EMAIL_ADDRESS][DOMAIN_NAME] 状态： 重 置 查 询" at bounding box center [699, 170] width 1047 height 19
drag, startPoint x: 673, startPoint y: 167, endPoint x: 889, endPoint y: 176, distance: 215.6
click at [675, 169] on button "查 询" at bounding box center [671, 170] width 37 height 19
click at [926, 177] on div "用户名： [EMAIL_ADDRESS][DOMAIN_NAME] 状态： 重 置 查 询" at bounding box center [699, 170] width 1047 height 19
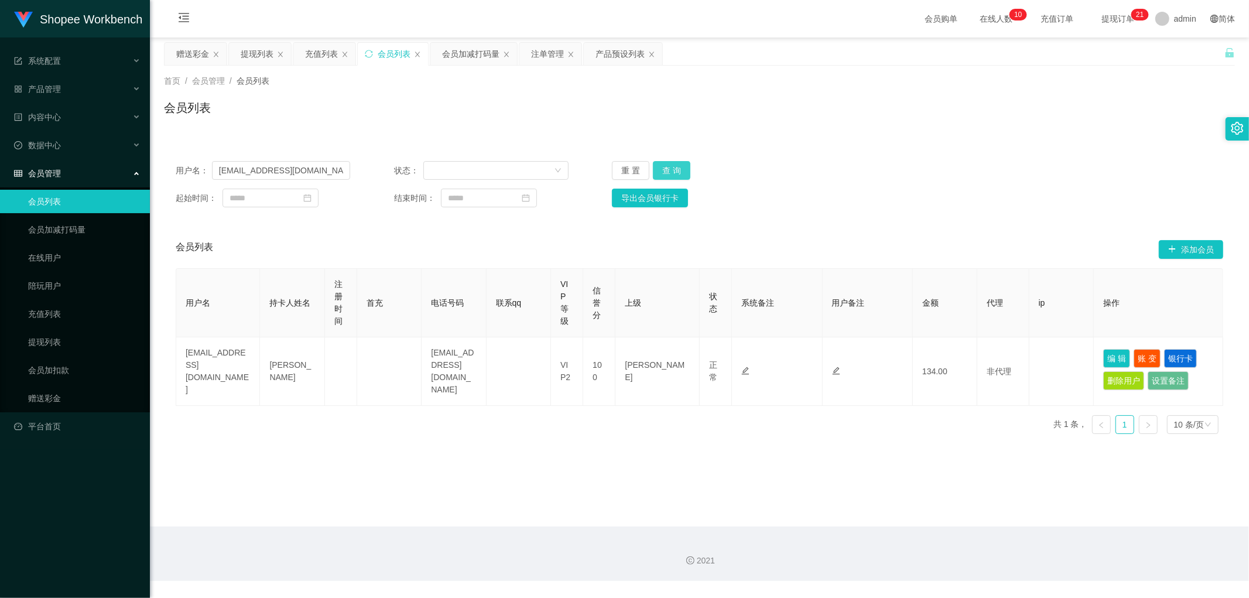
click at [677, 171] on button "查 询" at bounding box center [671, 170] width 37 height 19
click at [677, 170] on button "查 询" at bounding box center [671, 170] width 37 height 19
drag, startPoint x: 869, startPoint y: 155, endPoint x: 871, endPoint y: 161, distance: 6.9
click at [870, 155] on div "用户名： [EMAIL_ADDRESS][DOMAIN_NAME] 状态： 重 置 查 询 起始时间： 结束时间： 导出会员银行卡" at bounding box center [699, 184] width 1071 height 70
click at [879, 156] on div "用户名： [EMAIL_ADDRESS][DOMAIN_NAME] 状态： 重 置 查 询 起始时间： 结束时间： 导出会员银行卡" at bounding box center [699, 184] width 1071 height 70
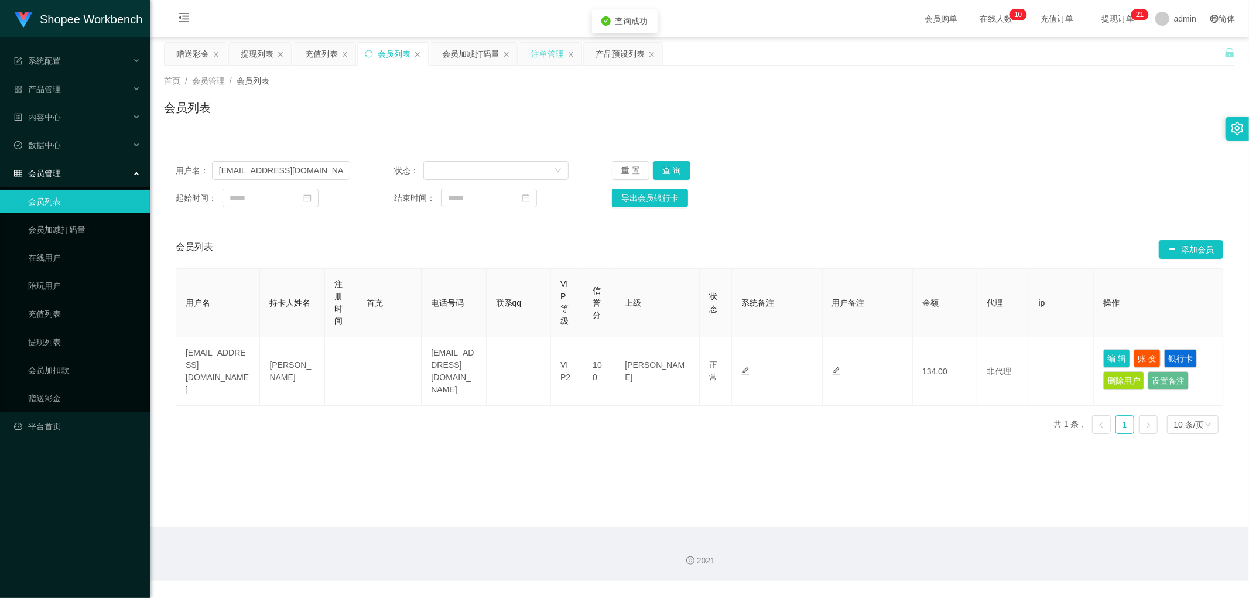
click at [551, 57] on div "注单管理" at bounding box center [547, 54] width 33 height 22
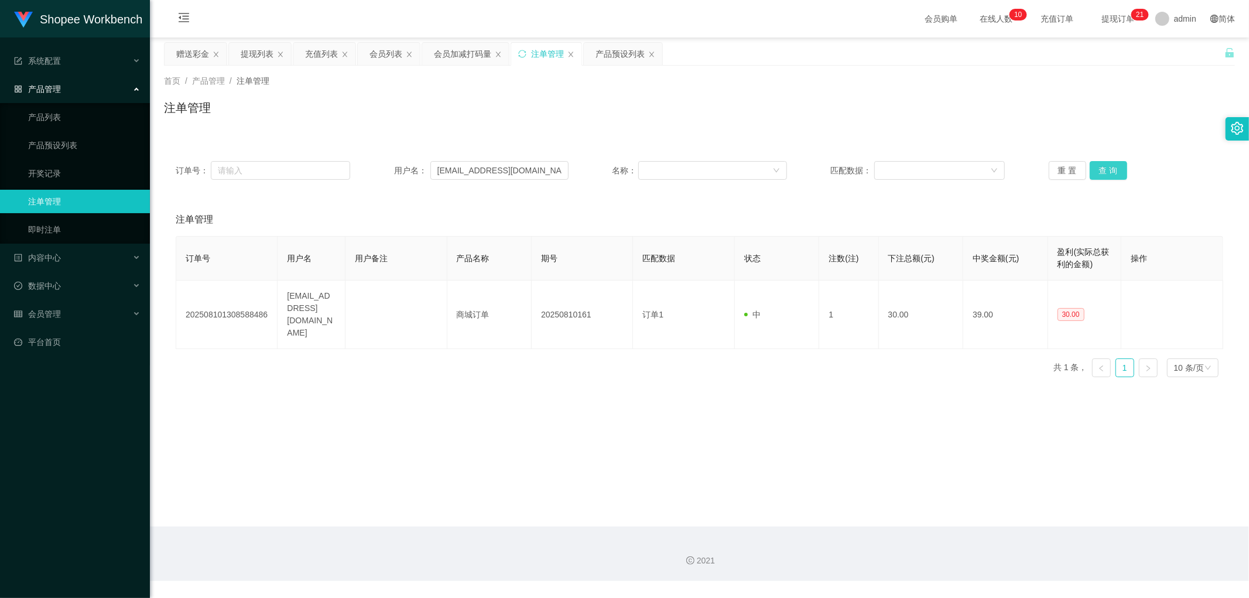
click at [1103, 167] on button "查 询" at bounding box center [1107, 170] width 37 height 19
click at [383, 55] on div "会员列表" at bounding box center [385, 54] width 33 height 22
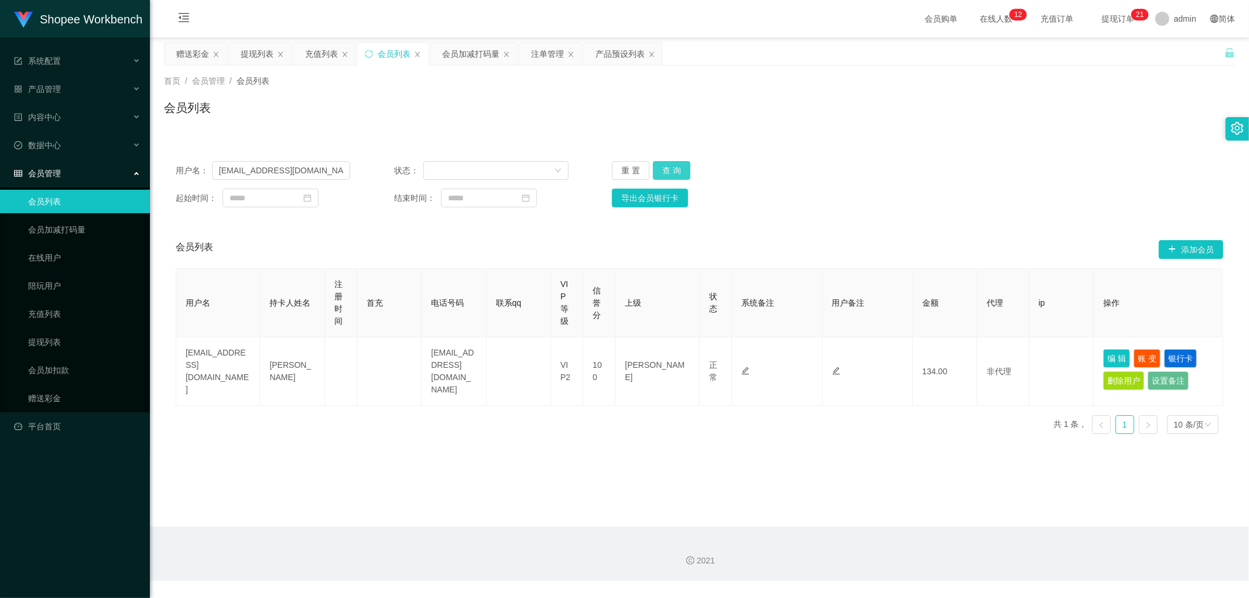
drag, startPoint x: 681, startPoint y: 168, endPoint x: 687, endPoint y: 170, distance: 6.1
click at [681, 168] on button "查 询" at bounding box center [671, 170] width 37 height 19
drag, startPoint x: 972, startPoint y: 151, endPoint x: 983, endPoint y: 157, distance: 12.6
click at [975, 153] on div "用户名： [EMAIL_ADDRESS][DOMAIN_NAME] 状态： 重 置 查 询 起始时间： 结束时间： 导出会员银行卡" at bounding box center [699, 184] width 1071 height 70
click at [669, 170] on button "查 询" at bounding box center [671, 170] width 37 height 19
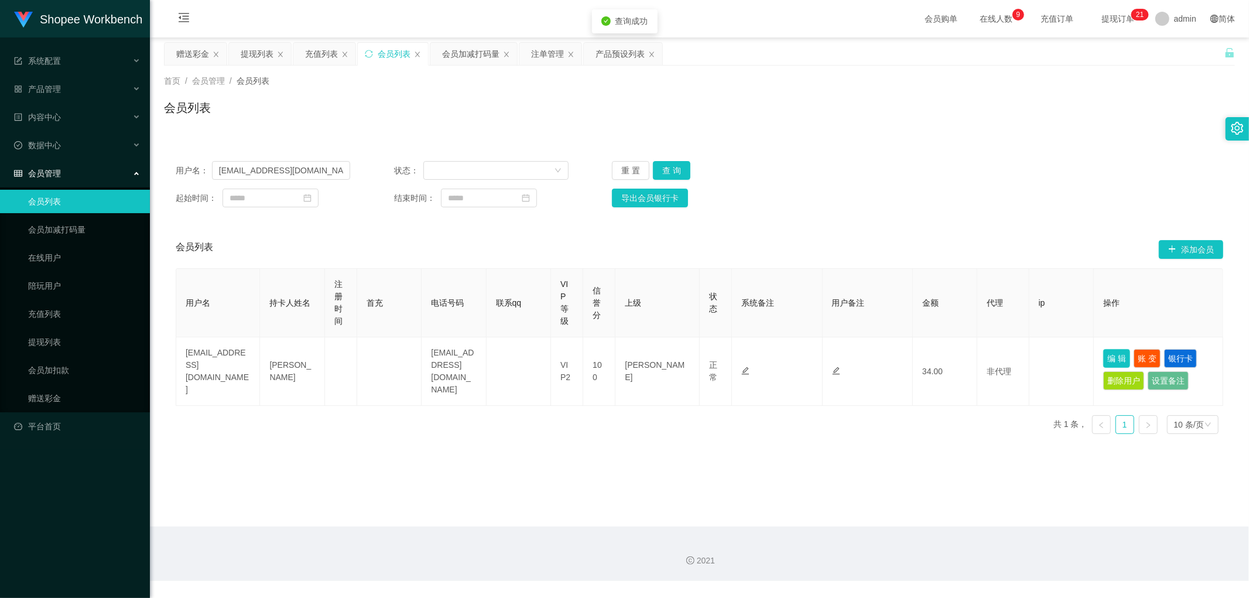
click at [1113, 356] on button "编 辑" at bounding box center [1116, 358] width 27 height 19
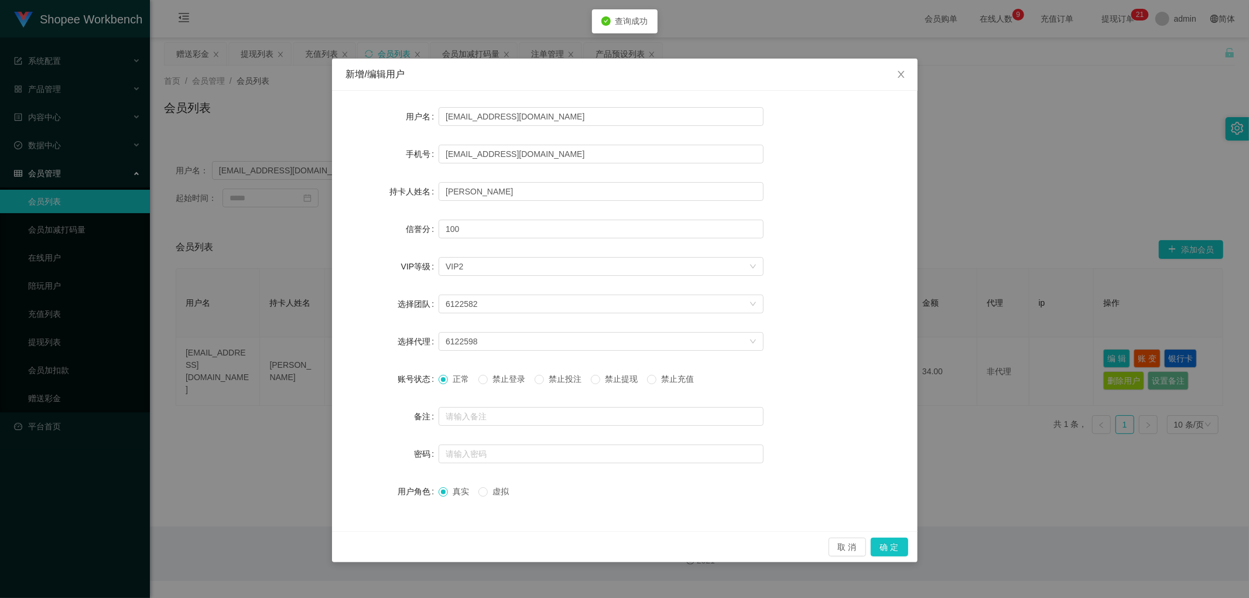
click at [565, 379] on span "禁止投注" at bounding box center [565, 378] width 42 height 9
click at [889, 547] on button "确 定" at bounding box center [888, 546] width 37 height 19
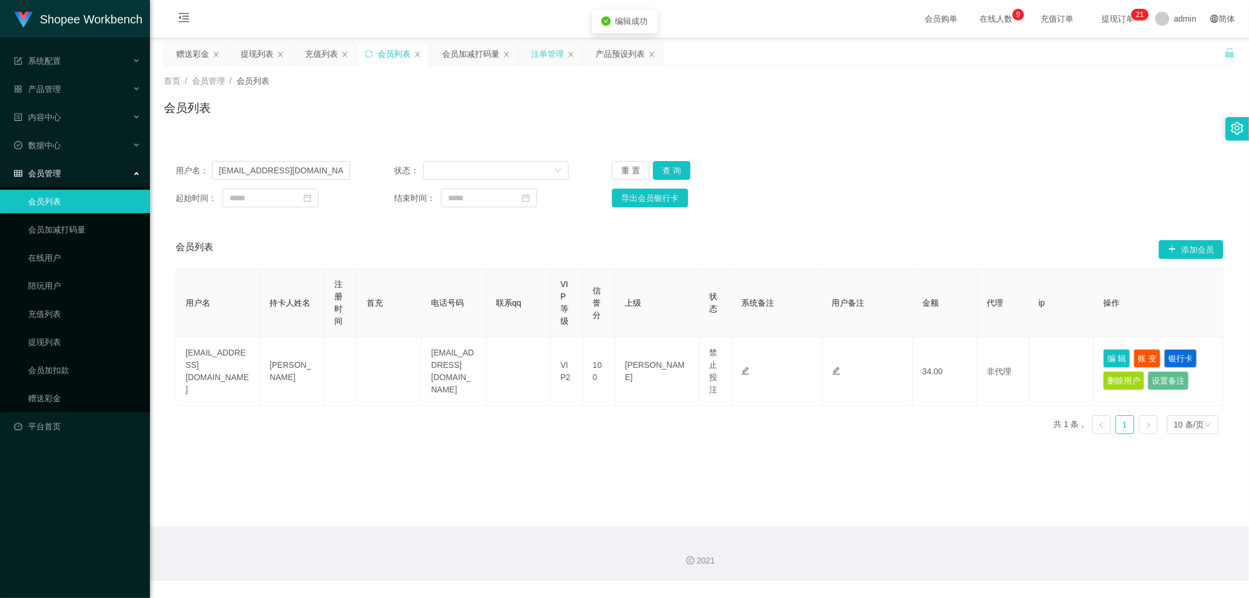
click at [530, 54] on div "注单管理" at bounding box center [550, 54] width 62 height 22
click at [553, 53] on div "注单管理" at bounding box center [547, 54] width 33 height 22
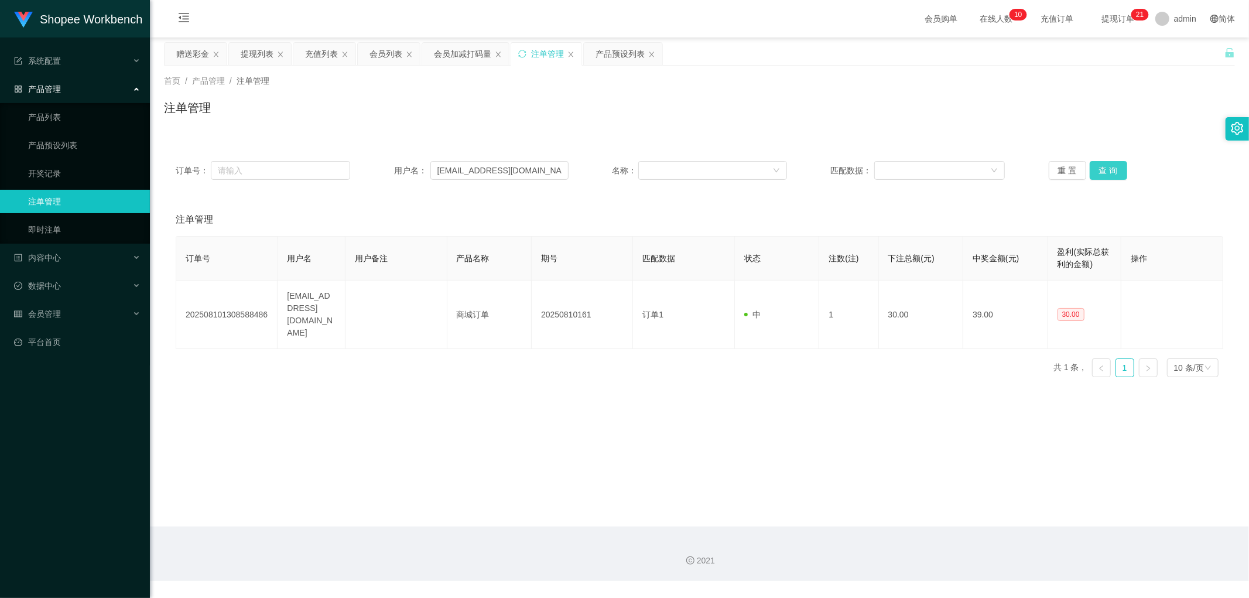
click at [1105, 169] on button "查 询" at bounding box center [1107, 170] width 37 height 19
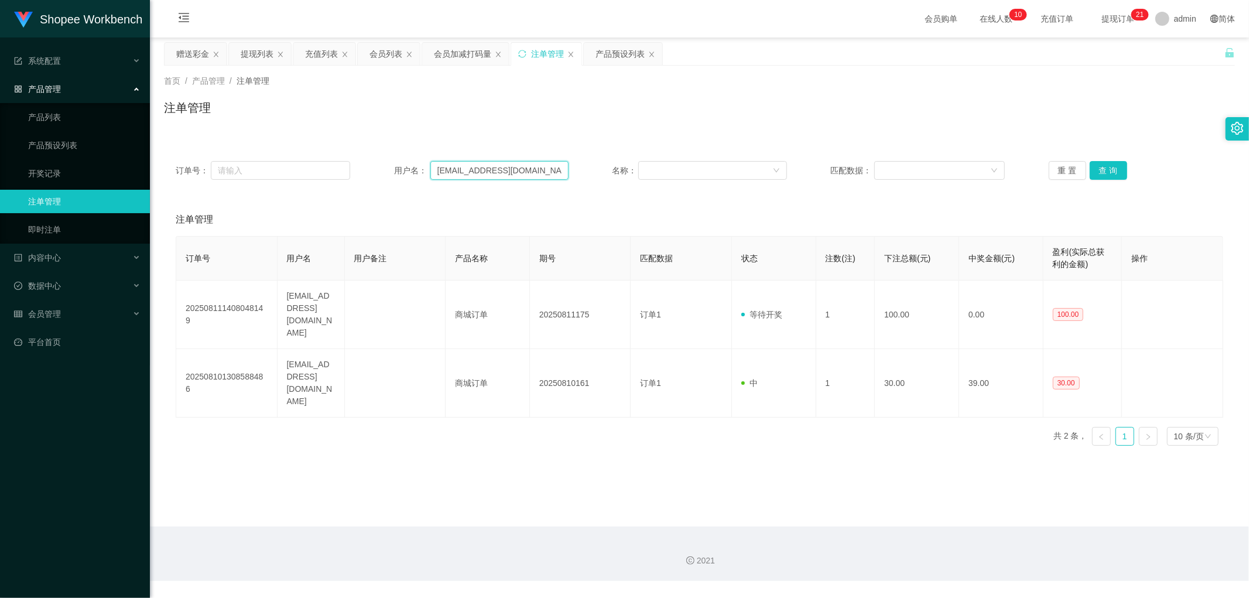
click at [496, 170] on input "[EMAIL_ADDRESS][DOMAIN_NAME]" at bounding box center [499, 170] width 138 height 19
click at [512, 118] on div "注单管理" at bounding box center [699, 112] width 1071 height 27
click at [463, 52] on div "会员加减打码量" at bounding box center [462, 54] width 57 height 22
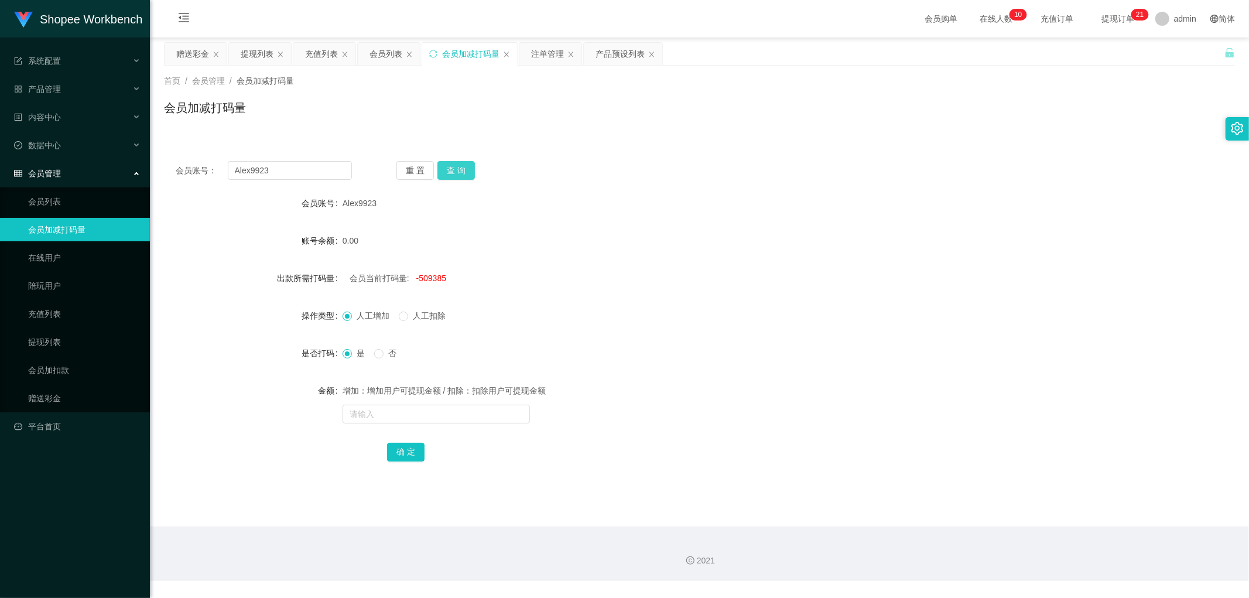
drag, startPoint x: 441, startPoint y: 170, endPoint x: 458, endPoint y: 173, distance: 16.6
click at [441, 168] on button "查 询" at bounding box center [455, 170] width 37 height 19
click at [421, 283] on span "-509385" at bounding box center [431, 277] width 30 height 9
copy span "509385"
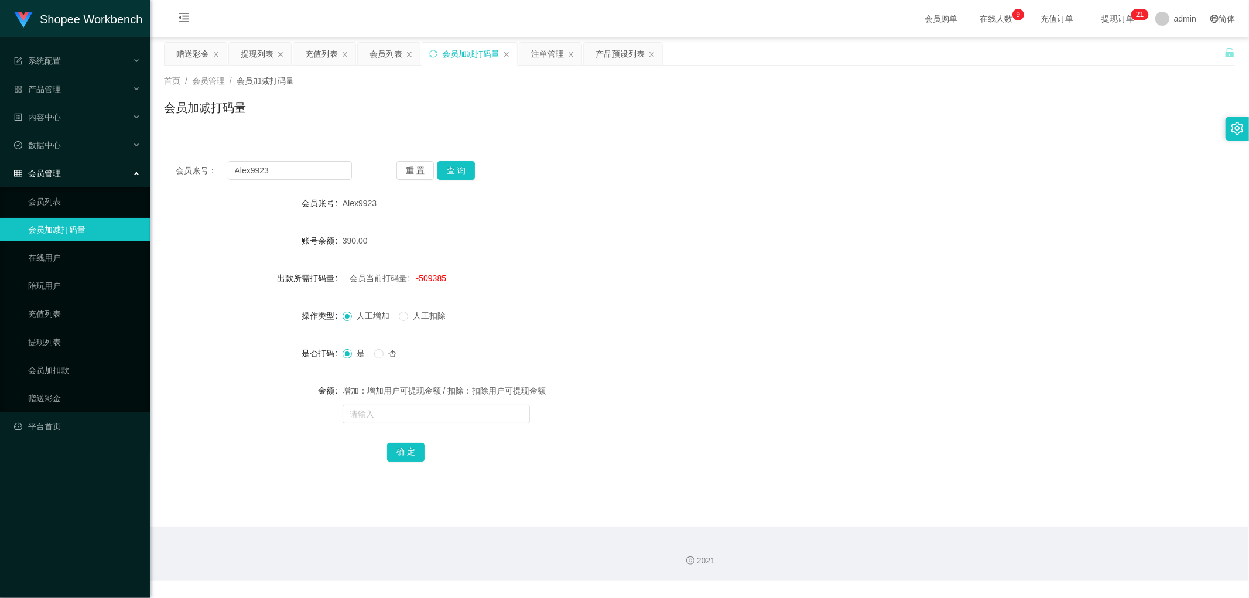
click at [561, 203] on div "Alex9923" at bounding box center [654, 202] width 625 height 23
click at [554, 59] on div "注单管理" at bounding box center [547, 54] width 33 height 22
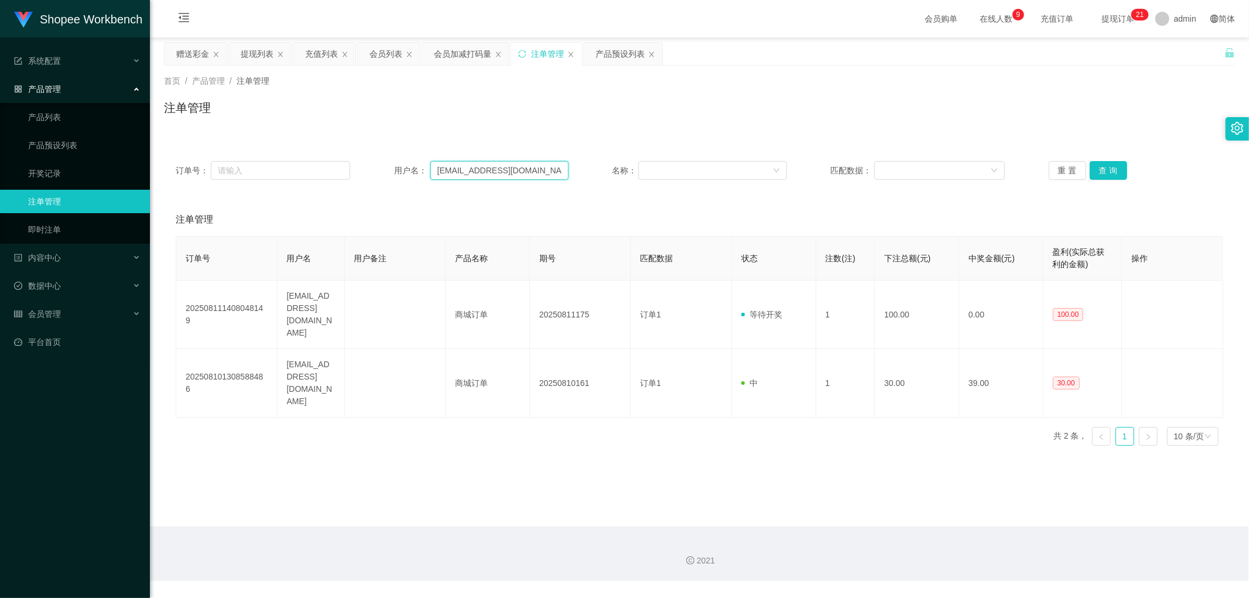
click at [530, 167] on input "[EMAIL_ADDRESS][DOMAIN_NAME]" at bounding box center [499, 170] width 138 height 19
drag, startPoint x: 498, startPoint y: 113, endPoint x: 476, endPoint y: 71, distance: 47.1
click at [493, 104] on div "注单管理" at bounding box center [699, 112] width 1071 height 27
click at [465, 56] on div "会员加减打码量" at bounding box center [462, 54] width 57 height 22
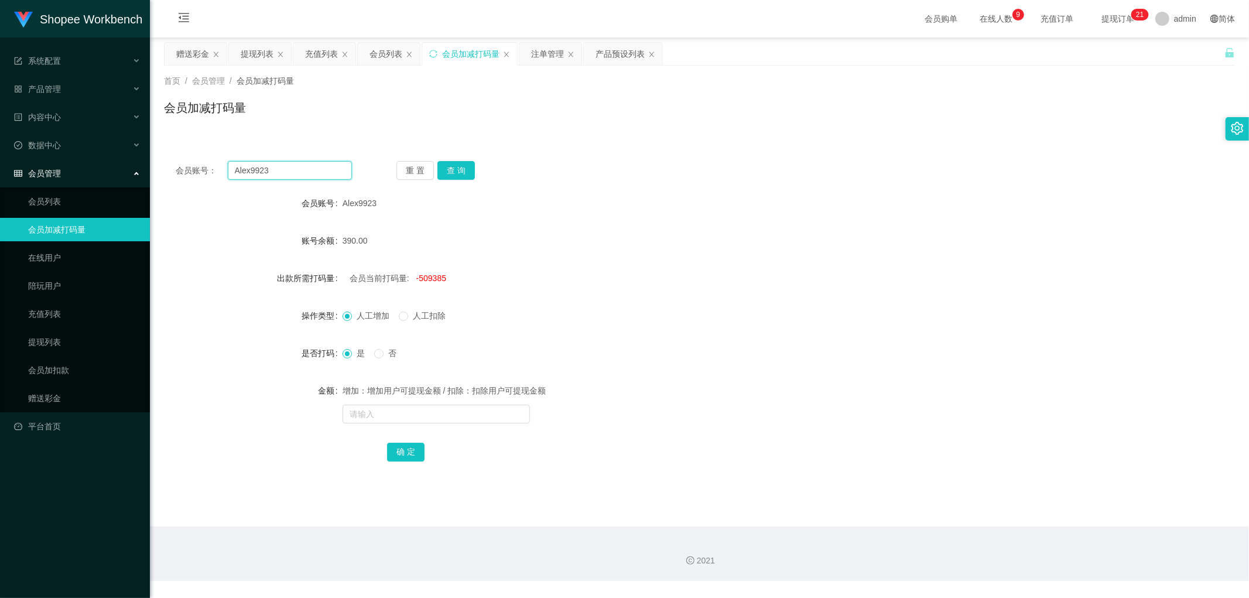
click at [313, 165] on input "Alex9923" at bounding box center [290, 170] width 125 height 19
paste input "[EMAIL_ADDRESS][DOMAIN_NAME]"
type input "[EMAIL_ADDRESS][DOMAIN_NAME]"
drag, startPoint x: 448, startPoint y: 170, endPoint x: 467, endPoint y: 174, distance: 18.6
click at [450, 170] on button "查 询" at bounding box center [455, 170] width 37 height 19
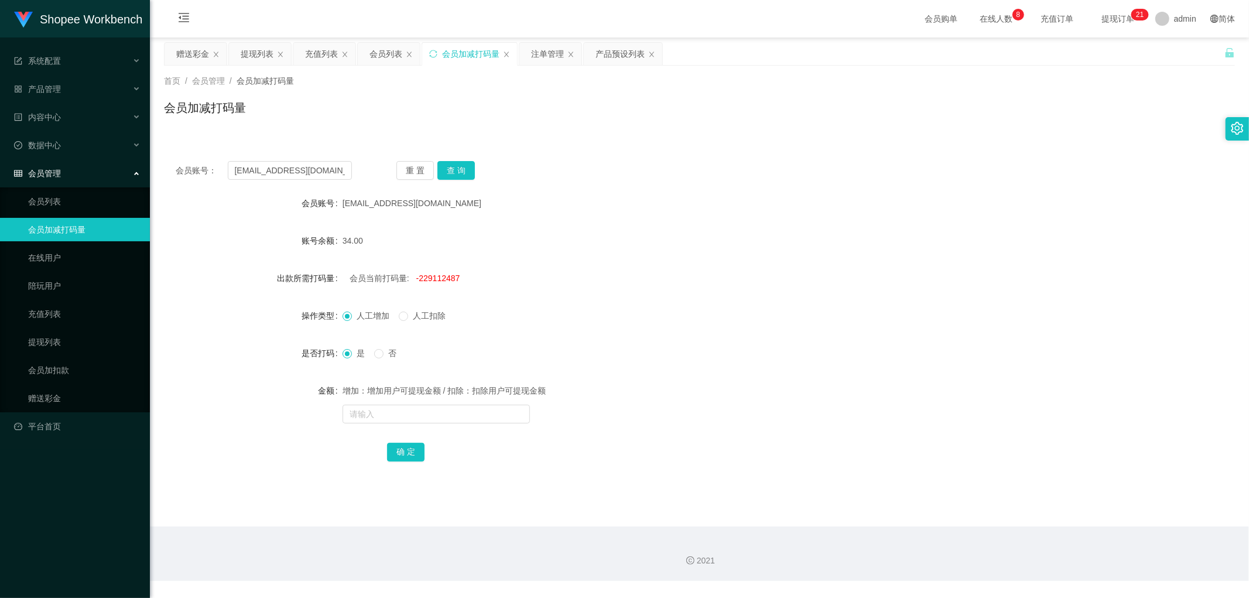
drag, startPoint x: 517, startPoint y: 202, endPoint x: 472, endPoint y: 265, distance: 77.3
click at [518, 205] on div "[EMAIL_ADDRESS][DOMAIN_NAME]" at bounding box center [654, 202] width 625 height 23
click at [443, 276] on span "-229112487" at bounding box center [438, 277] width 44 height 9
copy span "229112487"
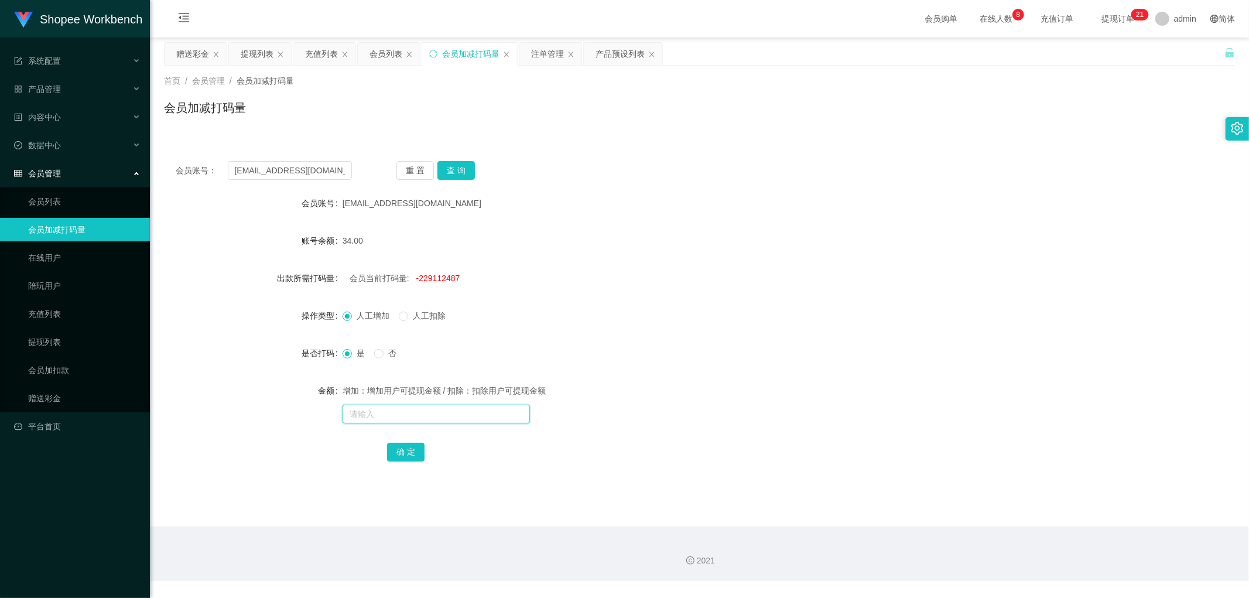
drag, startPoint x: 404, startPoint y: 405, endPoint x: 404, endPoint y: 411, distance: 6.4
click at [404, 408] on input "text" at bounding box center [435, 413] width 187 height 19
paste input "229112487"
type input "229112487"
click at [396, 447] on button "确 定" at bounding box center [405, 452] width 37 height 19
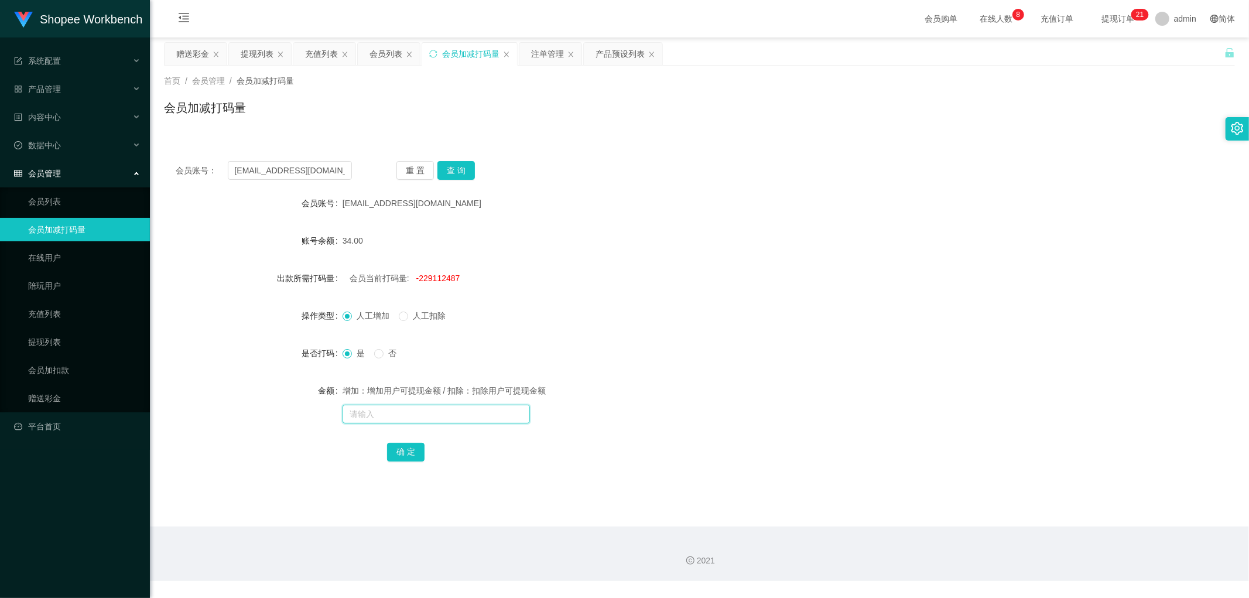
click at [409, 413] on input "text" at bounding box center [435, 413] width 187 height 19
type input "2000"
click at [408, 447] on button "确 定" at bounding box center [405, 452] width 37 height 19
click at [639, 290] on form "会员账号 [EMAIL_ADDRESS][DOMAIN_NAME] 账号余额 164.00 出款所需打码量 会员当前打码量: 2000 操作类型 人工增加 人…" at bounding box center [699, 327] width 1071 height 272
click at [395, 51] on div "会员列表" at bounding box center [385, 54] width 33 height 22
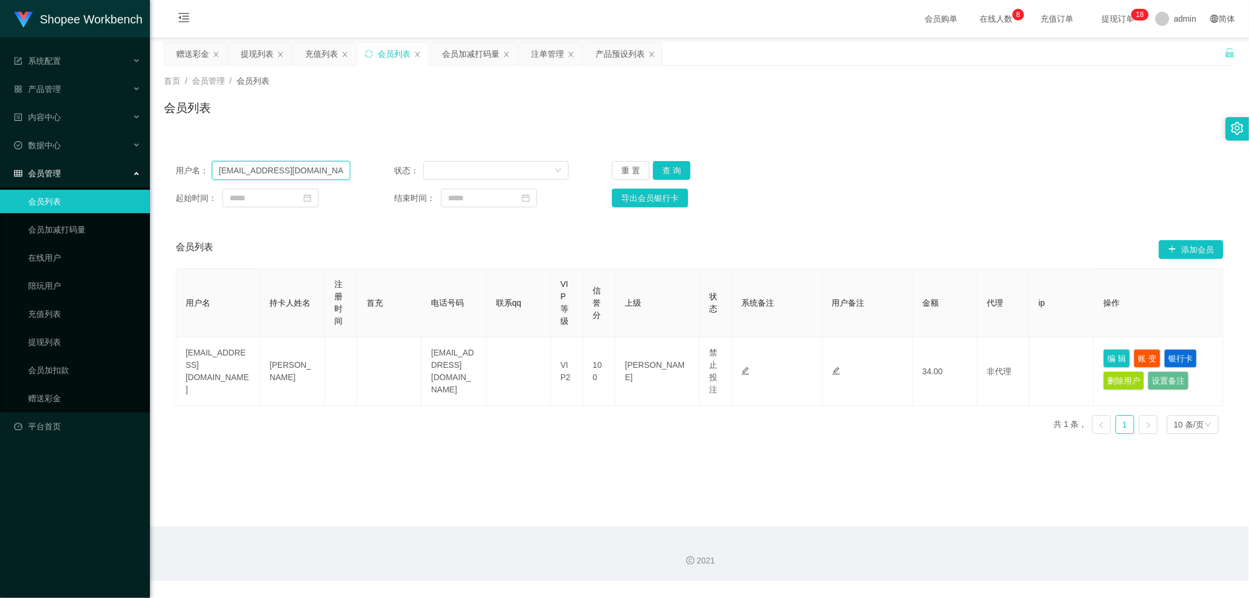
click at [338, 177] on input "[EMAIL_ADDRESS][DOMAIN_NAME]" at bounding box center [281, 170] width 138 height 19
paste input "Alex9923"
type input "Alex9923"
click at [671, 171] on button "查 询" at bounding box center [671, 170] width 37 height 19
click at [548, 56] on div "注单管理" at bounding box center [547, 54] width 33 height 22
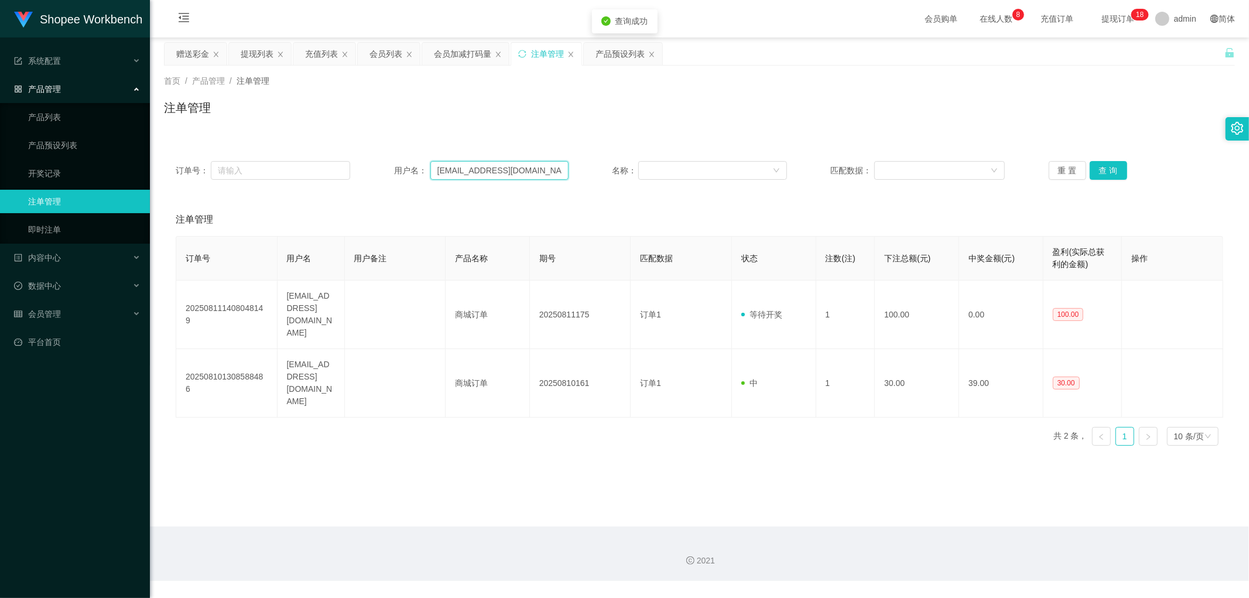
drag, startPoint x: 539, startPoint y: 174, endPoint x: 628, endPoint y: 179, distance: 89.1
click at [540, 174] on input "[EMAIL_ADDRESS][DOMAIN_NAME]" at bounding box center [499, 170] width 138 height 19
paste input "Alex9923"
type input "Alex9923"
click at [1097, 165] on button "查 询" at bounding box center [1107, 170] width 37 height 19
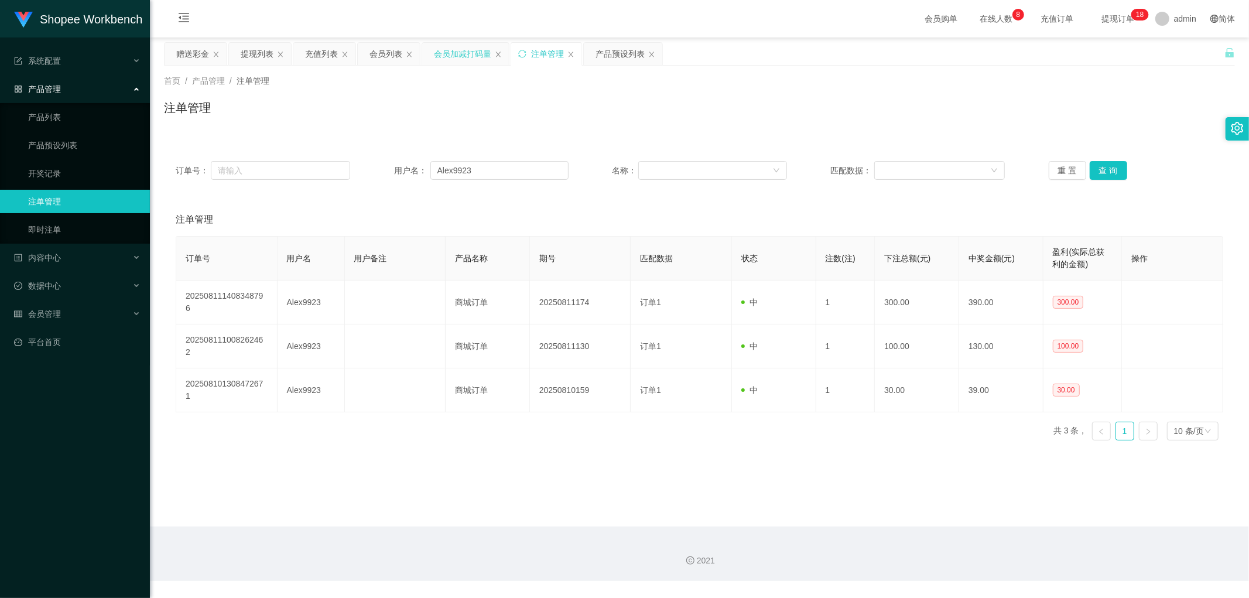
click at [465, 49] on div "会员加减打码量" at bounding box center [462, 54] width 57 height 22
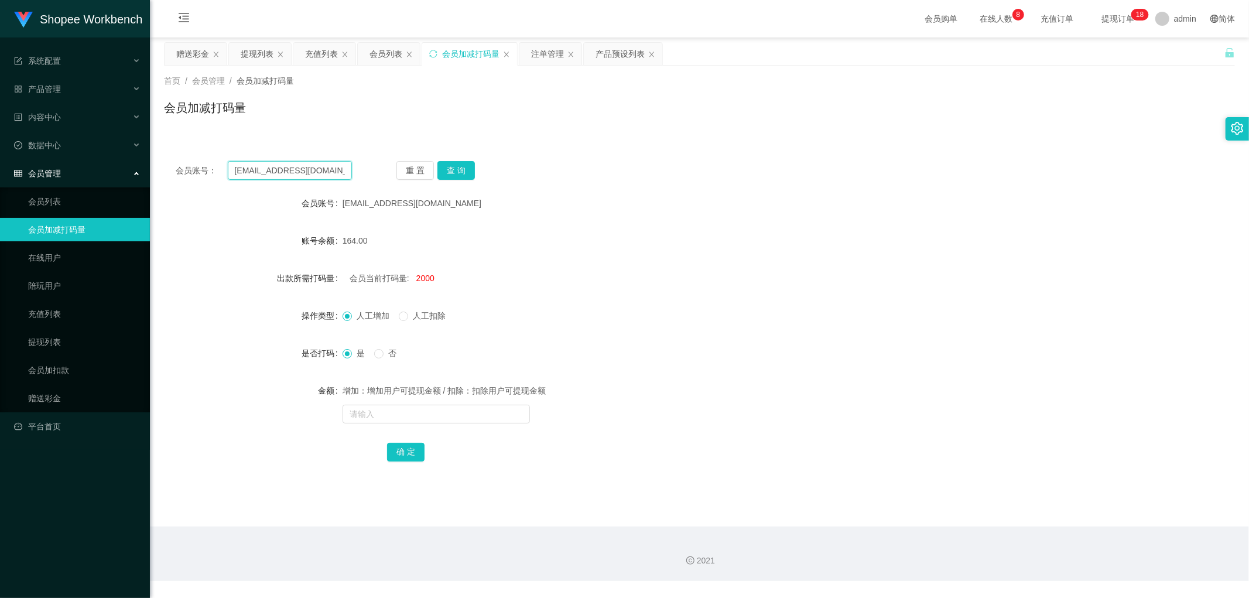
click at [329, 166] on input "[EMAIL_ADDRESS][DOMAIN_NAME]" at bounding box center [290, 170] width 125 height 19
paste input "Alex9923"
type input "Alex9923"
click at [455, 169] on button "查 询" at bounding box center [455, 170] width 37 height 19
click at [584, 171] on div "会员账号： Alex9923 重 置 查 询" at bounding box center [699, 170] width 1071 height 19
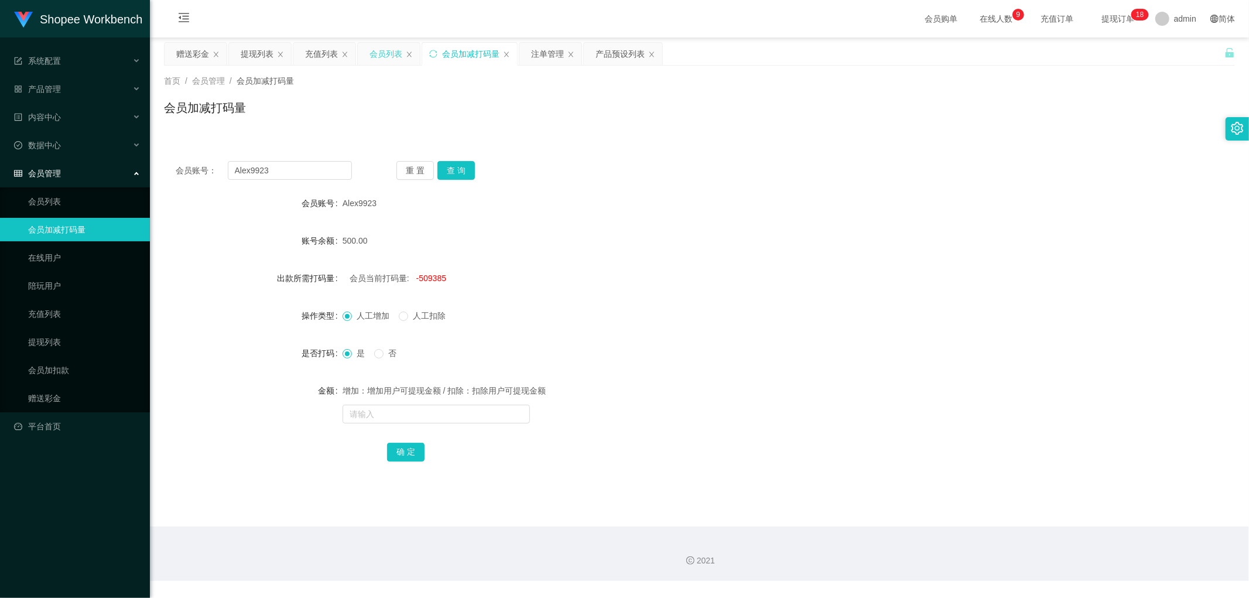
click at [387, 56] on div "会员列表" at bounding box center [385, 54] width 33 height 22
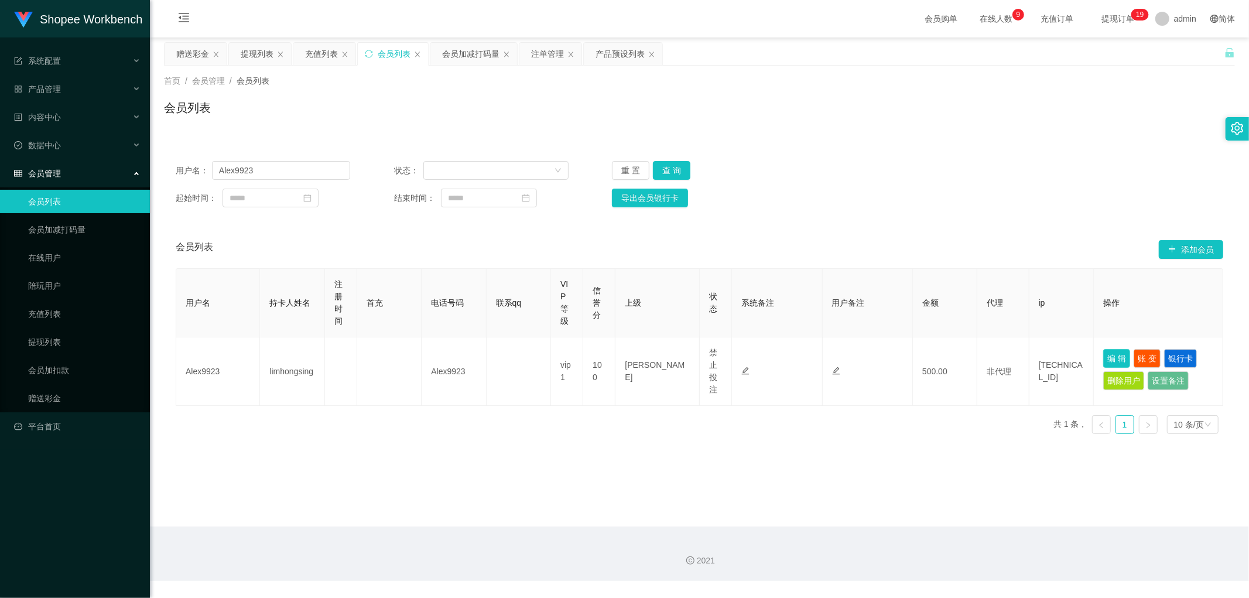
drag, startPoint x: 1114, startPoint y: 360, endPoint x: 1059, endPoint y: 385, distance: 59.7
click at [1113, 360] on button "编 辑" at bounding box center [1116, 358] width 27 height 19
type input "Alex9923"
type input "limhongsing"
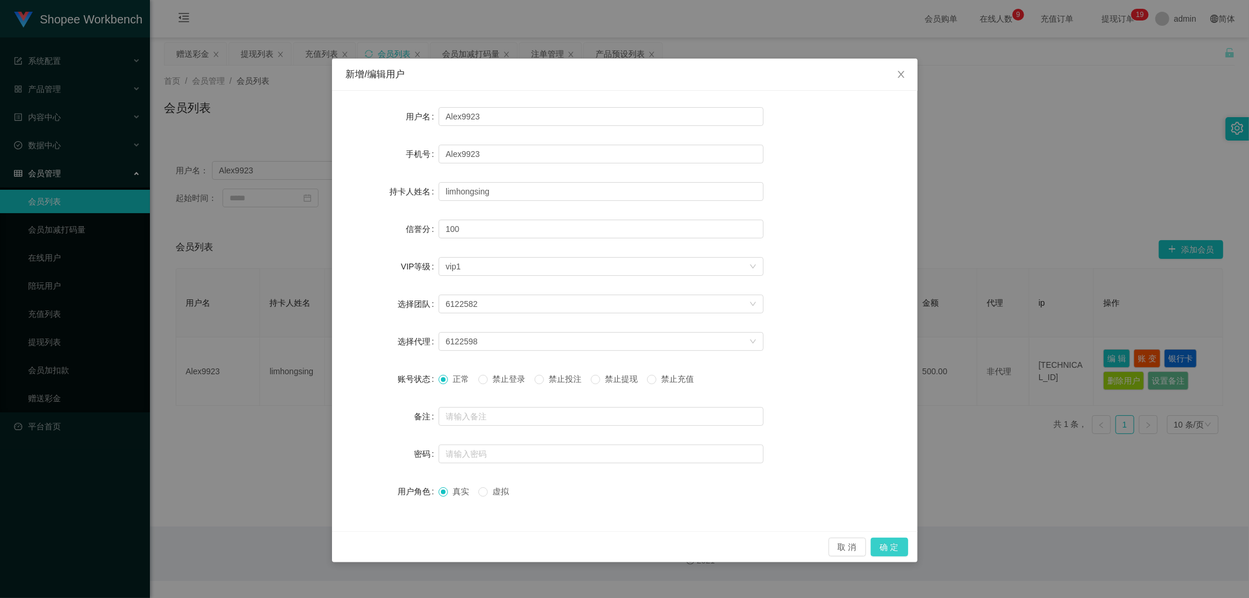
click at [890, 543] on button "确 定" at bounding box center [888, 546] width 37 height 19
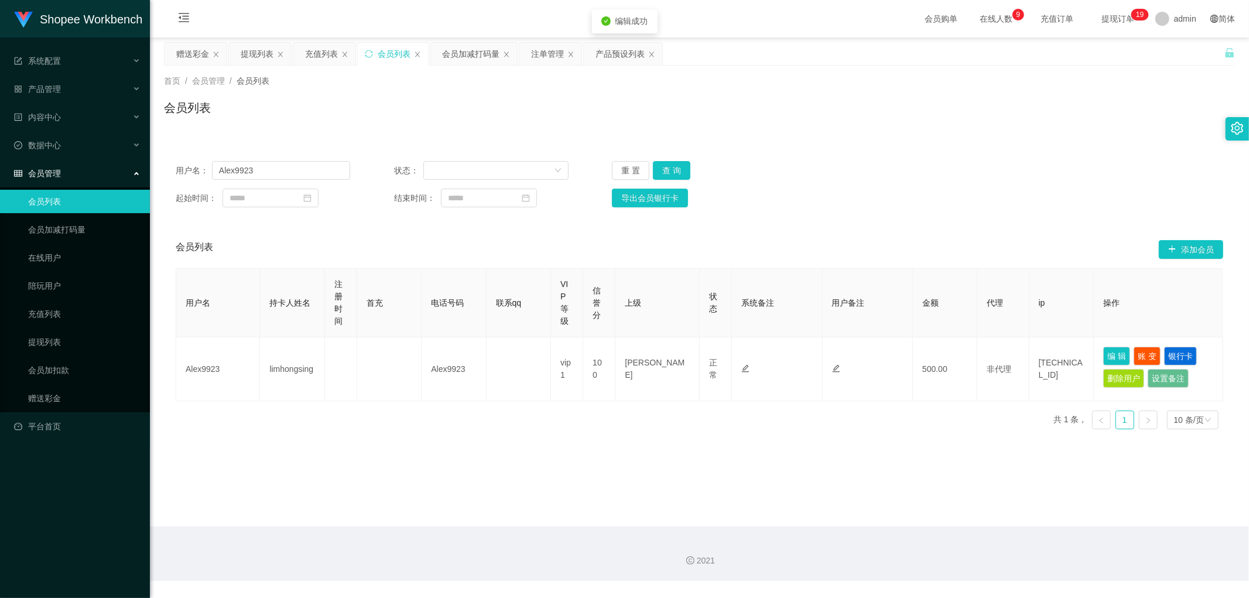
drag, startPoint x: 594, startPoint y: 487, endPoint x: 599, endPoint y: 500, distance: 14.5
click at [594, 488] on main "关闭左侧 关闭右侧 关闭其它 刷新页面 赠送彩金 提现列表 充值列表 会员列表 会员加减打码量 注单管理 产品预设列表 首页 / 会员管理 / 会员列表 / …" at bounding box center [699, 281] width 1099 height 489
click at [548, 54] on div "注单管理" at bounding box center [547, 54] width 33 height 22
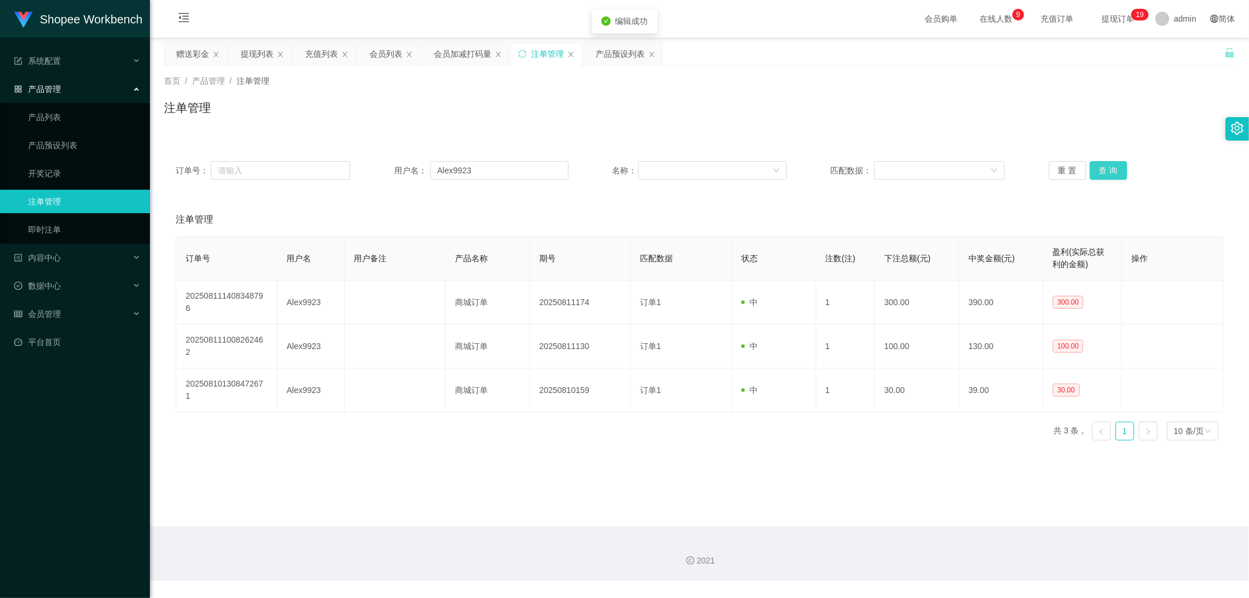
click at [1111, 167] on button "查 询" at bounding box center [1107, 170] width 37 height 19
click at [458, 52] on div "会员加减打码量" at bounding box center [462, 54] width 57 height 22
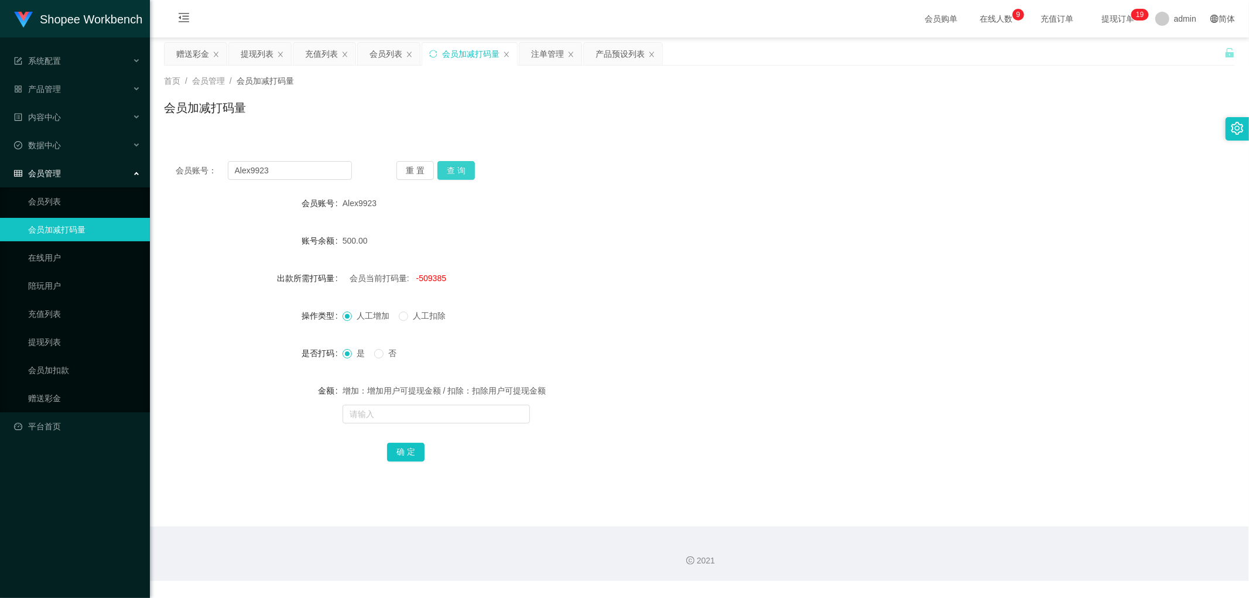
drag, startPoint x: 463, startPoint y: 167, endPoint x: 480, endPoint y: 205, distance: 41.7
click at [463, 168] on button "查 询" at bounding box center [455, 170] width 37 height 19
click at [423, 279] on span "-509385" at bounding box center [431, 277] width 30 height 9
click at [386, 414] on input "text" at bounding box center [435, 413] width 187 height 19
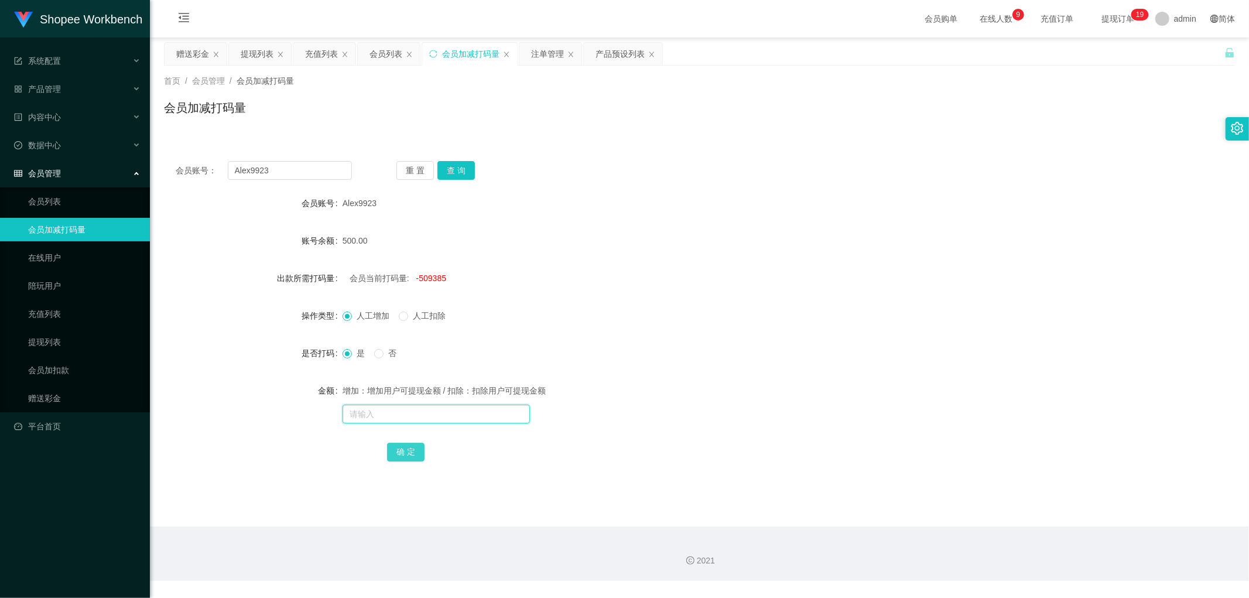
paste input "509385"
type input "509385"
click at [403, 453] on button "确 定" at bounding box center [405, 452] width 37 height 19
click at [663, 379] on div "增加：增加用户可提现金额 / 扣除：扣除用户可提现金额" at bounding box center [654, 390] width 625 height 23
click at [413, 412] on input "text" at bounding box center [435, 413] width 187 height 19
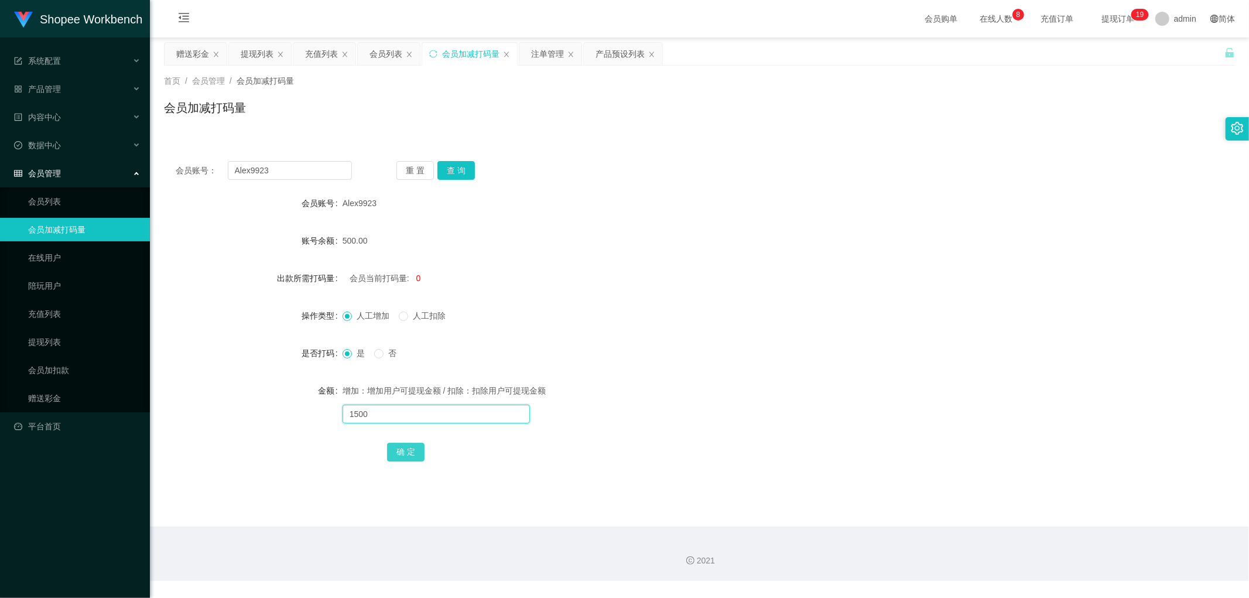
type input "1500"
click at [406, 450] on button "确 定" at bounding box center [405, 452] width 37 height 19
click at [639, 352] on div "是 否" at bounding box center [654, 352] width 625 height 23
drag, startPoint x: 379, startPoint y: 50, endPoint x: 455, endPoint y: 117, distance: 101.6
click at [379, 51] on div "会员列表" at bounding box center [385, 54] width 33 height 22
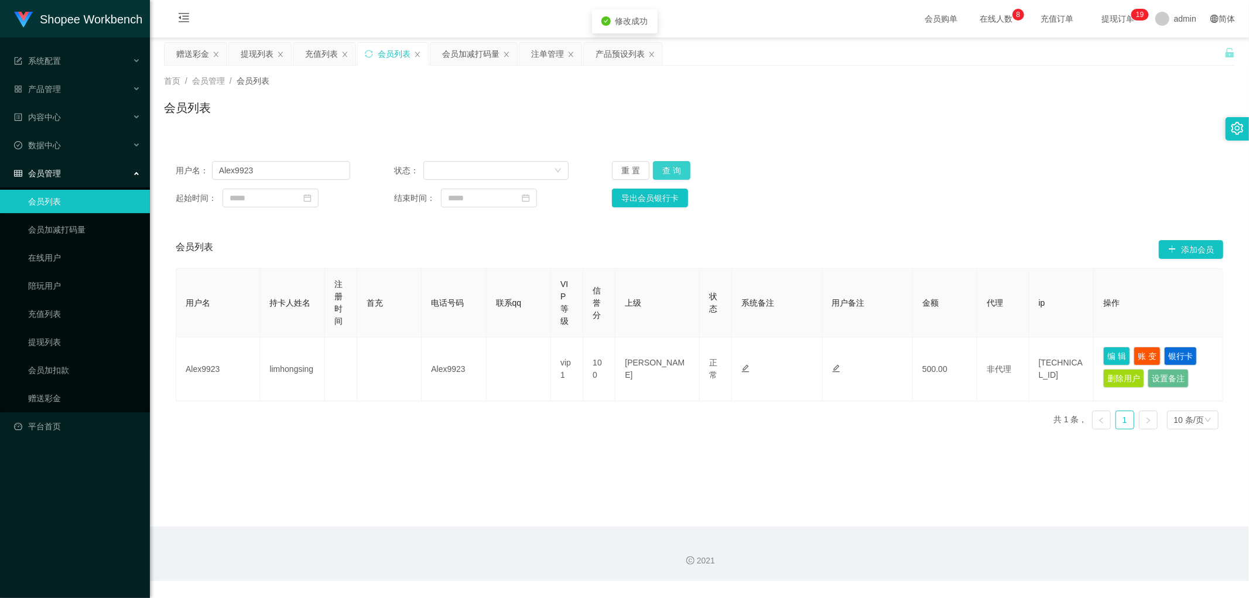
click at [670, 165] on button "查 询" at bounding box center [671, 170] width 37 height 19
click at [537, 56] on div "注单管理" at bounding box center [547, 54] width 33 height 22
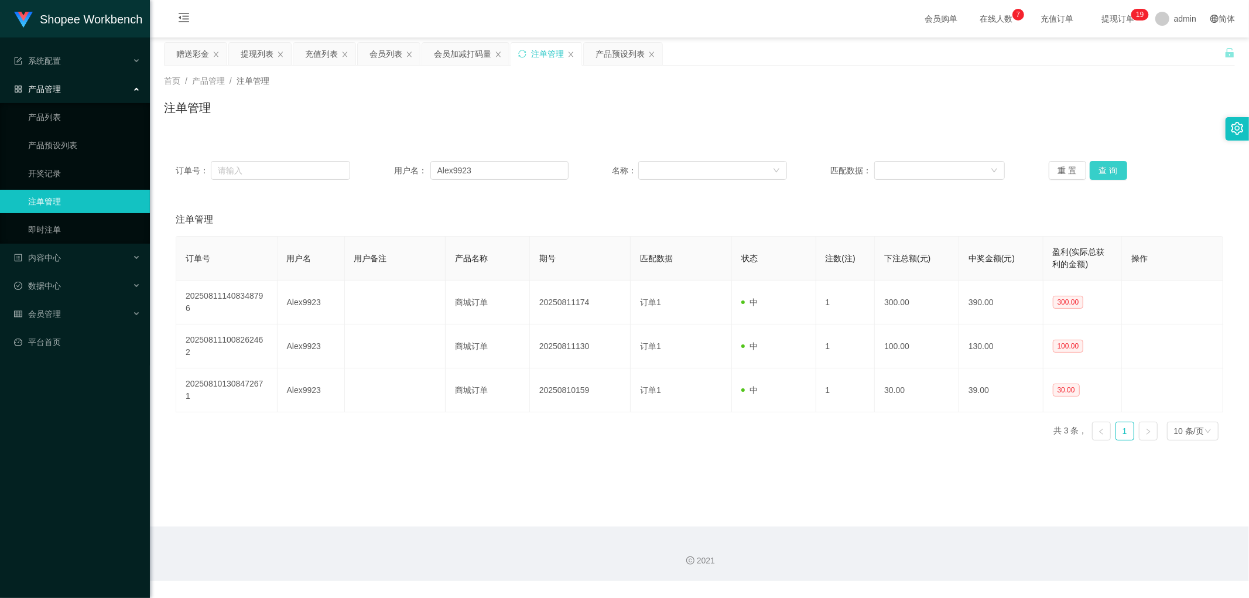
click at [1110, 172] on button "查 询" at bounding box center [1107, 170] width 37 height 19
drag, startPoint x: 627, startPoint y: 114, endPoint x: 584, endPoint y: 140, distance: 50.5
click at [626, 114] on div "注单管理" at bounding box center [699, 112] width 1071 height 27
click at [381, 54] on div "会员列表" at bounding box center [385, 54] width 33 height 22
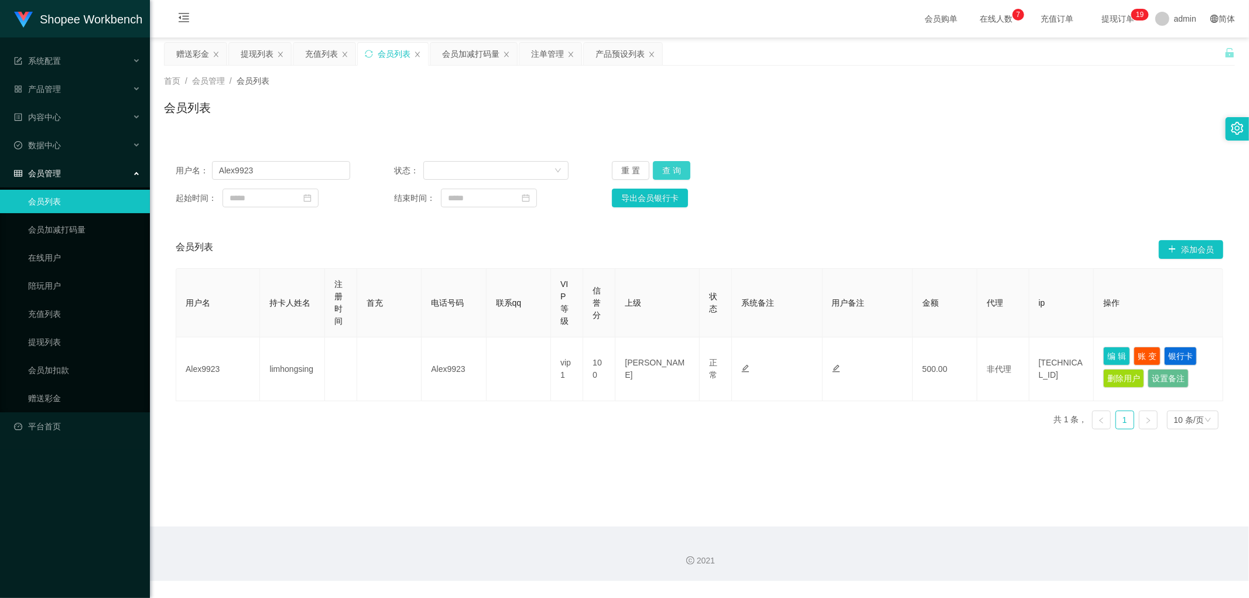
drag, startPoint x: 676, startPoint y: 165, endPoint x: 709, endPoint y: 177, distance: 35.6
click at [678, 167] on button "查 询" at bounding box center [671, 170] width 37 height 19
click at [1105, 351] on button "编 辑" at bounding box center [1116, 356] width 27 height 19
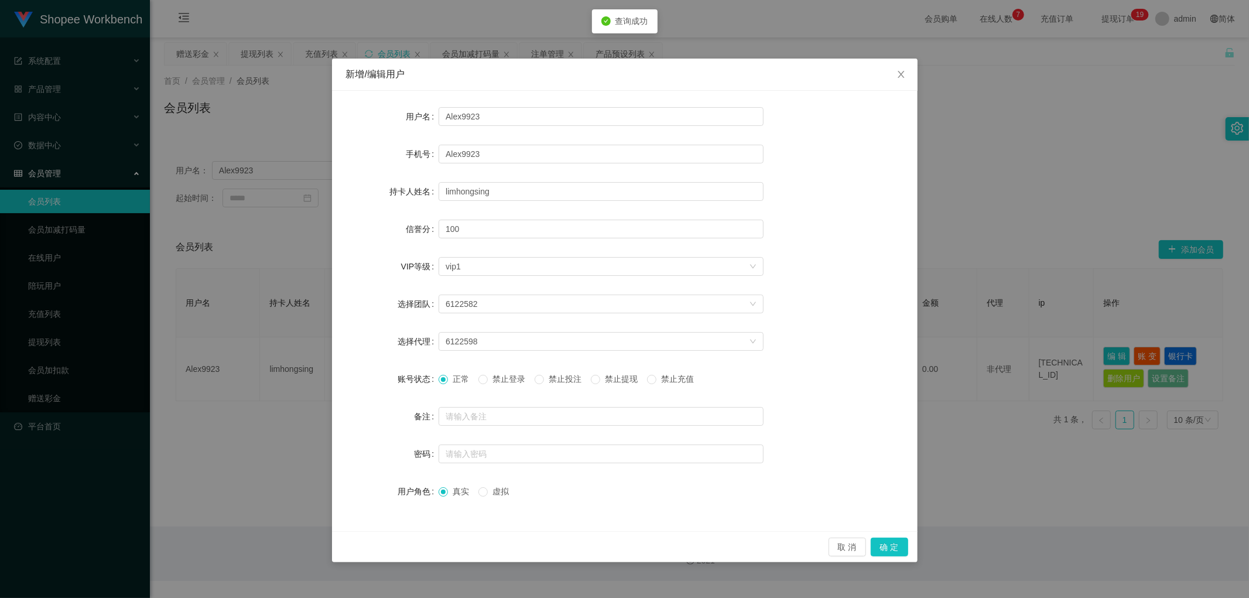
click at [562, 380] on span "禁止投注" at bounding box center [565, 378] width 42 height 9
click at [888, 548] on button "确 定" at bounding box center [888, 546] width 37 height 19
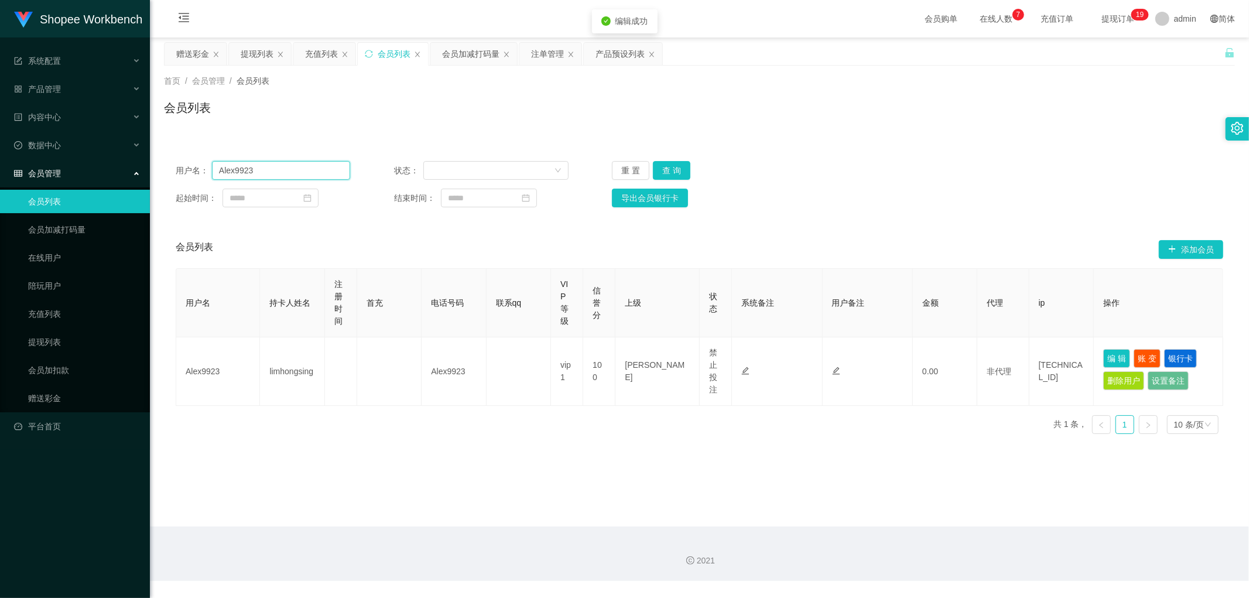
drag, startPoint x: 232, startPoint y: 174, endPoint x: 136, endPoint y: 180, distance: 96.2
click at [136, 180] on section "Shopee Workbench 系统配置 产品管理 产品列表 产品预设列表 开奖记录 注单管理 即时注单 内容中心 数据中心 会员管理 会员列表 会员加减打…" at bounding box center [624, 290] width 1249 height 581
drag, startPoint x: 408, startPoint y: 132, endPoint x: 317, endPoint y: 90, distance: 99.8
click at [408, 131] on div "首页 / 会员管理 / 会员列表 / 会员列表" at bounding box center [699, 101] width 1099 height 70
drag, startPoint x: 189, startPoint y: 49, endPoint x: 195, endPoint y: 59, distance: 11.5
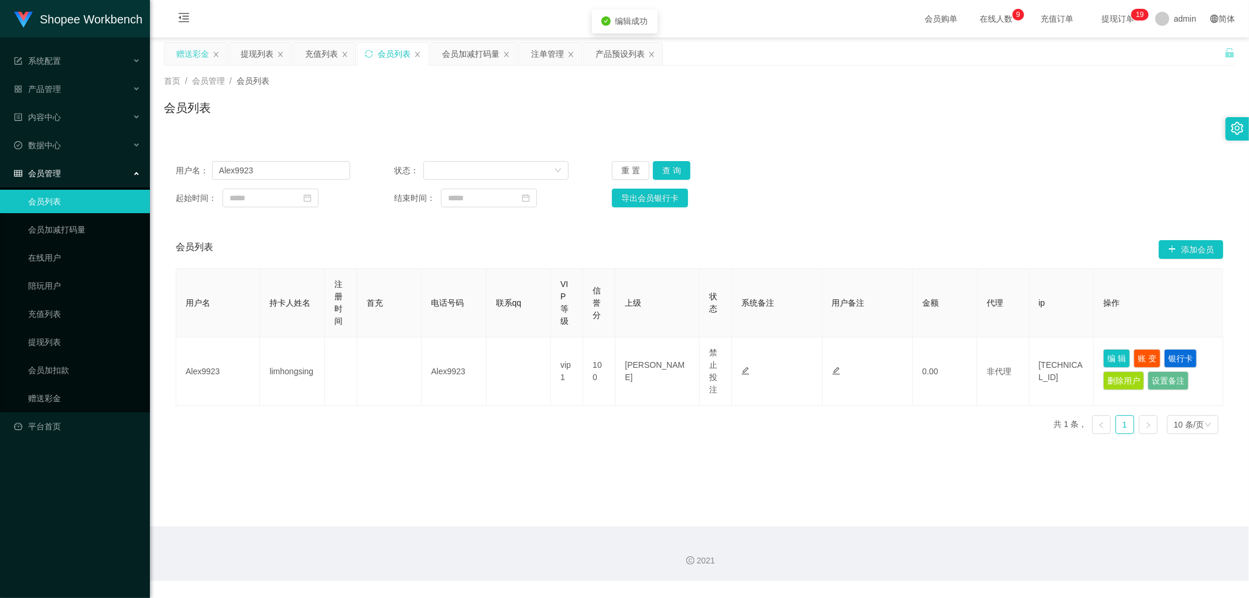
click at [189, 50] on div "赠送彩金" at bounding box center [192, 54] width 33 height 22
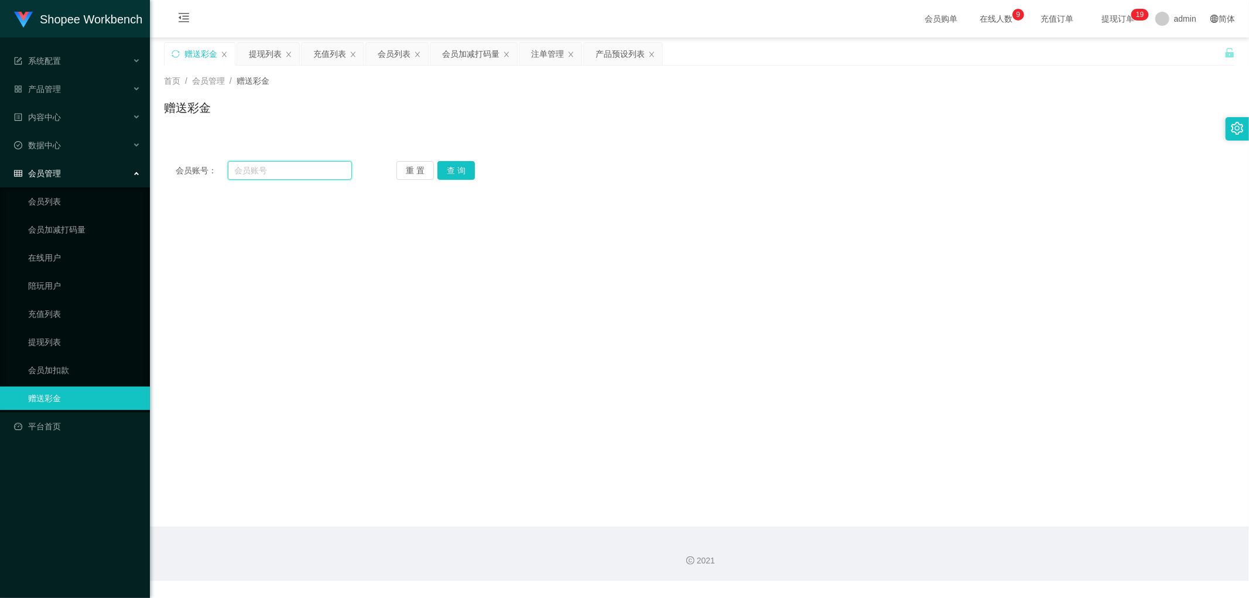
drag, startPoint x: 265, startPoint y: 167, endPoint x: 318, endPoint y: 166, distance: 53.9
click at [266, 167] on input "text" at bounding box center [290, 170] width 125 height 19
paste input "Alex9923"
type input "Alex9923"
drag, startPoint x: 454, startPoint y: 170, endPoint x: 491, endPoint y: 191, distance: 42.2
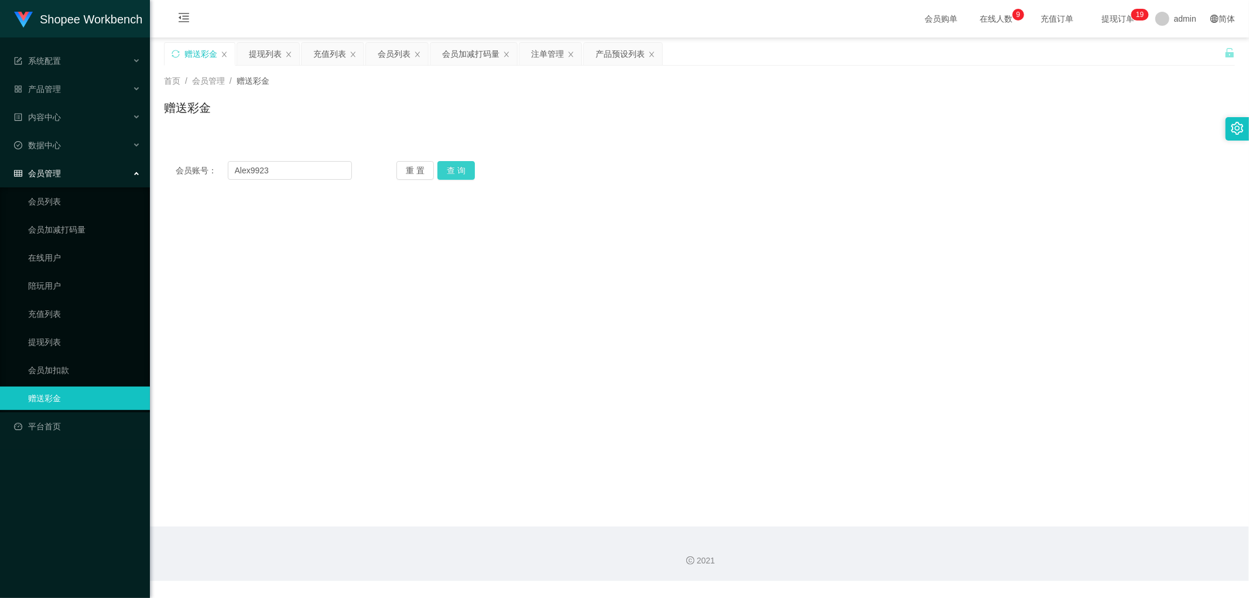
click at [454, 171] on button "查 询" at bounding box center [455, 170] width 37 height 19
drag, startPoint x: 622, startPoint y: 240, endPoint x: 633, endPoint y: 242, distance: 11.8
click at [622, 240] on div "limhongsing" at bounding box center [654, 240] width 625 height 23
click at [636, 235] on div "limhongsing" at bounding box center [654, 240] width 625 height 23
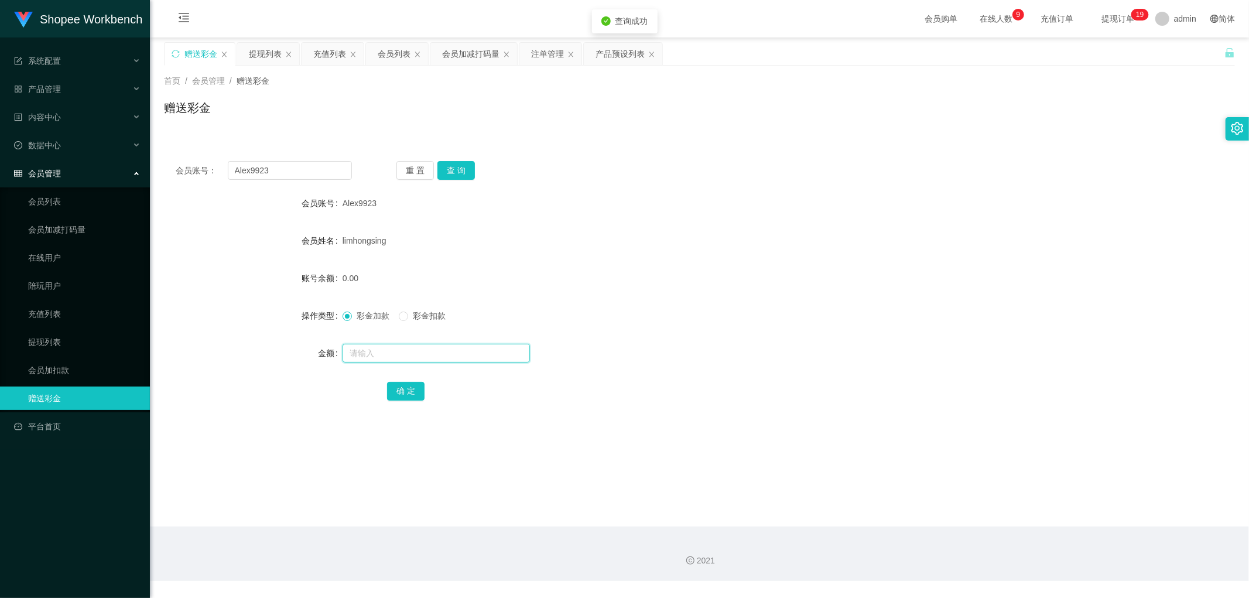
click at [373, 358] on input "text" at bounding box center [435, 353] width 187 height 19
type input "100"
click at [406, 392] on button "确 定" at bounding box center [405, 391] width 37 height 19
click at [639, 303] on form "会员账号 Alex9923 会员姓名 limhongsing 账号余额 0.00 操作类型 彩金加款 彩金扣款 金额 100 确 定" at bounding box center [699, 296] width 1071 height 211
click at [516, 299] on form "会员账号 Alex9923 会员姓名 limhongsing 账号余额 750.00 操作类型 彩金加款 彩金扣款 金额 确 定" at bounding box center [699, 296] width 1071 height 211
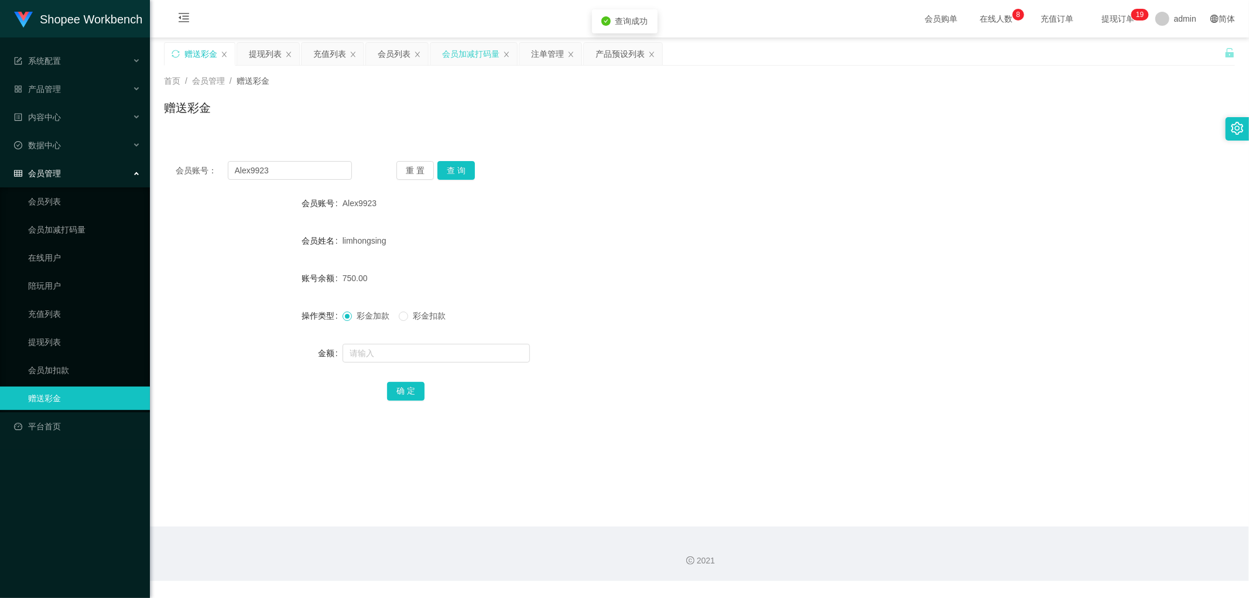
click at [477, 52] on div "会员加减打码量" at bounding box center [470, 54] width 57 height 22
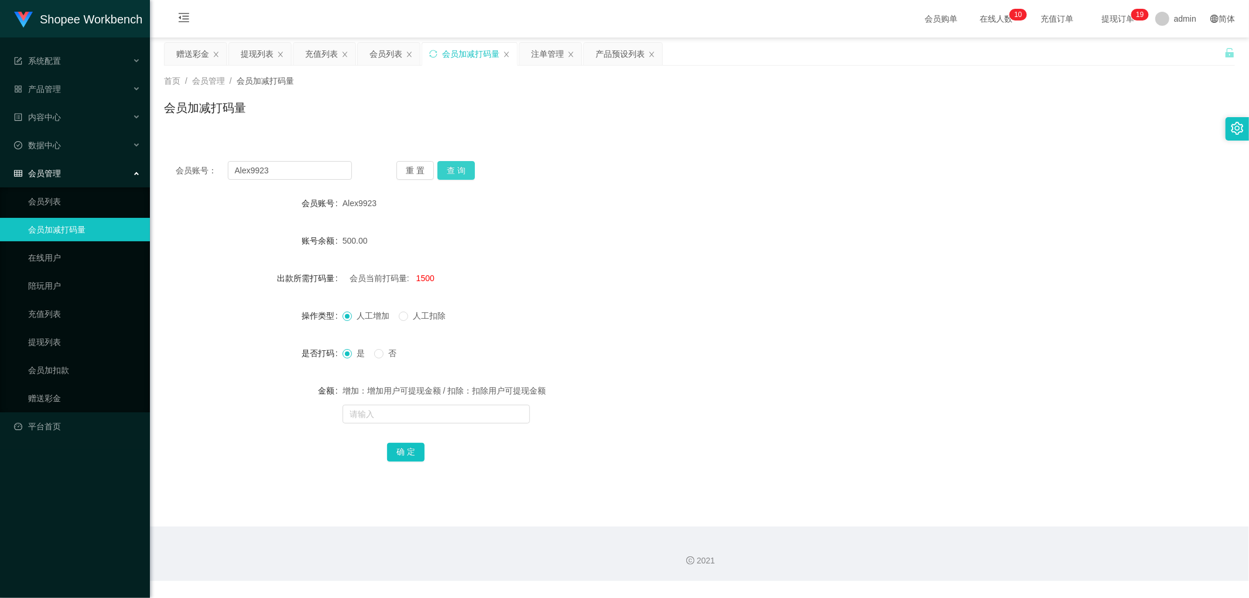
click at [454, 170] on button "查 询" at bounding box center [455, 170] width 37 height 19
click at [533, 159] on div "会员账号： Alex9923 重 置 查 询 会员账号 Alex9923 账号余额 750.00 出款所需打码量 会员当前打码量: 2000 操作类型 人工增…" at bounding box center [699, 318] width 1071 height 339
click at [373, 59] on div "会员列表" at bounding box center [385, 54] width 33 height 22
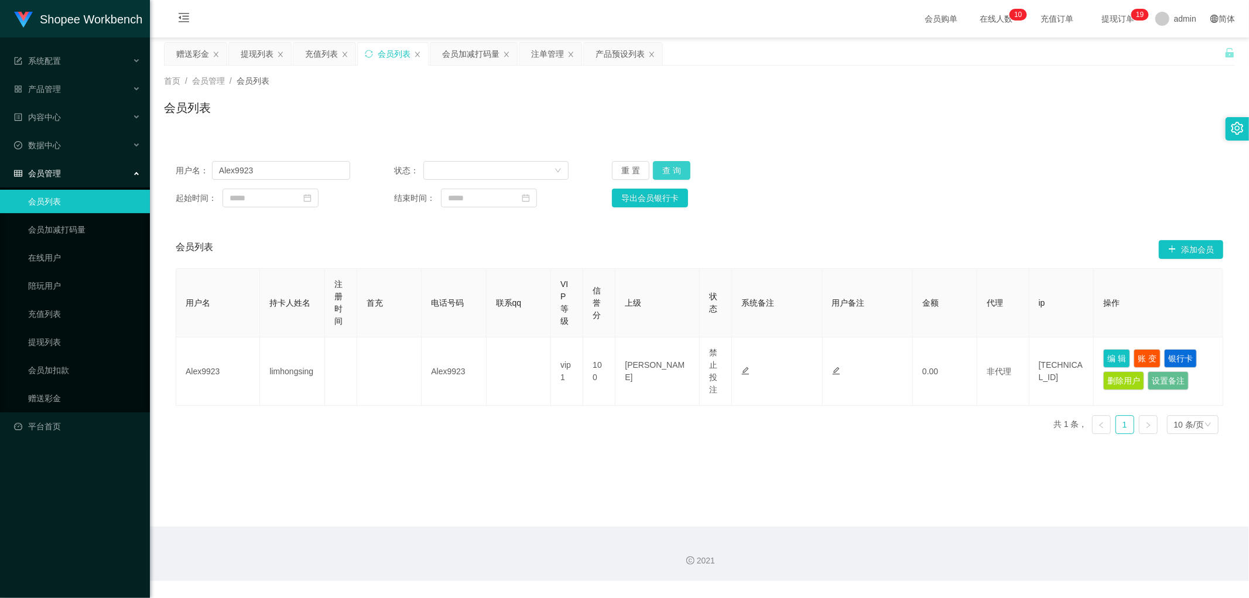
click at [667, 170] on button "查 询" at bounding box center [671, 170] width 37 height 19
drag, startPoint x: 273, startPoint y: 174, endPoint x: 276, endPoint y: 180, distance: 6.0
click at [275, 173] on input "Alex9923" at bounding box center [281, 170] width 138 height 19
paste input "taobao990610"
type input "taobao990610"
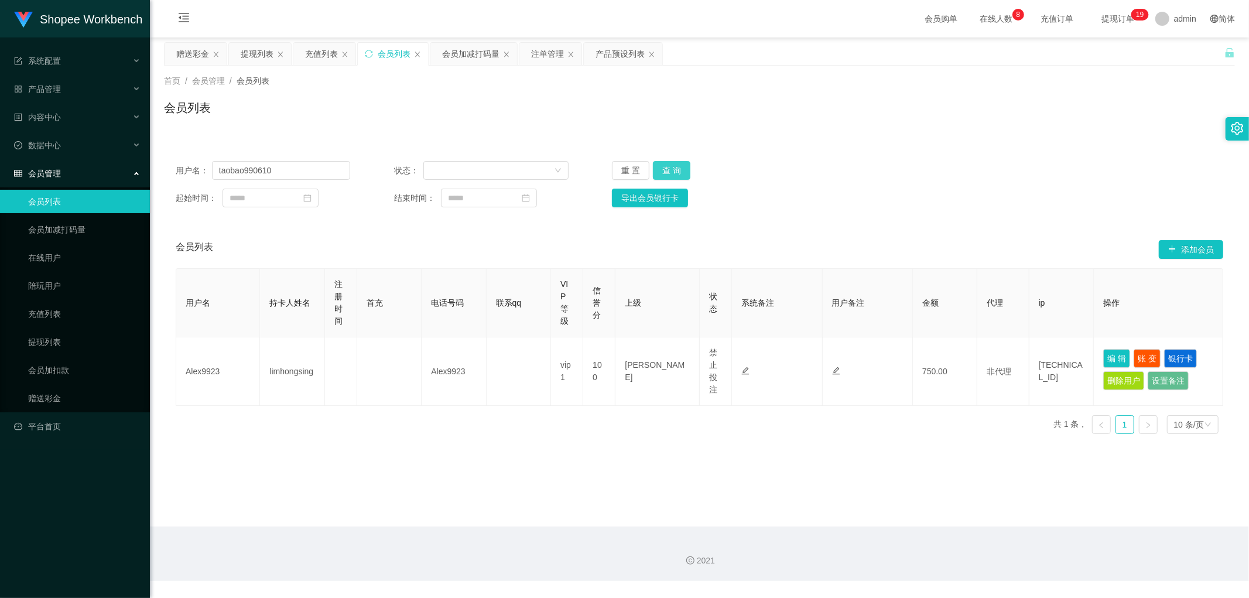
click at [679, 171] on button "查 询" at bounding box center [671, 170] width 37 height 19
click at [974, 190] on div "起始时间： 结束时间： 导出会员银行卡" at bounding box center [699, 197] width 1047 height 19
click at [534, 54] on div "注单管理" at bounding box center [547, 54] width 33 height 22
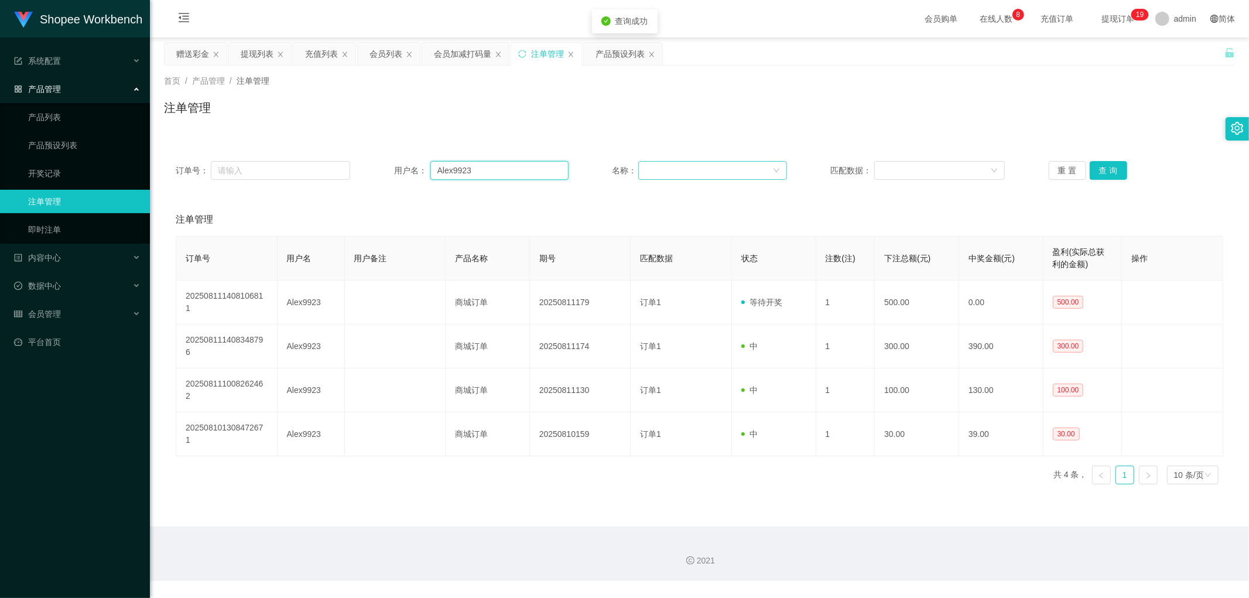
drag, startPoint x: 489, startPoint y: 170, endPoint x: 682, endPoint y: 169, distance: 193.2
click at [492, 170] on input "Alex9923" at bounding box center [499, 170] width 138 height 19
paste input "taobao990610"
type input "taobao990610"
click at [1100, 172] on button "查 询" at bounding box center [1107, 170] width 37 height 19
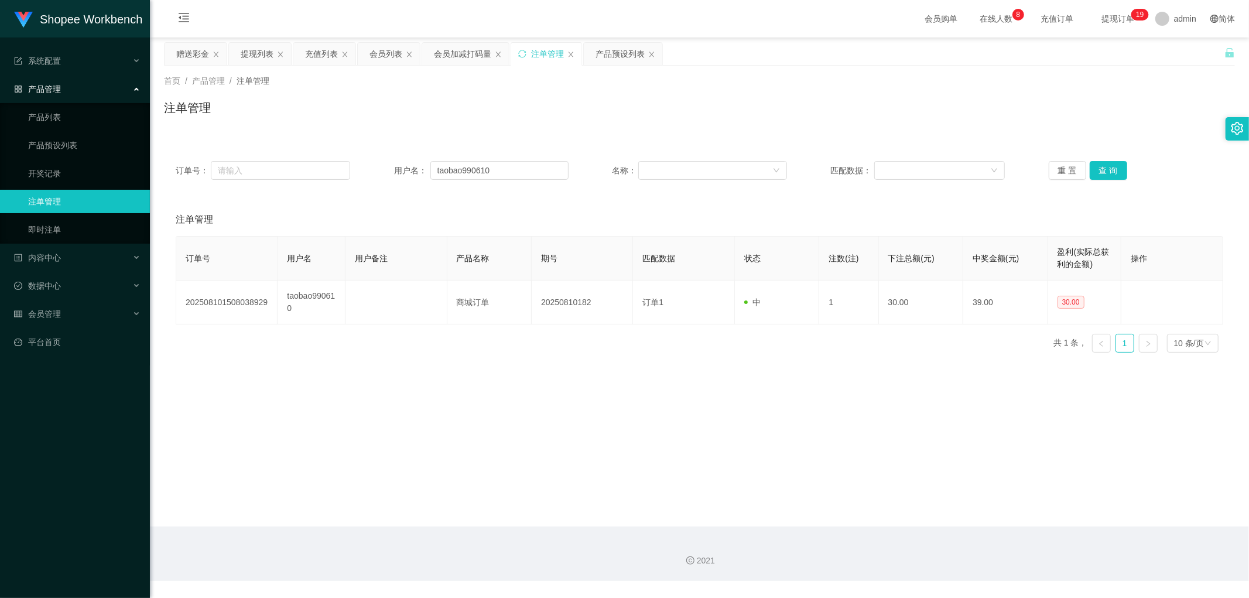
click at [564, 113] on div "注单管理" at bounding box center [699, 112] width 1071 height 27
click at [457, 52] on div "会员加减打码量" at bounding box center [462, 54] width 57 height 22
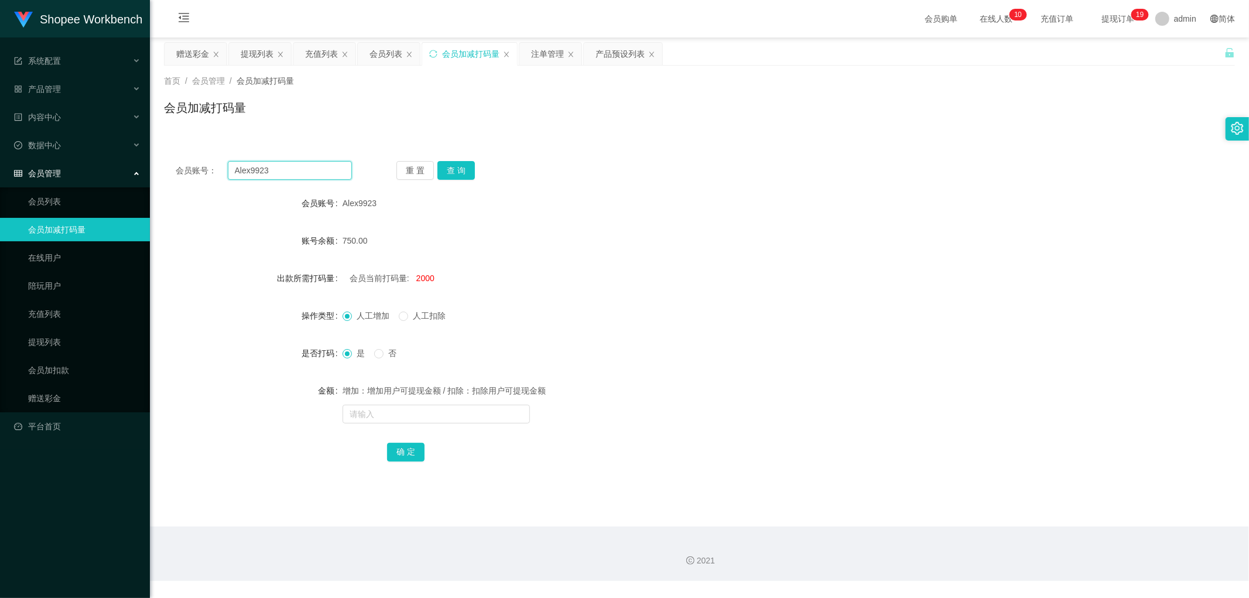
click at [328, 167] on input "Alex9923" at bounding box center [290, 170] width 125 height 19
paste input "taobao990610"
type input "taobao990610"
click at [455, 170] on button "查 询" at bounding box center [455, 170] width 37 height 19
click at [653, 188] on div "会员账号： taobao990610 重 置 查 询 会员账号 taobao990610 账号余额 165.00 出款所需打码量 会员当前打码量: -8849…" at bounding box center [699, 318] width 1071 height 339
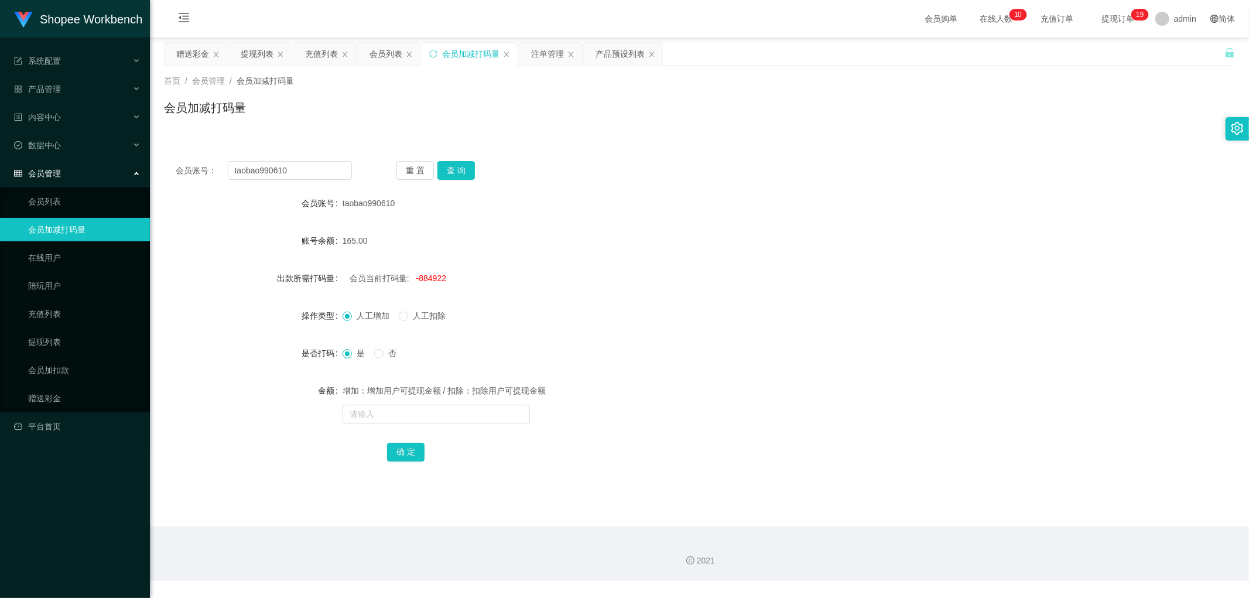
click at [643, 179] on div "会员账号： taobao990610 重 置 查 询" at bounding box center [699, 170] width 1071 height 19
click at [385, 49] on div "会员列表" at bounding box center [385, 54] width 33 height 22
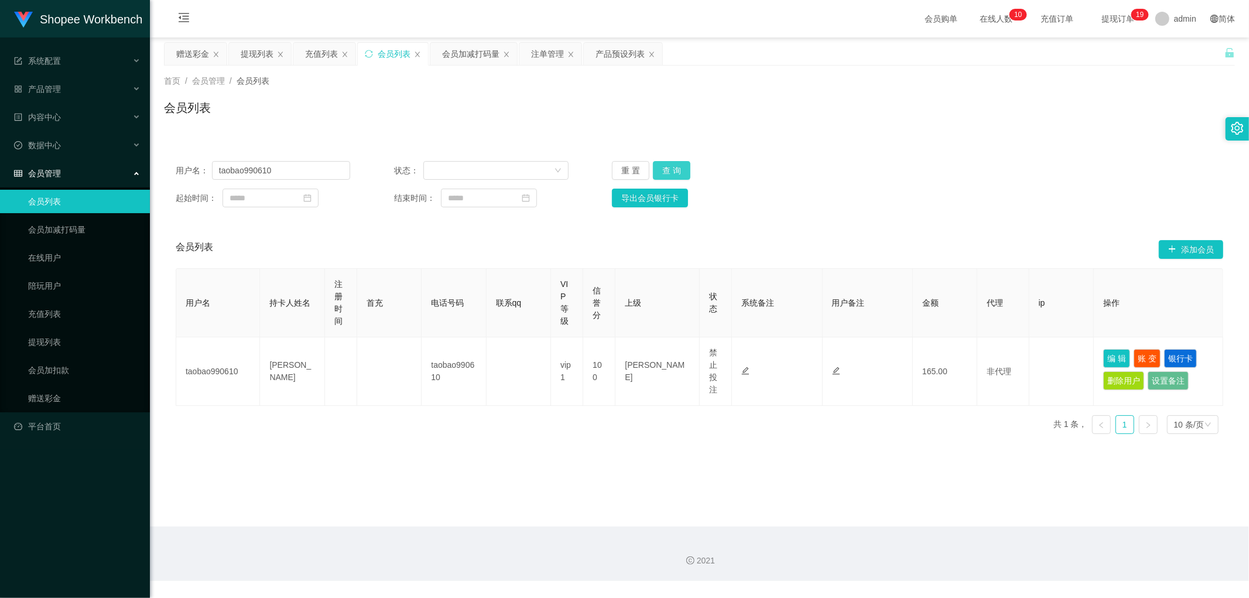
click at [668, 169] on button "查 询" at bounding box center [671, 170] width 37 height 19
drag, startPoint x: 925, startPoint y: 162, endPoint x: 970, endPoint y: 162, distance: 45.1
click at [927, 162] on div "用户名： taobao990610 状态： 重 置 查 询" at bounding box center [699, 170] width 1047 height 19
click at [977, 156] on div "用户名： taobao990610 状态： 重 置 查 询 起始时间： 结束时间： 导出会员银行卡" at bounding box center [699, 184] width 1071 height 70
click at [544, 53] on div "注单管理" at bounding box center [547, 54] width 33 height 22
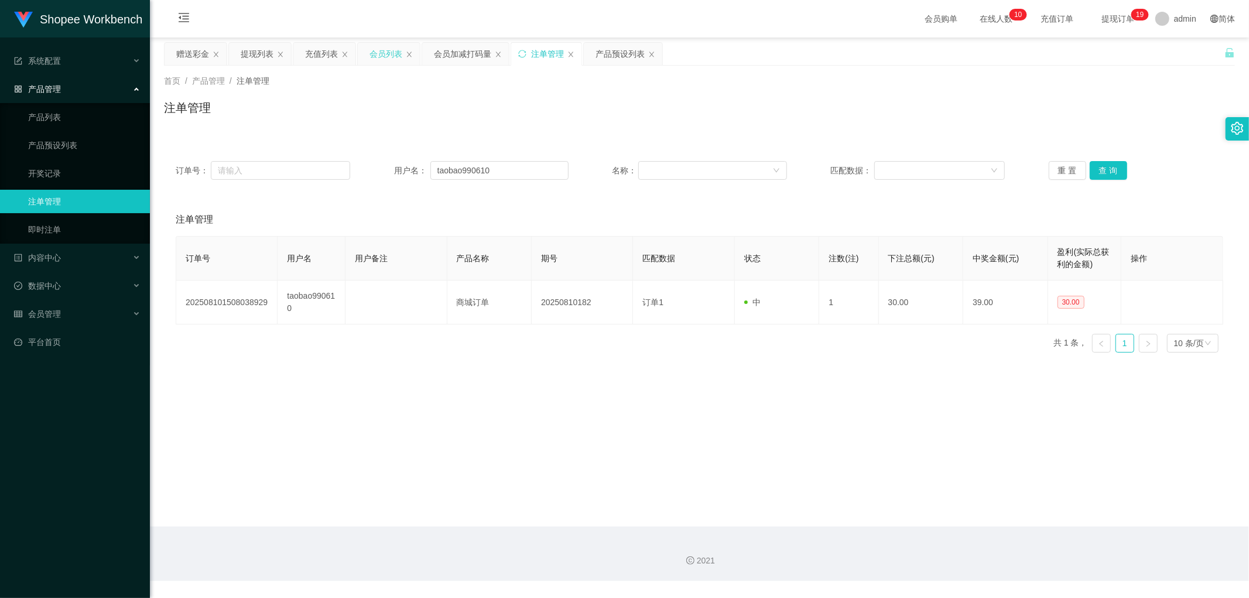
click at [378, 48] on div "会员列表" at bounding box center [385, 54] width 33 height 22
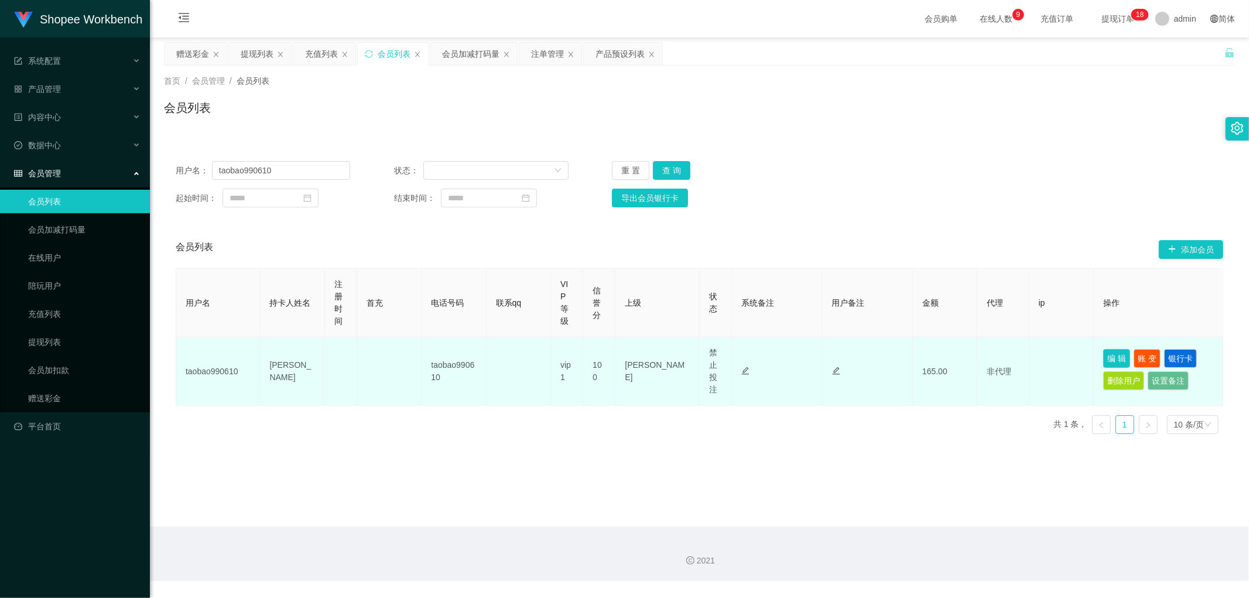
drag, startPoint x: 1105, startPoint y: 356, endPoint x: 1057, endPoint y: 392, distance: 59.7
click at [1105, 357] on button "编 辑" at bounding box center [1116, 358] width 27 height 19
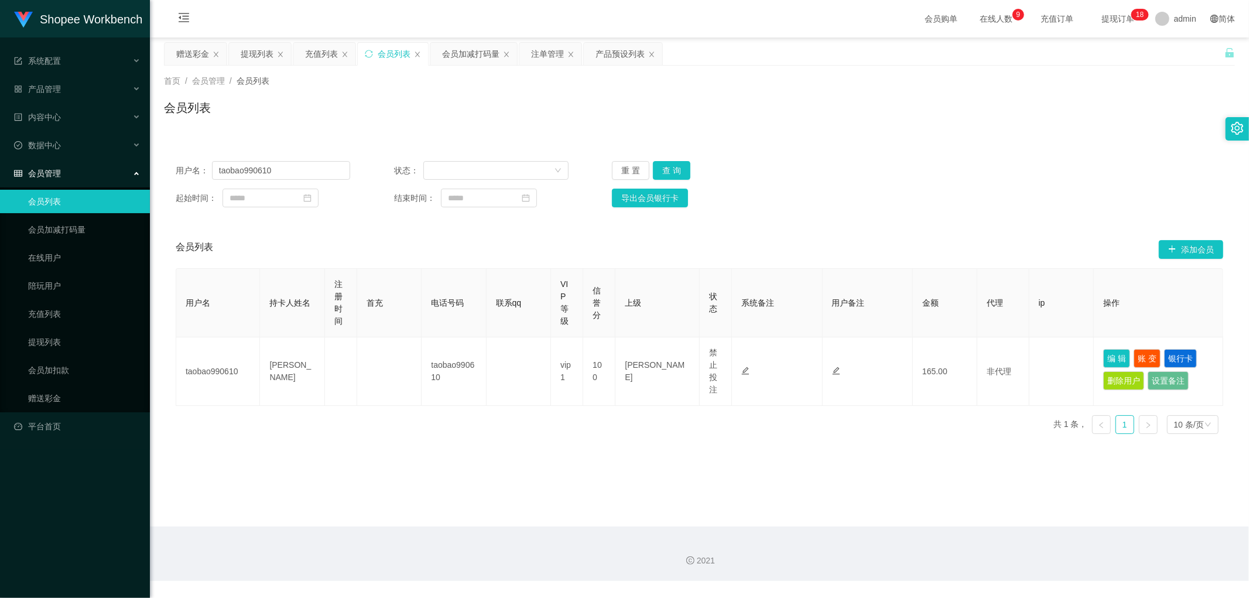
type input "taobao990610"
type input "[PERSON_NAME]"
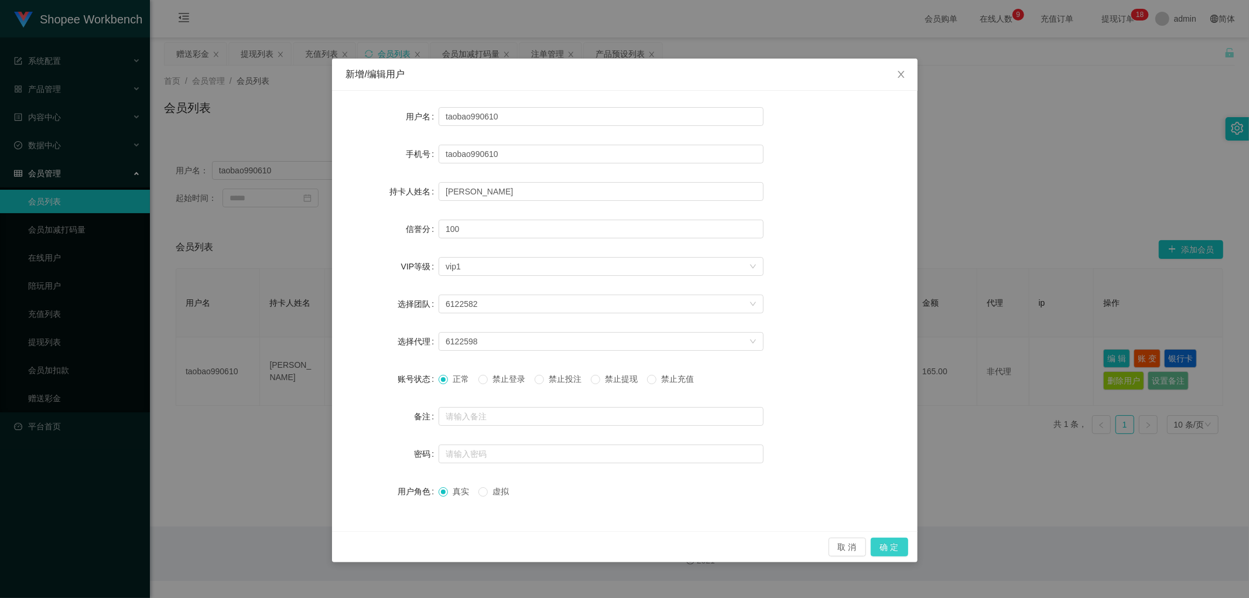
click at [881, 539] on button "确 定" at bounding box center [888, 546] width 37 height 19
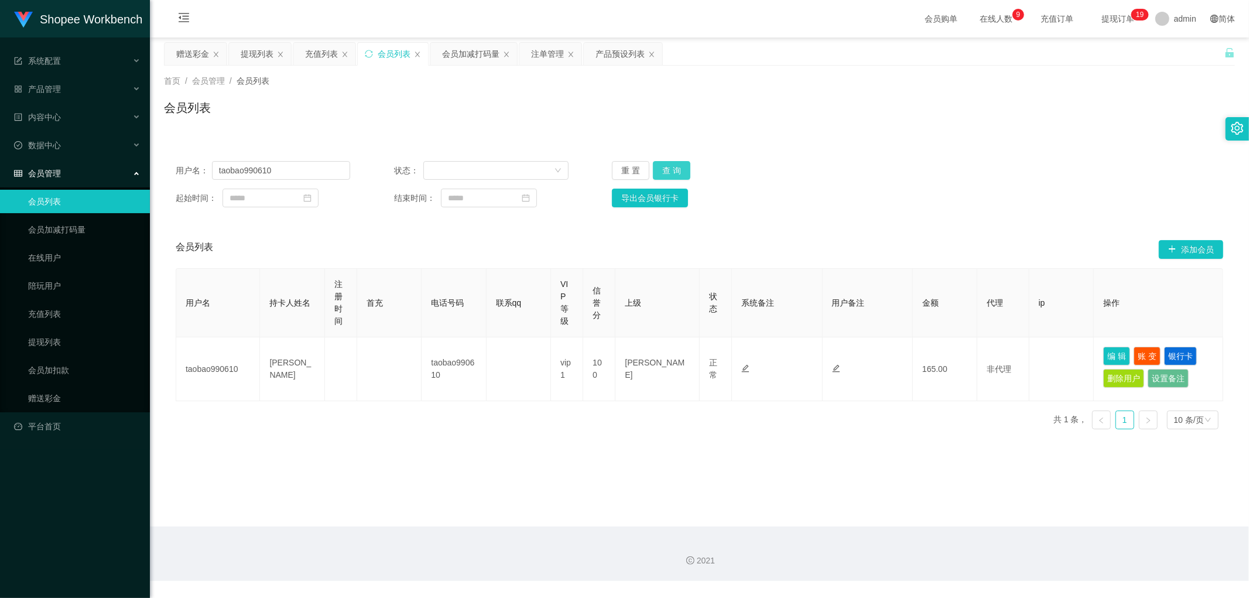
click at [668, 170] on button "查 询" at bounding box center [671, 170] width 37 height 19
drag, startPoint x: 1109, startPoint y: 357, endPoint x: 1044, endPoint y: 360, distance: 65.0
click at [1108, 356] on button "编 辑" at bounding box center [1116, 356] width 27 height 19
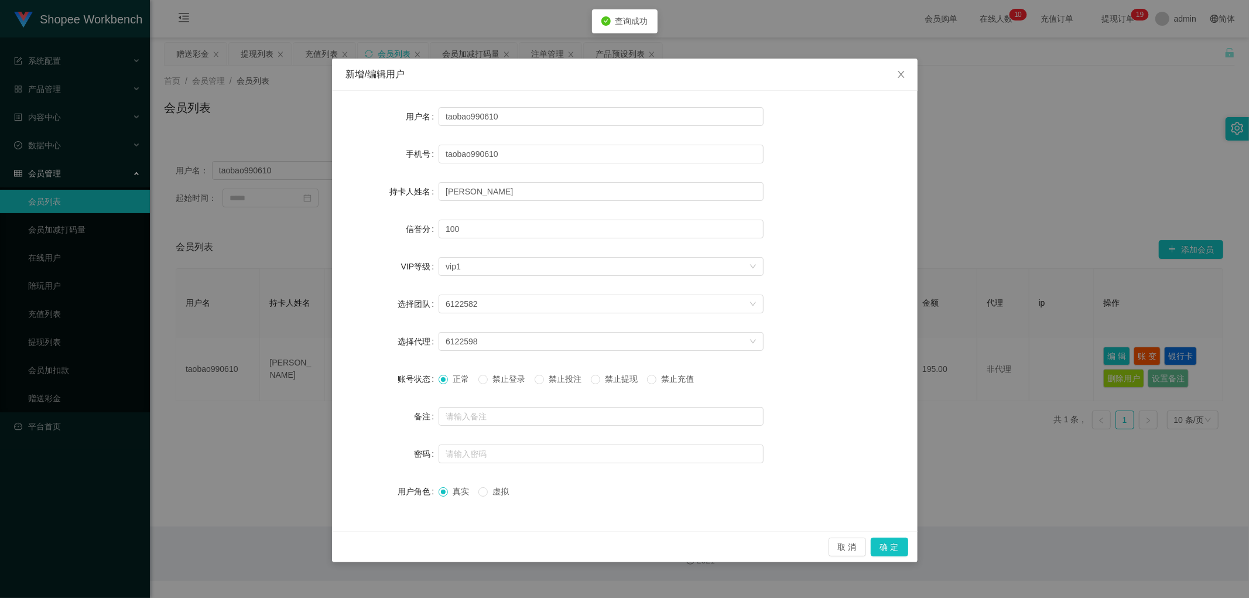
click at [562, 379] on span "禁止投注" at bounding box center [565, 378] width 42 height 9
click at [889, 543] on button "确 定" at bounding box center [888, 546] width 37 height 19
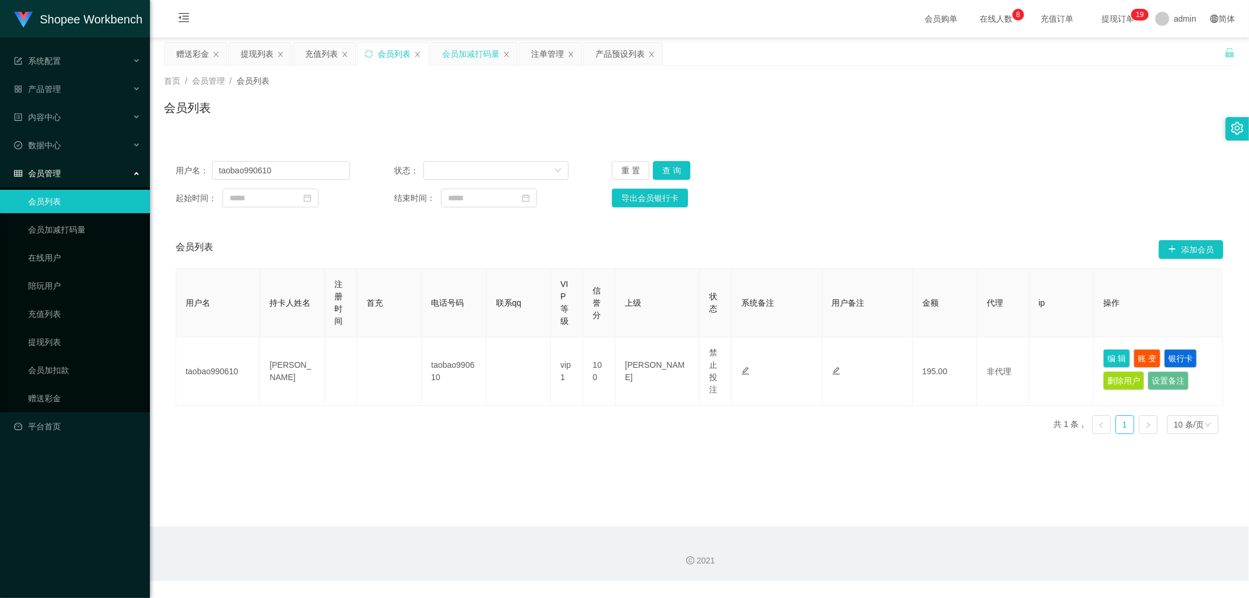
click at [467, 54] on div "会员加减打码量" at bounding box center [470, 54] width 57 height 22
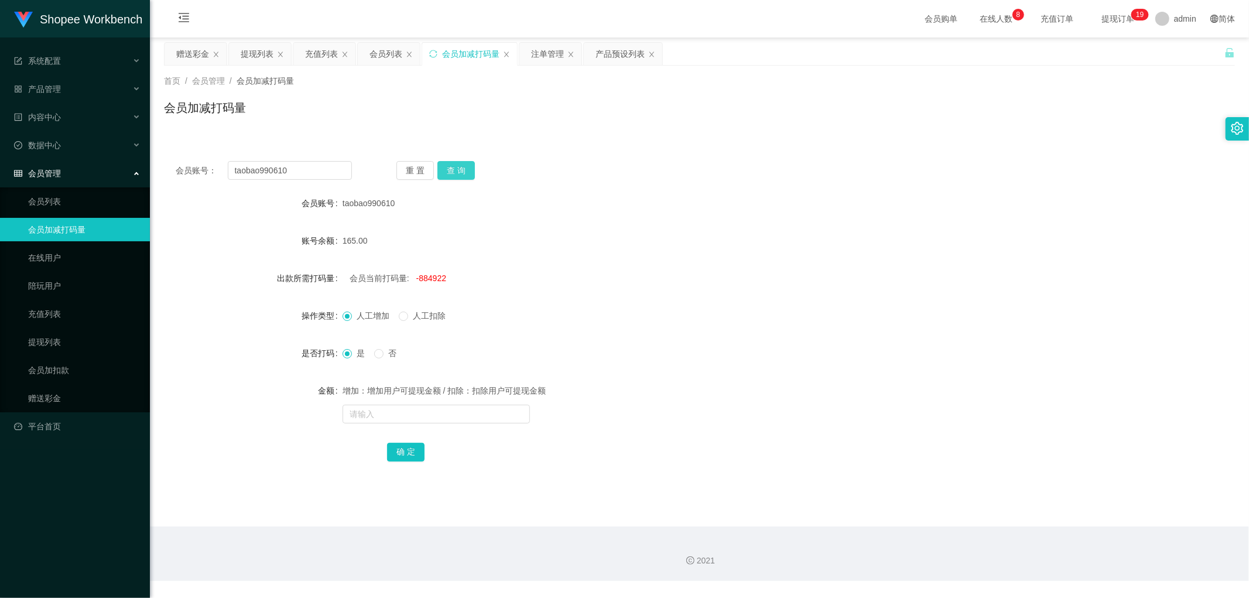
click at [446, 173] on button "查 询" at bounding box center [455, 170] width 37 height 19
drag, startPoint x: 572, startPoint y: 226, endPoint x: 440, endPoint y: 272, distance: 140.5
click at [572, 228] on form "会员账号 taobao990610 账号余额 195.00 出款所需打码量 会员当前打码量: -884822 操作类型 人工增加 人工扣除 是否打码 是 否 …" at bounding box center [699, 327] width 1071 height 272
click at [421, 279] on span "-884822" at bounding box center [431, 277] width 30 height 9
click at [423, 281] on span "-884822" at bounding box center [431, 277] width 30 height 9
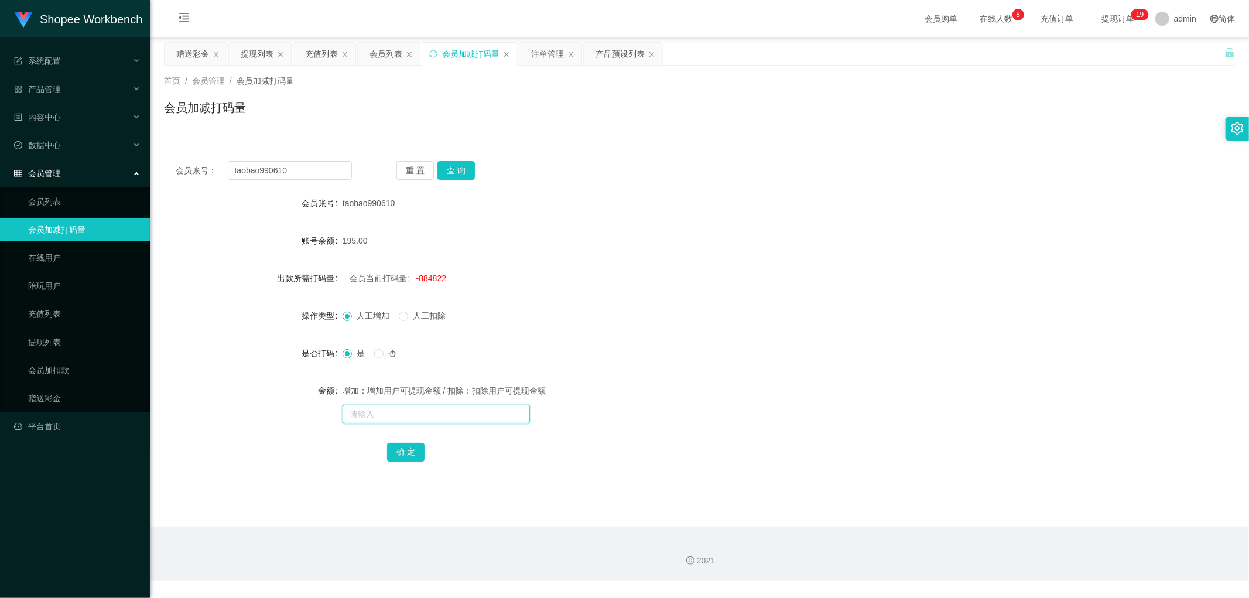
drag, startPoint x: 393, startPoint y: 411, endPoint x: 401, endPoint y: 431, distance: 21.0
click at [393, 412] on input "text" at bounding box center [435, 413] width 187 height 19
paste input "884822"
type input "884822"
click at [407, 443] on button "确 定" at bounding box center [405, 452] width 37 height 19
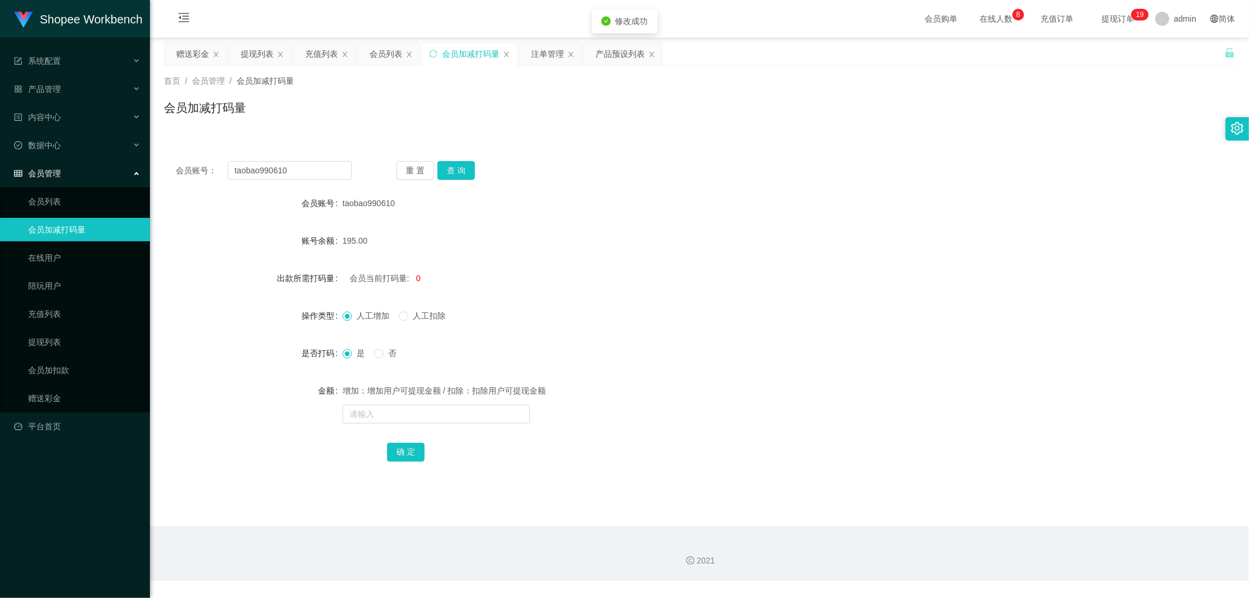
drag, startPoint x: 705, startPoint y: 373, endPoint x: 512, endPoint y: 405, distance: 195.7
click at [705, 373] on form "会员账号 taobao990610 账号余额 195.00 出款所需打码量 会员当前打码量: 0 操作类型 人工增加 人工扣除 是否打码 是 否 金额 增加：…" at bounding box center [699, 327] width 1071 height 272
drag, startPoint x: 447, startPoint y: 410, endPoint x: 458, endPoint y: 422, distance: 16.6
click at [448, 410] on input "text" at bounding box center [435, 413] width 187 height 19
type input "2000"
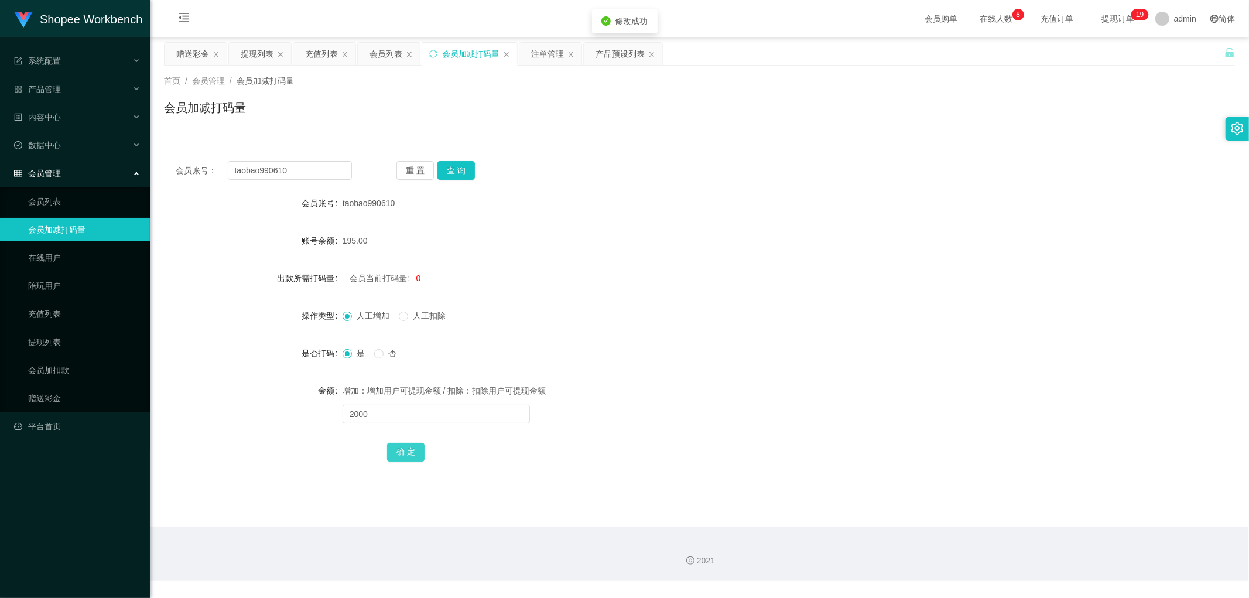
drag, startPoint x: 411, startPoint y: 451, endPoint x: 692, endPoint y: 352, distance: 297.7
click at [411, 450] on button "确 定" at bounding box center [405, 452] width 37 height 19
click at [692, 352] on div "是 否" at bounding box center [654, 352] width 625 height 23
click at [546, 57] on div "注单管理" at bounding box center [547, 54] width 33 height 22
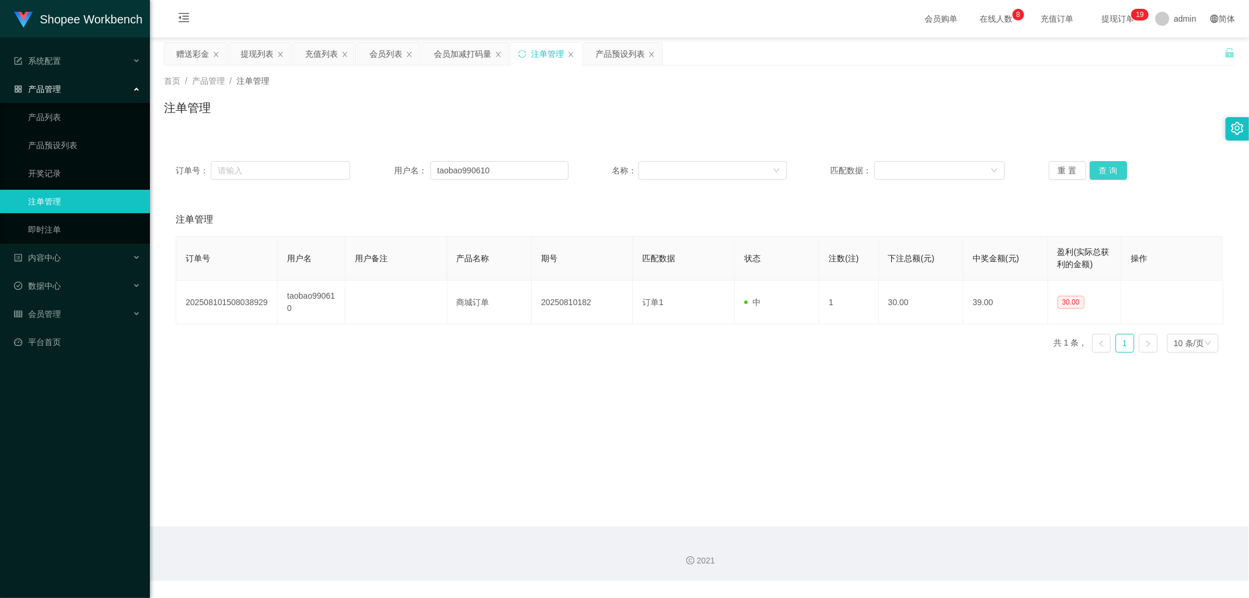
click at [1102, 162] on button "查 询" at bounding box center [1107, 170] width 37 height 19
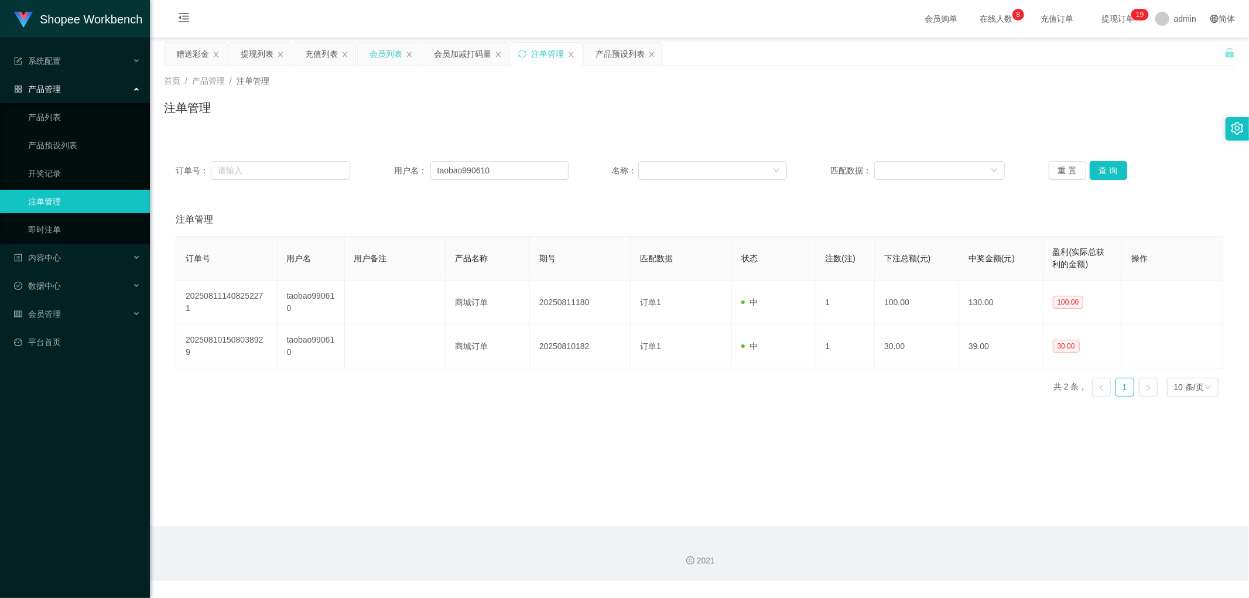
click at [384, 50] on div "会员列表" at bounding box center [385, 54] width 33 height 22
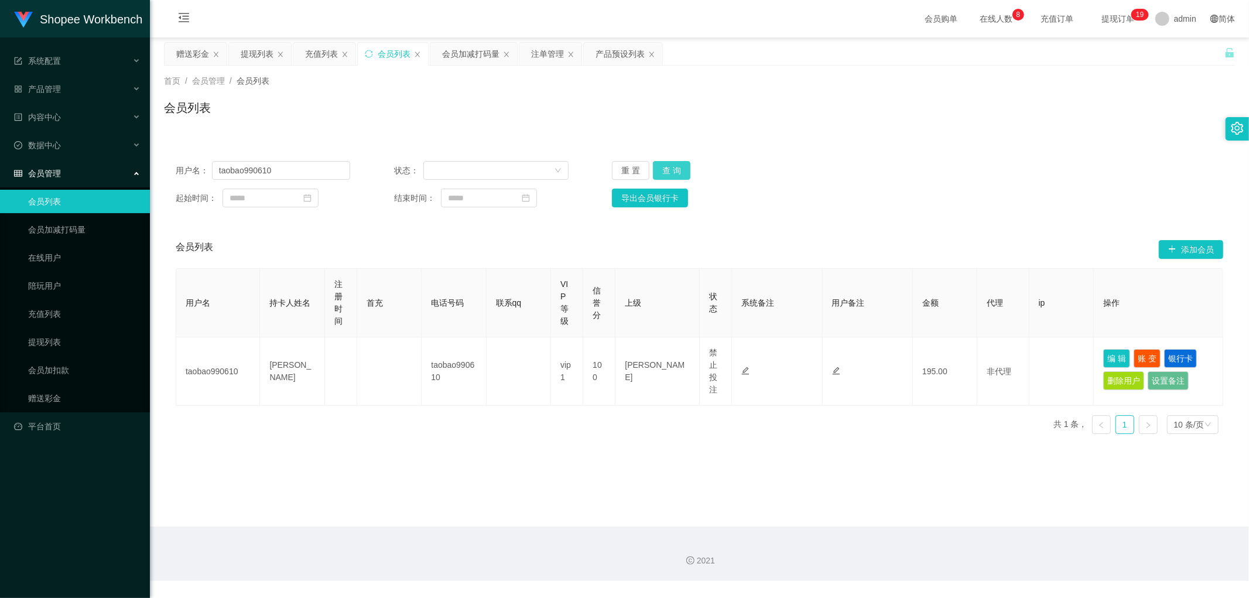
drag, startPoint x: 668, startPoint y: 171, endPoint x: 966, endPoint y: 136, distance: 299.3
click at [672, 170] on button "查 询" at bounding box center [671, 170] width 37 height 19
drag, startPoint x: 966, startPoint y: 136, endPoint x: 983, endPoint y: 145, distance: 19.6
click at [968, 138] on div "用户名： taobao990610 状态： 重 置 查 询 起始时间： 结束时间： 导出会员银行卡 会员列表 添加会员 用户名 持卡人姓名 注册时间 首充 电…" at bounding box center [699, 289] width 1071 height 308
click at [308, 161] on input "taobao990610" at bounding box center [281, 170] width 138 height 19
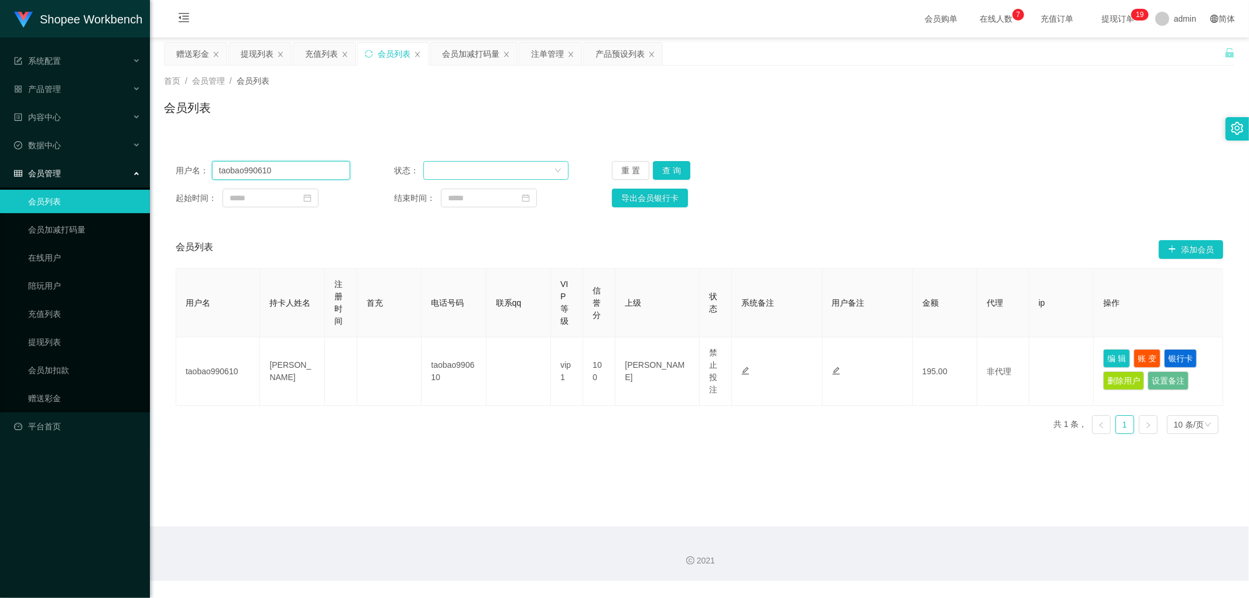
paste input "[EMAIL_ADDRESS]"
type input "[EMAIL_ADDRESS]"
drag, startPoint x: 671, startPoint y: 167, endPoint x: 805, endPoint y: 180, distance: 134.7
click at [674, 167] on button "查 询" at bounding box center [671, 170] width 37 height 19
click at [946, 194] on div "起始时间： 结束时间： 导出会员银行卡" at bounding box center [699, 197] width 1047 height 19
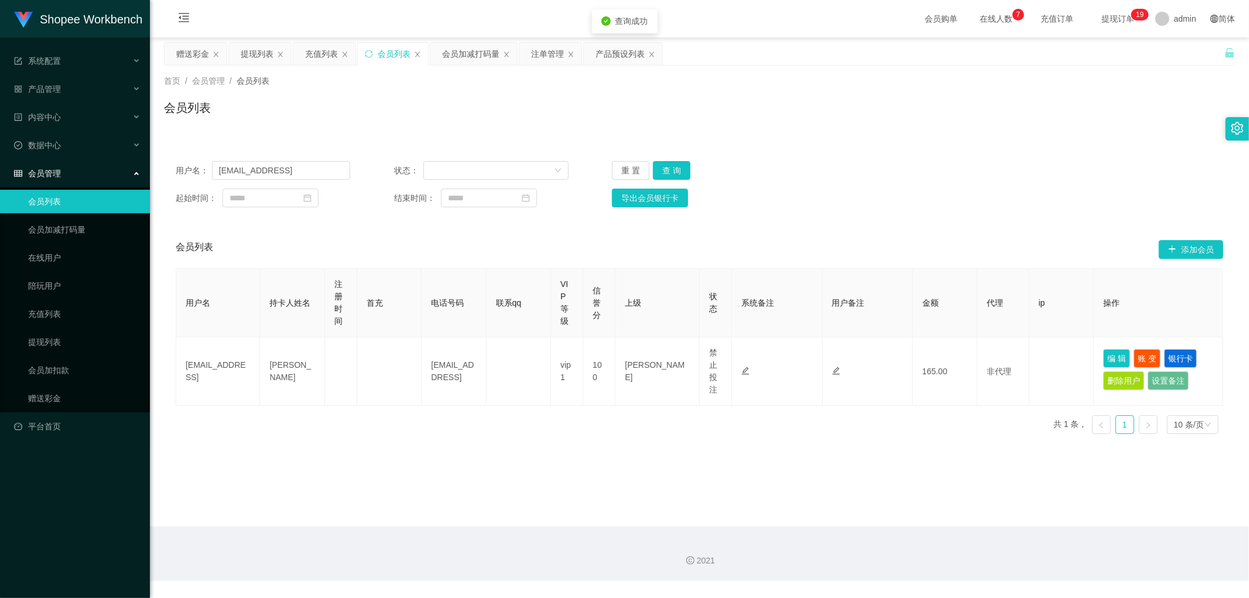
drag, startPoint x: 546, startPoint y: 54, endPoint x: 589, endPoint y: 121, distance: 79.4
click at [546, 56] on div "注单管理" at bounding box center [547, 54] width 33 height 22
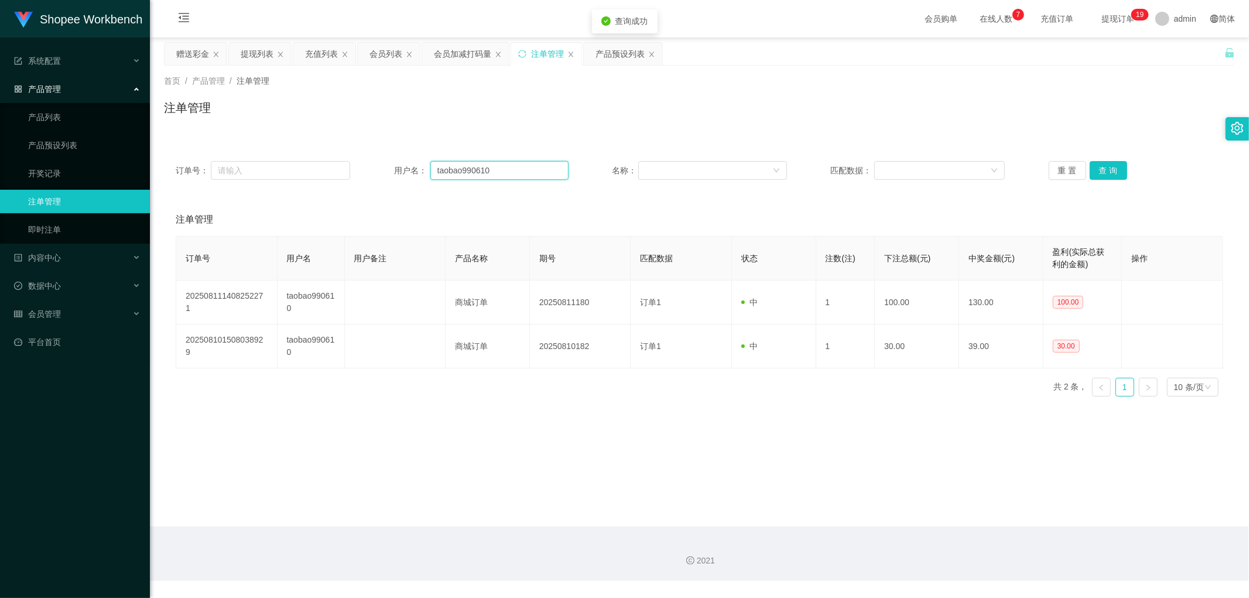
drag, startPoint x: 539, startPoint y: 174, endPoint x: 547, endPoint y: 174, distance: 8.8
click at [539, 174] on input "taobao990610" at bounding box center [499, 170] width 138 height 19
paste input "[EMAIL_ADDRESS]"
type input "[EMAIL_ADDRESS]"
click at [1100, 167] on button "查 询" at bounding box center [1107, 170] width 37 height 19
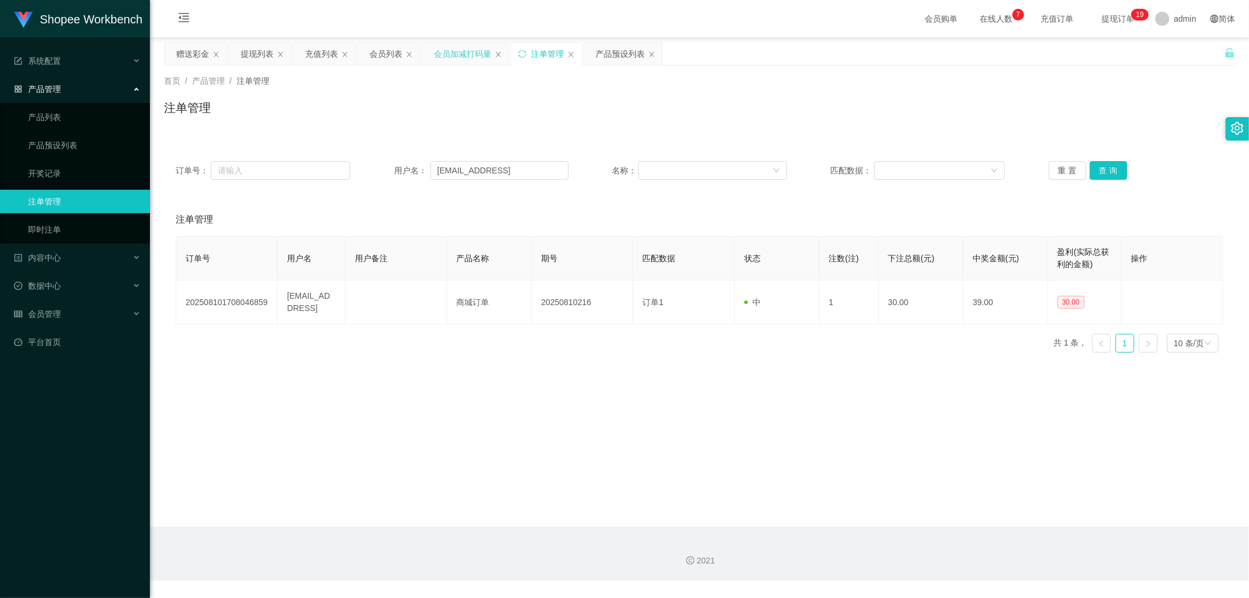
drag, startPoint x: 451, startPoint y: 53, endPoint x: 454, endPoint y: 63, distance: 10.9
click at [451, 54] on div "会员加减打码量" at bounding box center [462, 54] width 57 height 22
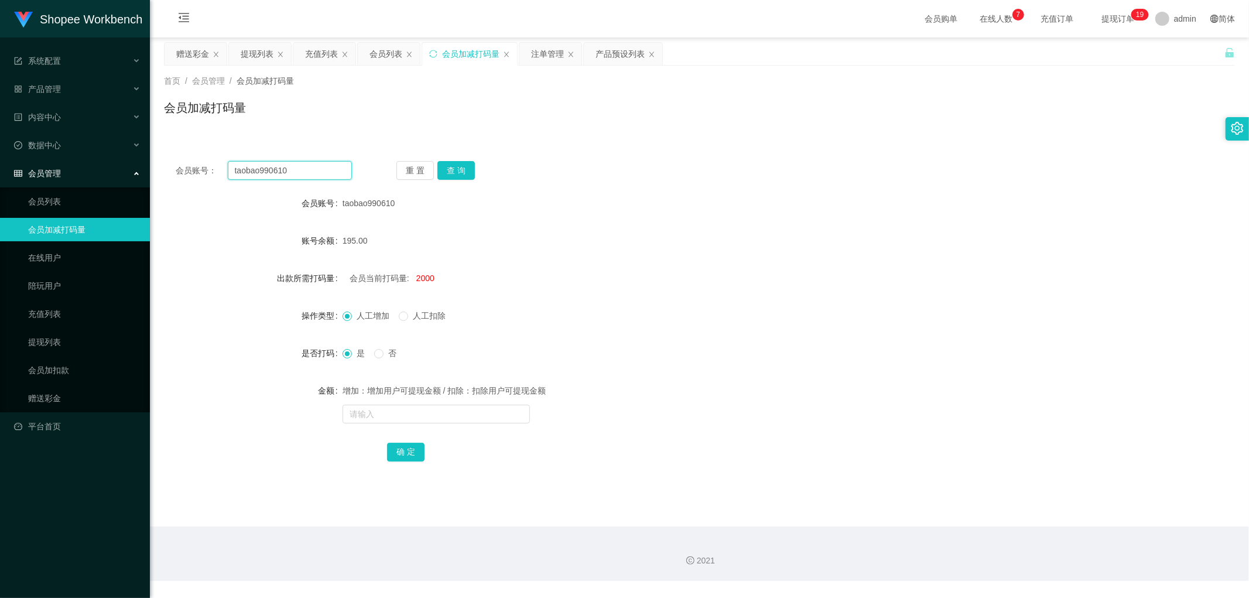
drag, startPoint x: 315, startPoint y: 169, endPoint x: 432, endPoint y: 174, distance: 117.2
click at [319, 169] on input "taobao990610" at bounding box center [290, 170] width 125 height 19
paste input "[EMAIL_ADDRESS]"
type input "[EMAIL_ADDRESS]"
drag, startPoint x: 455, startPoint y: 169, endPoint x: 588, endPoint y: 168, distance: 132.9
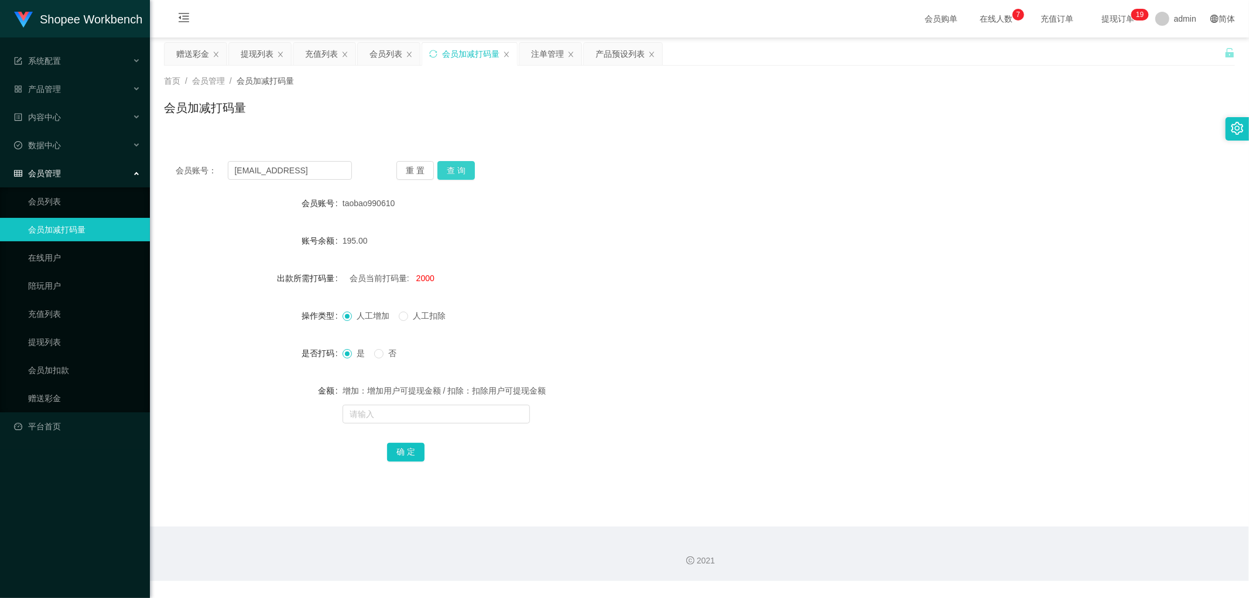
click at [464, 172] on button "查 询" at bounding box center [455, 170] width 37 height 19
click at [668, 159] on div "会员账号： [EMAIL_ADDRESS] 重 置 查 询 会员账号 taobao990610 账号余额 195.00 出款所需打码量 会员当前打码量: 20…" at bounding box center [699, 318] width 1071 height 339
drag, startPoint x: 623, startPoint y: 150, endPoint x: 501, endPoint y: 108, distance: 129.0
click at [622, 150] on div "会员账号： [EMAIL_ADDRESS] 重 置 查 询 会员账号 [EMAIL_ADDRESS] 账号余额 165.00 出款所需打码量 会员当前打码量:…" at bounding box center [699, 318] width 1071 height 339
click at [377, 55] on div "会员列表" at bounding box center [385, 54] width 33 height 22
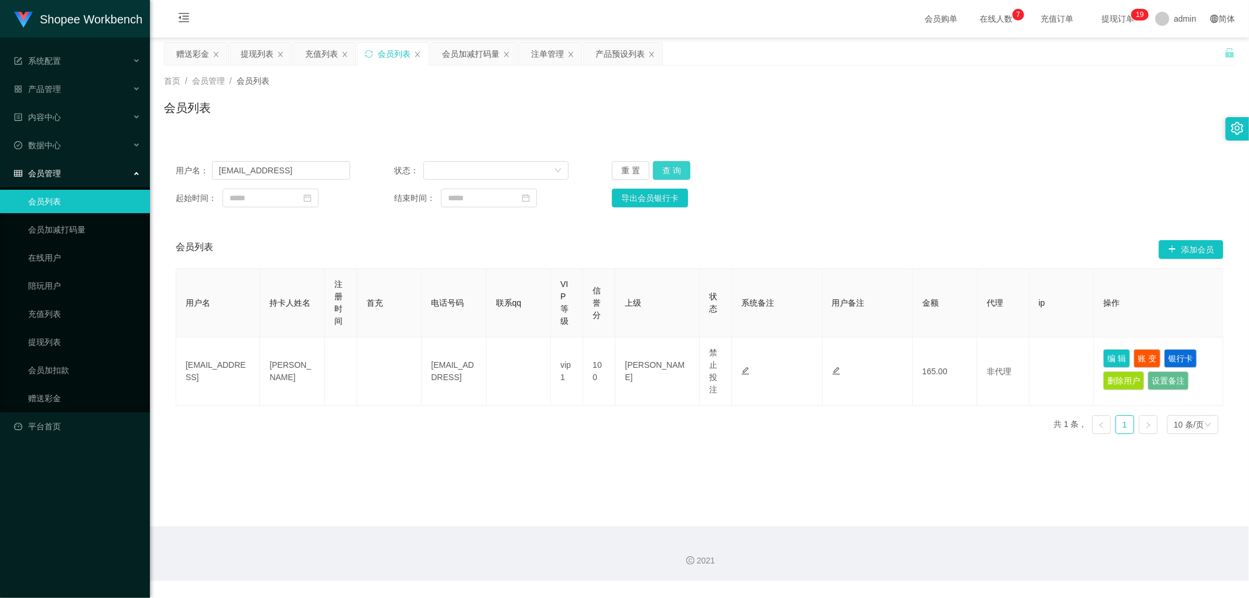
drag, startPoint x: 671, startPoint y: 170, endPoint x: 1007, endPoint y: 160, distance: 336.1
click at [679, 171] on button "查 询" at bounding box center [671, 170] width 37 height 19
click at [1010, 164] on div "用户名： [EMAIL_ADDRESS] 状态： 重 置 查 询" at bounding box center [699, 170] width 1047 height 19
drag, startPoint x: 677, startPoint y: 171, endPoint x: 920, endPoint y: 176, distance: 243.5
click at [681, 173] on button "查 询" at bounding box center [671, 170] width 37 height 19
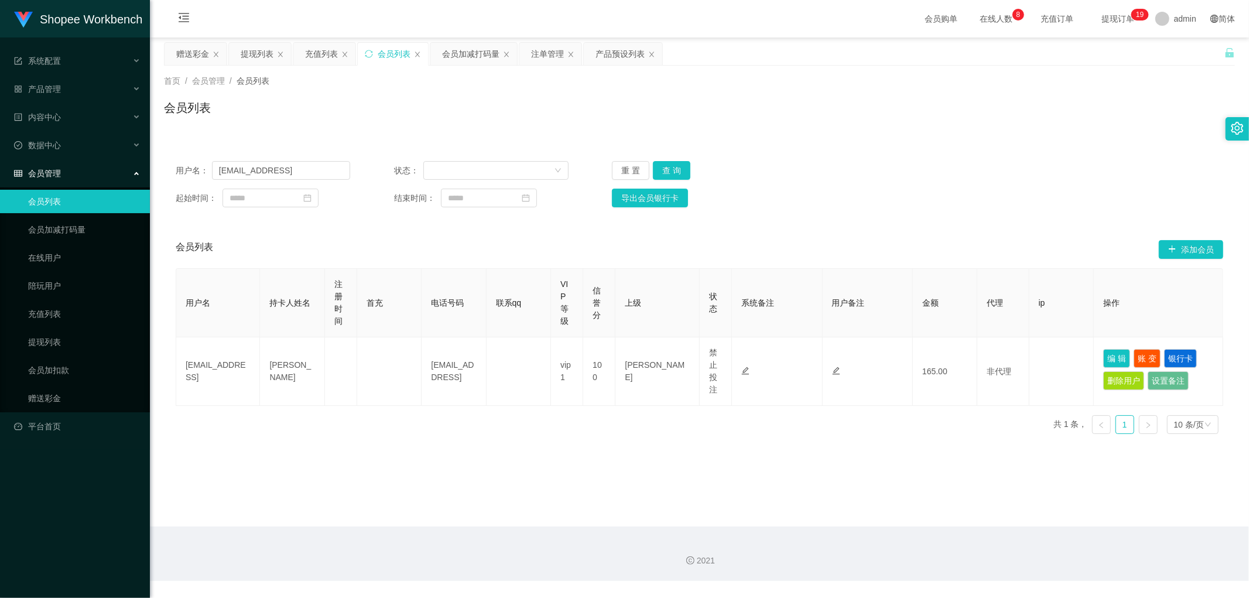
click at [921, 176] on div "用户名： [EMAIL_ADDRESS] 状态： 重 置 查 询" at bounding box center [699, 170] width 1047 height 19
click at [959, 217] on div "用户名： [EMAIL_ADDRESS] 状态： 重 置 查 询 起始时间： 结束时间： 导出会员银行卡" at bounding box center [699, 184] width 1071 height 70
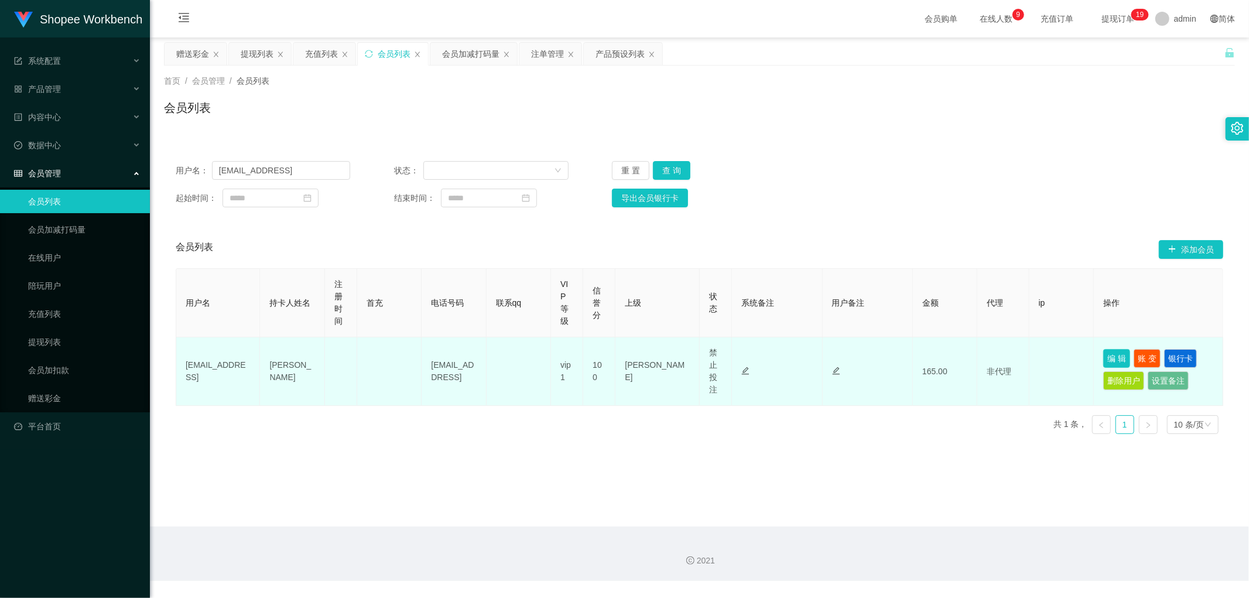
click at [1109, 358] on button "编 辑" at bounding box center [1116, 358] width 27 height 19
type input "[EMAIL_ADDRESS]"
type input "[PERSON_NAME]"
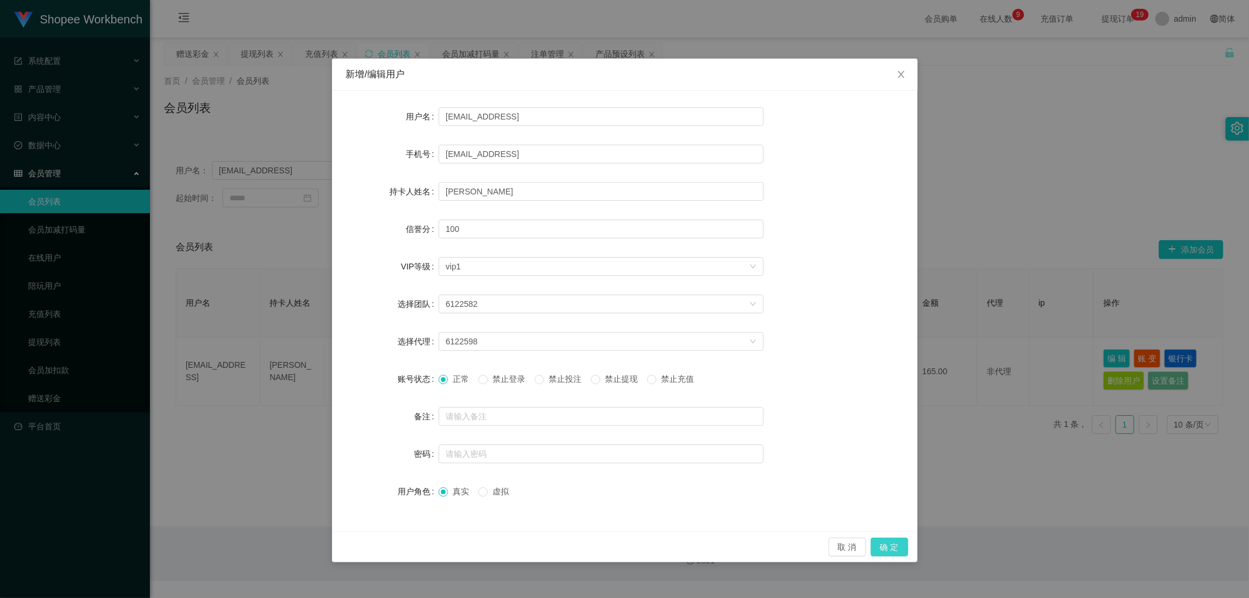
click at [882, 547] on button "确 定" at bounding box center [888, 546] width 37 height 19
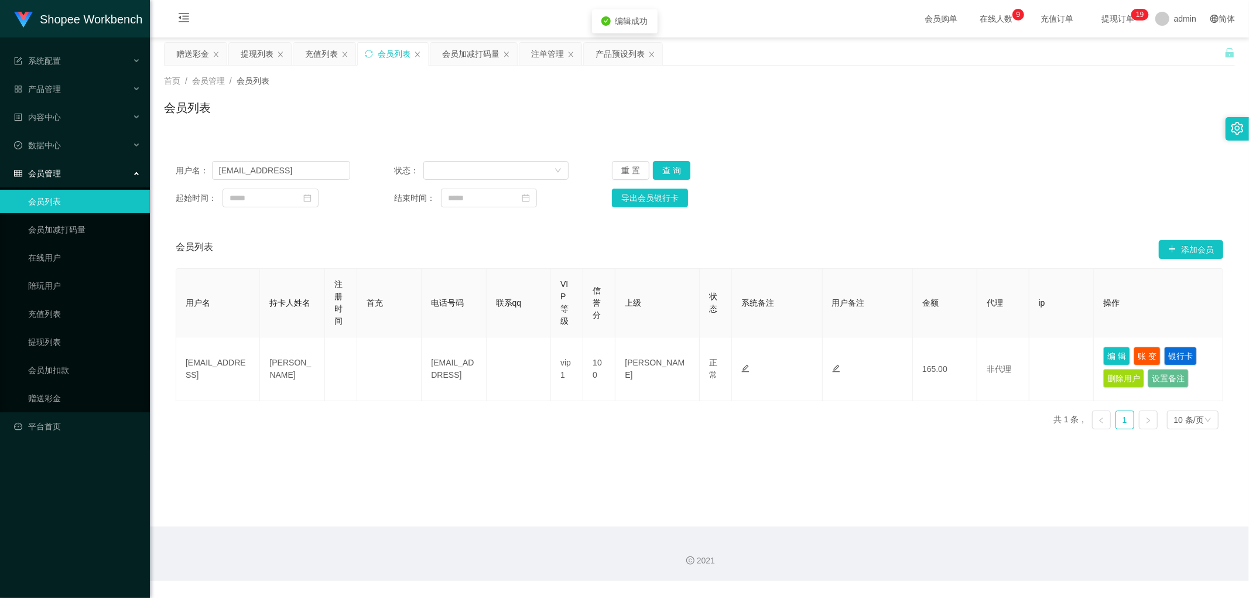
click at [648, 478] on main "关闭左侧 关闭右侧 关闭其它 刷新页面 赠送彩金 提现列表 充值列表 会员列表 会员加减打码量 注单管理 产品预设列表 首页 / 会员管理 / 会员列表 / …" at bounding box center [699, 281] width 1099 height 489
drag, startPoint x: 546, startPoint y: 48, endPoint x: 553, endPoint y: 57, distance: 11.2
click at [547, 49] on div "注单管理" at bounding box center [547, 54] width 33 height 22
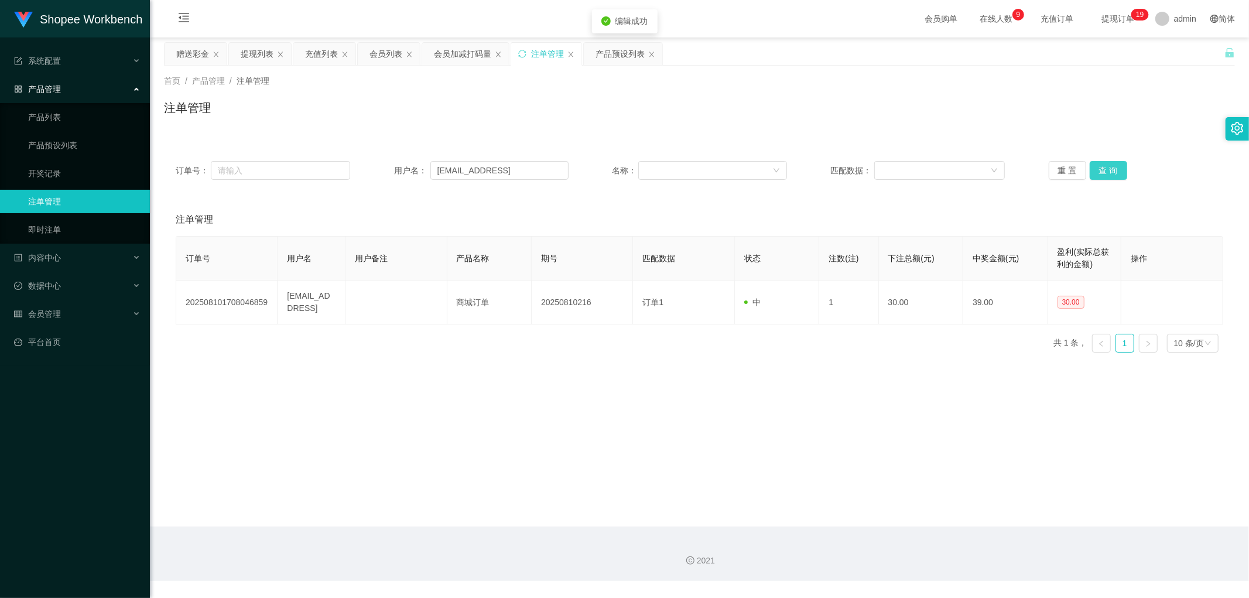
click at [1095, 172] on button "查 询" at bounding box center [1107, 170] width 37 height 19
drag, startPoint x: 387, startPoint y: 53, endPoint x: 508, endPoint y: 54, distance: 121.2
click at [390, 53] on div "会员列表" at bounding box center [385, 54] width 33 height 22
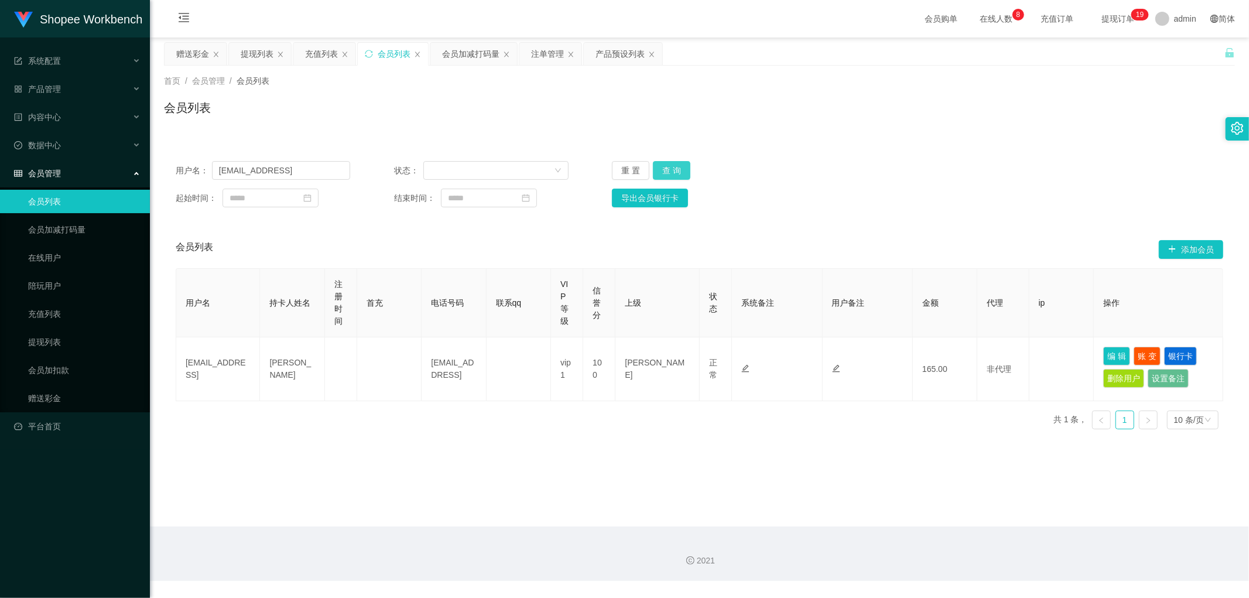
drag, startPoint x: 670, startPoint y: 172, endPoint x: 770, endPoint y: 211, distance: 107.7
click at [670, 172] on button "查 询" at bounding box center [671, 170] width 37 height 19
drag, startPoint x: 1105, startPoint y: 353, endPoint x: 1100, endPoint y: 359, distance: 7.6
click at [1105, 354] on button "编 辑" at bounding box center [1116, 356] width 27 height 19
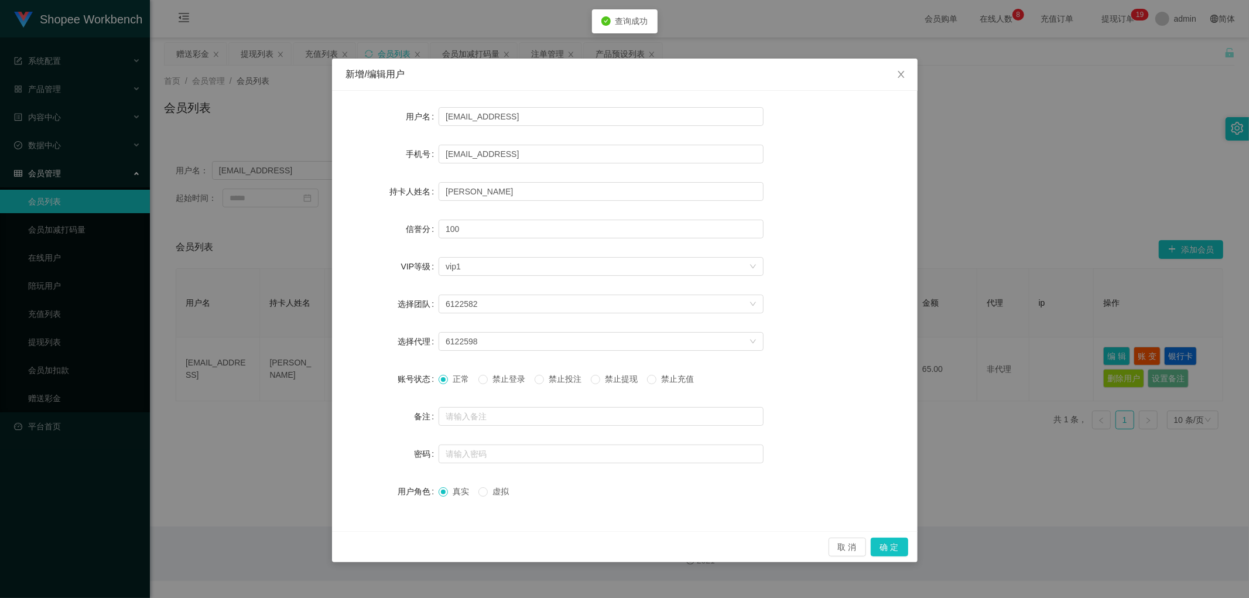
click at [557, 376] on span "禁止投注" at bounding box center [565, 378] width 42 height 9
click at [901, 547] on button "确 定" at bounding box center [888, 546] width 37 height 19
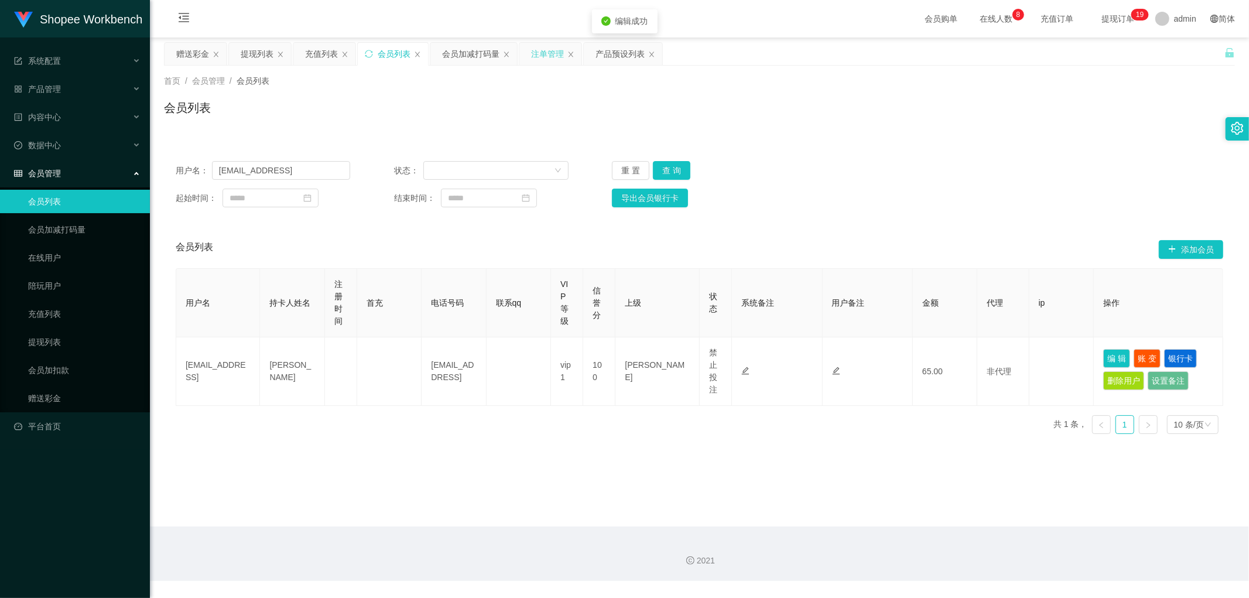
click at [542, 59] on div "注单管理" at bounding box center [547, 54] width 33 height 22
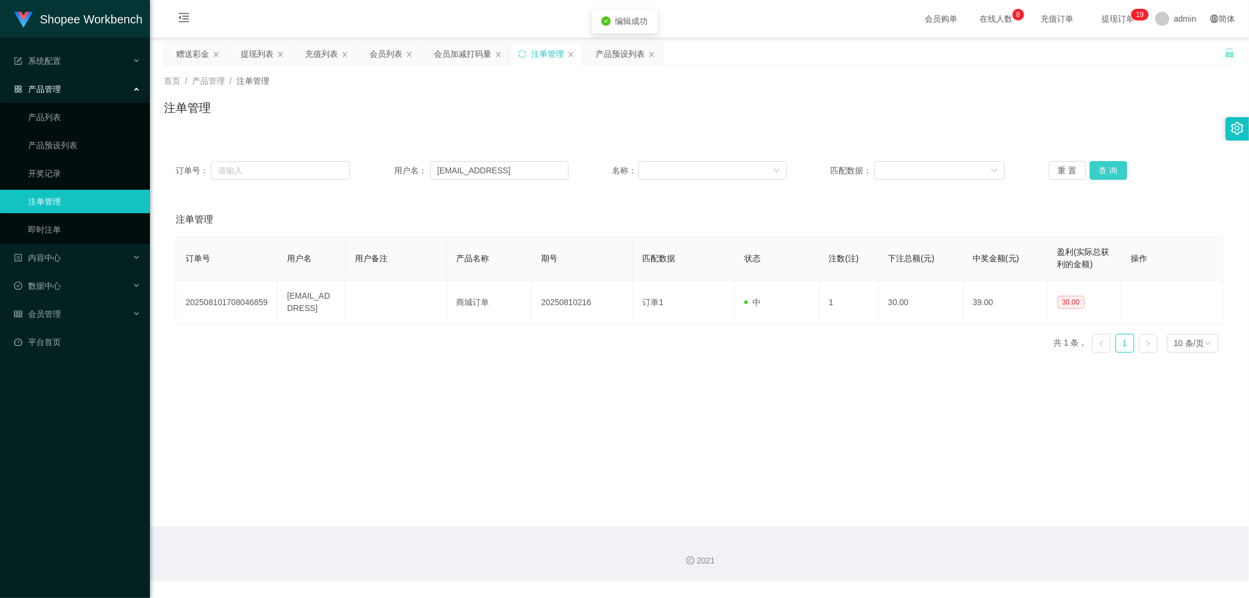
click at [1100, 166] on button "查 询" at bounding box center [1107, 170] width 37 height 19
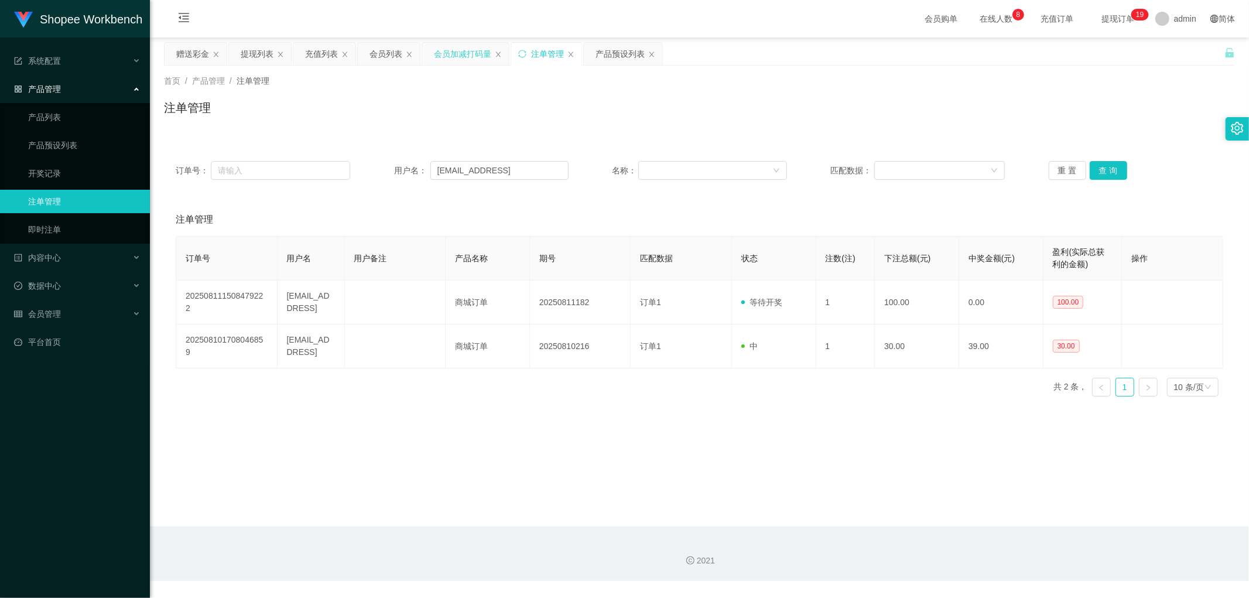
click at [451, 59] on div "会员加减打码量" at bounding box center [462, 54] width 57 height 22
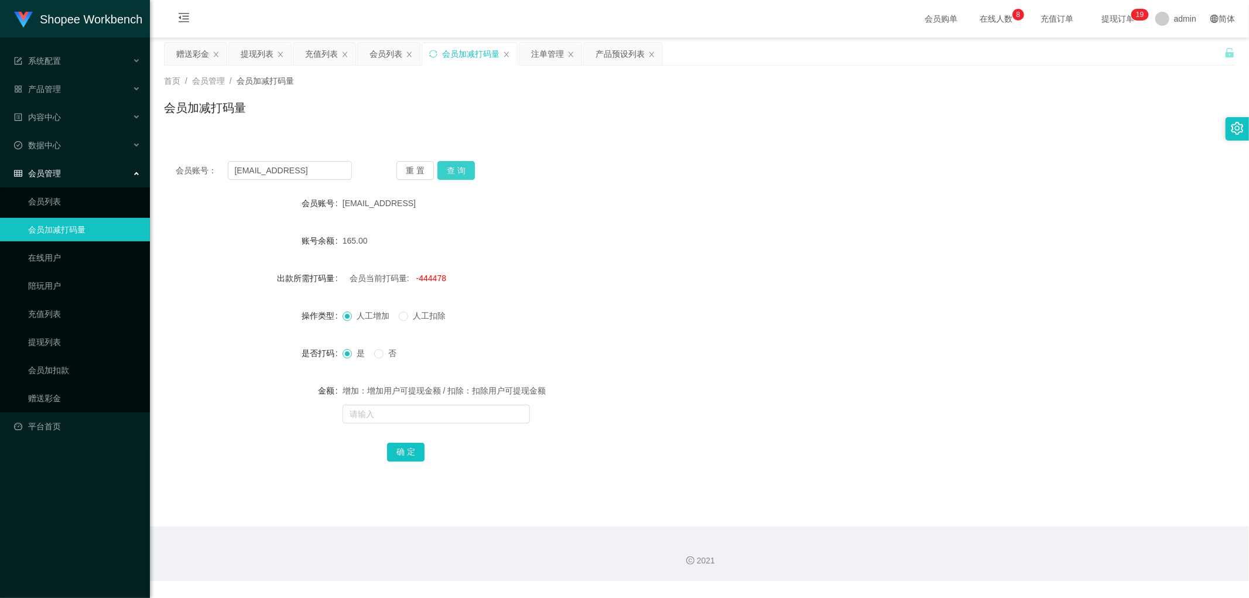
click at [446, 172] on button "查 询" at bounding box center [455, 170] width 37 height 19
click at [595, 153] on div "会员账号： [EMAIL_ADDRESS] 重 置 查 询 会员账号 [EMAIL_ADDRESS] 账号余额 65.00 出款所需打码量 会员当前打码量: …" at bounding box center [699, 318] width 1071 height 339
click at [426, 280] on span "-444378" at bounding box center [431, 277] width 30 height 9
click at [375, 419] on input "text" at bounding box center [435, 413] width 187 height 19
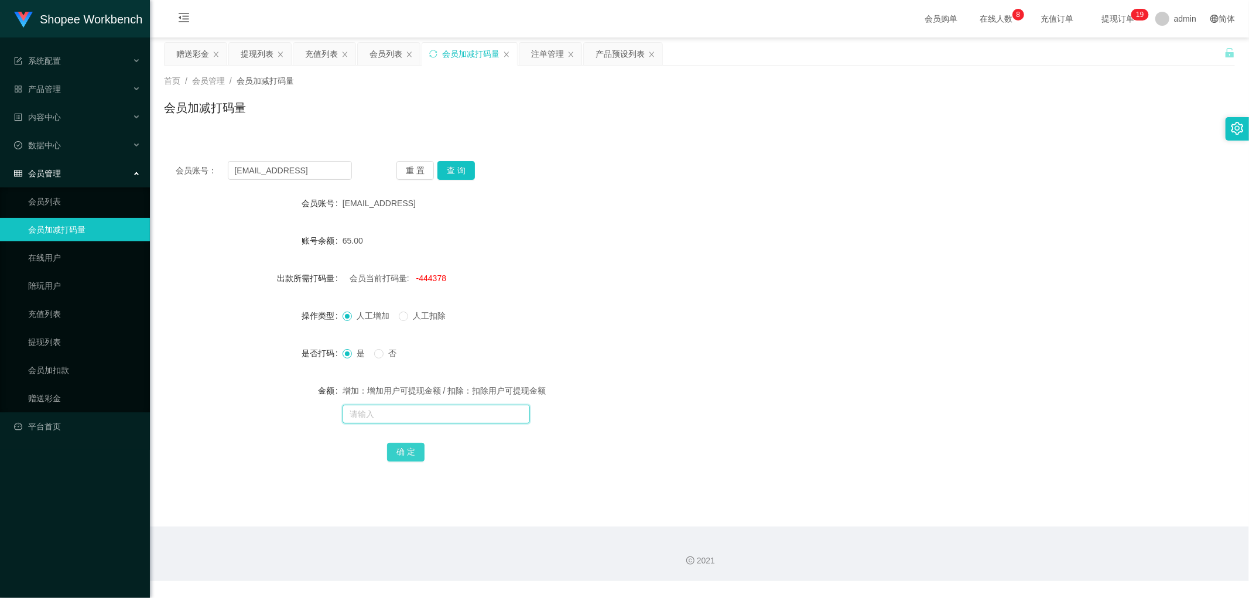
paste input "444378"
type input "444378"
click at [404, 452] on button "确 定" at bounding box center [405, 452] width 37 height 19
click at [409, 413] on input "text" at bounding box center [435, 413] width 187 height 19
type input "2000"
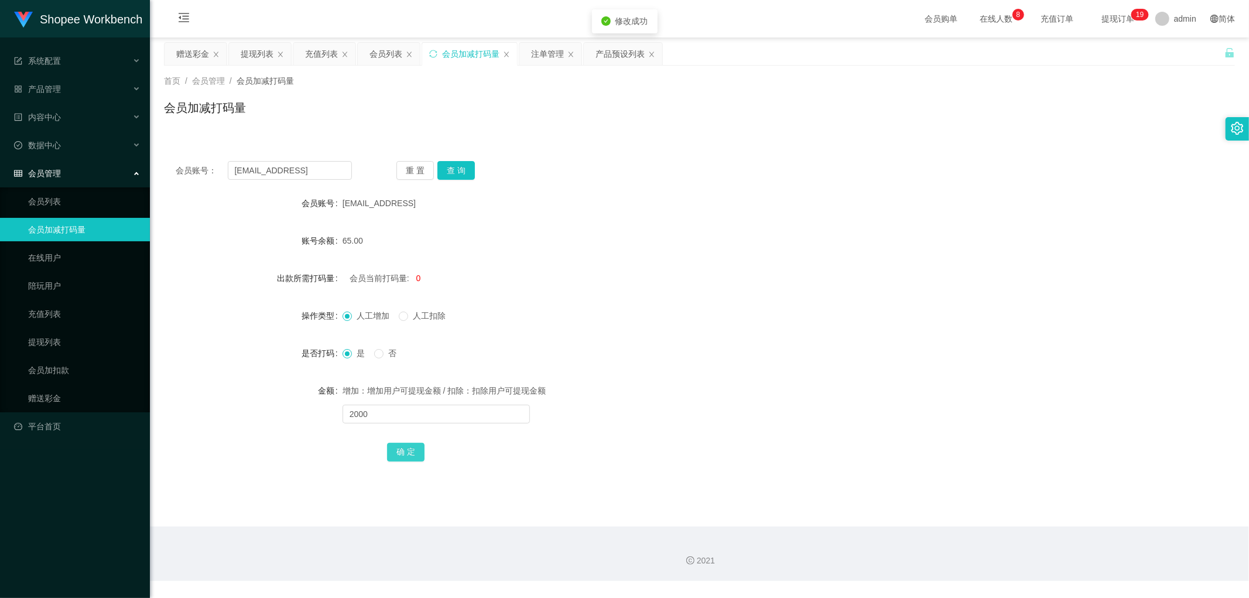
click at [413, 452] on button "确 定" at bounding box center [405, 452] width 37 height 19
click at [652, 342] on div "是 否" at bounding box center [654, 352] width 625 height 23
click at [389, 56] on div "会员列表" at bounding box center [385, 54] width 33 height 22
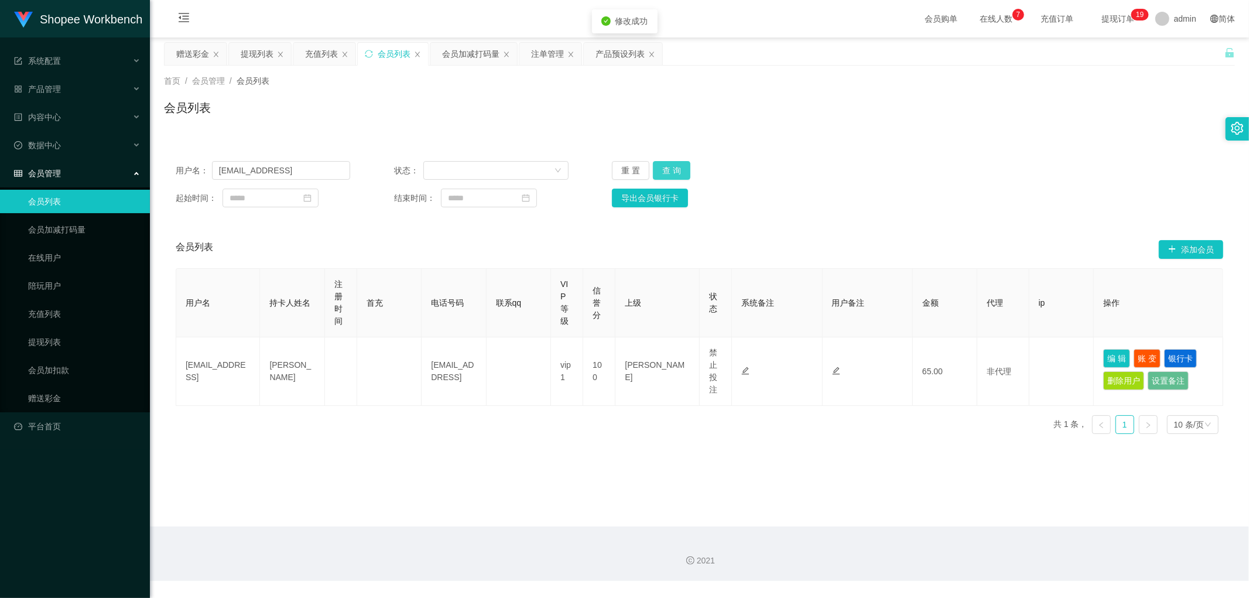
drag, startPoint x: 667, startPoint y: 170, endPoint x: 908, endPoint y: 146, distance: 242.3
click at [669, 172] on button "查 询" at bounding box center [671, 170] width 37 height 19
click at [928, 146] on div "用户名： [EMAIL_ADDRESS] 状态： 重 置 查 询 起始时间： 结束时间： 导出会员银行卡 会员列表 添加会员 用户名 持卡人姓名 注册时间 首…" at bounding box center [699, 289] width 1071 height 308
click at [672, 167] on button "查 询" at bounding box center [671, 170] width 37 height 19
drag, startPoint x: 960, startPoint y: 182, endPoint x: 946, endPoint y: 176, distance: 14.7
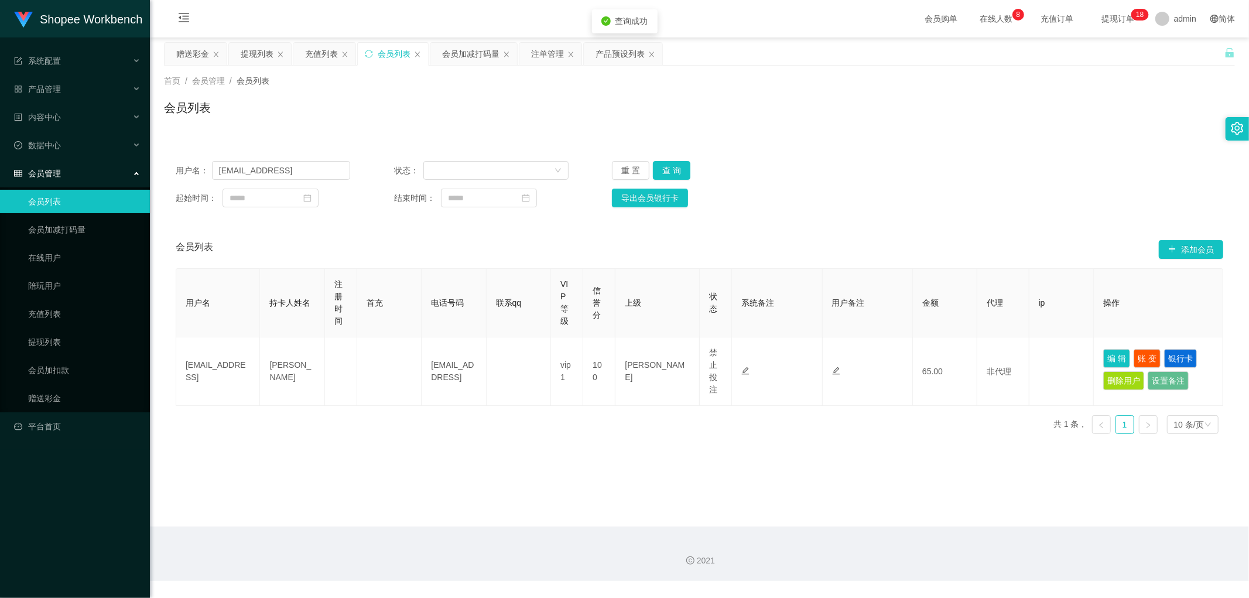
click at [960, 181] on div "用户名： [EMAIL_ADDRESS] 状态： 重 置 查 询 起始时间： 结束时间： 导出会员银行卡" at bounding box center [699, 184] width 1071 height 70
drag, startPoint x: 542, startPoint y: 56, endPoint x: 549, endPoint y: 60, distance: 8.1
click at [549, 60] on div "注单管理" at bounding box center [547, 54] width 33 height 22
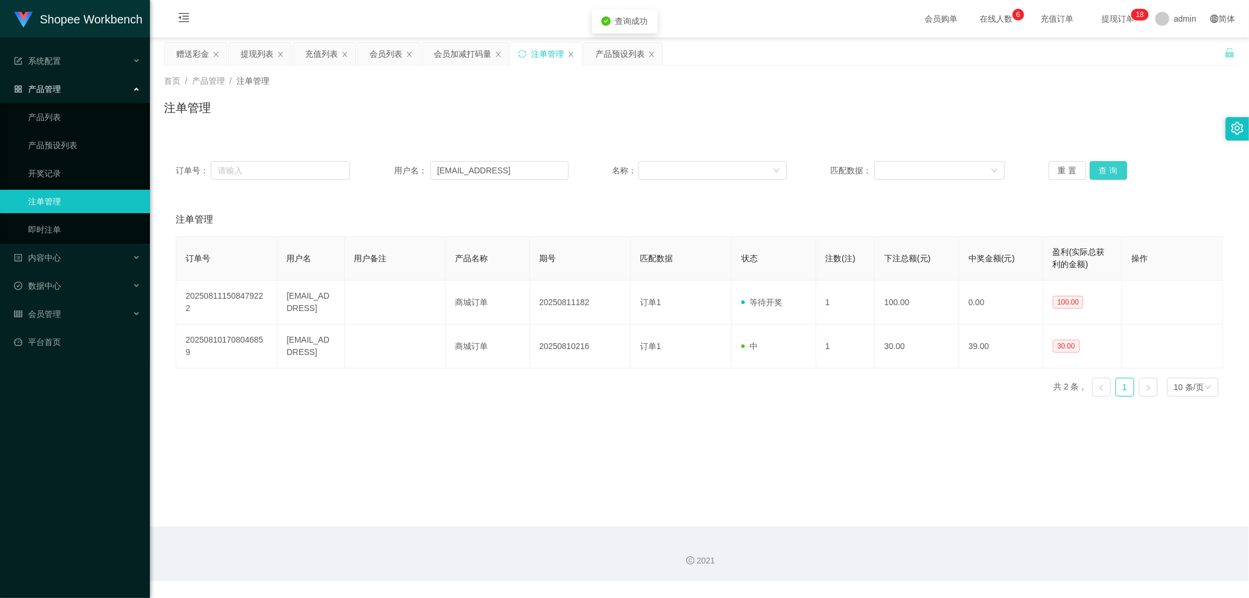
click at [1110, 174] on button "查 询" at bounding box center [1107, 170] width 37 height 19
drag, startPoint x: 500, startPoint y: 94, endPoint x: 490, endPoint y: 85, distance: 13.3
click at [498, 92] on div "首页 / 产品管理 / 注单管理 / 注单管理" at bounding box center [699, 100] width 1071 height 51
click at [457, 54] on div "会员加减打码量" at bounding box center [462, 54] width 57 height 22
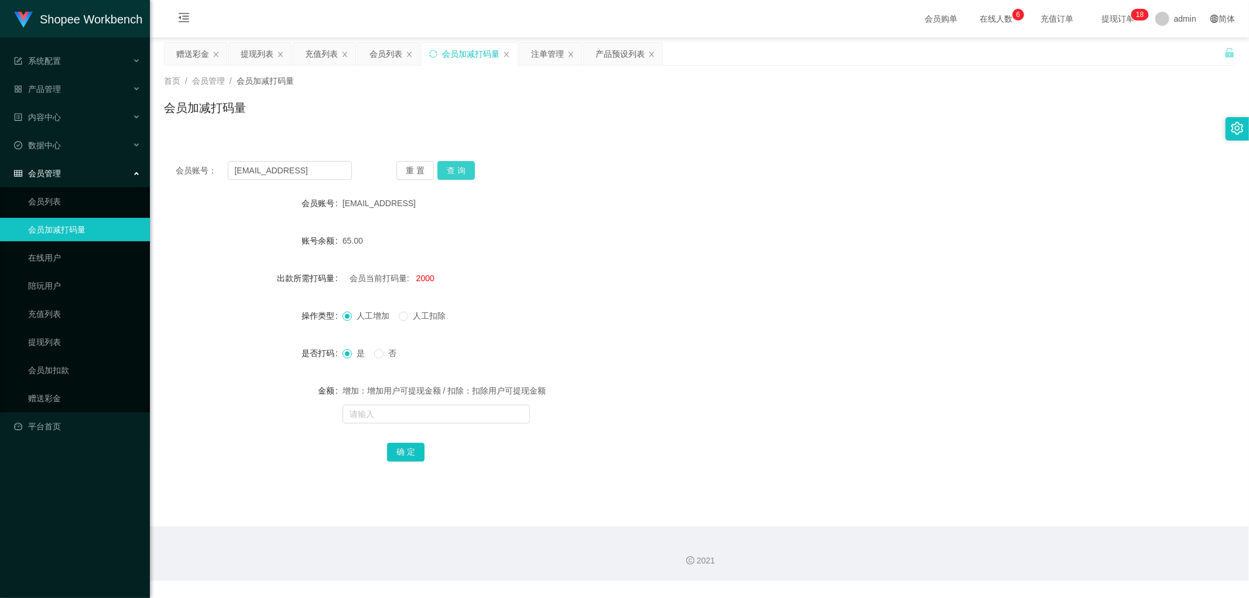
click at [465, 167] on button "查 询" at bounding box center [455, 170] width 37 height 19
click at [585, 156] on div "会员账号： [EMAIL_ADDRESS] 重 置 查 询 会员账号 [EMAIL_ADDRESS] 账号余额 65.00 出款所需打码量 会员当前打码量: …" at bounding box center [699, 318] width 1071 height 339
click at [385, 54] on div "会员列表" at bounding box center [385, 54] width 33 height 22
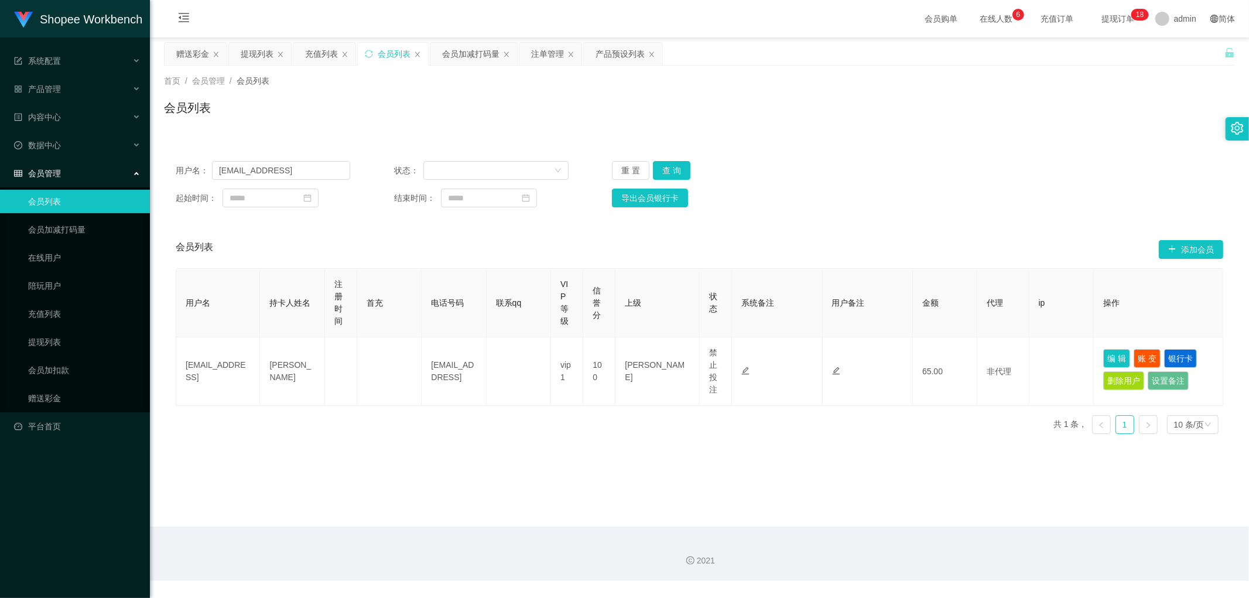
click at [1054, 75] on div "首页 / 会员管理 / 会员列表 /" at bounding box center [699, 81] width 1071 height 12
drag, startPoint x: 666, startPoint y: 167, endPoint x: 859, endPoint y: 186, distance: 194.0
click at [670, 170] on button "查 询" at bounding box center [671, 170] width 37 height 19
click at [942, 190] on div "起始时间： 结束时间： 导出会员银行卡" at bounding box center [699, 197] width 1047 height 19
click at [668, 168] on button "查 询" at bounding box center [671, 170] width 37 height 19
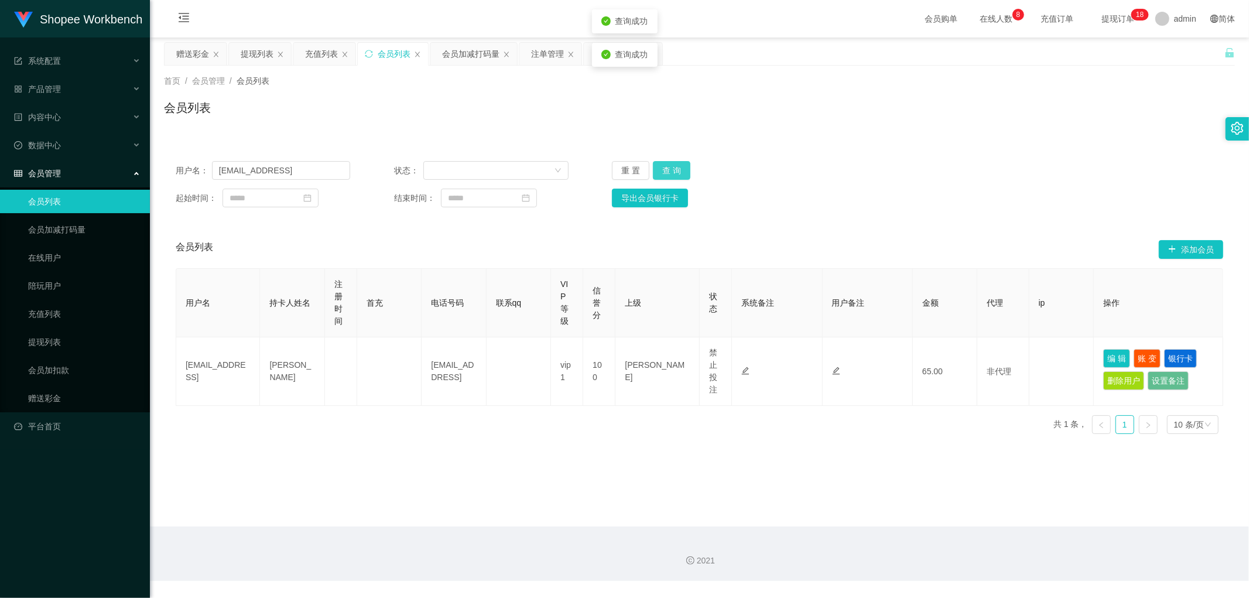
click at [672, 166] on button "查 询" at bounding box center [671, 170] width 37 height 19
click at [478, 53] on div "会员加减打码量" at bounding box center [470, 54] width 57 height 22
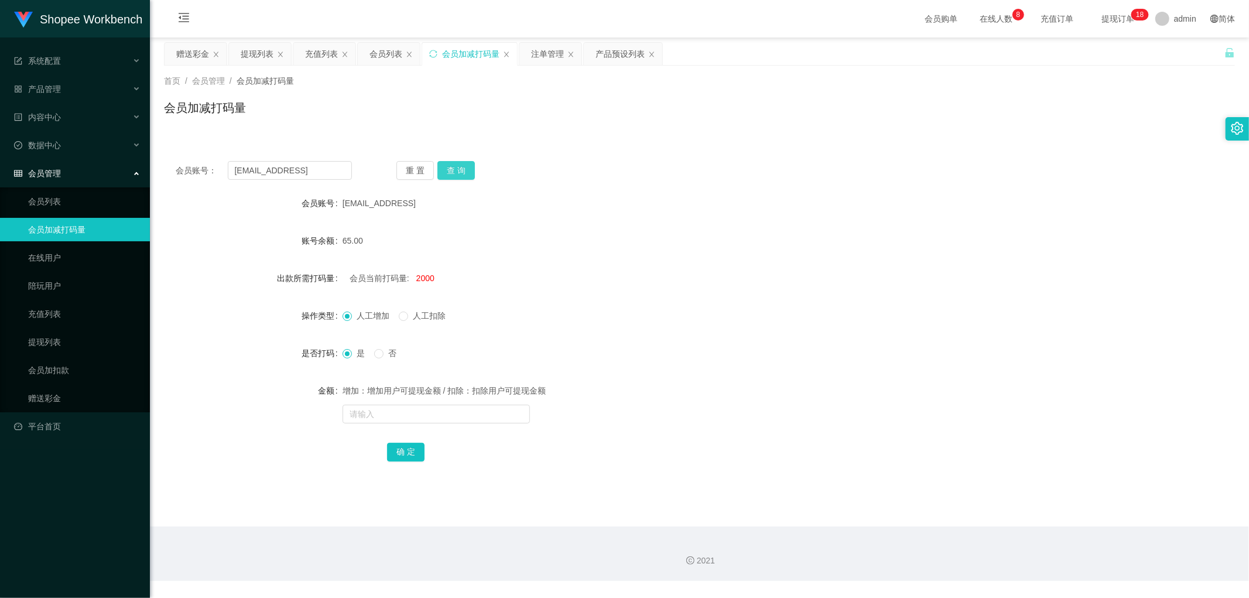
click at [452, 166] on button "查 询" at bounding box center [455, 170] width 37 height 19
click at [556, 202] on div "[EMAIL_ADDRESS]" at bounding box center [654, 202] width 625 height 23
click at [383, 56] on div "会员列表" at bounding box center [385, 54] width 33 height 22
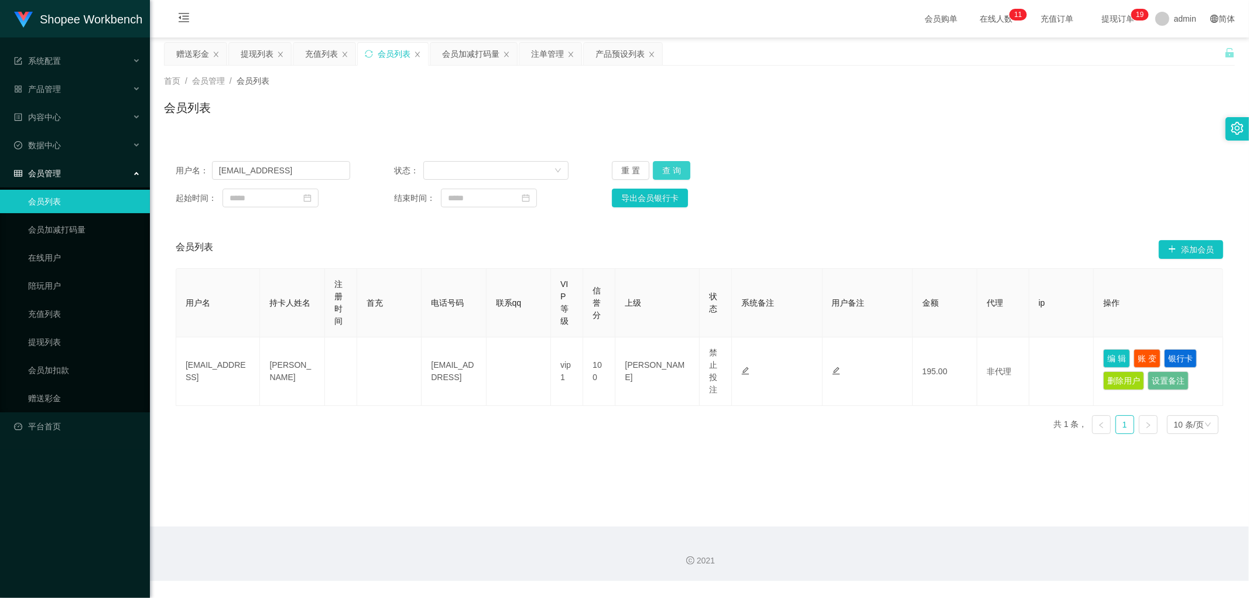
click at [679, 170] on button "查 询" at bounding box center [671, 170] width 37 height 19
click at [467, 47] on div "会员加减打码量" at bounding box center [470, 54] width 57 height 22
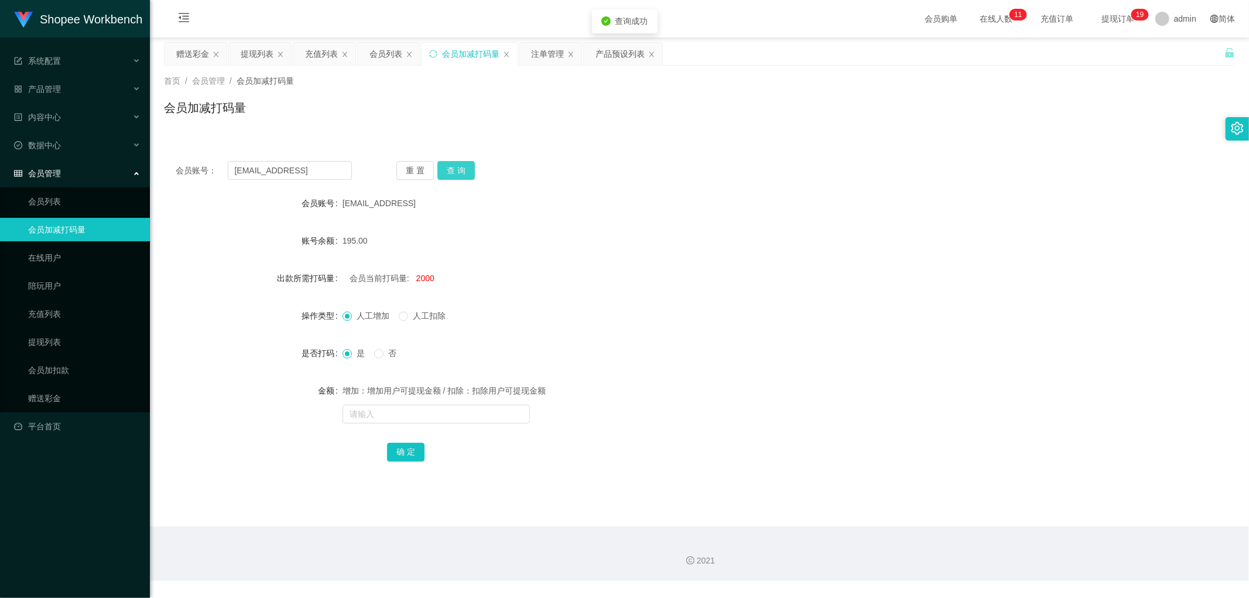
click at [452, 172] on button "查 询" at bounding box center [455, 170] width 37 height 19
drag, startPoint x: 781, startPoint y: 129, endPoint x: 765, endPoint y: 128, distance: 16.5
click at [776, 129] on div "首页 / 会员管理 / 会员加减打码量 / 会员加减打码量" at bounding box center [699, 101] width 1099 height 70
drag, startPoint x: 385, startPoint y: 53, endPoint x: 478, endPoint y: 56, distance: 93.1
click at [387, 53] on div "会员列表" at bounding box center [385, 54] width 33 height 22
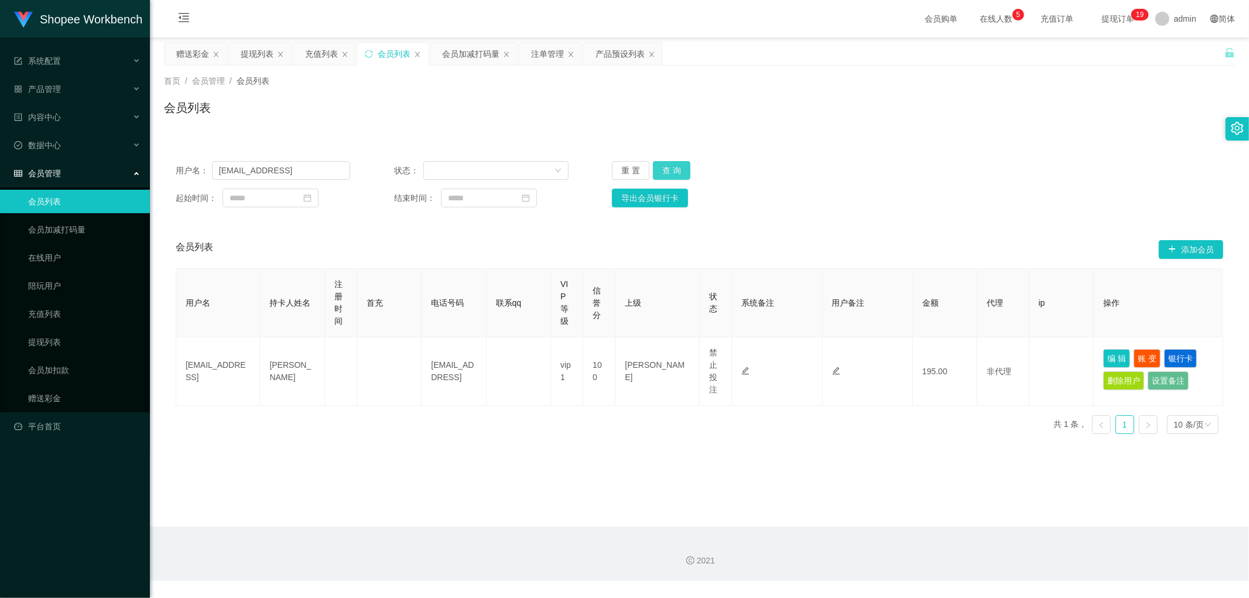
drag, startPoint x: 665, startPoint y: 174, endPoint x: 668, endPoint y: 191, distance: 17.2
click at [666, 174] on button "查 询" at bounding box center [671, 170] width 37 height 19
drag, startPoint x: 477, startPoint y: 53, endPoint x: 478, endPoint y: 61, distance: 8.2
click at [477, 55] on div "会员加减打码量" at bounding box center [470, 54] width 57 height 22
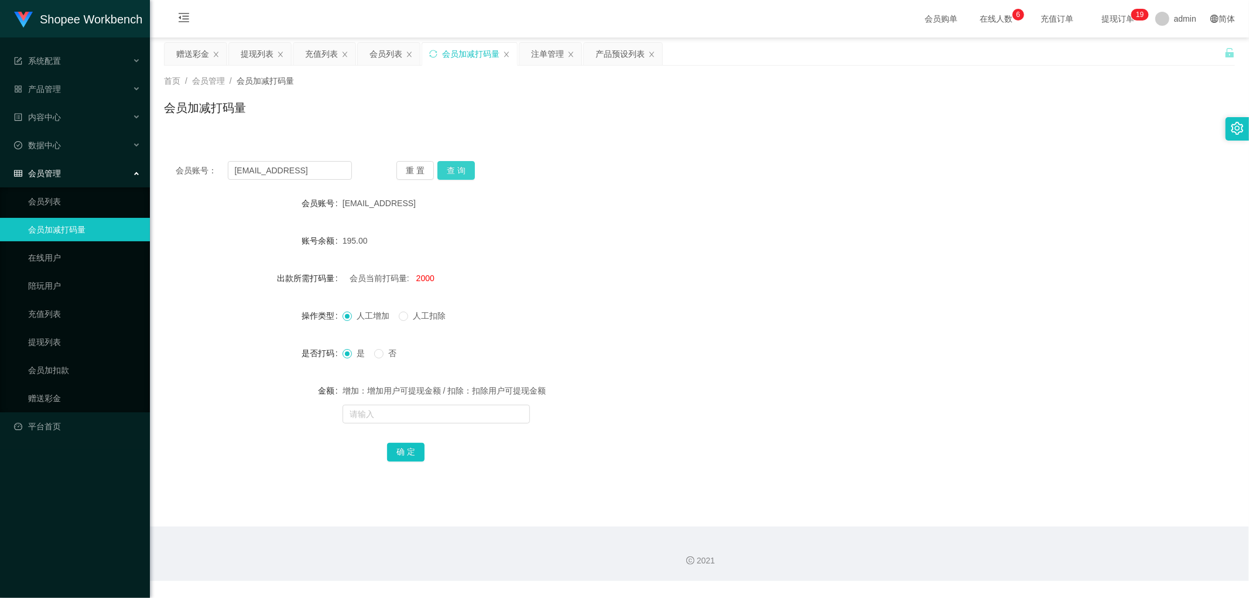
click at [451, 170] on button "查 询" at bounding box center [455, 170] width 37 height 19
click at [699, 142] on div "会员账号： [EMAIL_ADDRESS] 重 置 查 询 会员账号 [EMAIL_ADDRESS] 账号余额 195.00 出款所需打码量 会员当前打码量:…" at bounding box center [699, 312] width 1071 height 354
click at [389, 53] on div "会员列表" at bounding box center [385, 54] width 33 height 22
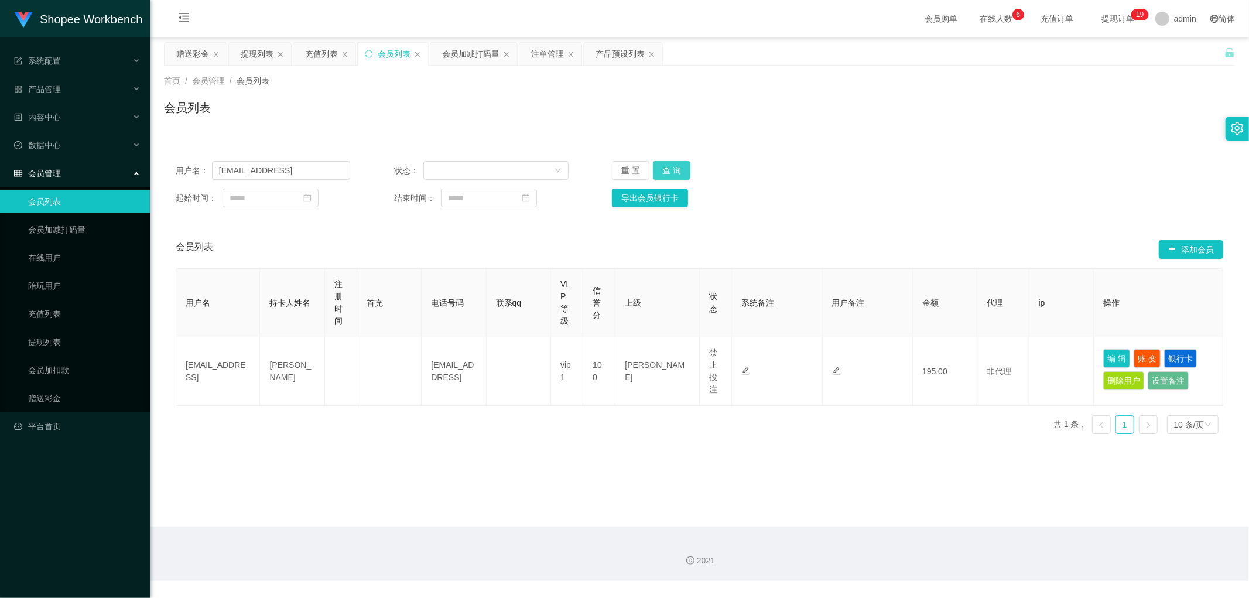
click at [680, 167] on button "查 询" at bounding box center [671, 170] width 37 height 19
